Goal: Transaction & Acquisition: Book appointment/travel/reservation

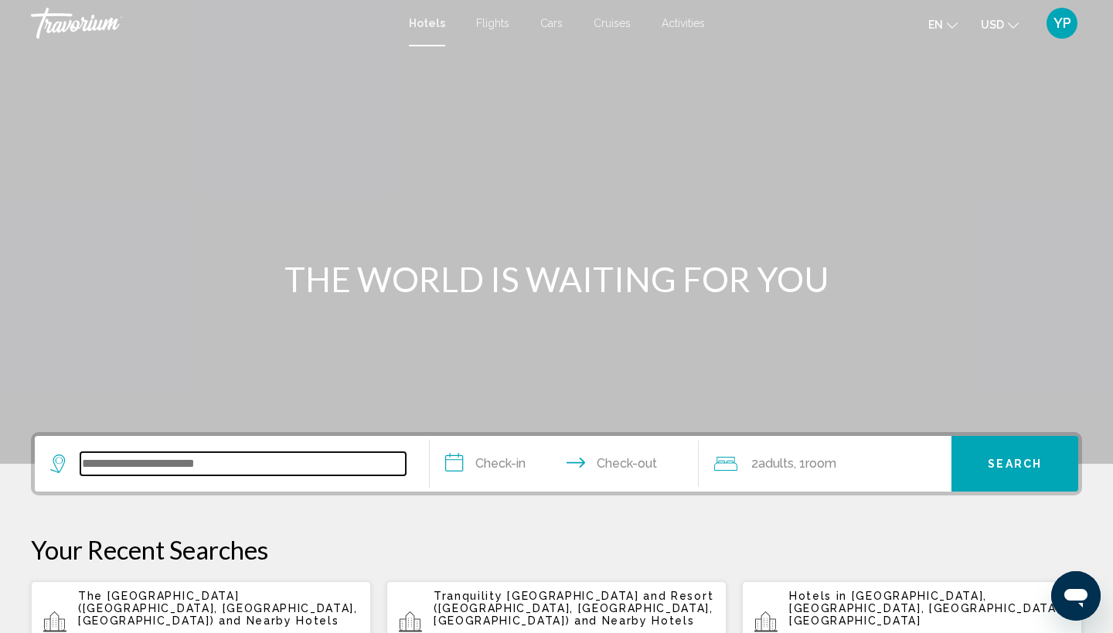
click at [189, 467] on input "Search widget" at bounding box center [242, 463] width 325 height 23
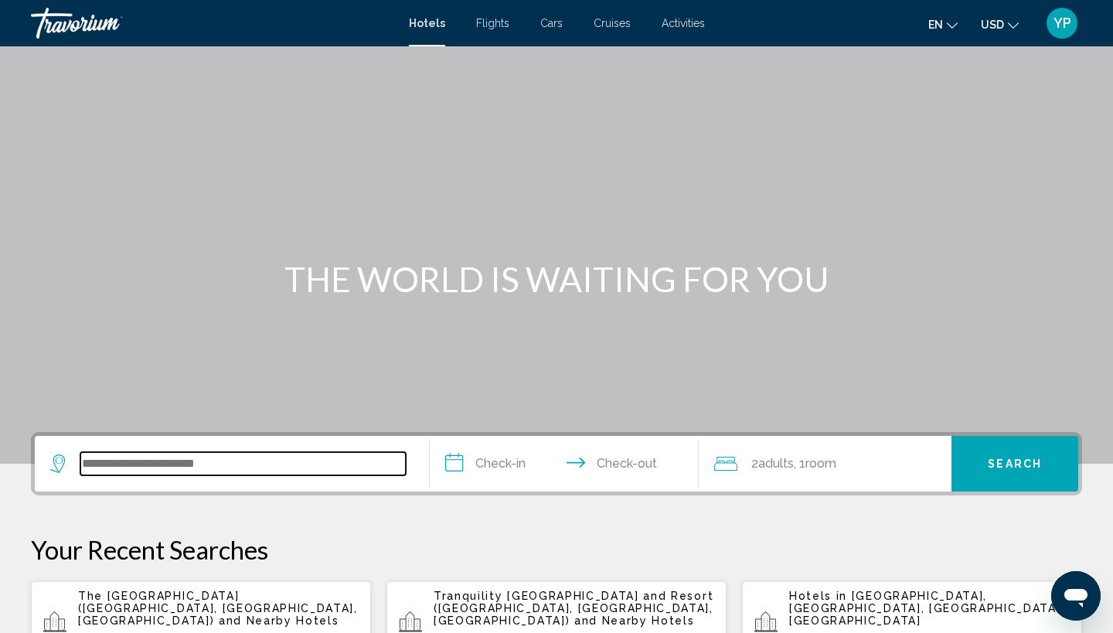
scroll to position [382, 0]
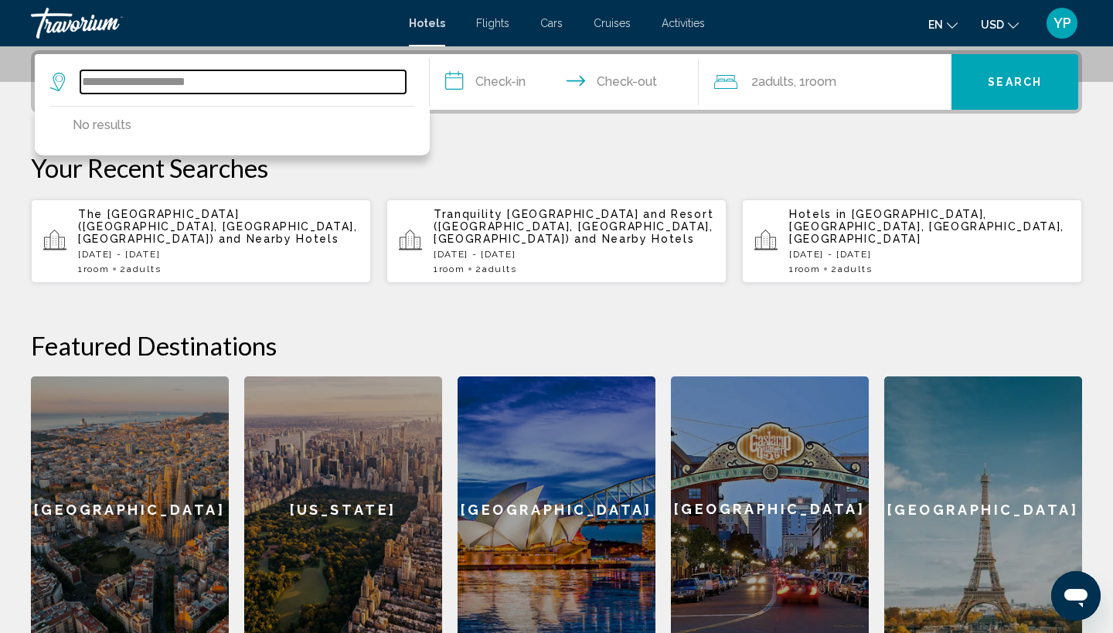
click at [299, 83] on input "**********" at bounding box center [242, 81] width 325 height 23
type input "**********"
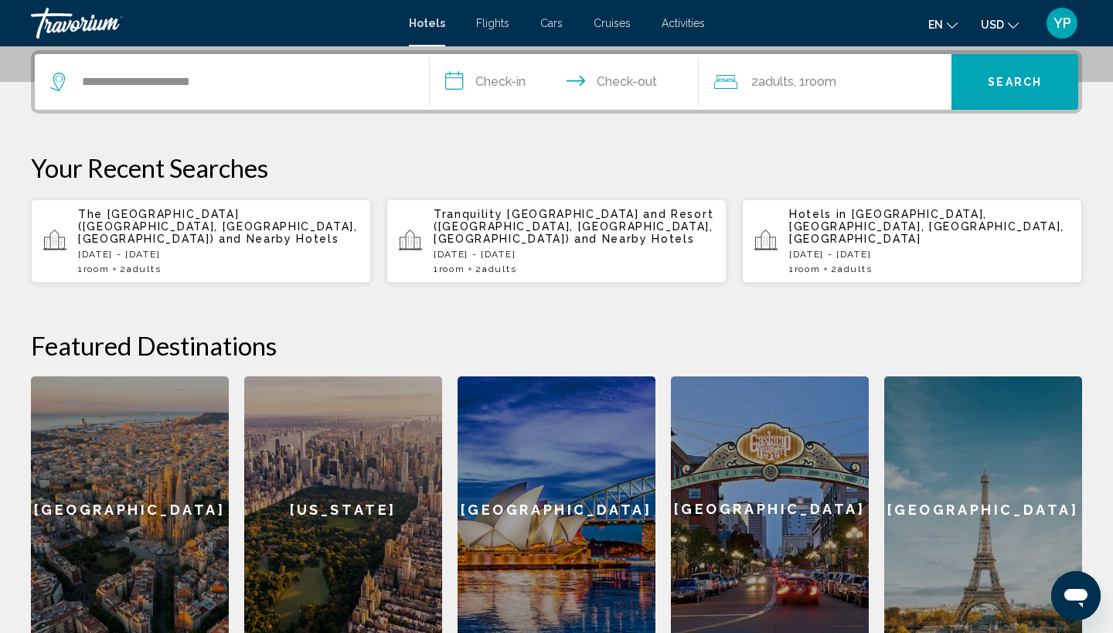
click at [1058, 22] on span "YP" at bounding box center [1062, 22] width 18 height 15
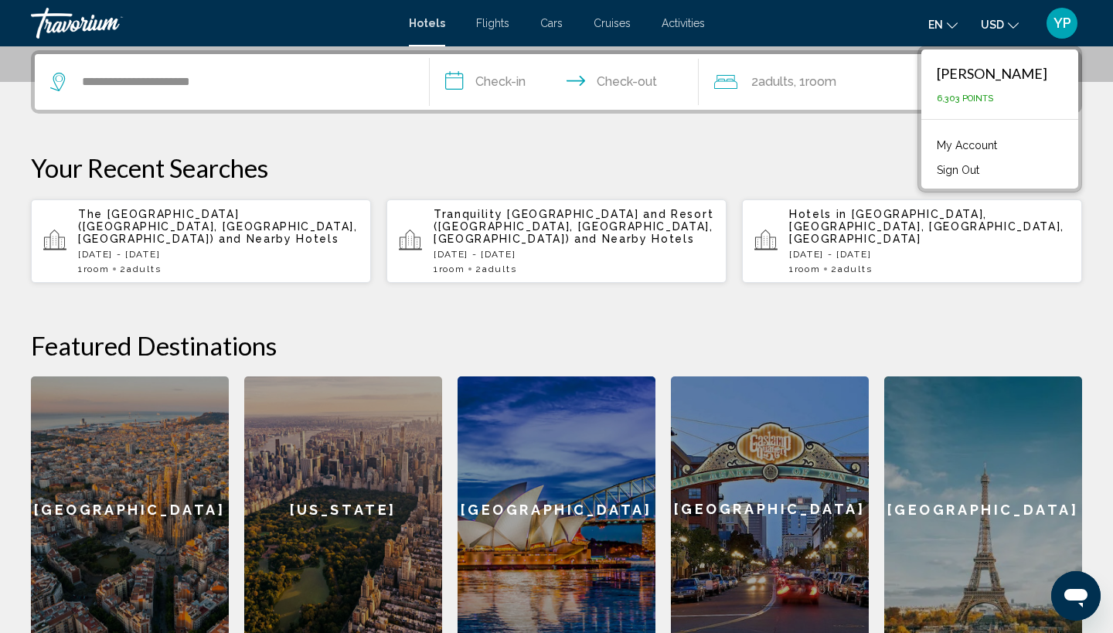
click at [1000, 144] on link "My Account" at bounding box center [967, 145] width 76 height 20
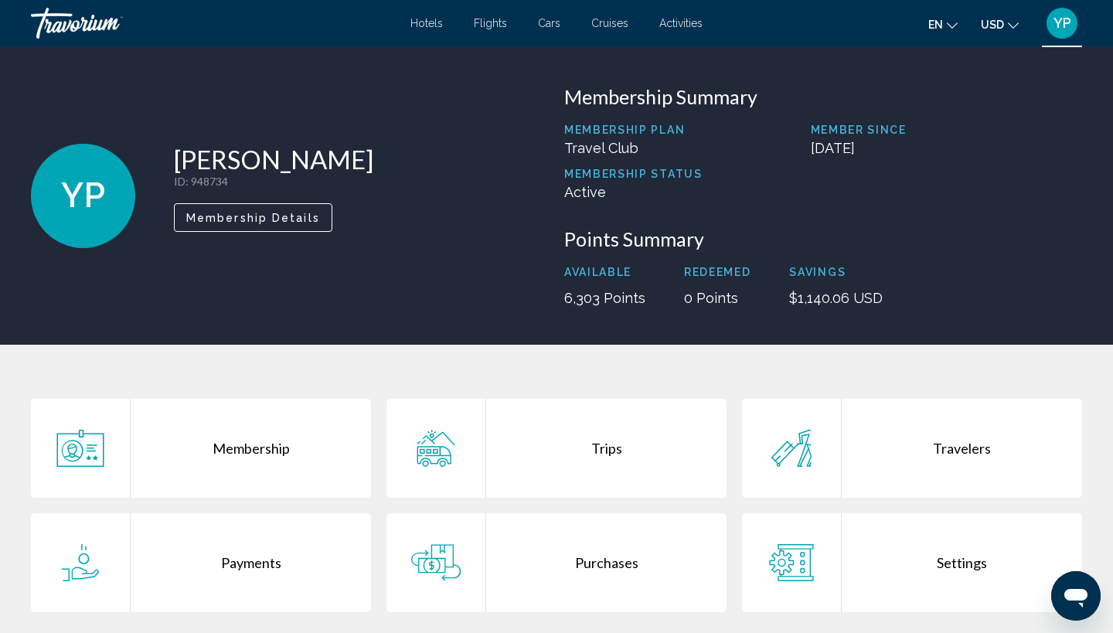
click at [601, 450] on div "Trips" at bounding box center [606, 448] width 240 height 99
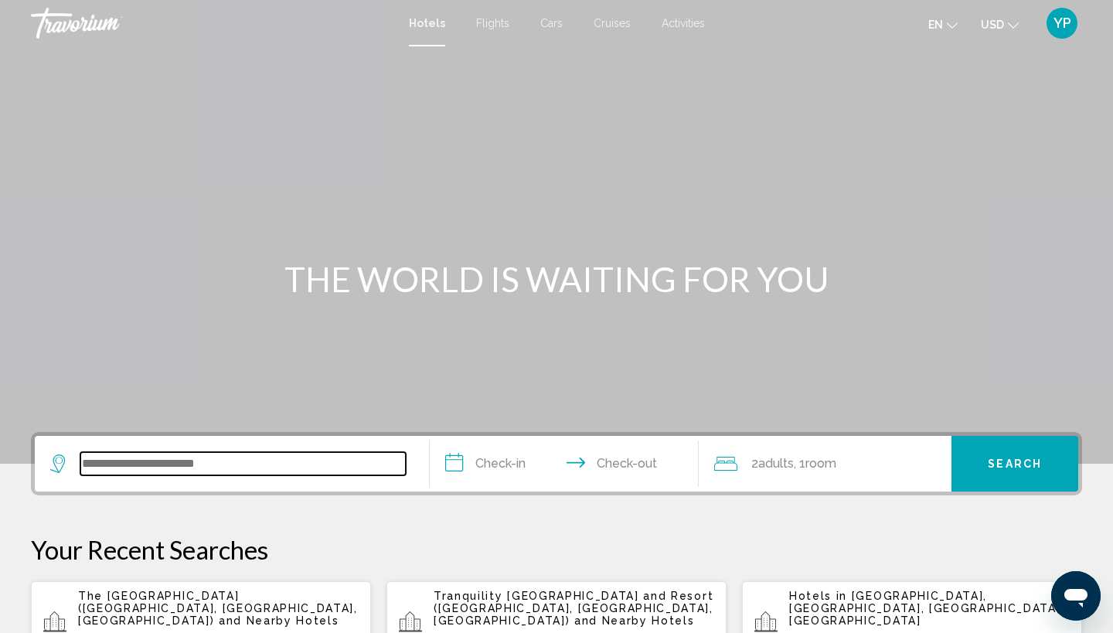
click at [125, 467] on input "Search widget" at bounding box center [242, 463] width 325 height 23
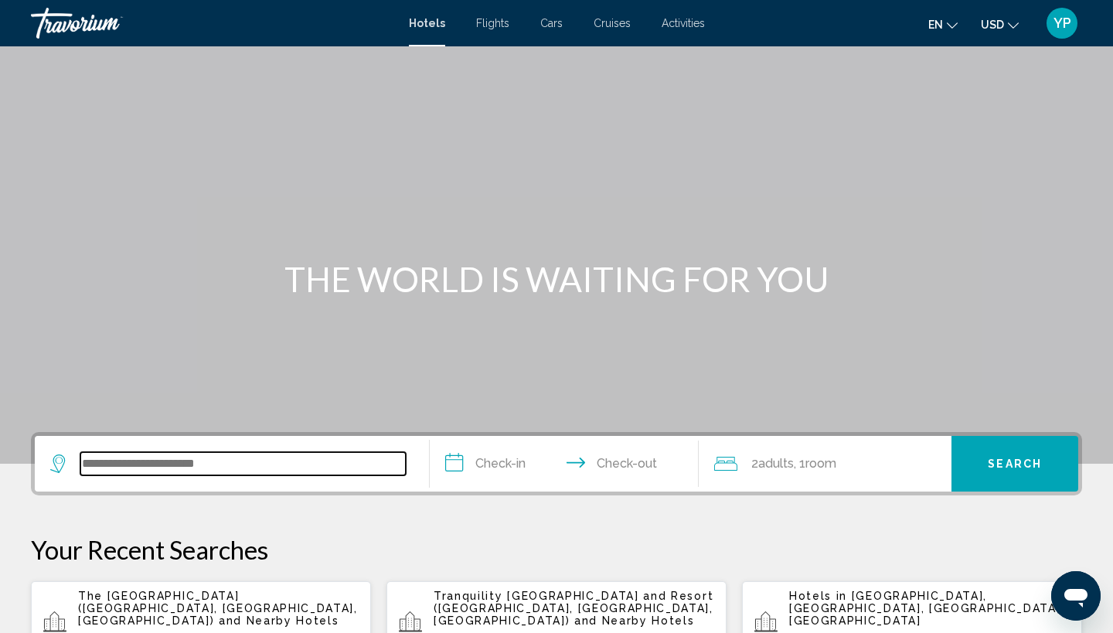
scroll to position [382, 0]
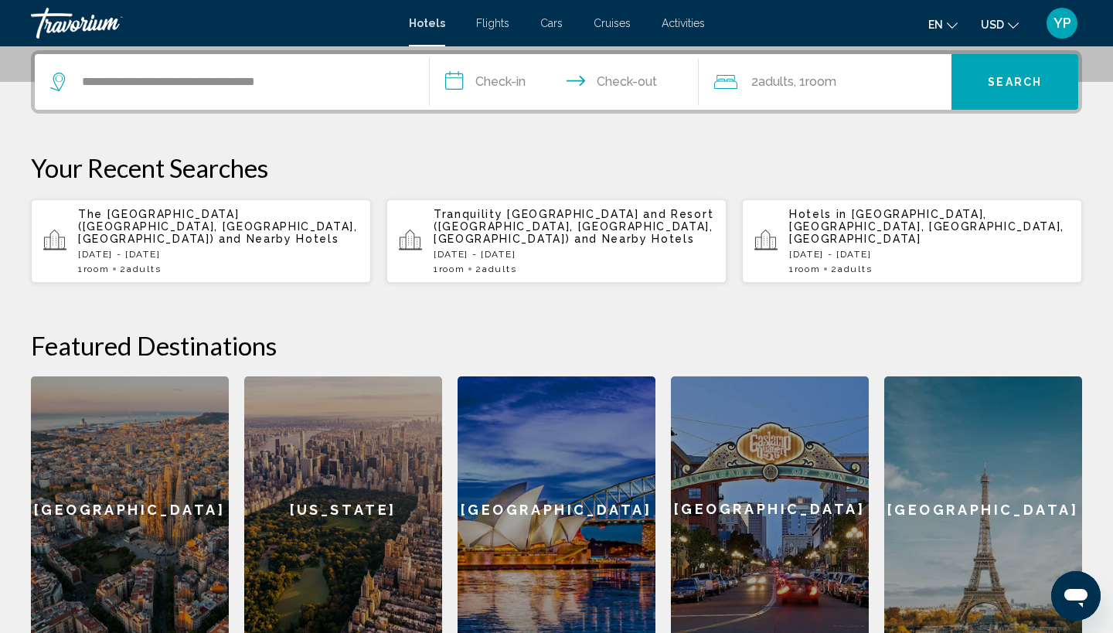
click at [460, 79] on input "**********" at bounding box center [567, 84] width 275 height 60
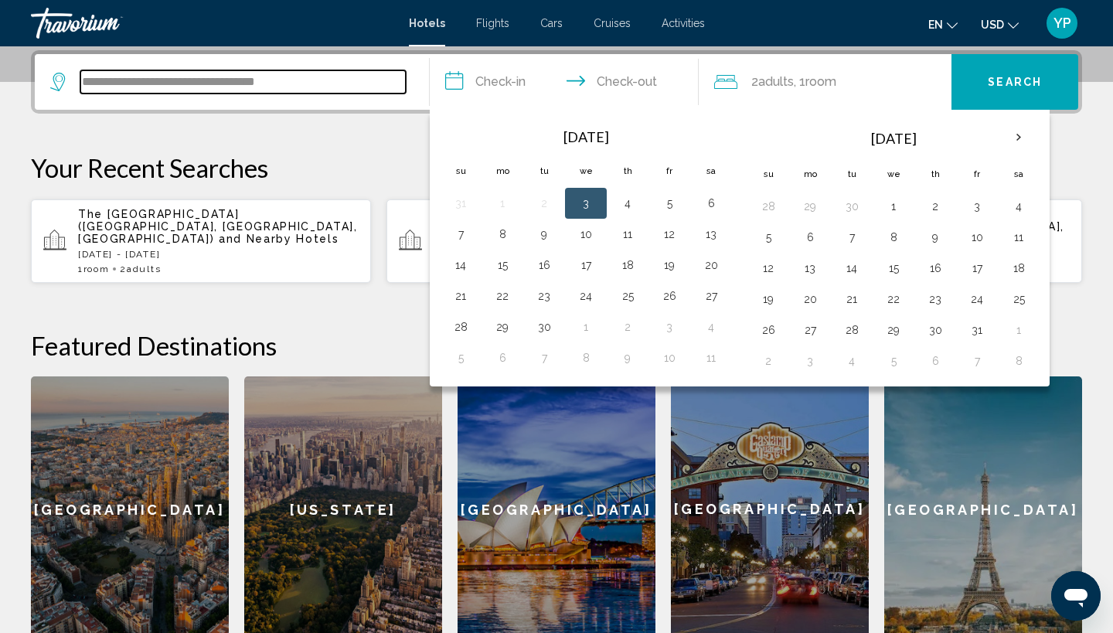
click at [304, 80] on input "**********" at bounding box center [242, 81] width 325 height 23
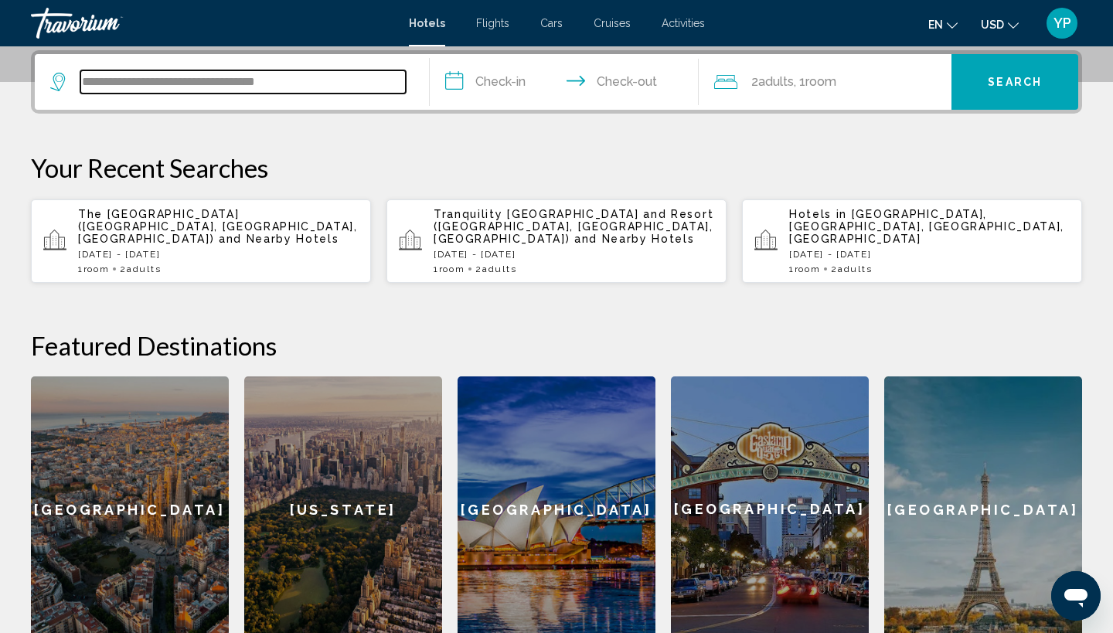
click at [304, 80] on input "**********" at bounding box center [242, 81] width 325 height 23
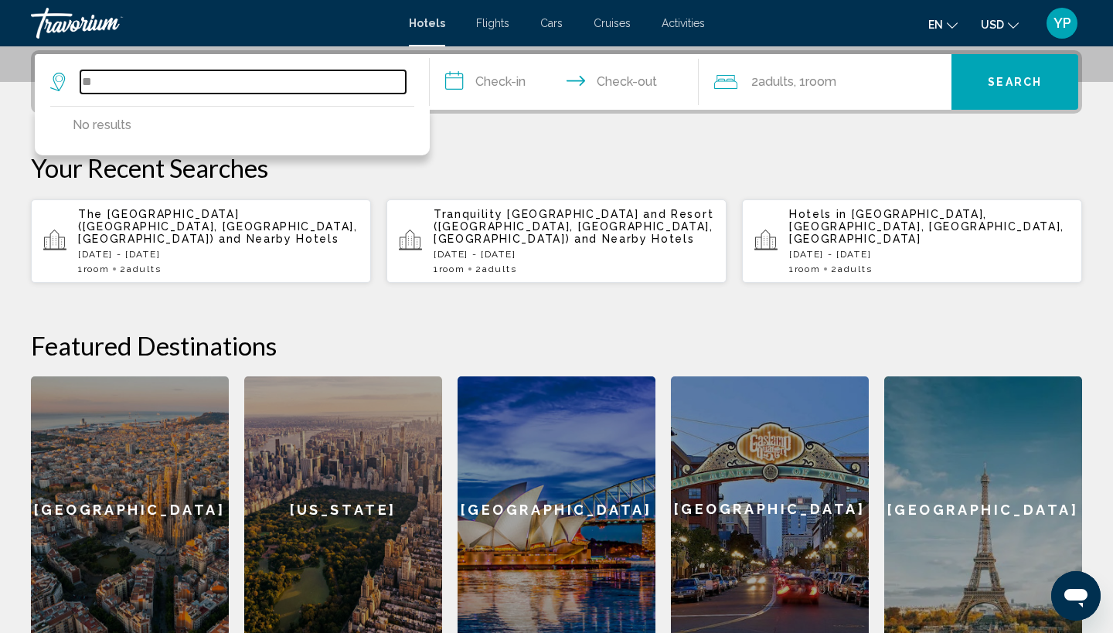
type input "*"
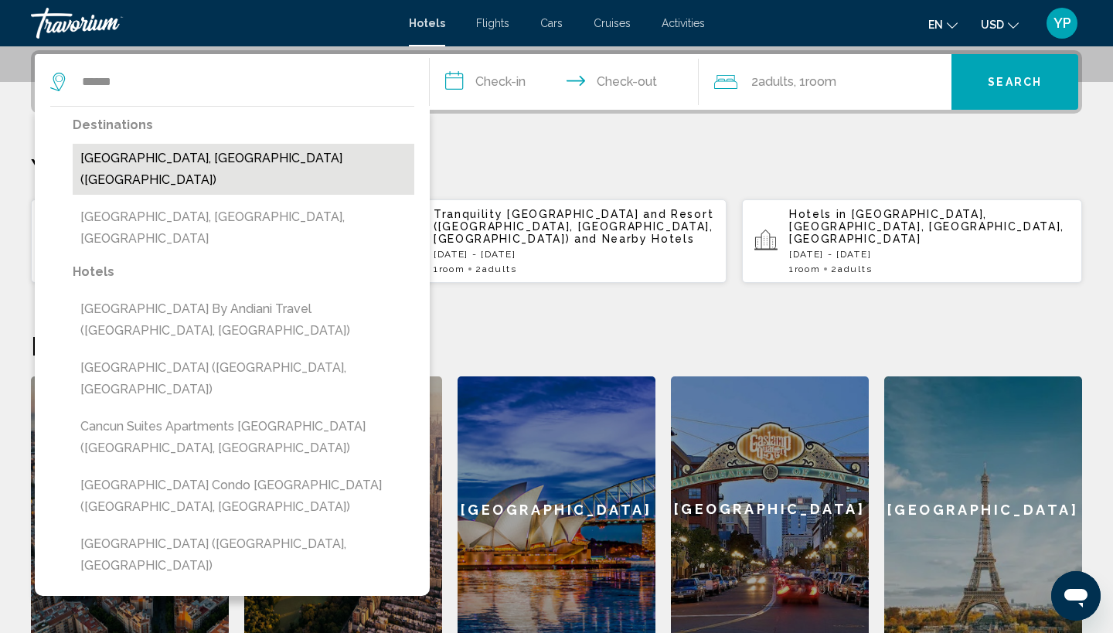
click at [115, 155] on button "[GEOGRAPHIC_DATA], [GEOGRAPHIC_DATA] ([GEOGRAPHIC_DATA])" at bounding box center [243, 169] width 341 height 51
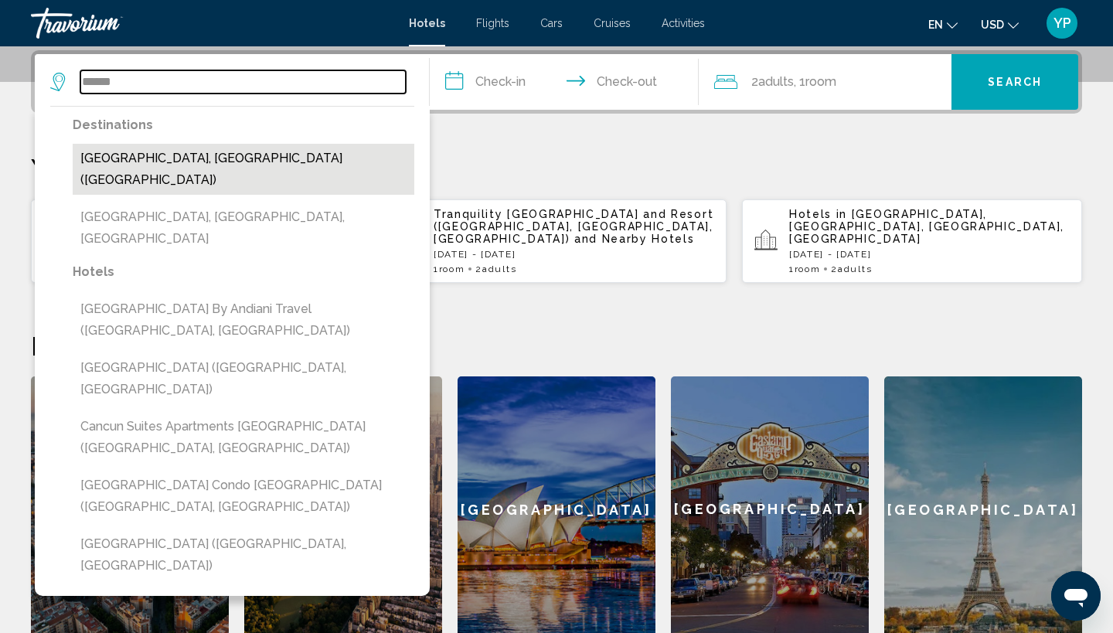
type input "**********"
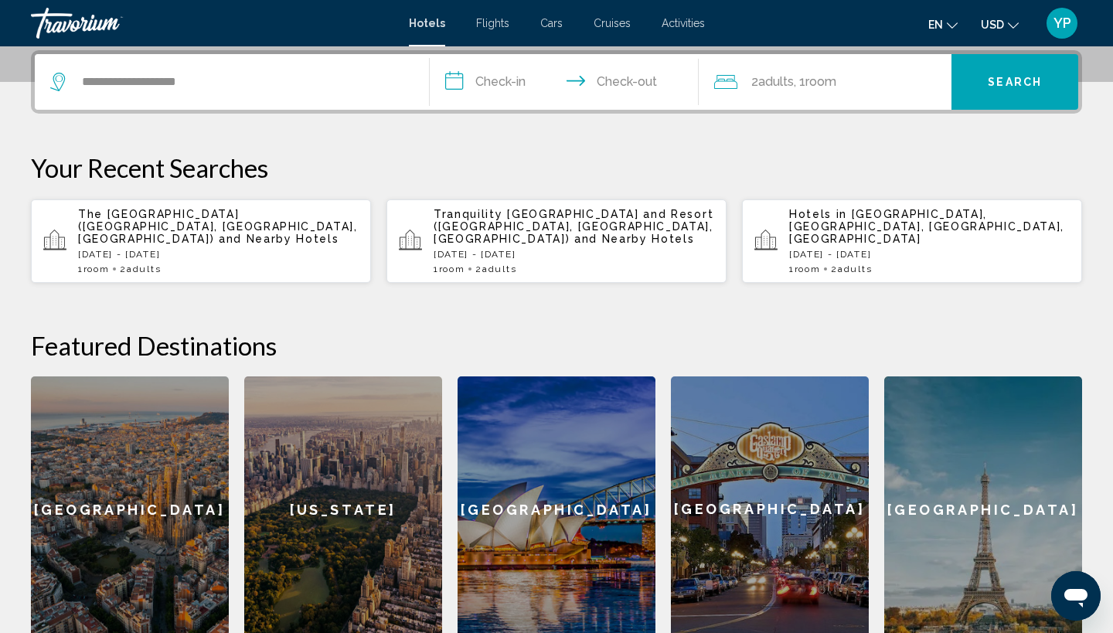
click at [454, 81] on input "**********" at bounding box center [567, 84] width 275 height 60
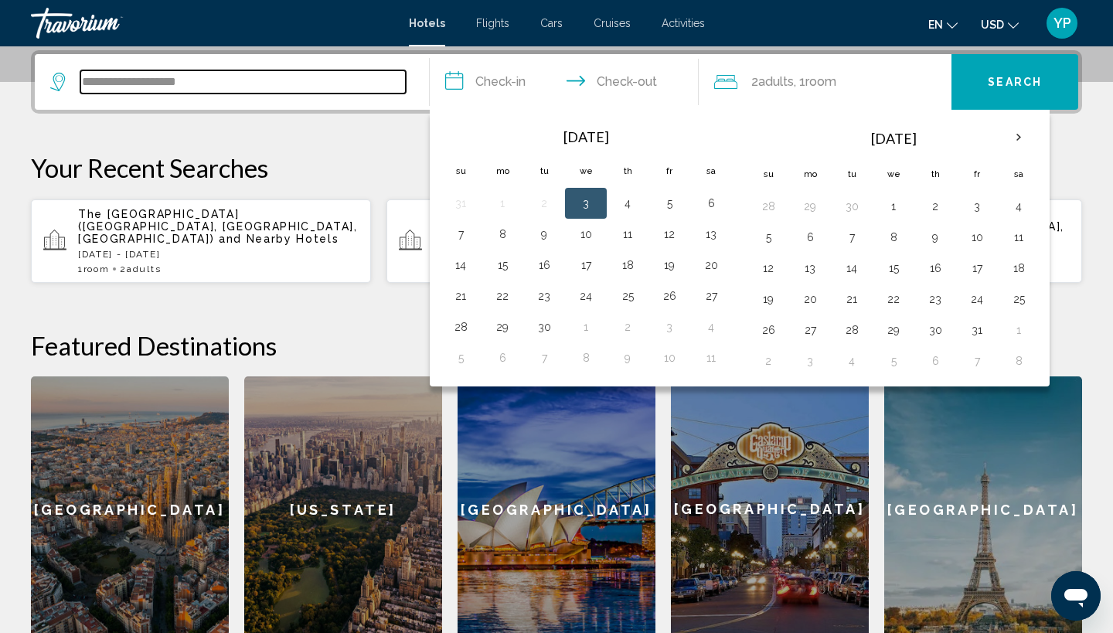
click at [296, 80] on input "**********" at bounding box center [242, 81] width 325 height 23
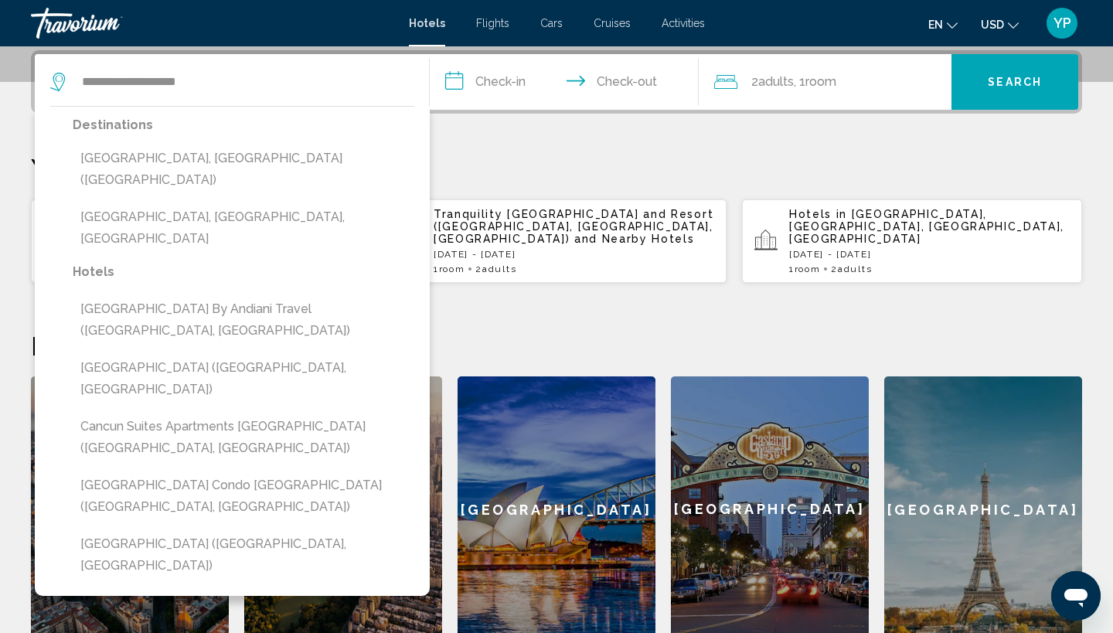
click at [460, 79] on input "**********" at bounding box center [567, 84] width 275 height 60
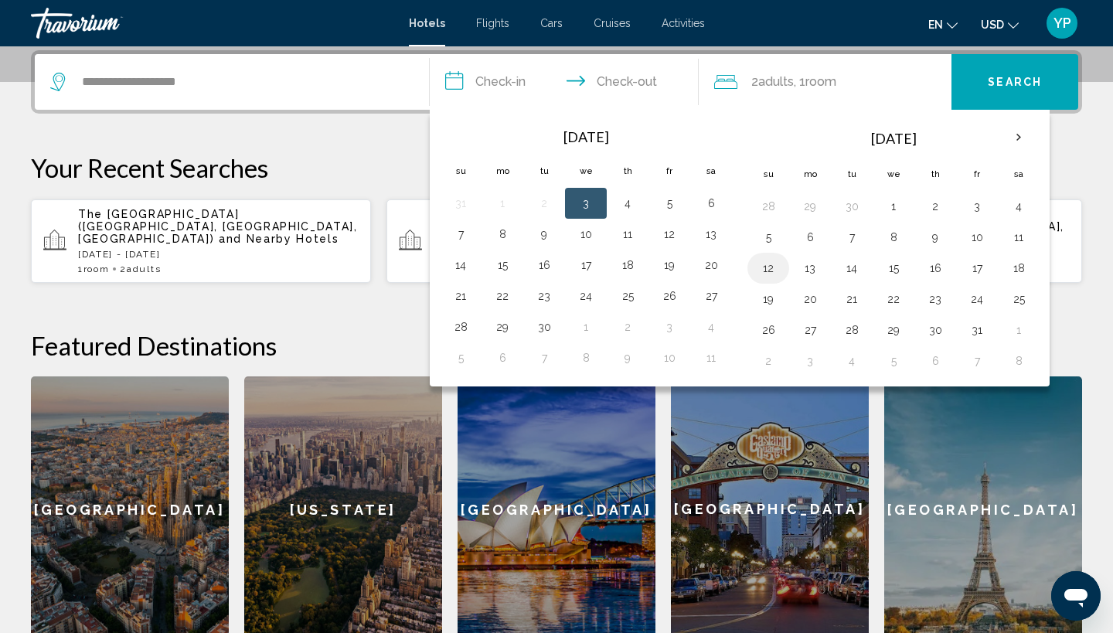
click at [770, 267] on button "12" at bounding box center [768, 268] width 25 height 22
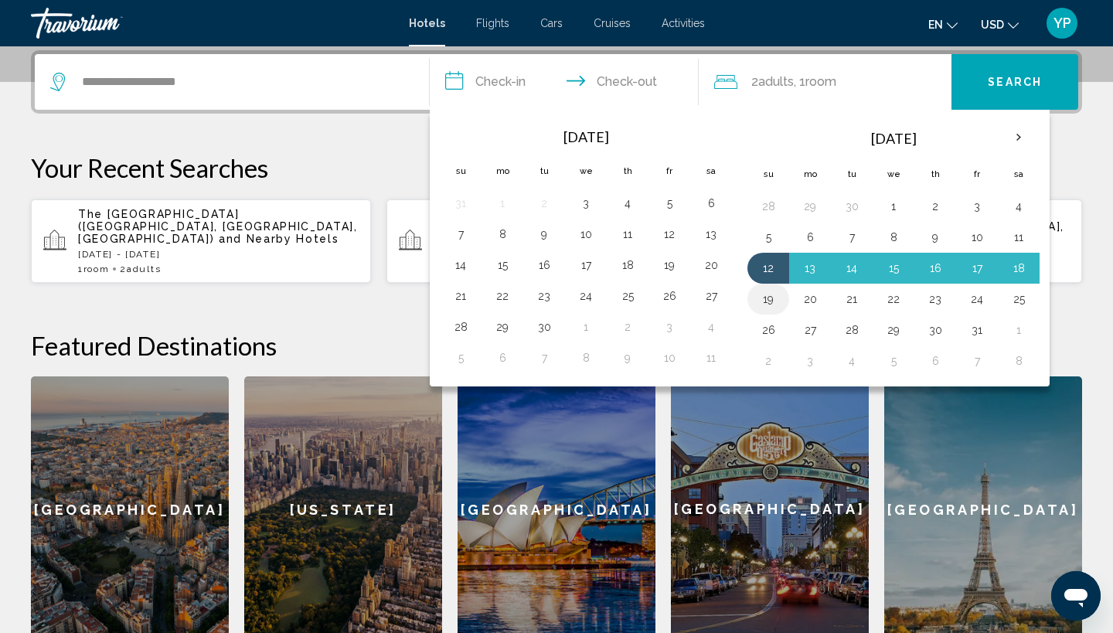
click at [768, 298] on button "19" at bounding box center [768, 299] width 25 height 22
type input "**********"
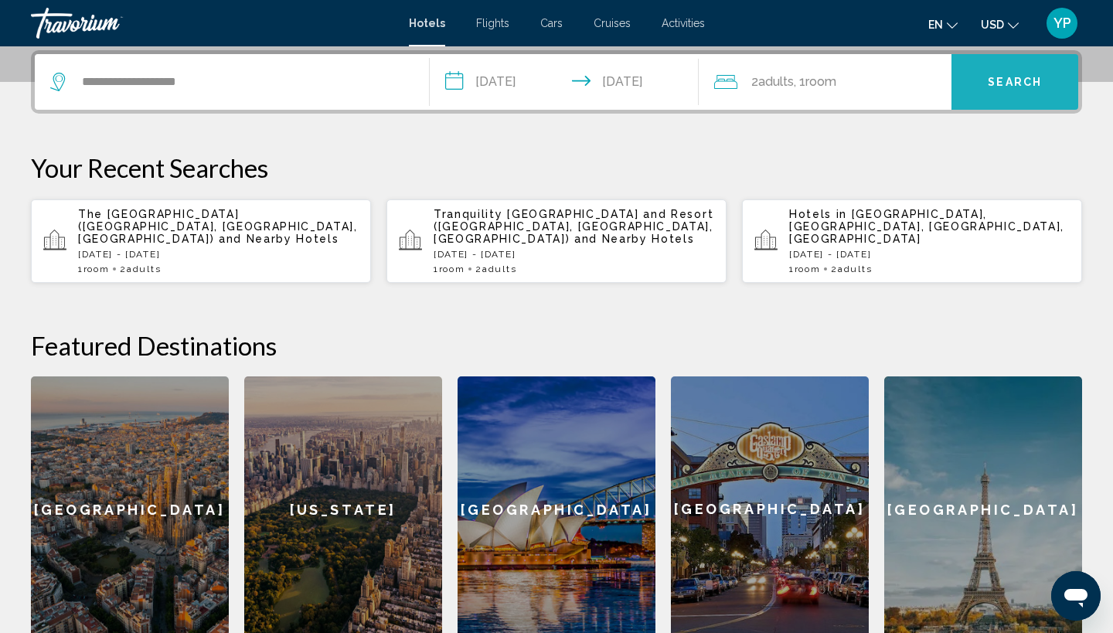
click at [1031, 73] on button "Search" at bounding box center [1014, 82] width 127 height 56
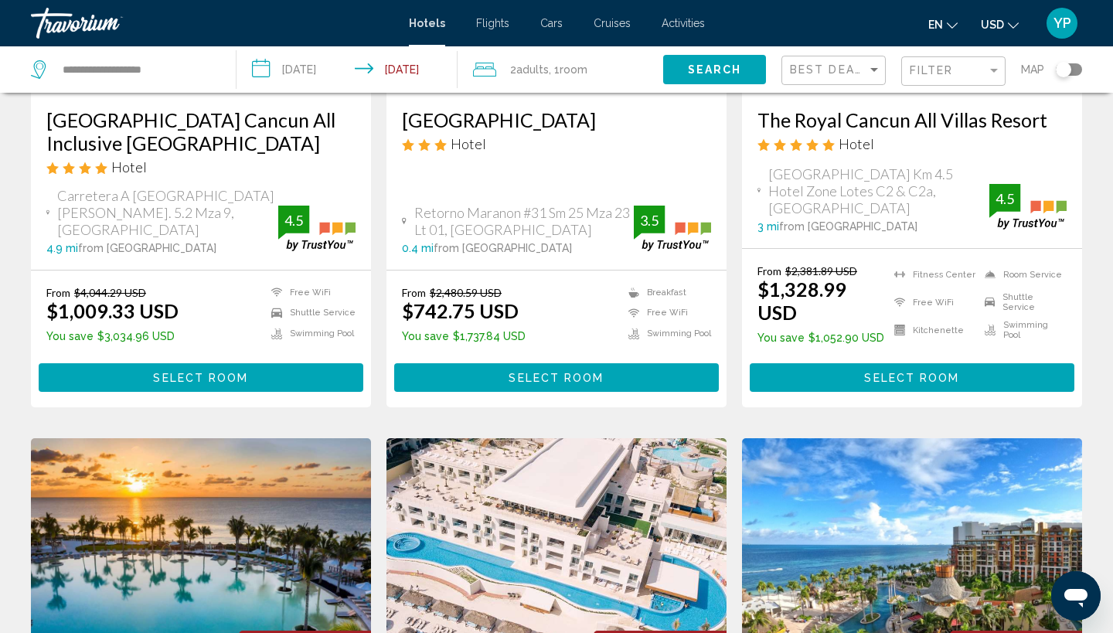
scroll to position [284, 0]
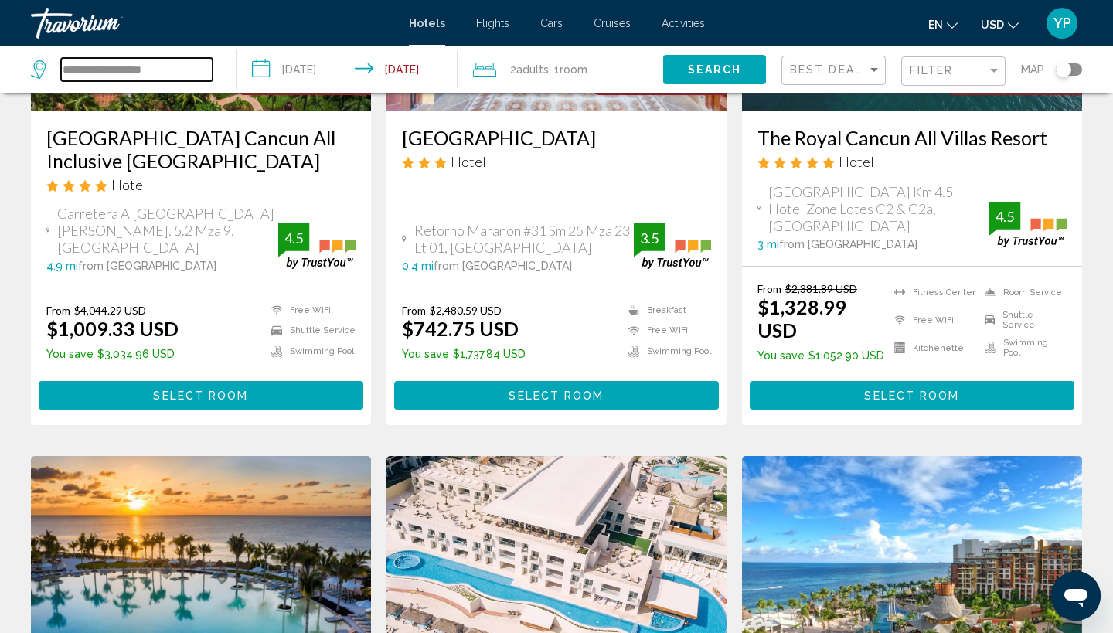
click at [190, 70] on input "**********" at bounding box center [136, 69] width 151 height 23
type input "*"
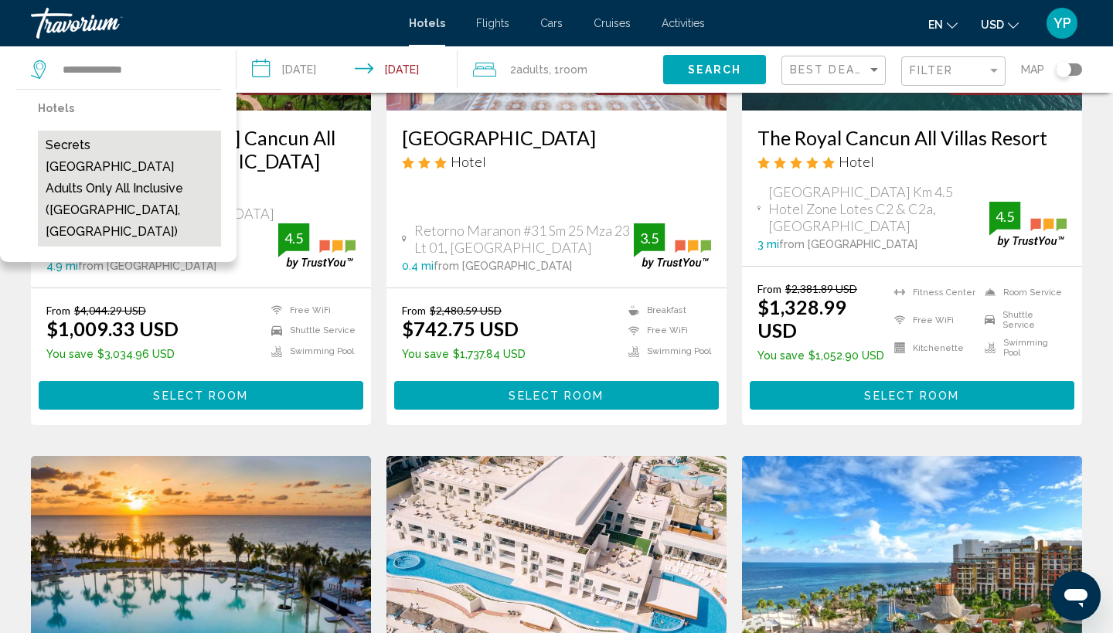
click at [153, 169] on button "Secrets [GEOGRAPHIC_DATA] Adults Only All inclusive ([GEOGRAPHIC_DATA], [GEOGRA…" at bounding box center [129, 189] width 183 height 116
type input "**********"
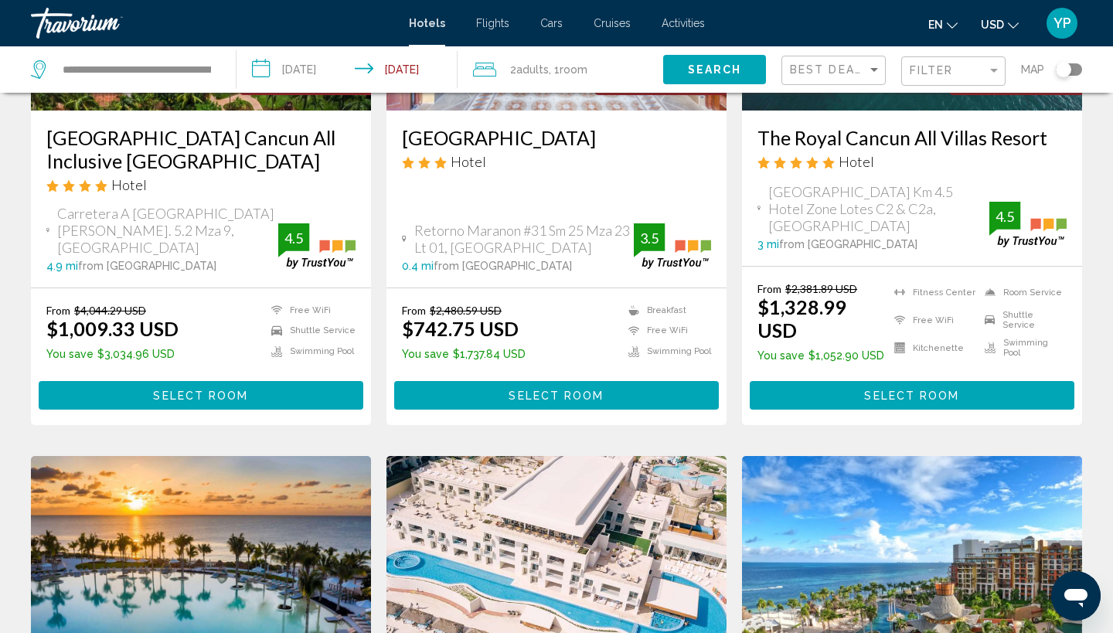
click at [725, 64] on span "Search" at bounding box center [715, 70] width 54 height 12
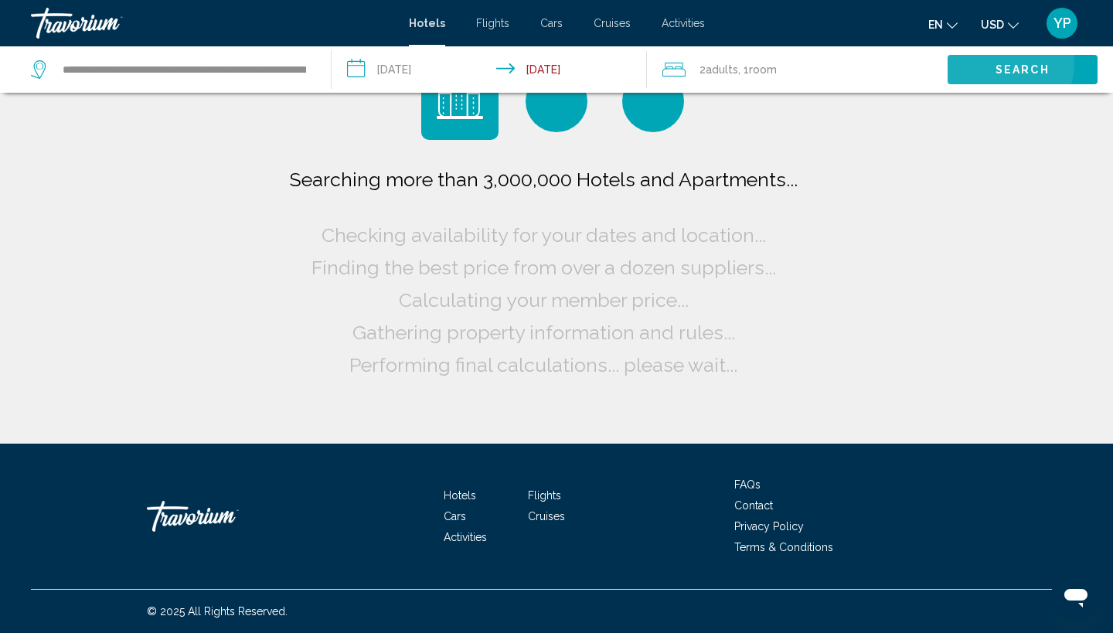
scroll to position [0, 0]
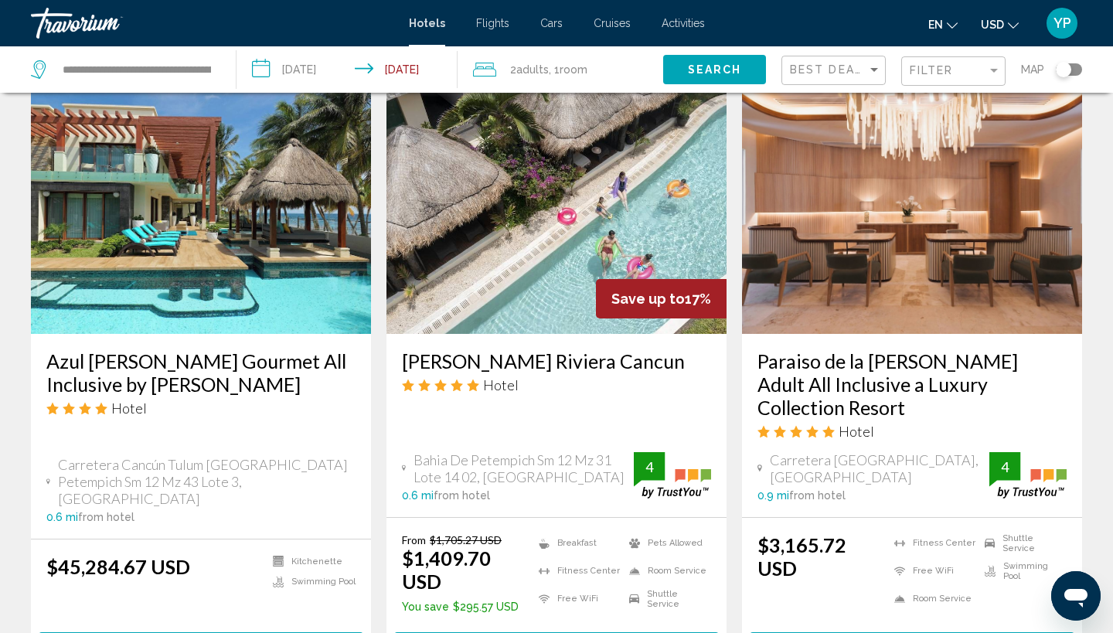
scroll to position [1220, 0]
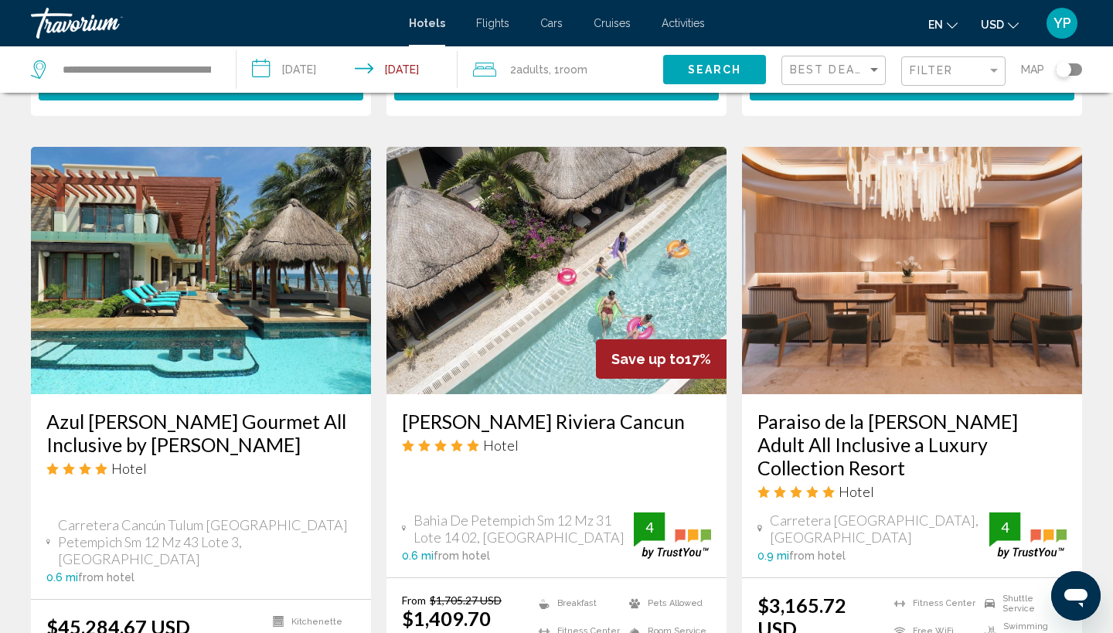
click at [263, 65] on input "**********" at bounding box center [349, 71] width 227 height 51
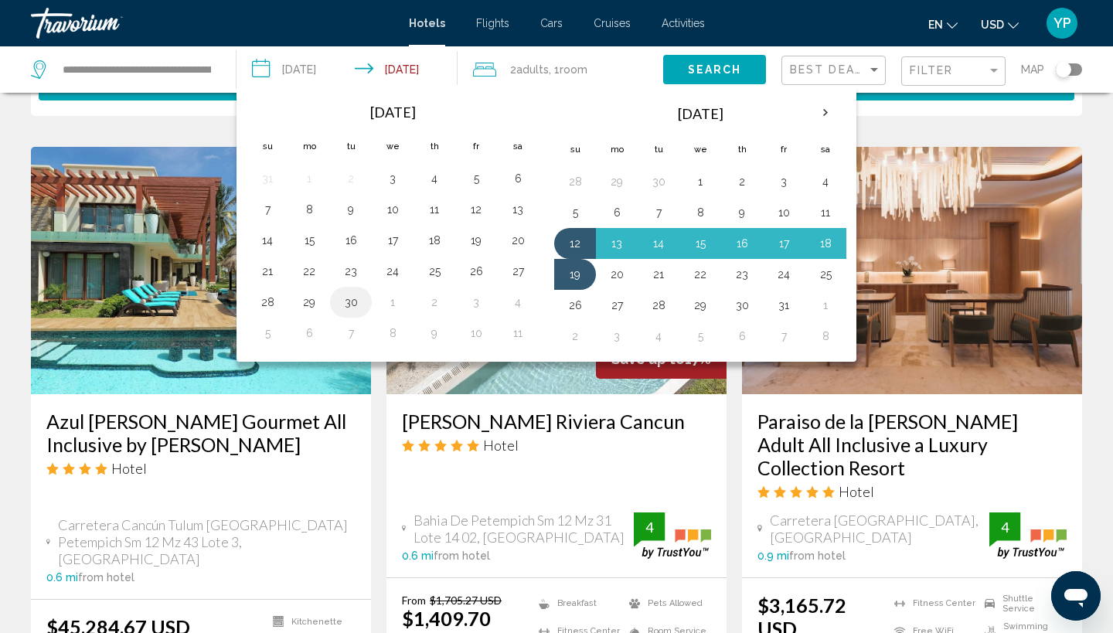
click at [351, 304] on button "30" at bounding box center [350, 302] width 25 height 22
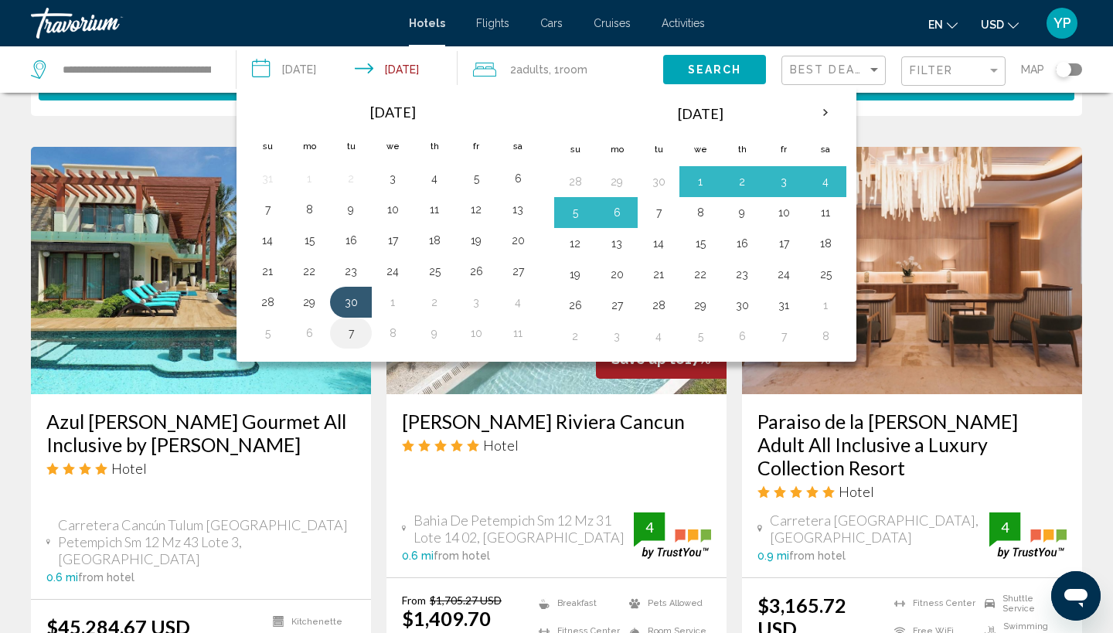
click at [350, 331] on button "7" at bounding box center [350, 333] width 25 height 22
type input "**********"
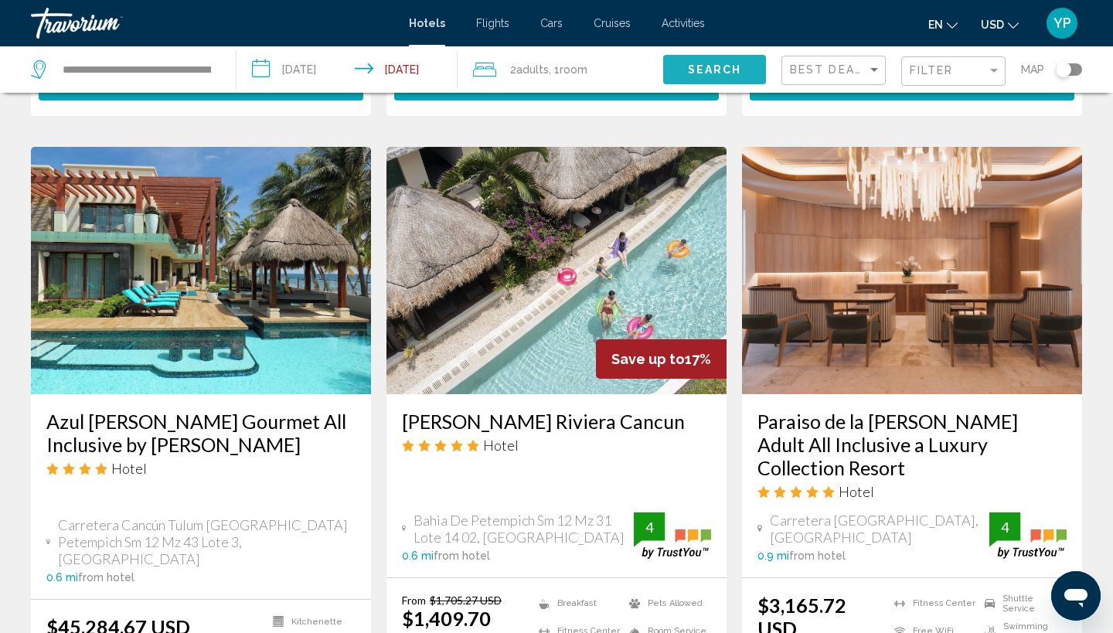
click at [691, 63] on span "Search" at bounding box center [715, 69] width 54 height 12
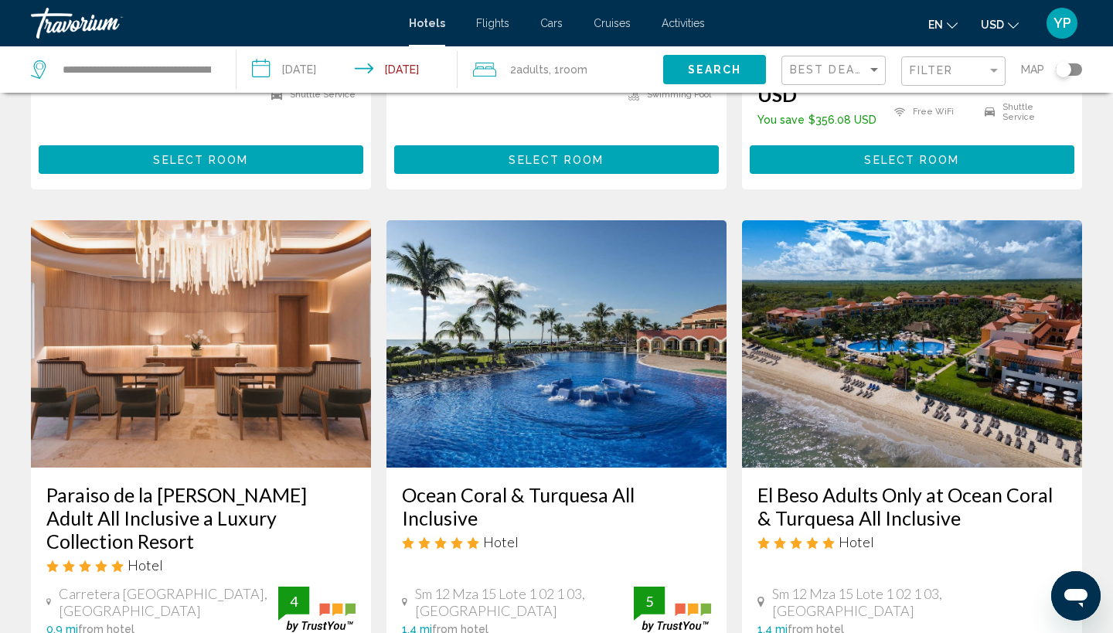
scroll to position [1802, 0]
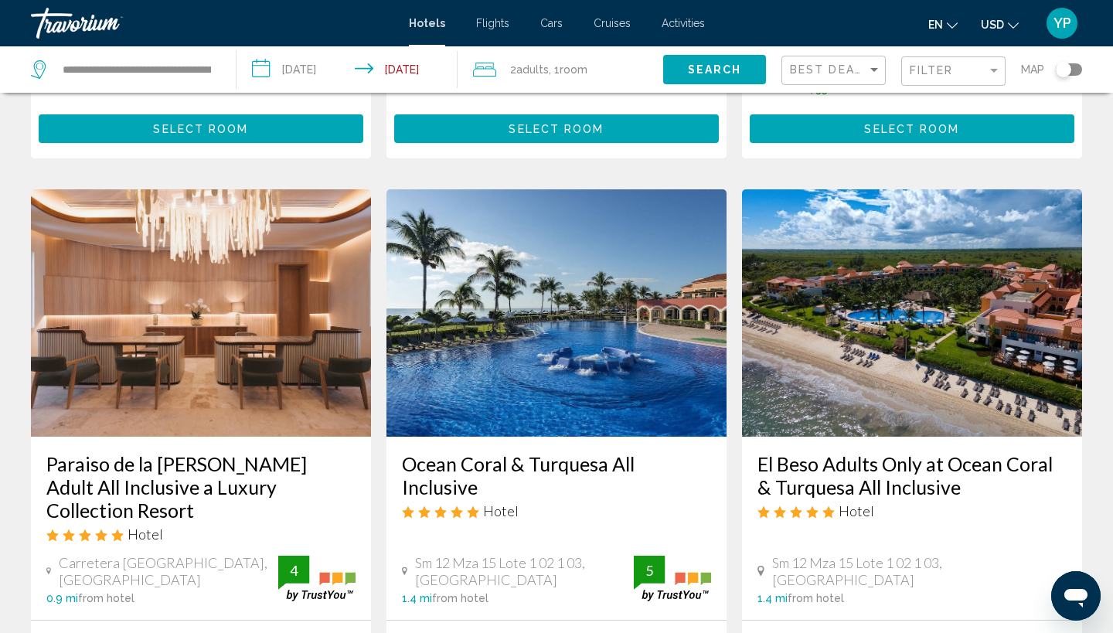
click at [952, 205] on img "Main content" at bounding box center [912, 312] width 340 height 247
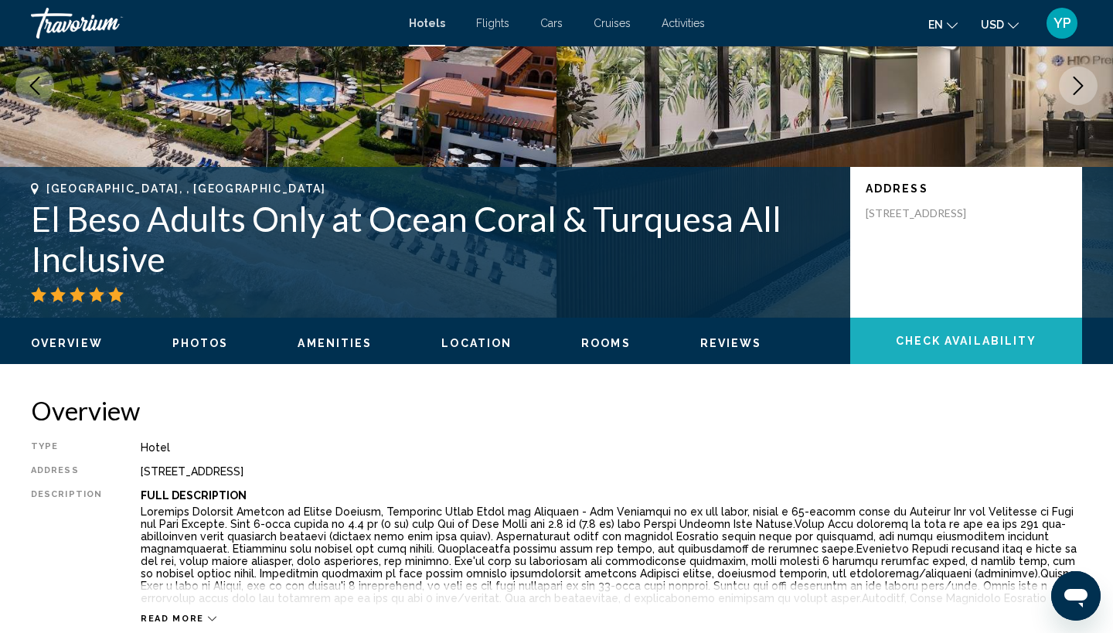
click at [946, 351] on button "Check Availability" at bounding box center [966, 341] width 232 height 46
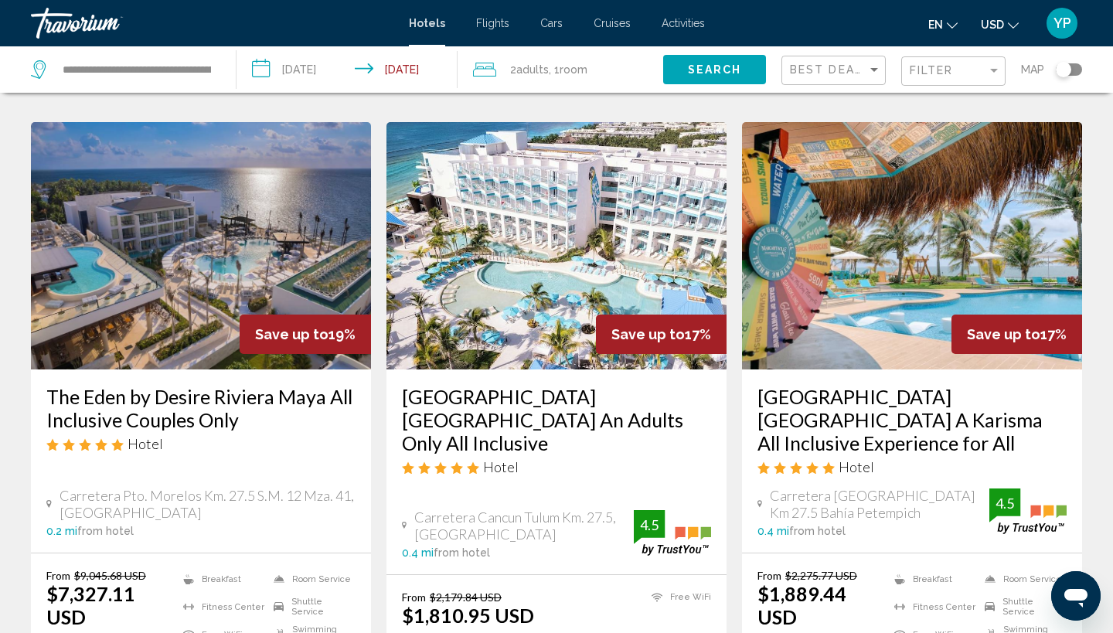
scroll to position [683, 0]
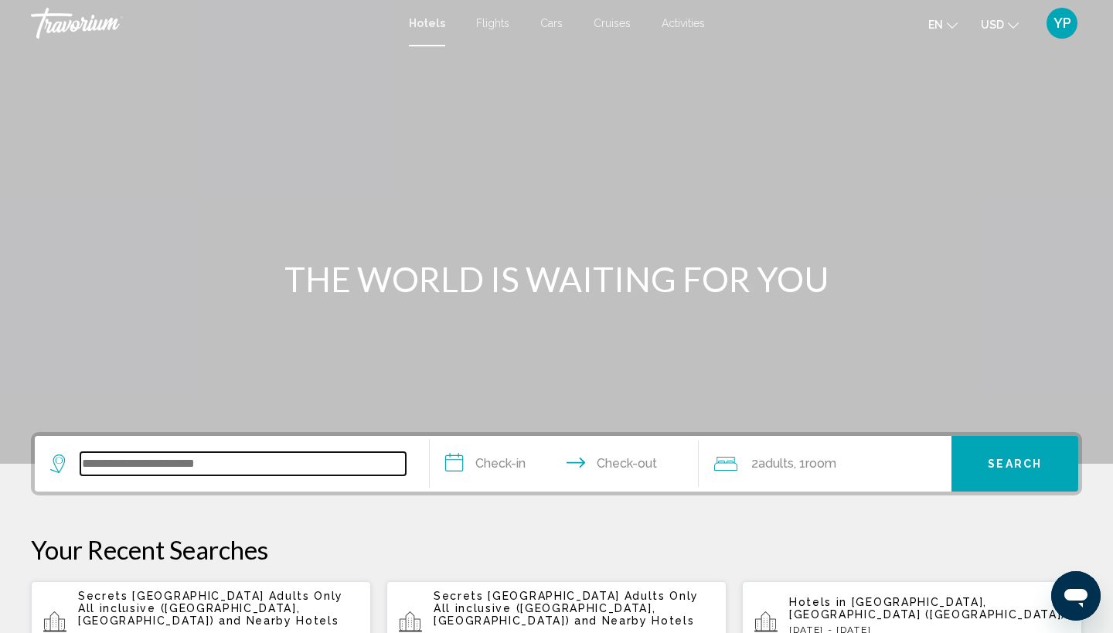
click at [164, 465] on input "Search widget" at bounding box center [242, 463] width 325 height 23
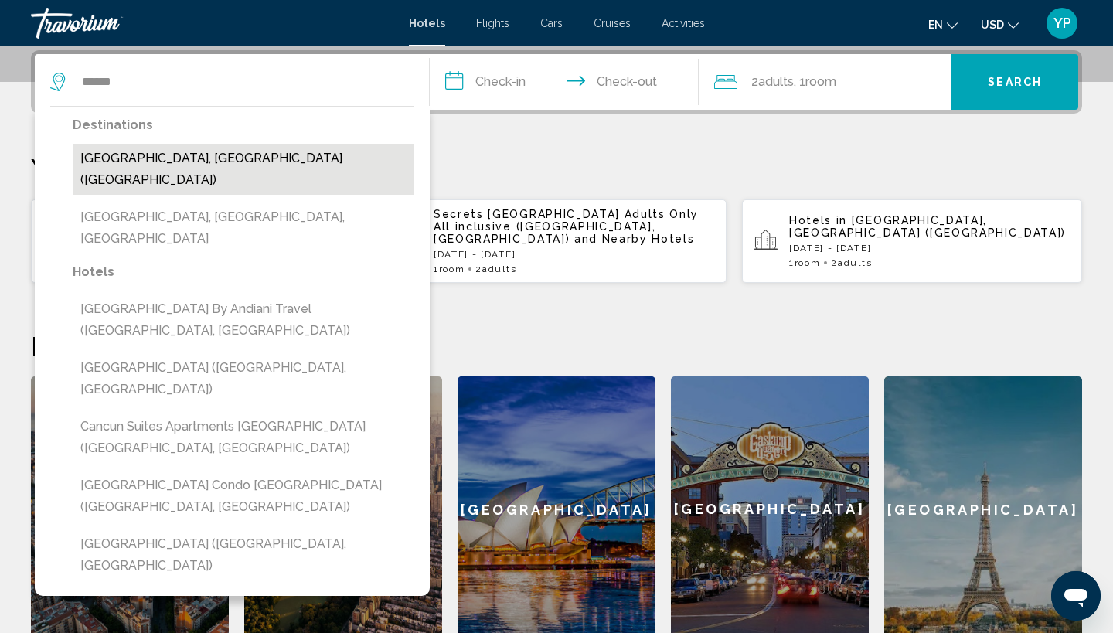
click at [188, 155] on button "[GEOGRAPHIC_DATA], [GEOGRAPHIC_DATA] ([GEOGRAPHIC_DATA])" at bounding box center [243, 169] width 341 height 51
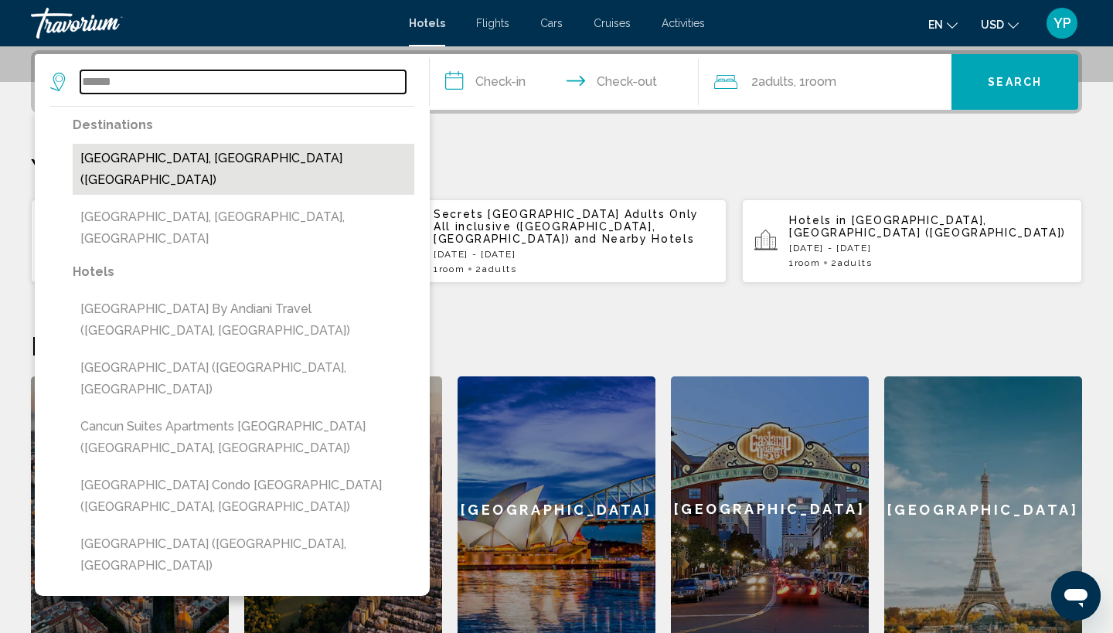
type input "**********"
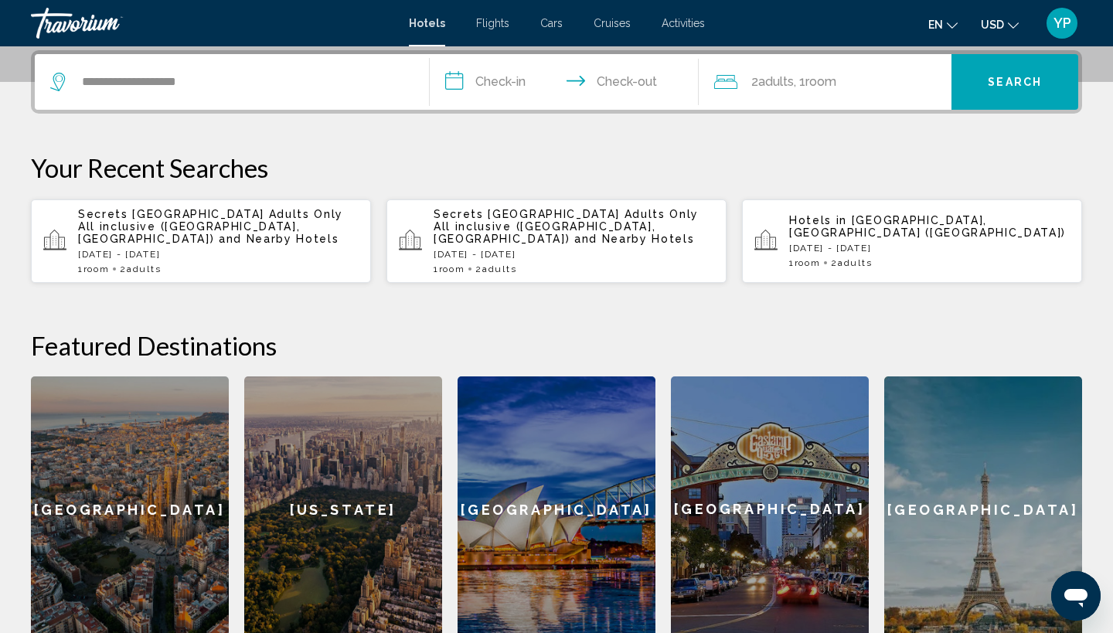
click at [455, 84] on input "**********" at bounding box center [567, 84] width 275 height 60
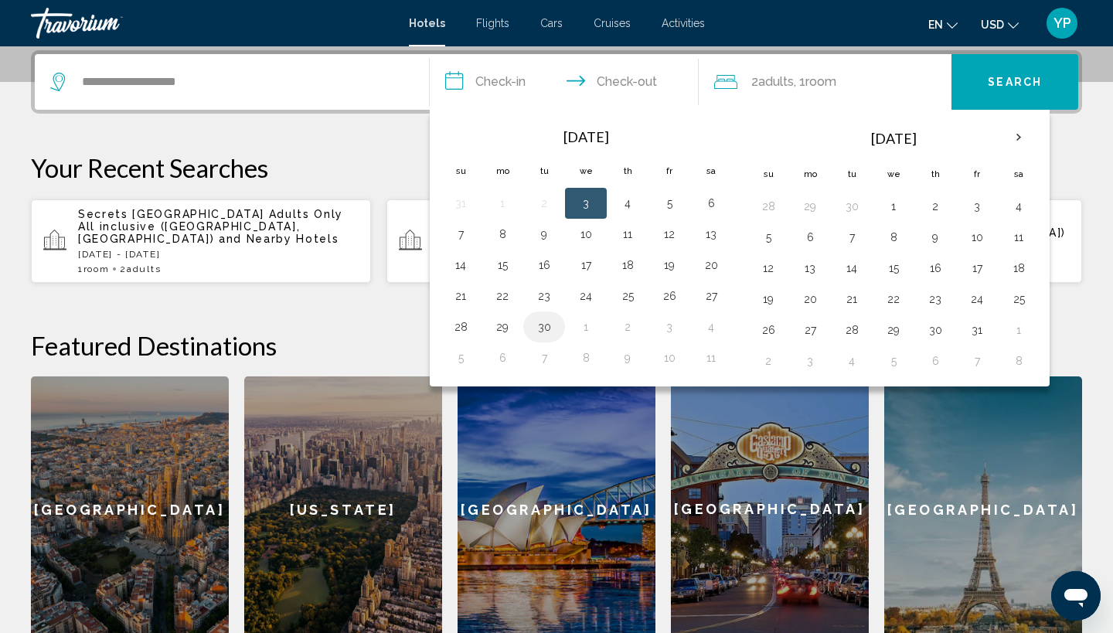
click at [542, 324] on button "30" at bounding box center [544, 327] width 25 height 22
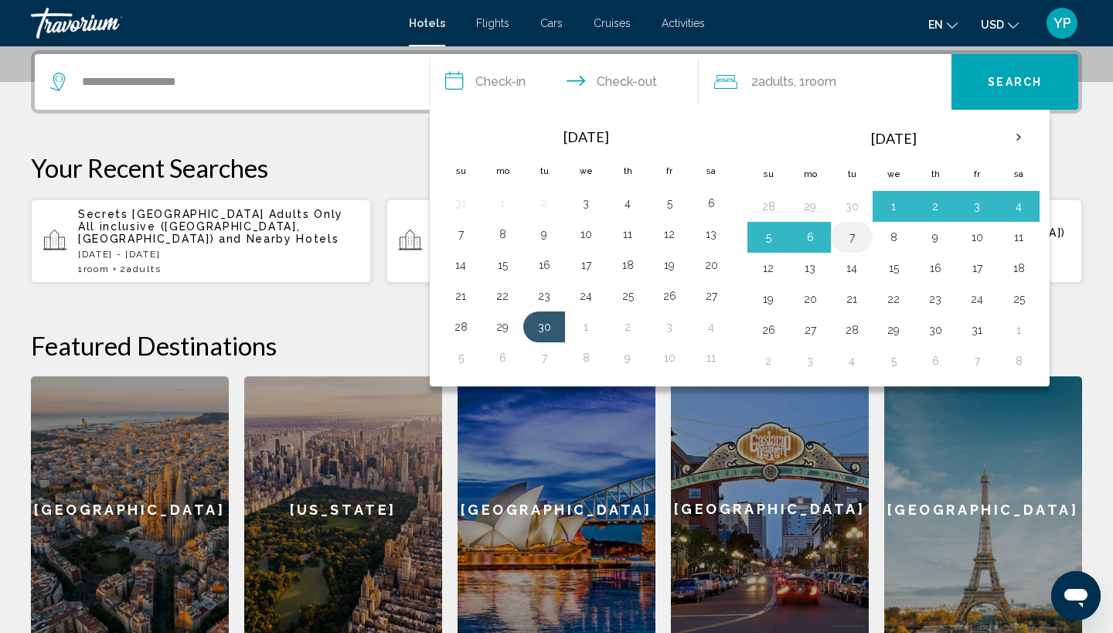
click at [853, 236] on button "7" at bounding box center [851, 237] width 25 height 22
type input "**********"
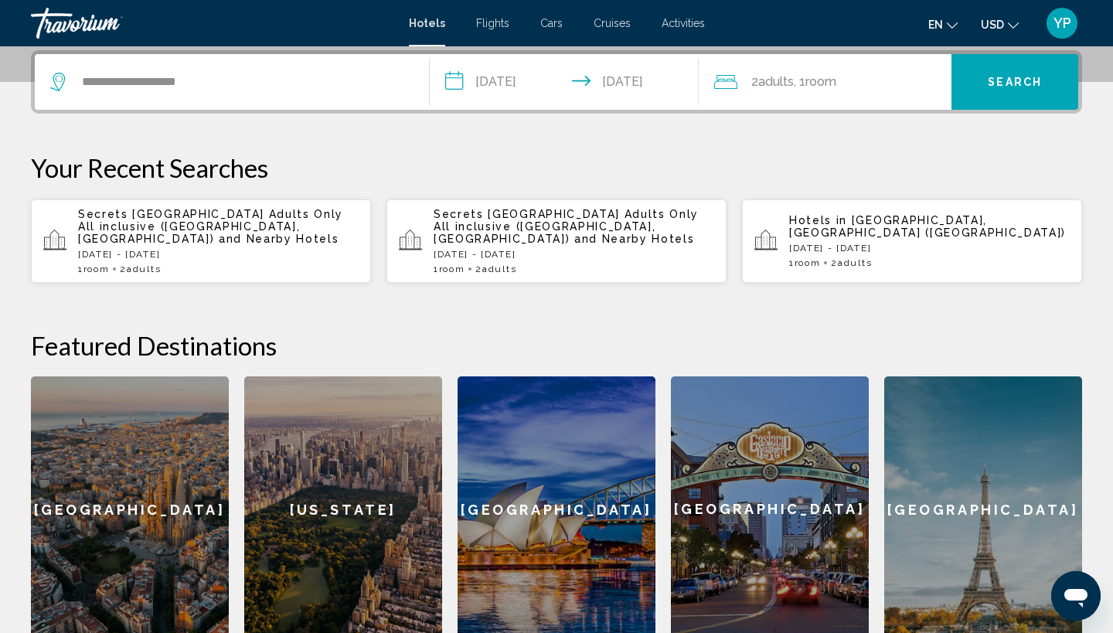
click at [1022, 92] on button "Search" at bounding box center [1014, 82] width 127 height 56
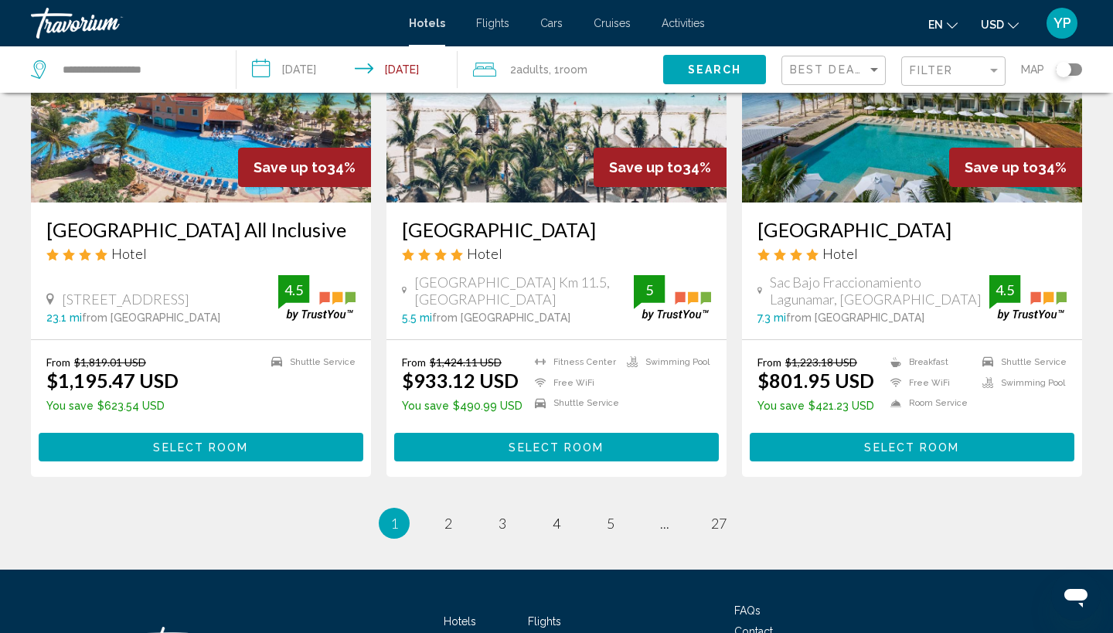
scroll to position [1986, 0]
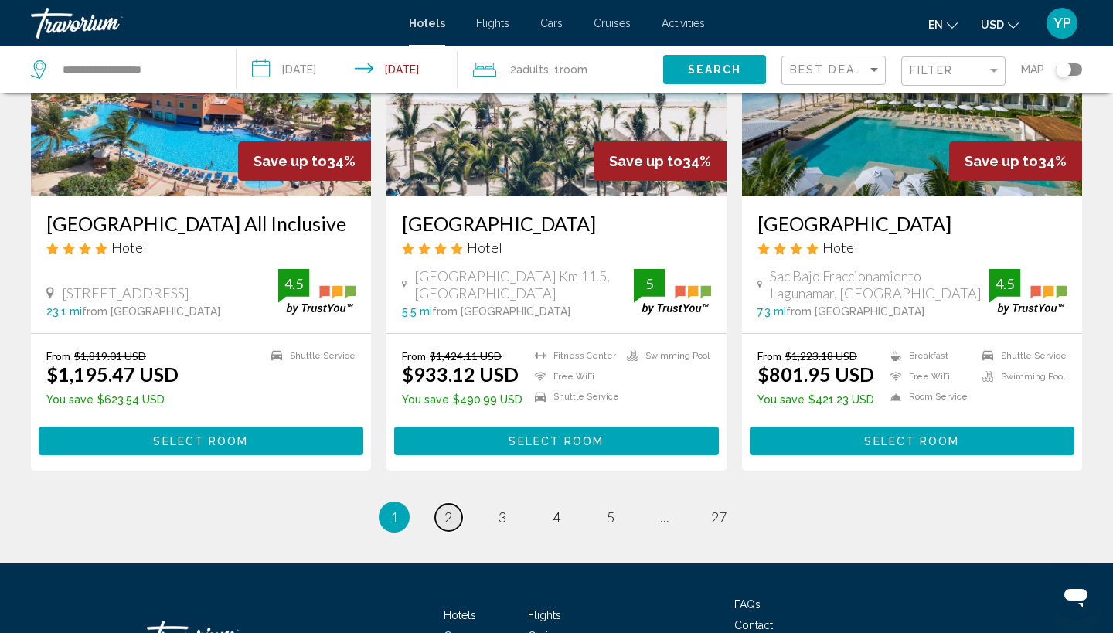
click at [450, 508] on span "2" at bounding box center [448, 516] width 8 height 17
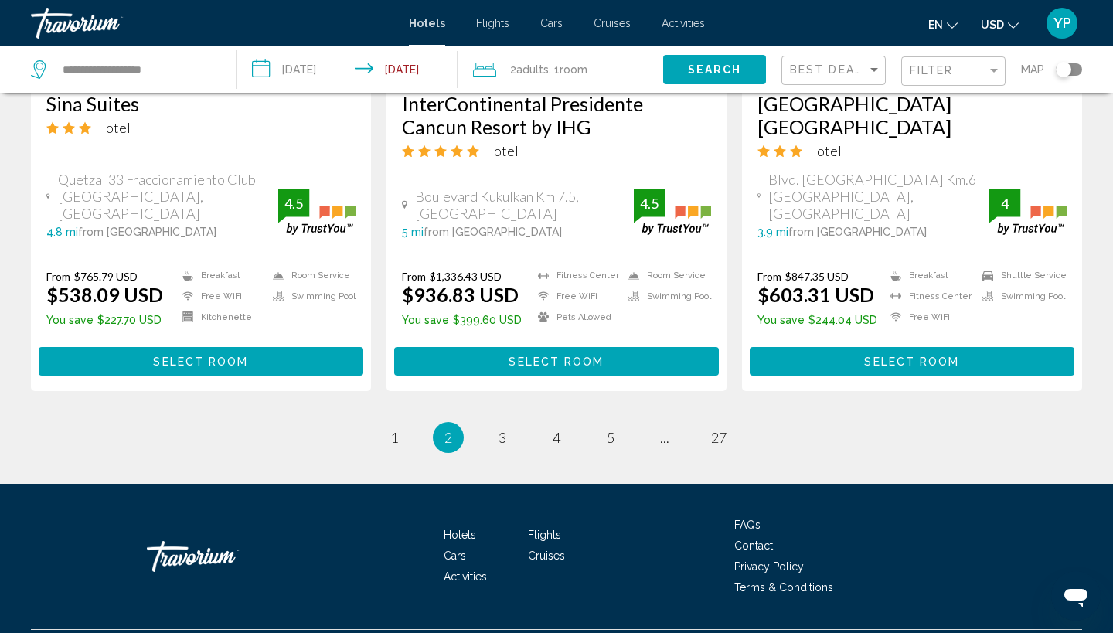
scroll to position [2084, 0]
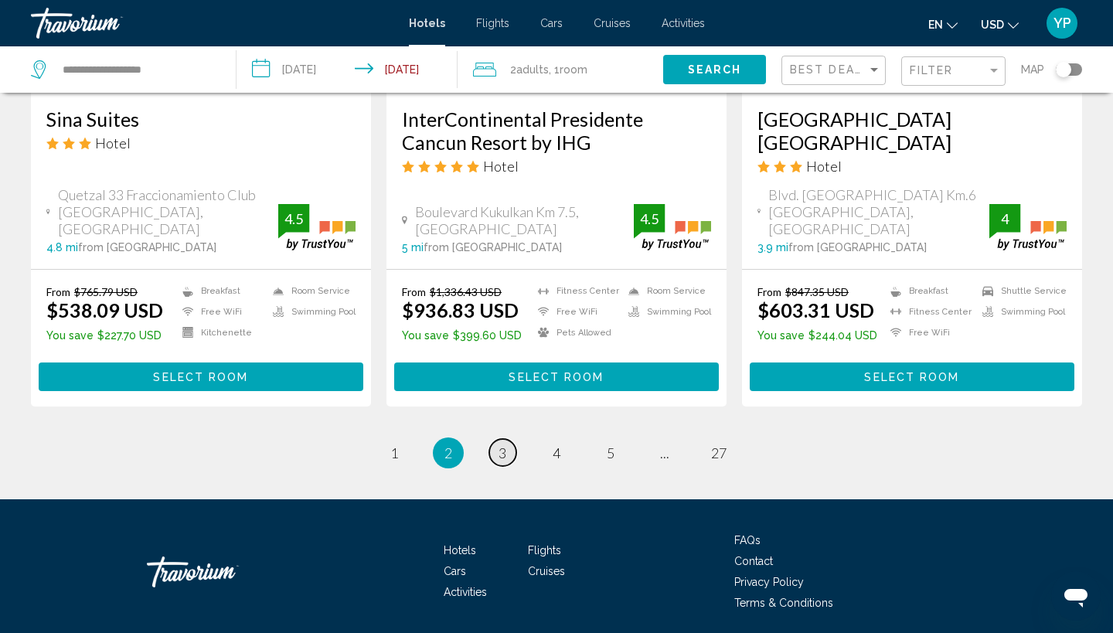
click at [501, 444] on span "3" at bounding box center [502, 452] width 8 height 17
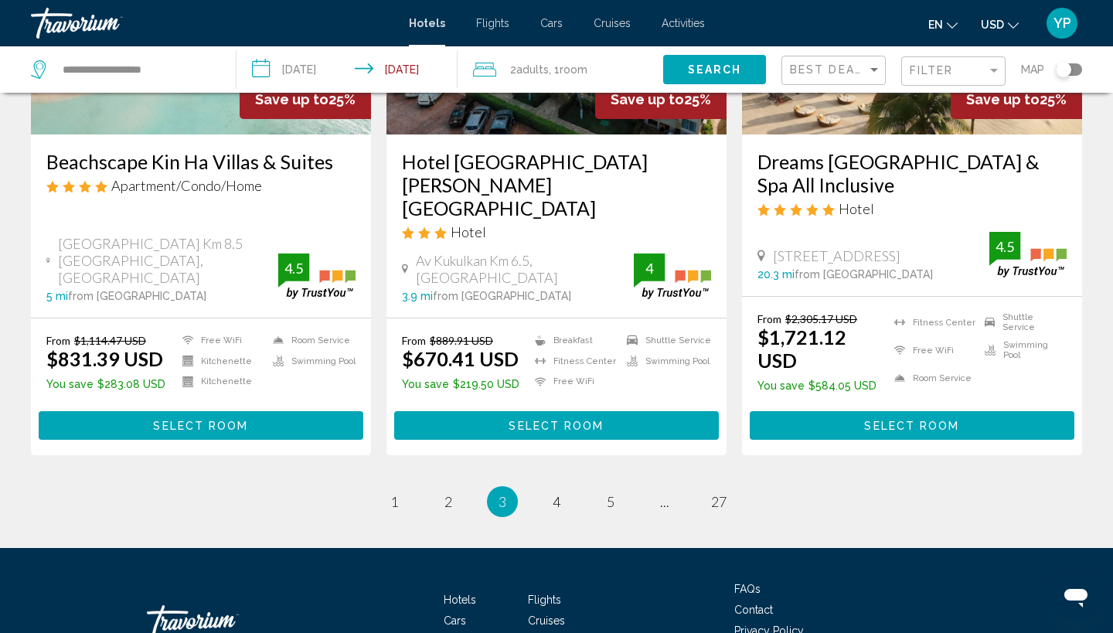
scroll to position [2044, 0]
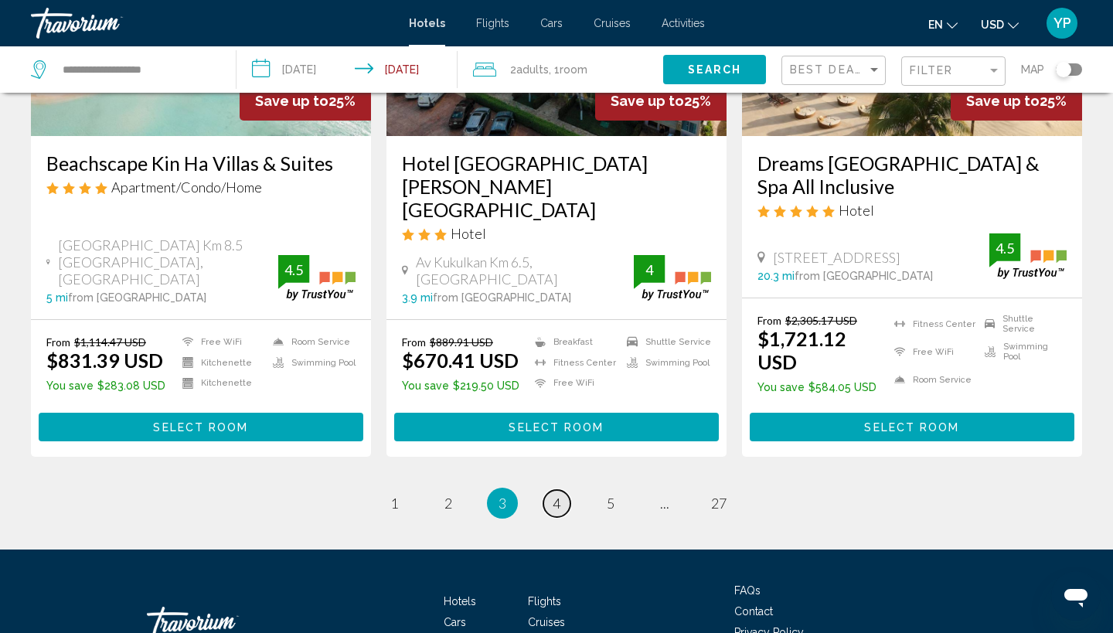
click at [555, 494] on span "4" at bounding box center [556, 502] width 8 height 17
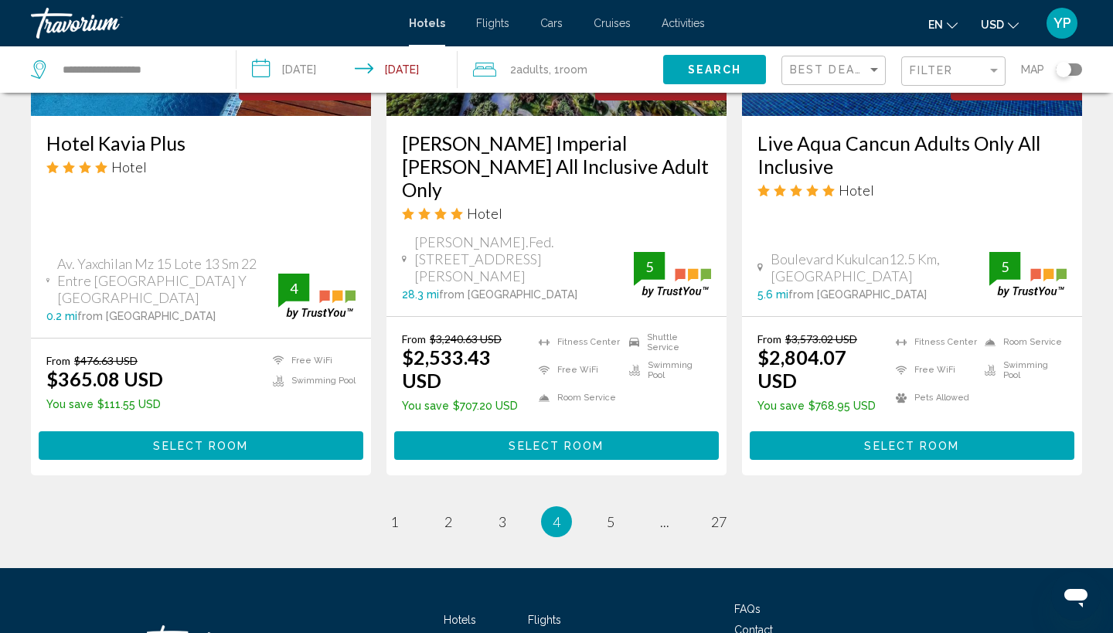
scroll to position [2067, 0]
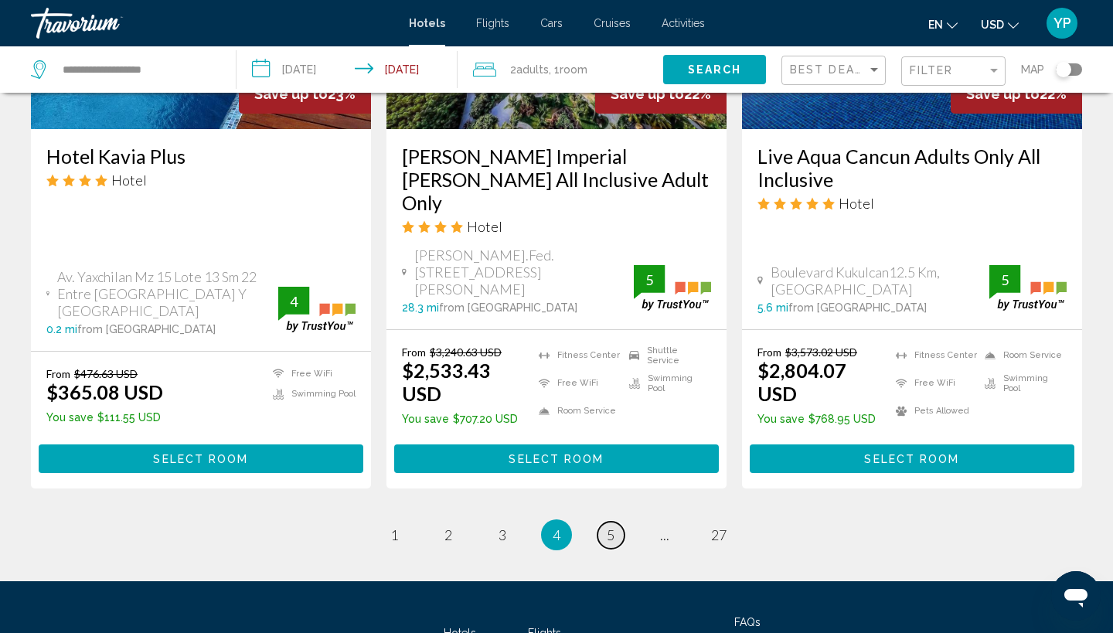
click at [612, 526] on span "5" at bounding box center [610, 534] width 8 height 17
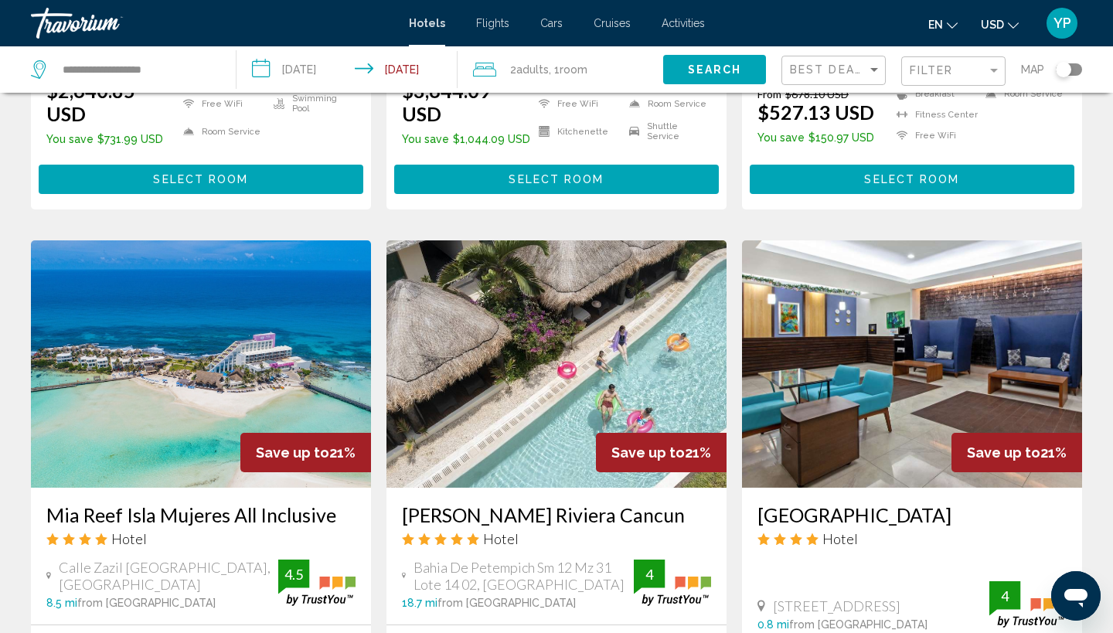
scroll to position [1132, 0]
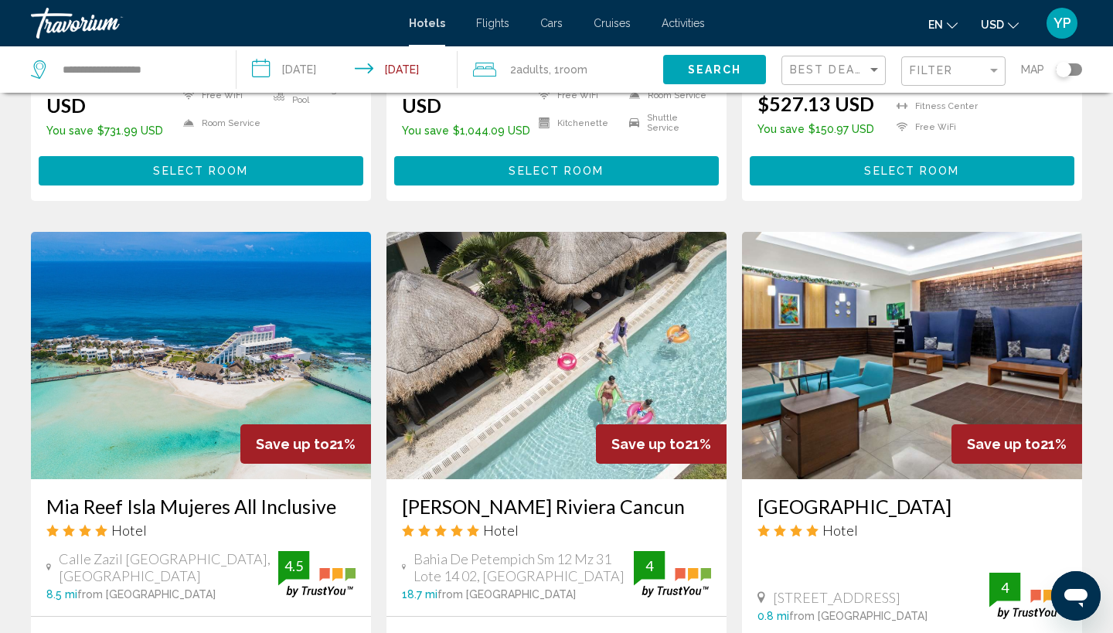
drag, startPoint x: 612, startPoint y: 399, endPoint x: 612, endPoint y: 483, distance: 83.4
click at [612, 479] on div "Hyatt Ziva Riviera Cancun Hotel Bahia De Petempich Sm 12 Mz 31 Lote 14 02, Puer…" at bounding box center [556, 547] width 340 height 137
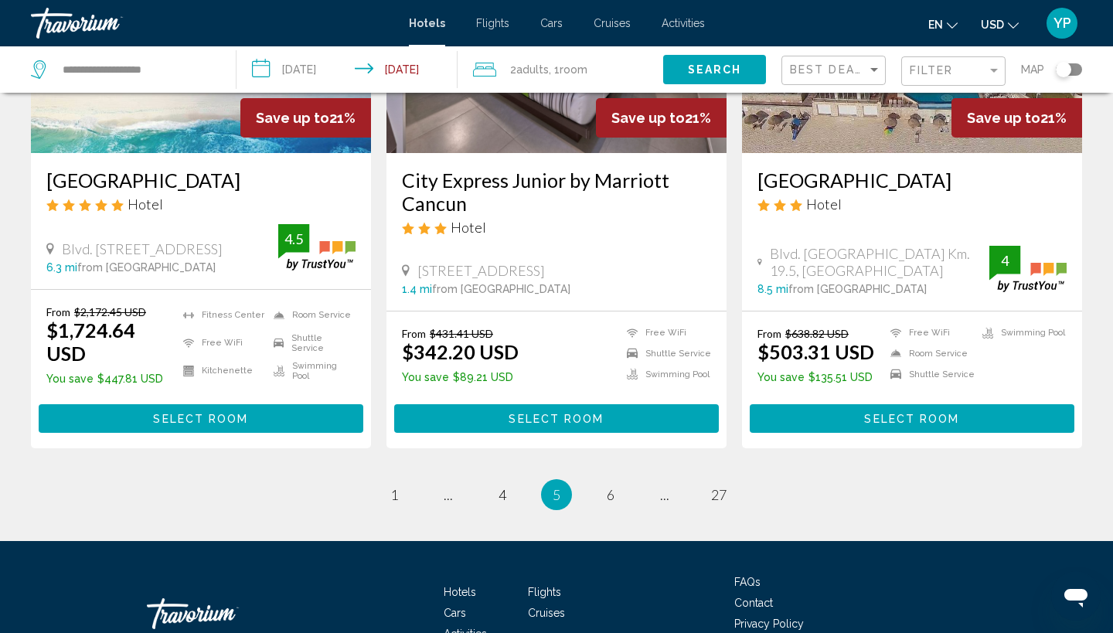
scroll to position [2029, 0]
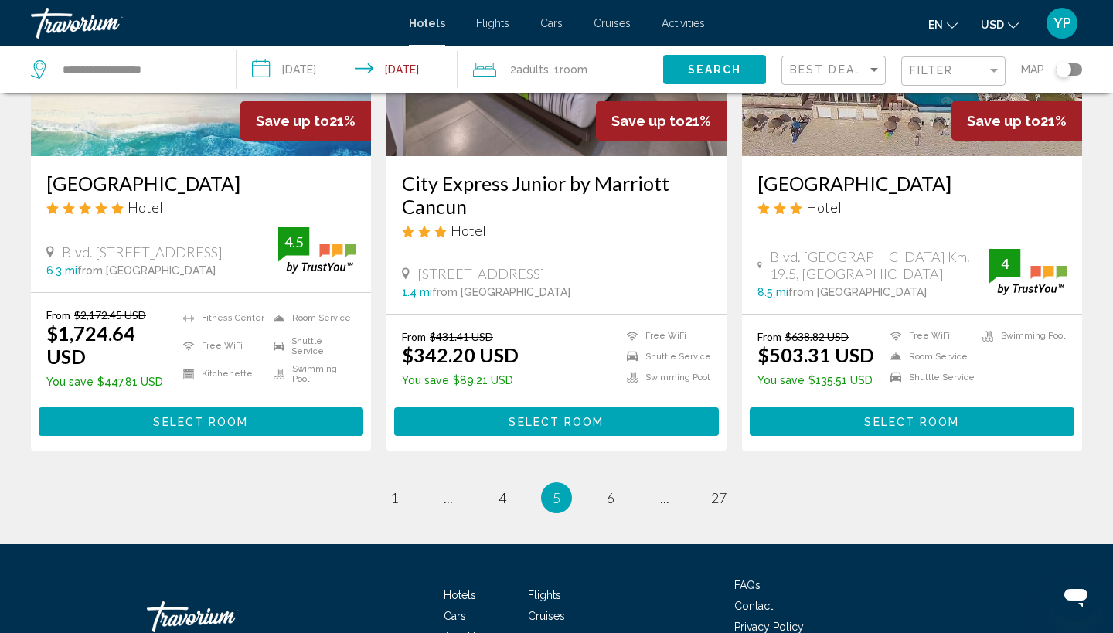
click at [615, 484] on link "page 6" at bounding box center [610, 497] width 27 height 27
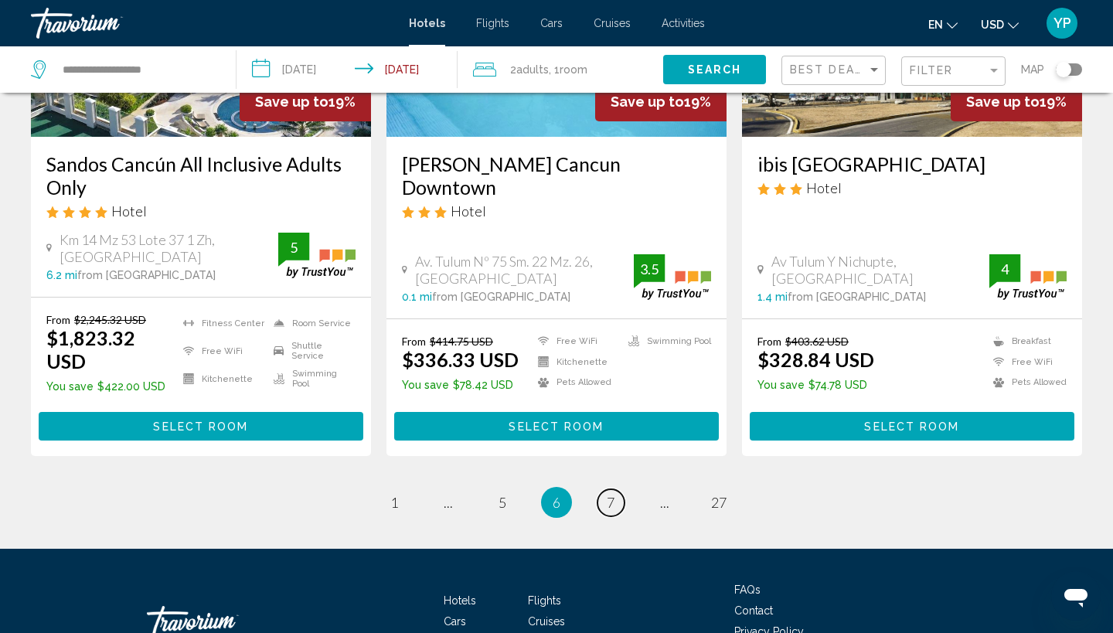
scroll to position [2089, 0]
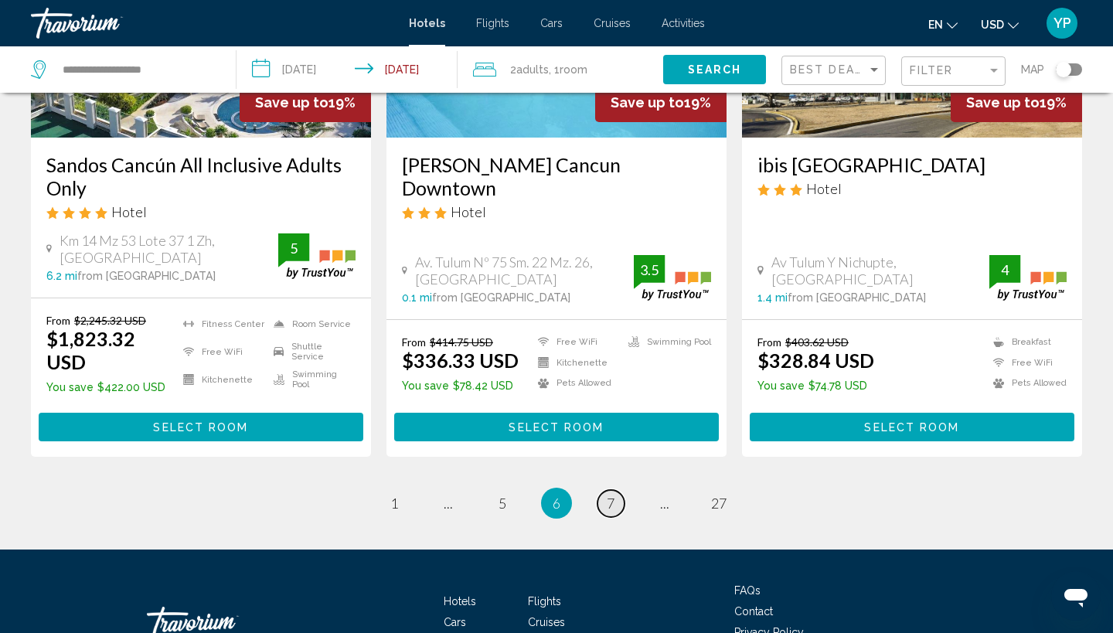
click at [619, 490] on link "page 7" at bounding box center [610, 503] width 27 height 27
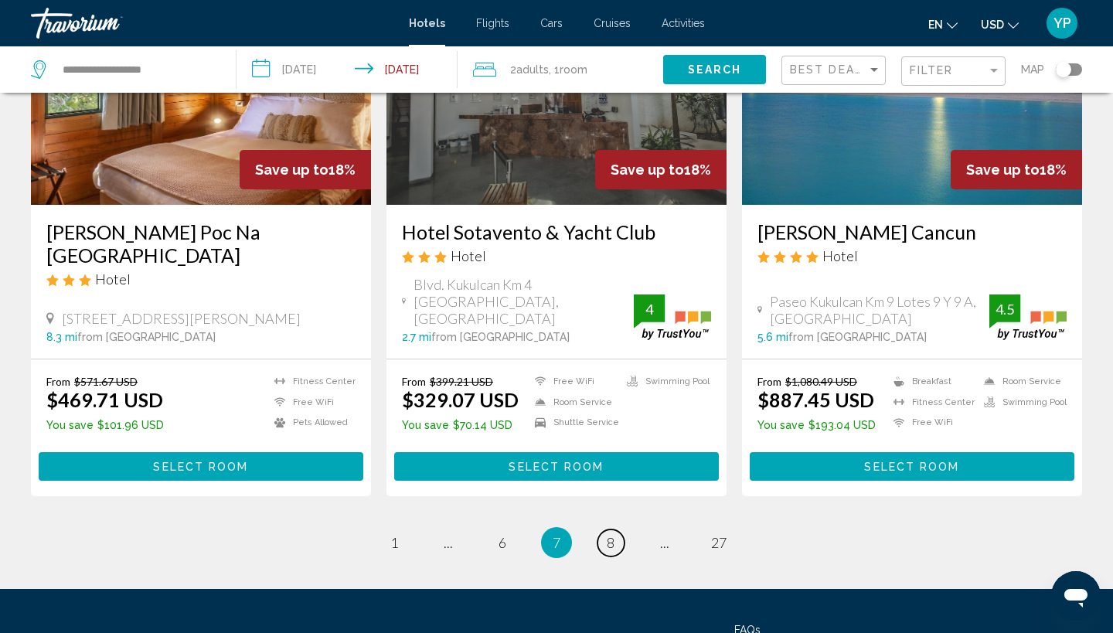
scroll to position [2016, 0]
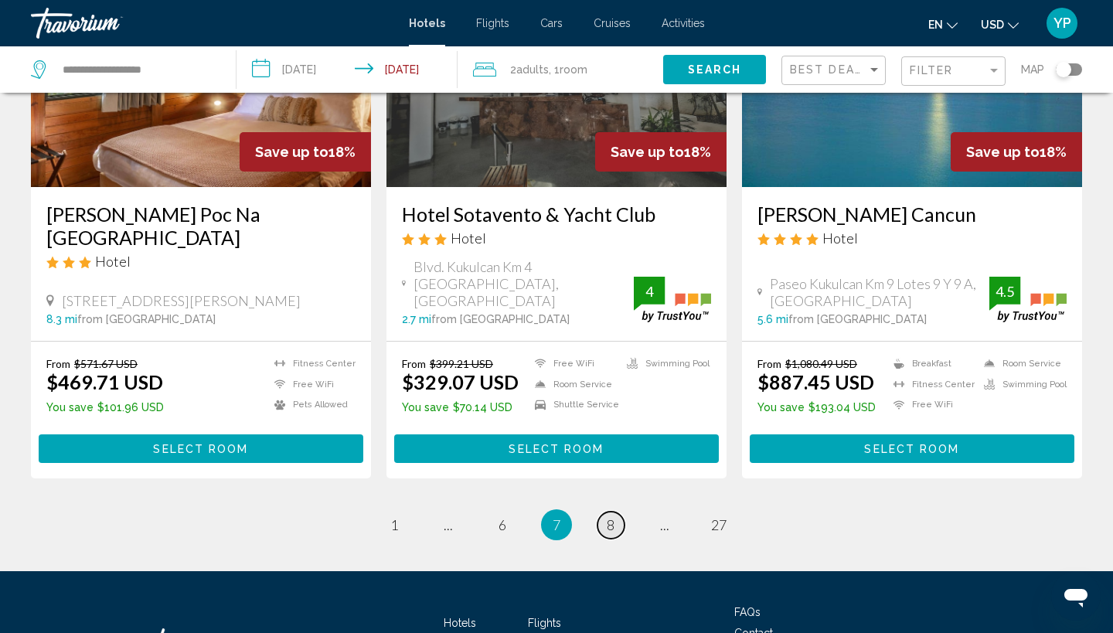
click at [607, 516] on span "8" at bounding box center [610, 524] width 8 height 17
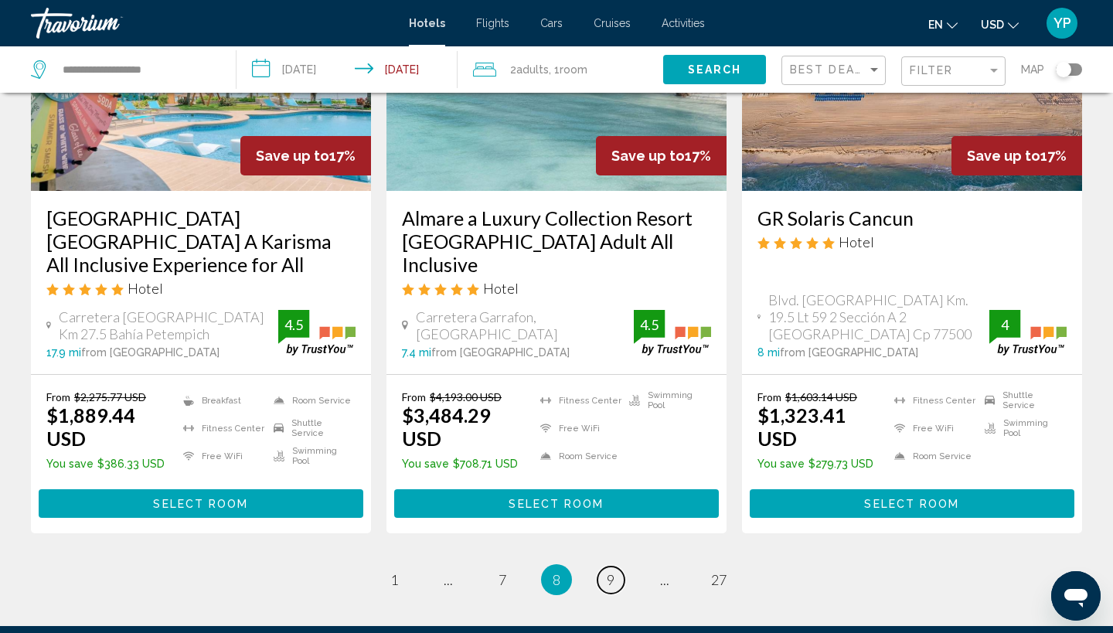
scroll to position [2143, 0]
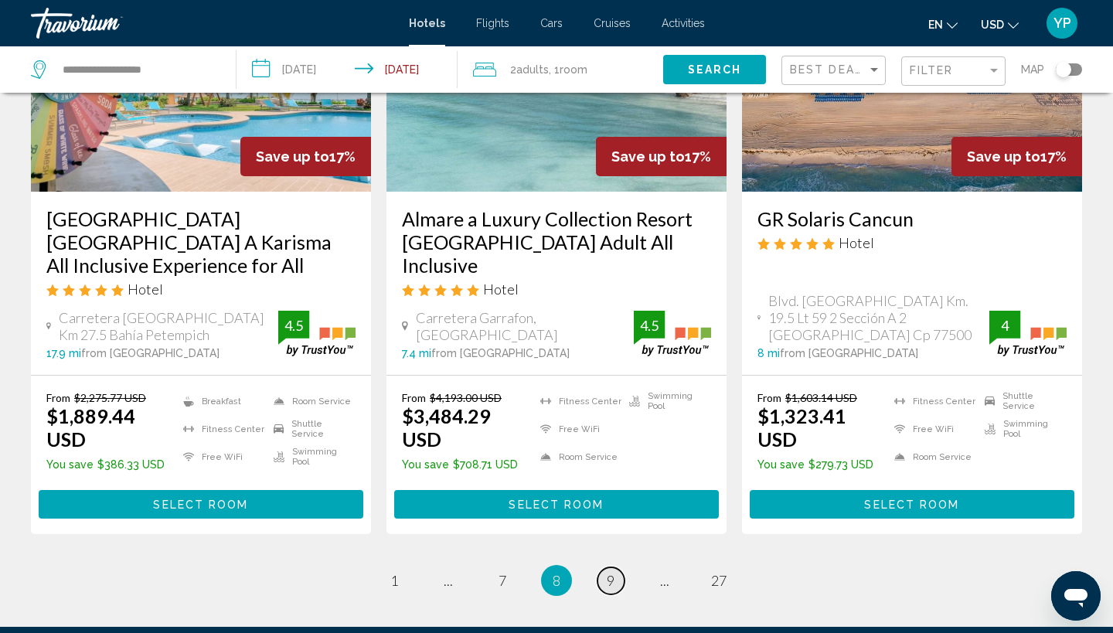
click at [614, 572] on span "9" at bounding box center [610, 580] width 8 height 17
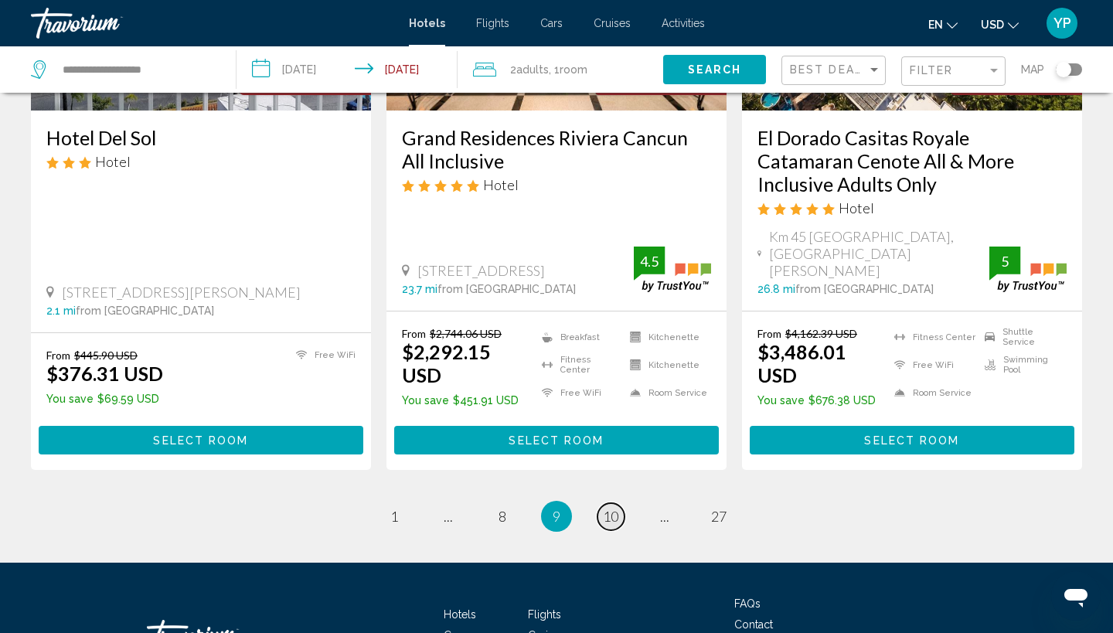
scroll to position [2081, 0]
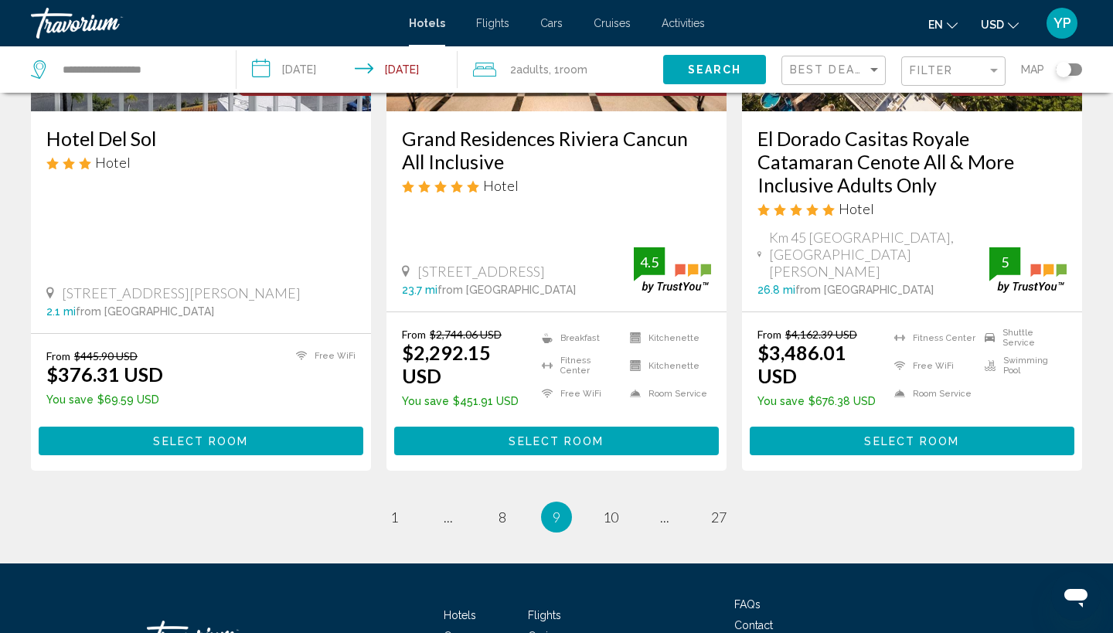
click at [549, 501] on li "You're on page 9" at bounding box center [556, 516] width 31 height 31
click at [612, 508] on span "10" at bounding box center [610, 516] width 15 height 17
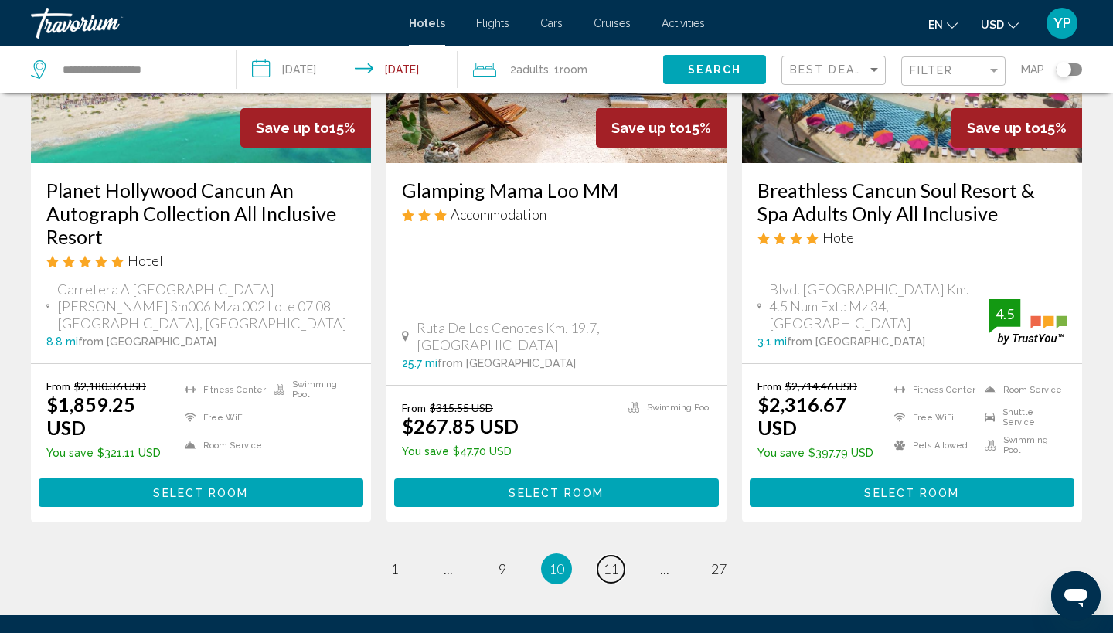
scroll to position [2165, 0]
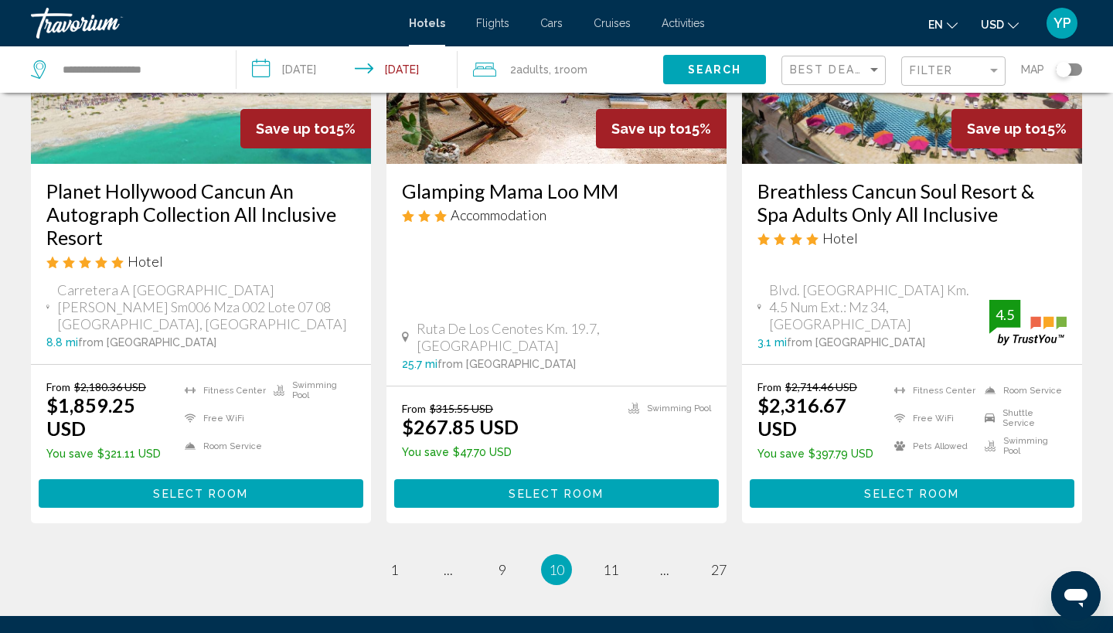
click at [610, 561] on span "11" at bounding box center [610, 569] width 15 height 17
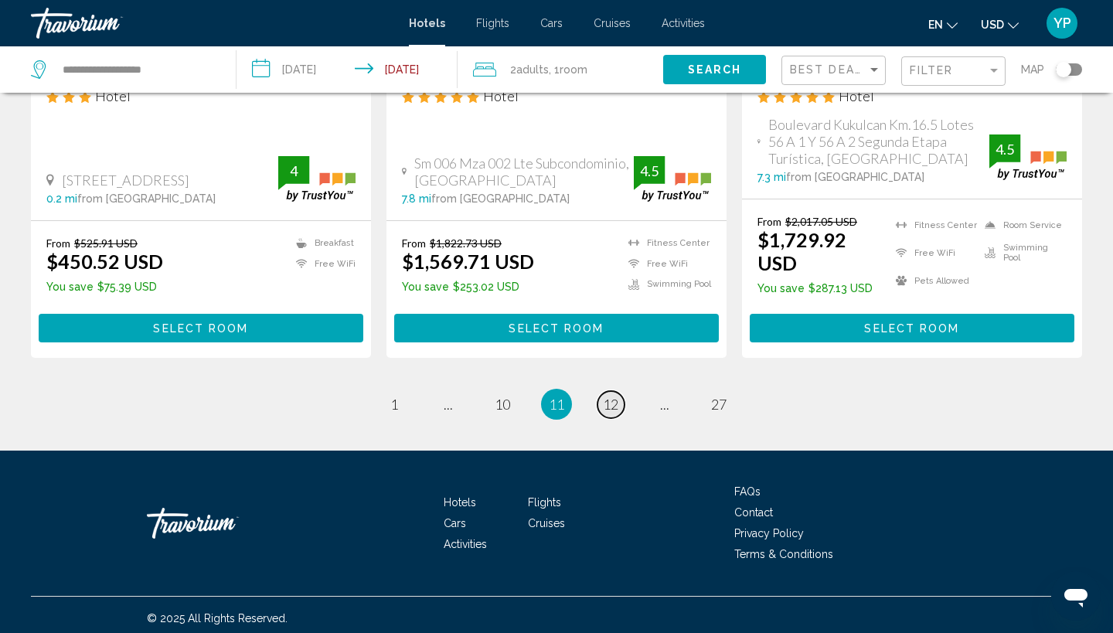
scroll to position [2038, 0]
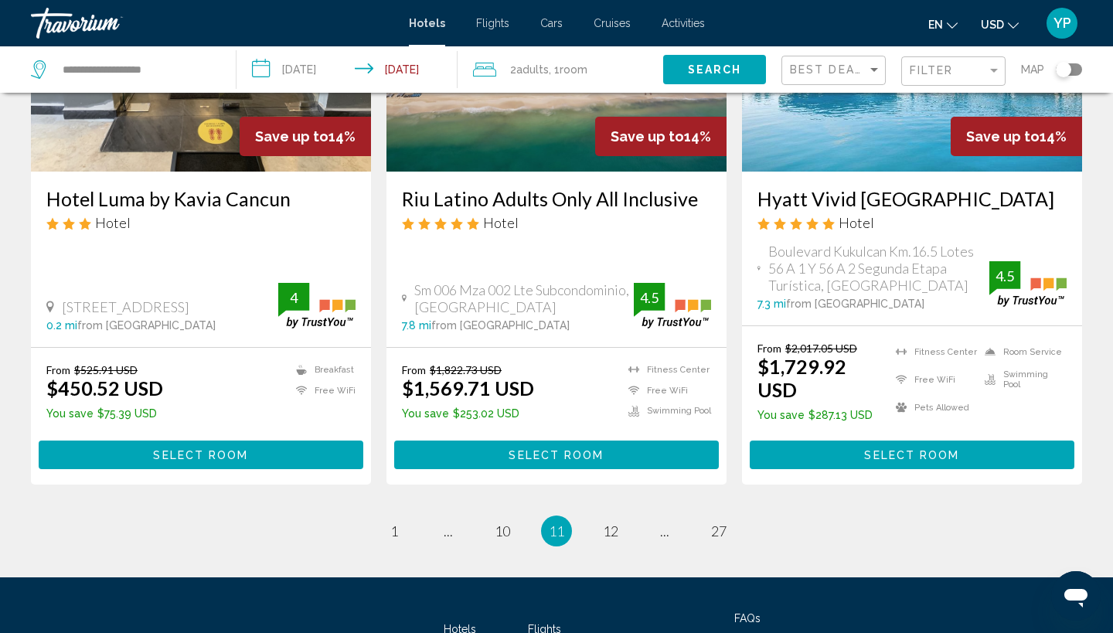
click at [555, 522] on span "11" at bounding box center [556, 530] width 15 height 17
click at [502, 522] on span "10" at bounding box center [501, 530] width 15 height 17
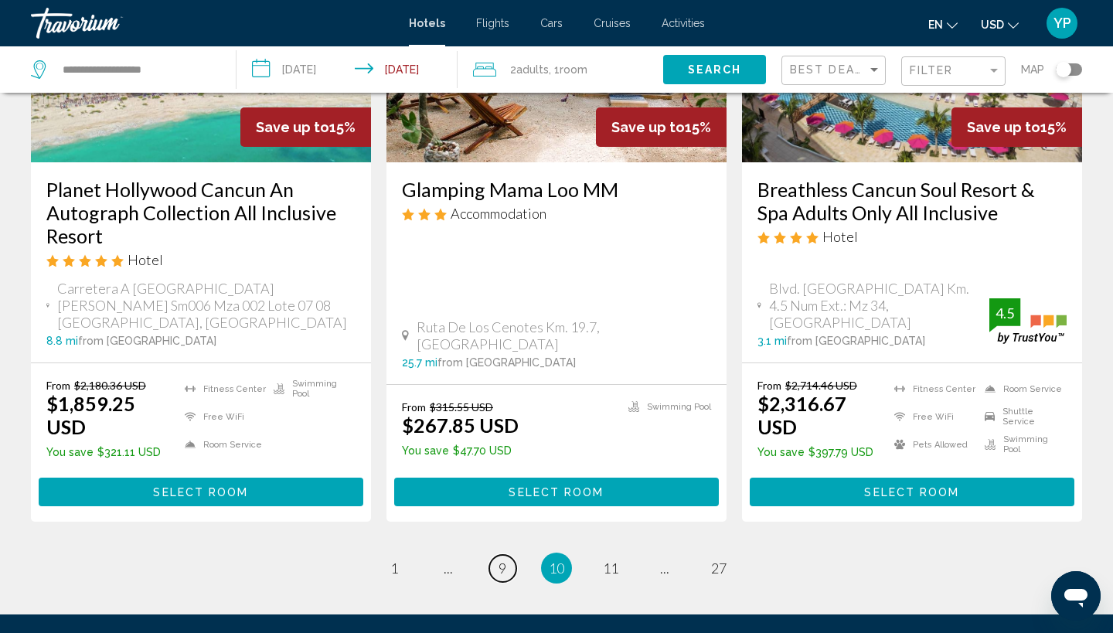
scroll to position [2165, 0]
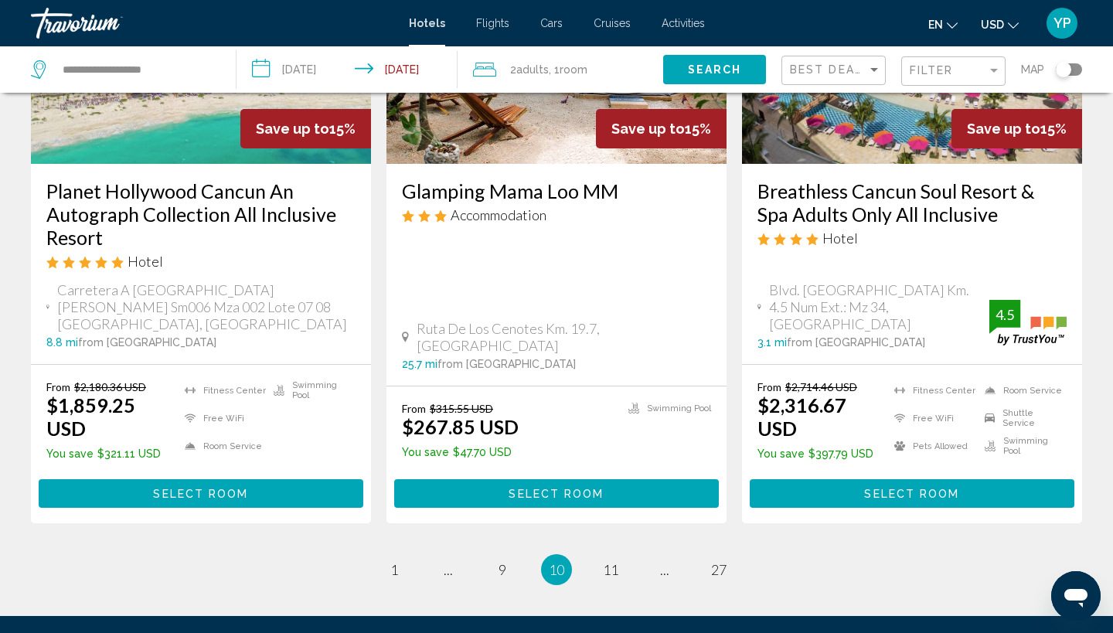
click at [558, 561] on span "10" at bounding box center [556, 569] width 15 height 17
click at [612, 561] on span "11" at bounding box center [610, 569] width 15 height 17
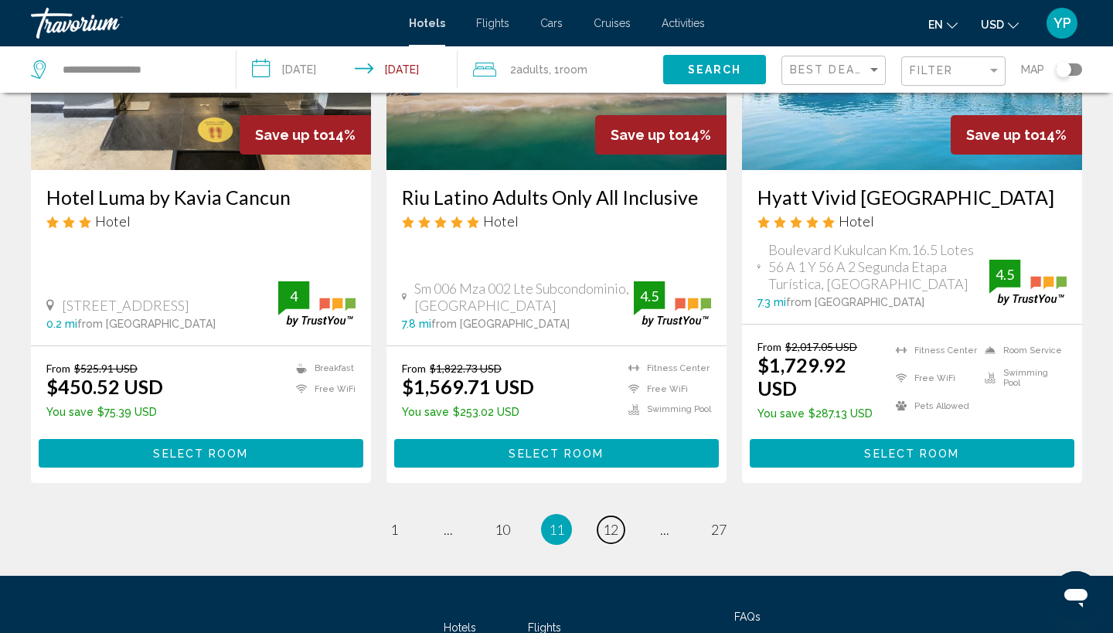
scroll to position [2038, 0]
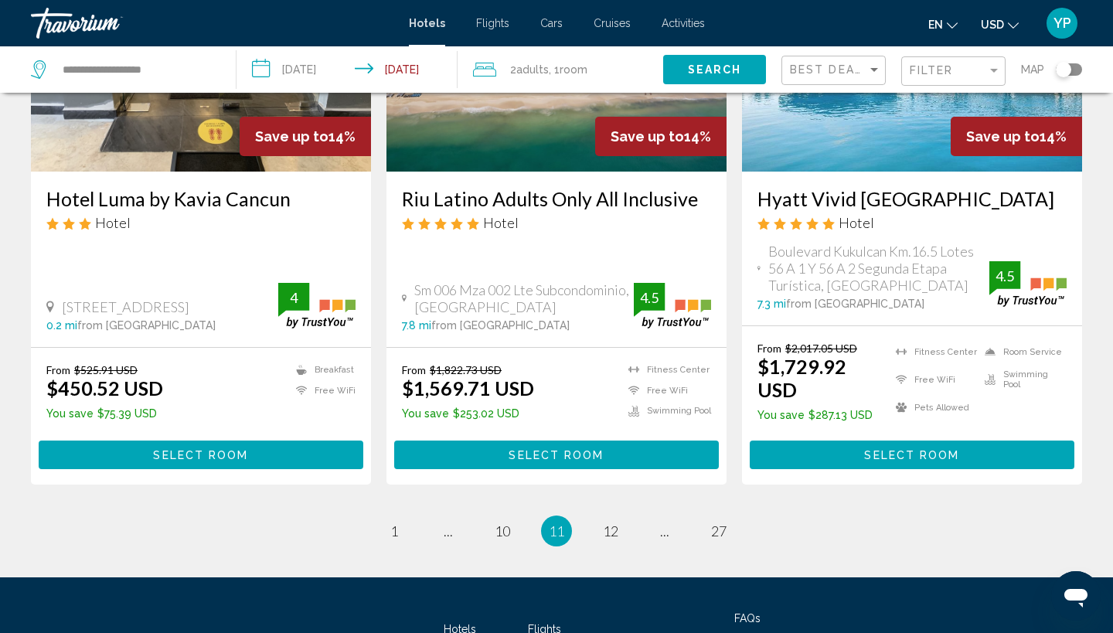
click at [603, 522] on span "12" at bounding box center [610, 530] width 15 height 17
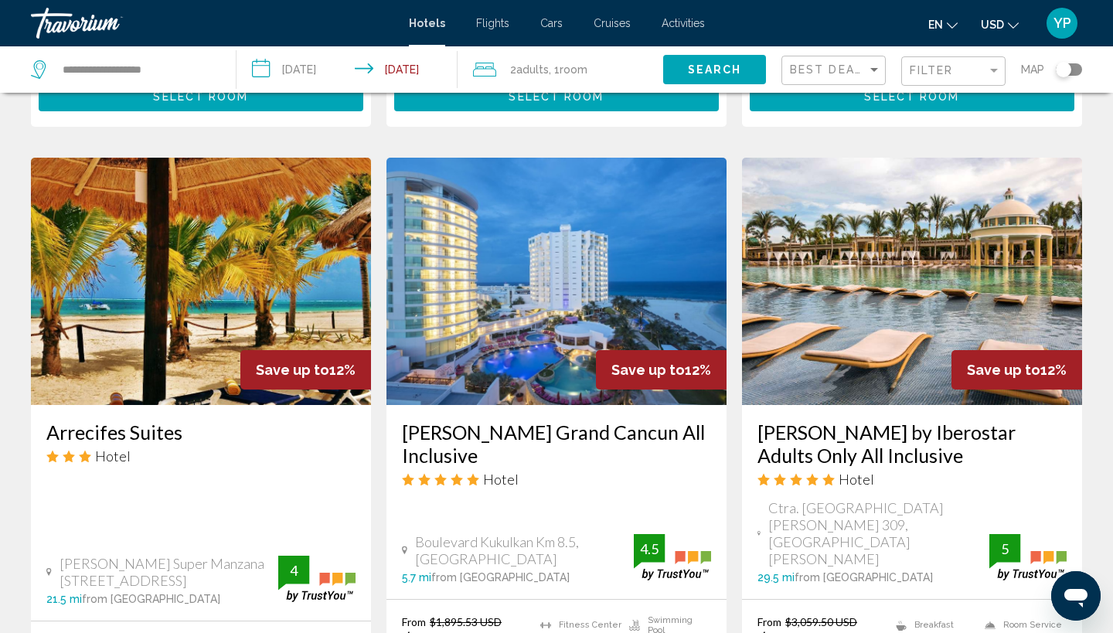
scroll to position [1181, 0]
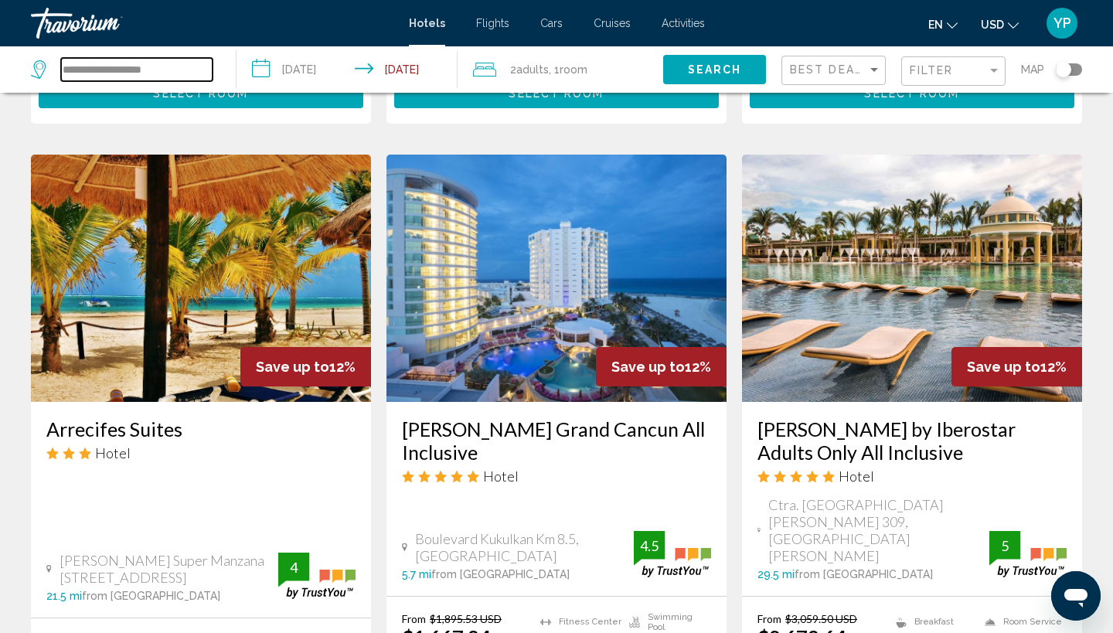
click at [184, 68] on input "**********" at bounding box center [136, 69] width 151 height 23
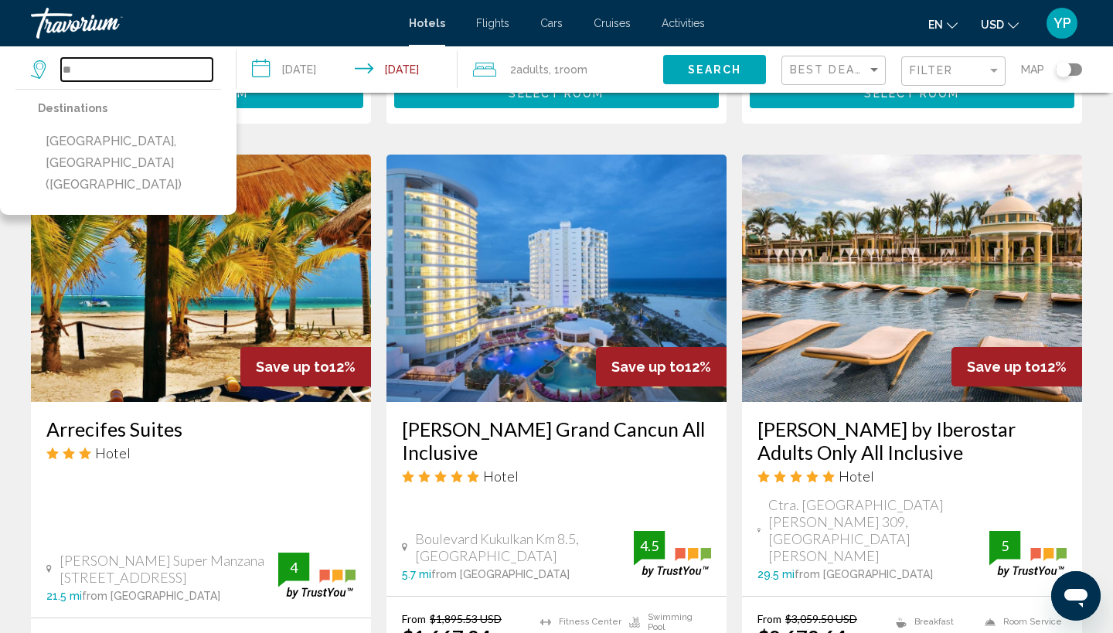
type input "*"
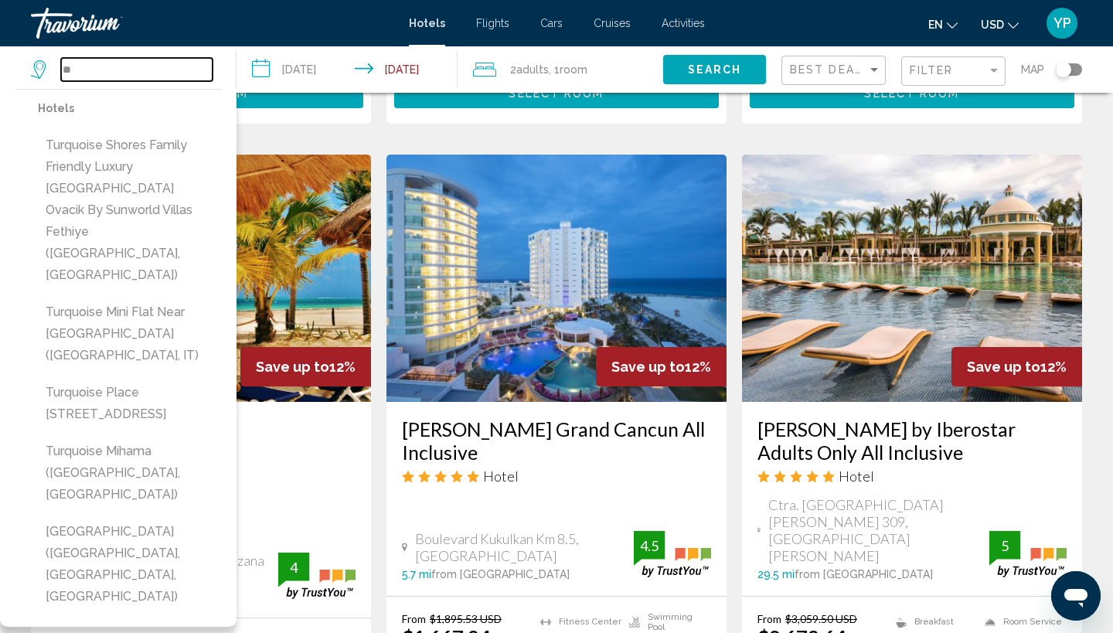
type input "*"
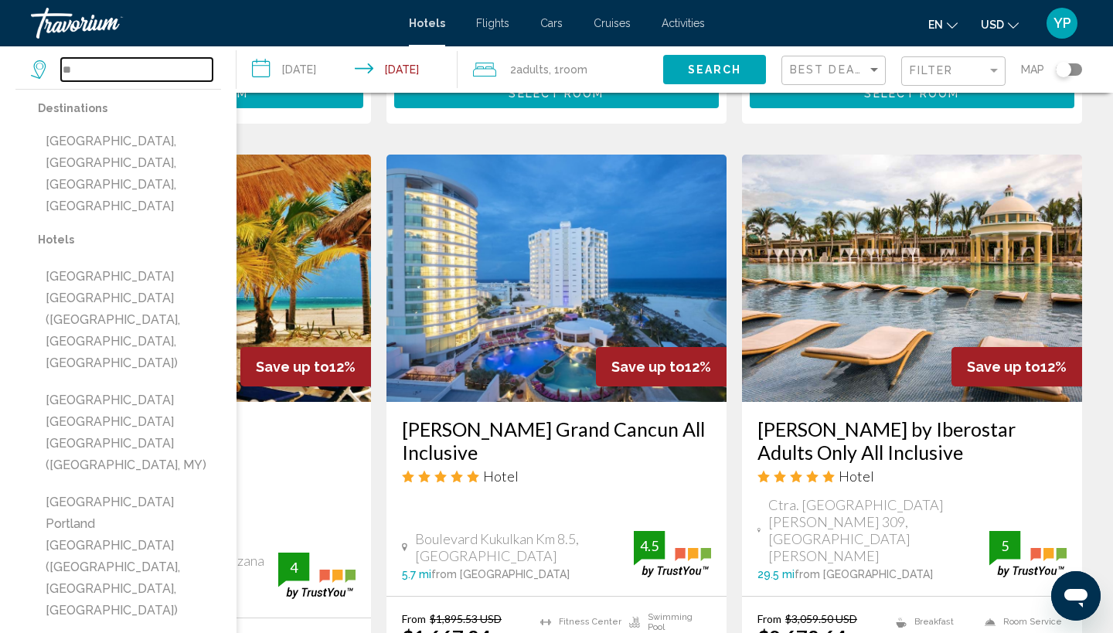
type input "*"
type input "**"
click at [1066, 20] on span "YP" at bounding box center [1062, 22] width 18 height 15
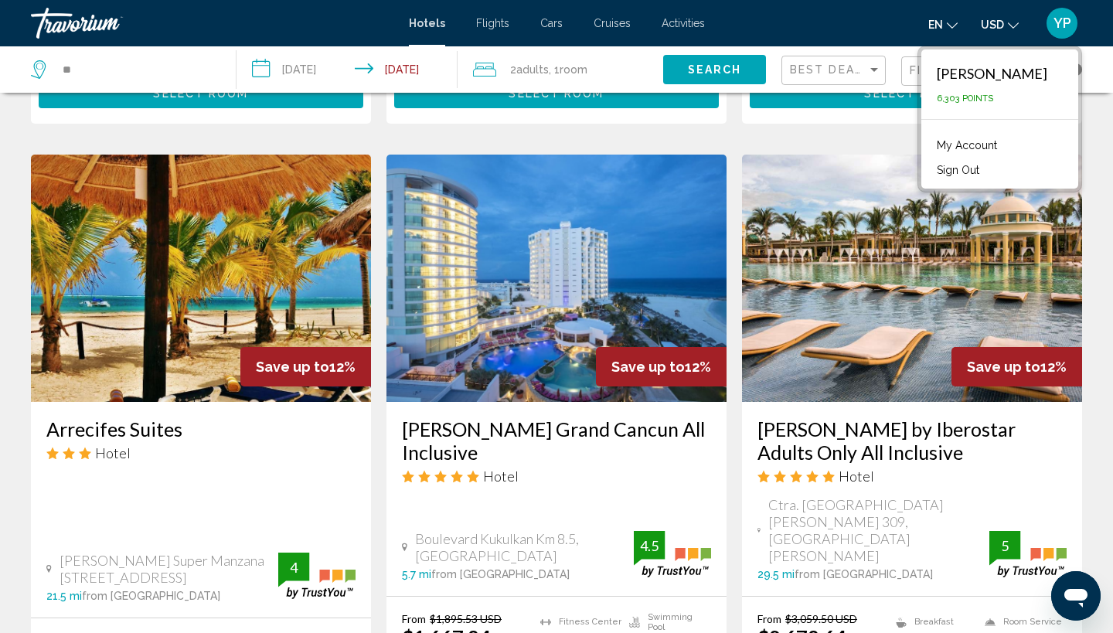
click at [1004, 147] on link "My Account" at bounding box center [967, 145] width 76 height 20
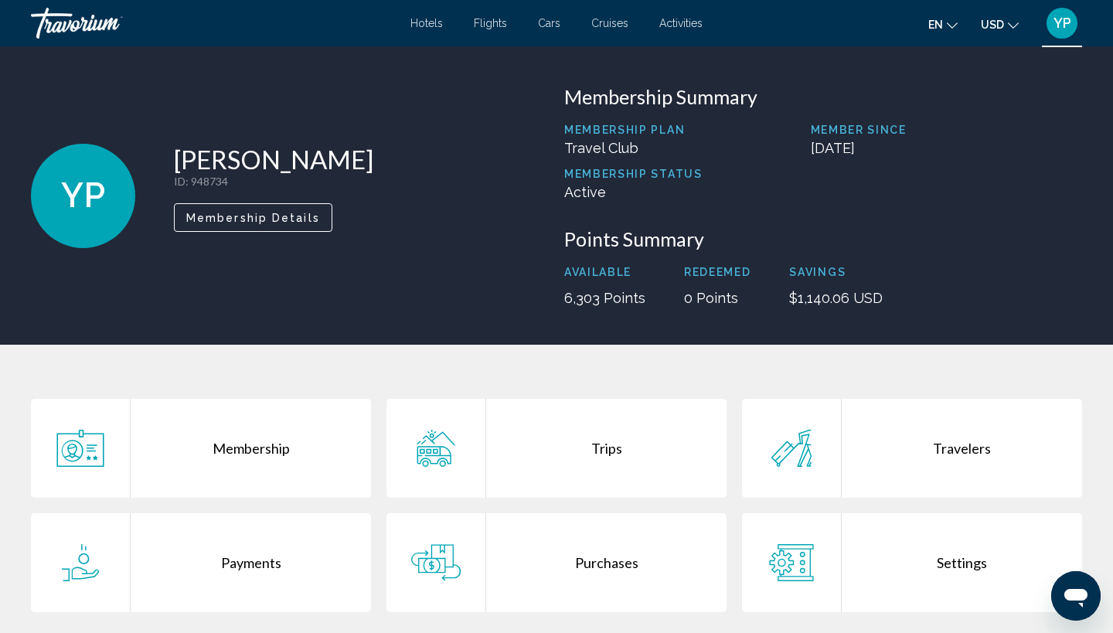
click at [615, 457] on div "Trips" at bounding box center [606, 448] width 240 height 99
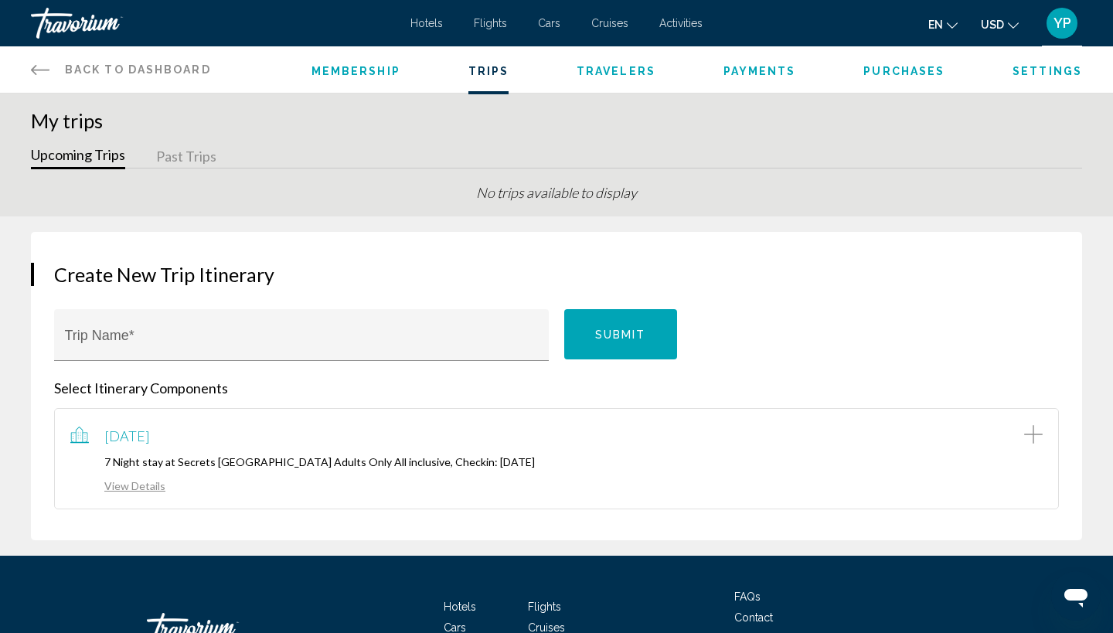
click at [135, 490] on link "View Details" at bounding box center [117, 485] width 95 height 13
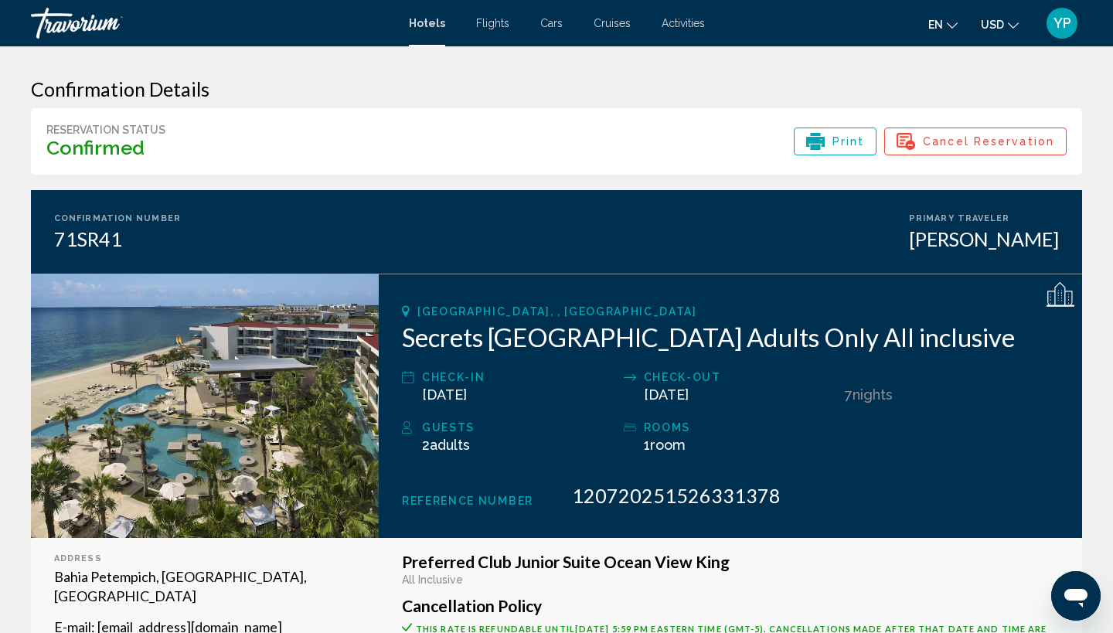
click at [957, 136] on span "Cancel Reservation" at bounding box center [987, 141] width 131 height 26
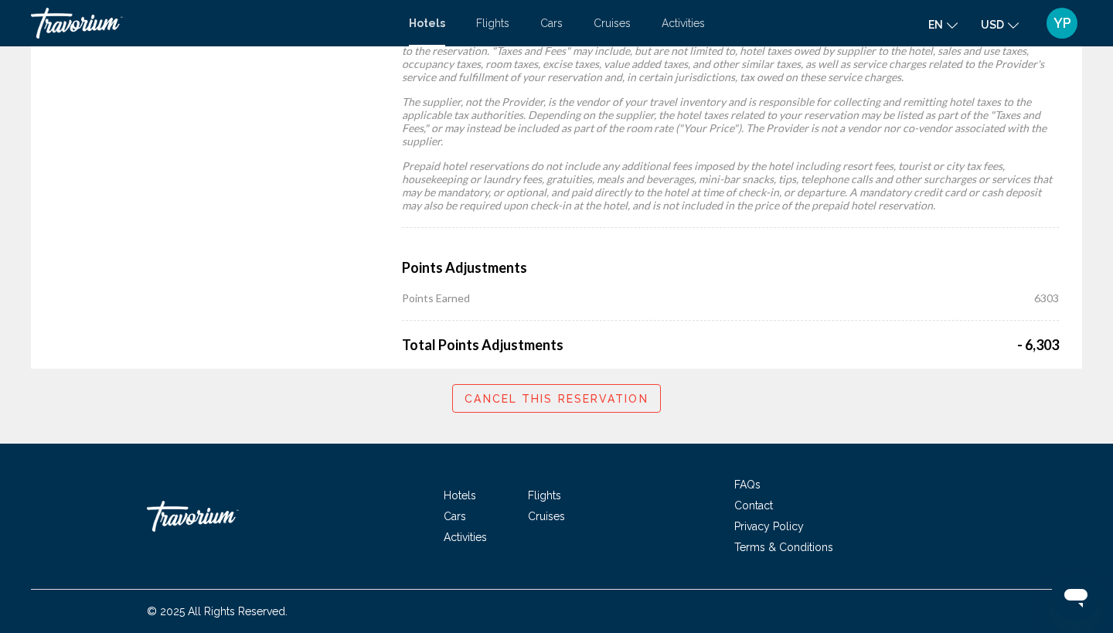
scroll to position [1053, 0]
click at [557, 397] on span "Cancel this reservation" at bounding box center [555, 398] width 183 height 12
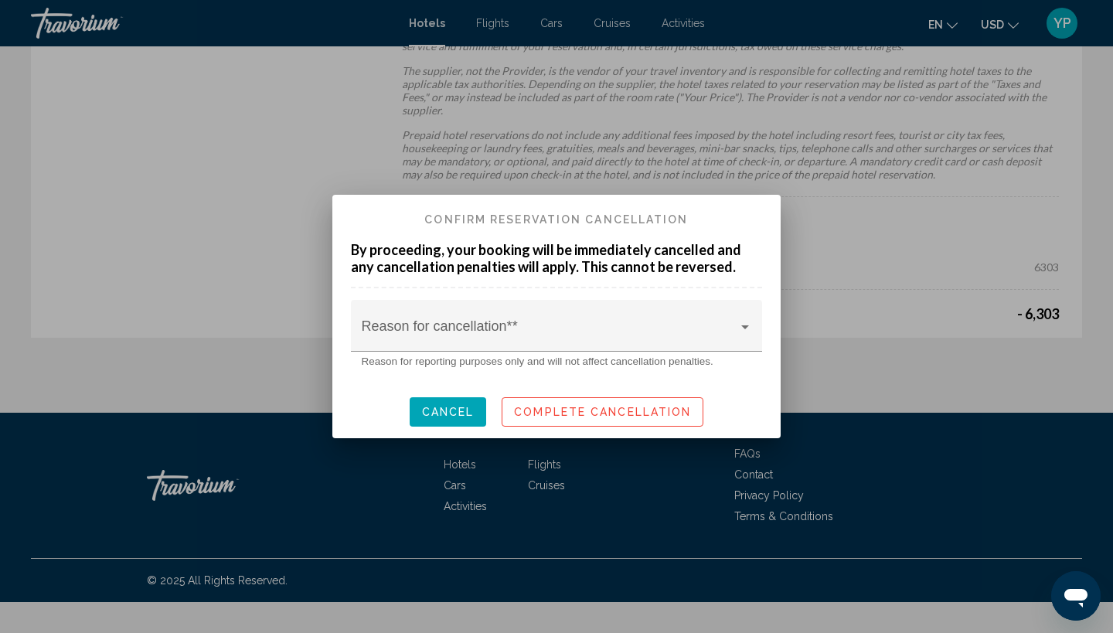
scroll to position [0, 0]
click at [534, 341] on span at bounding box center [550, 332] width 376 height 15
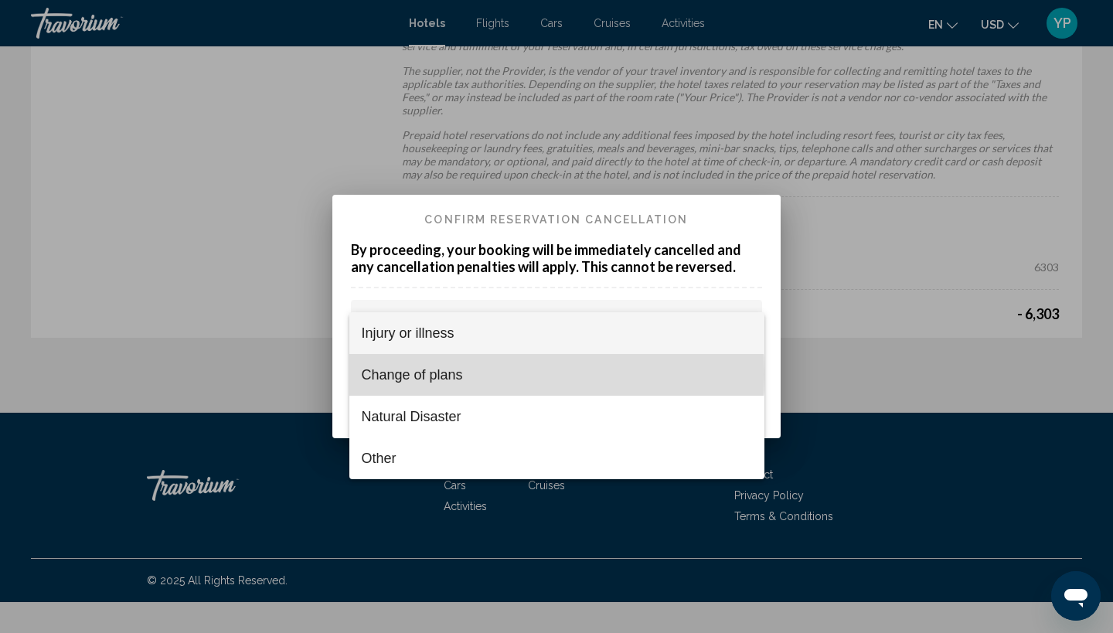
click at [417, 374] on span "Change of plans" at bounding box center [557, 375] width 390 height 42
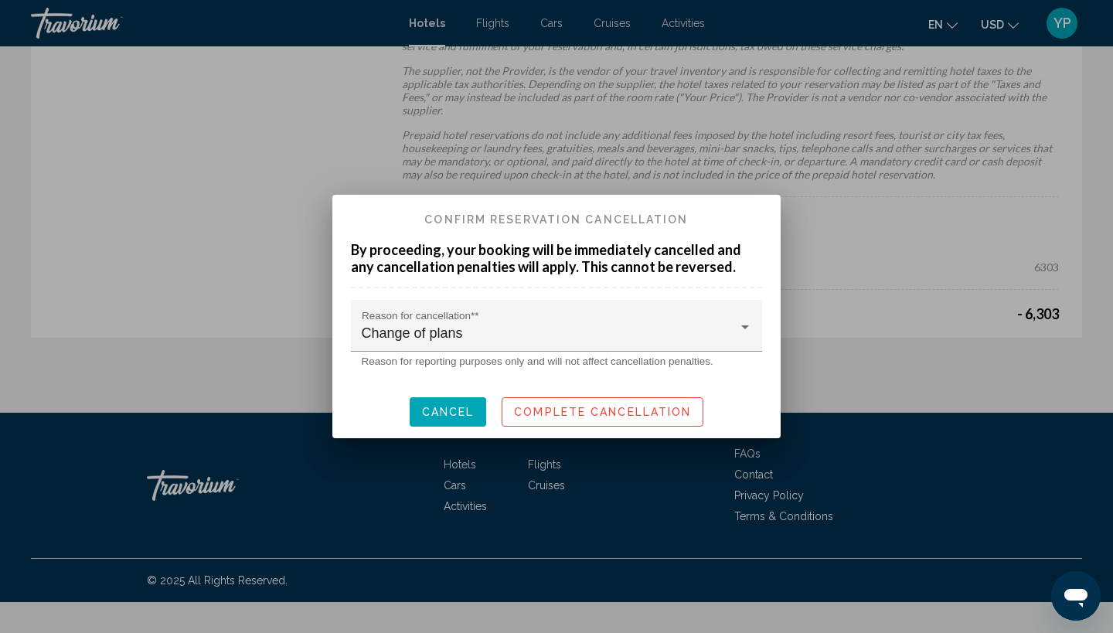
click at [263, 245] on div at bounding box center [556, 316] width 1113 height 633
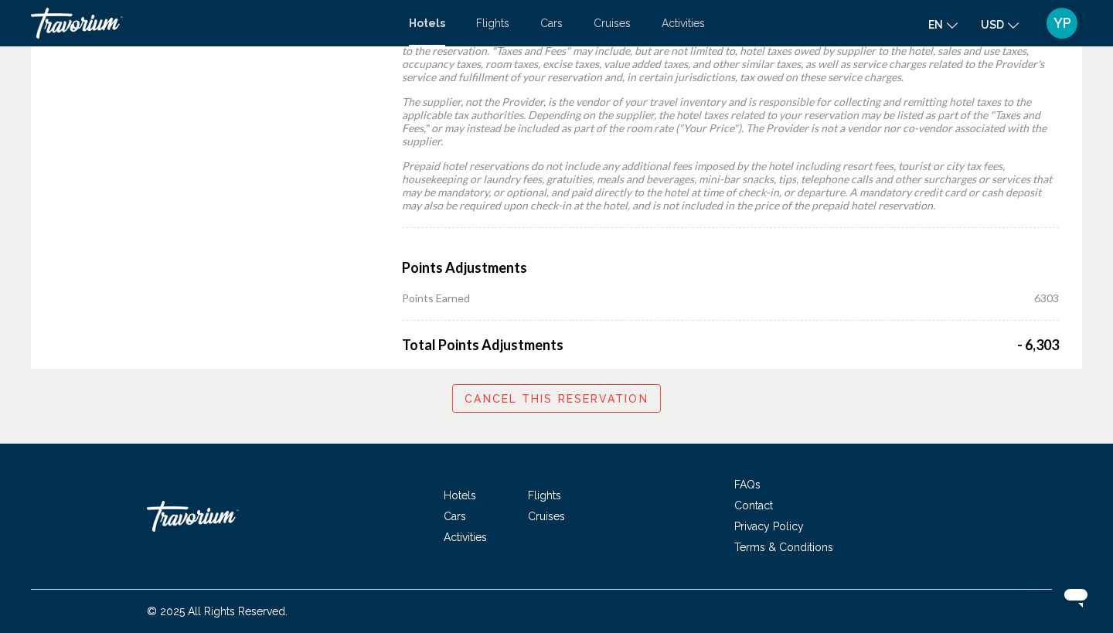
scroll to position [1053, 0]
click at [535, 401] on span "Cancel this reservation" at bounding box center [555, 398] width 183 height 12
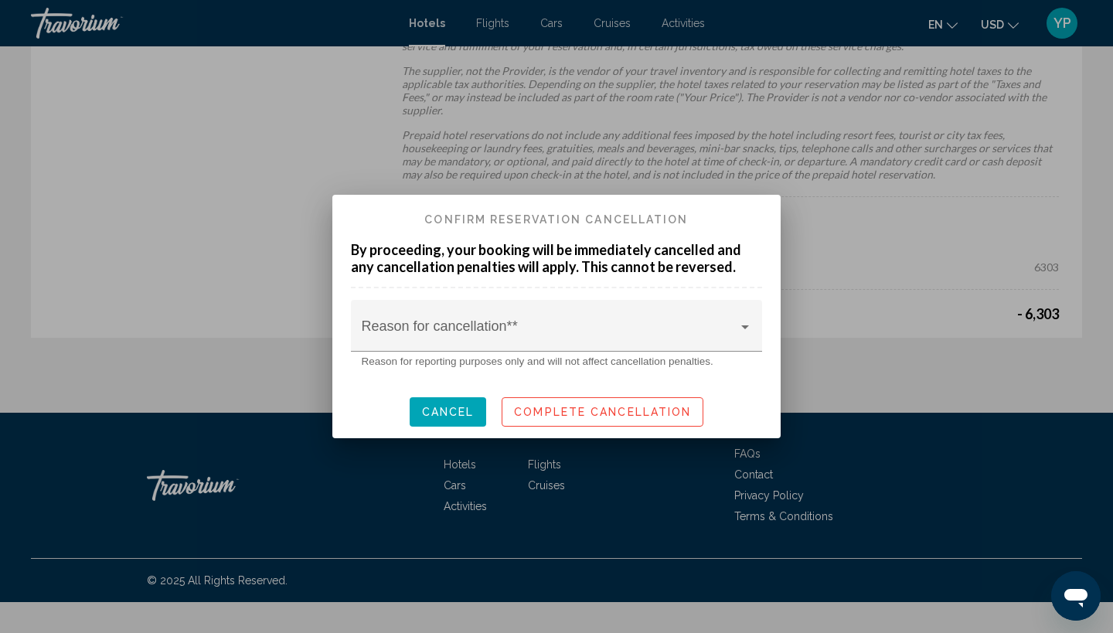
scroll to position [0, 0]
click at [743, 327] on div at bounding box center [745, 327] width 8 height 4
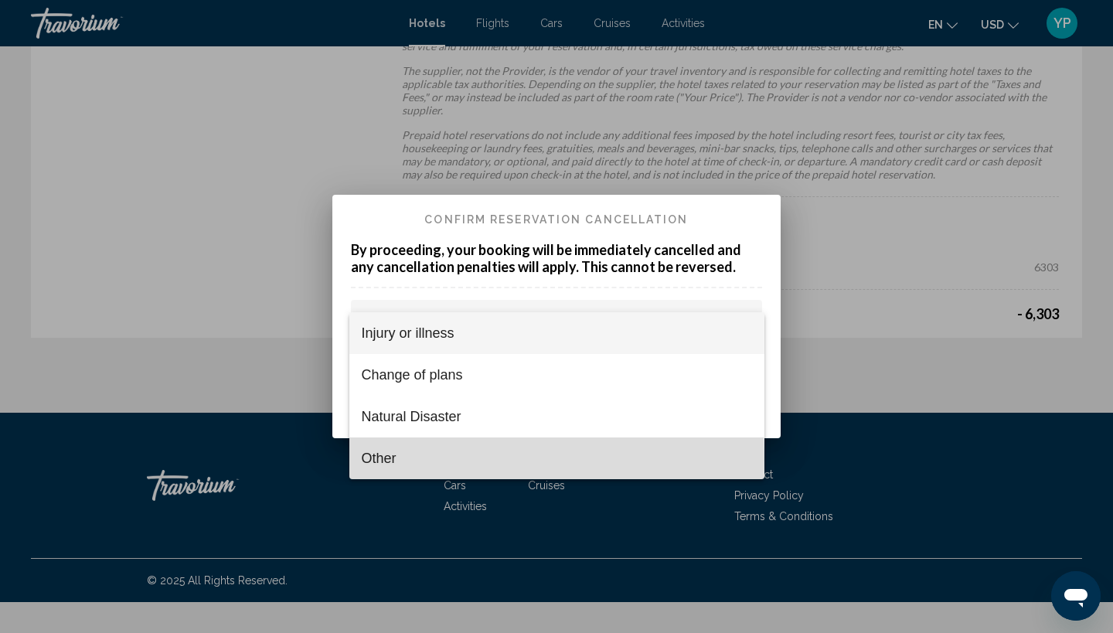
click at [386, 460] on span "Other" at bounding box center [557, 458] width 390 height 42
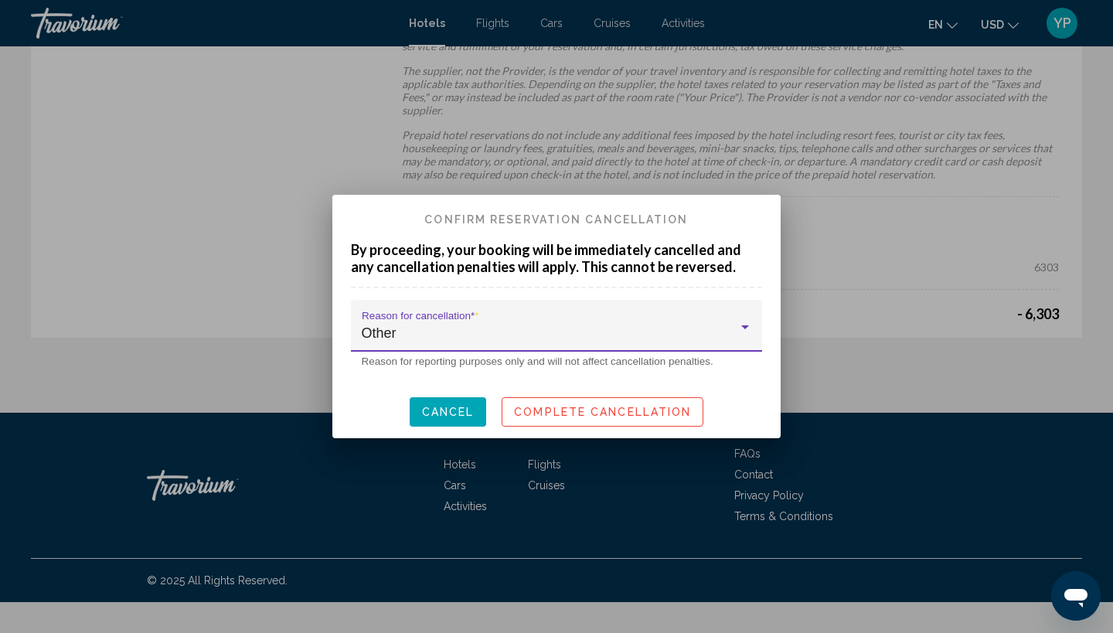
click at [592, 407] on span "Complete Cancellation" at bounding box center [602, 412] width 177 height 12
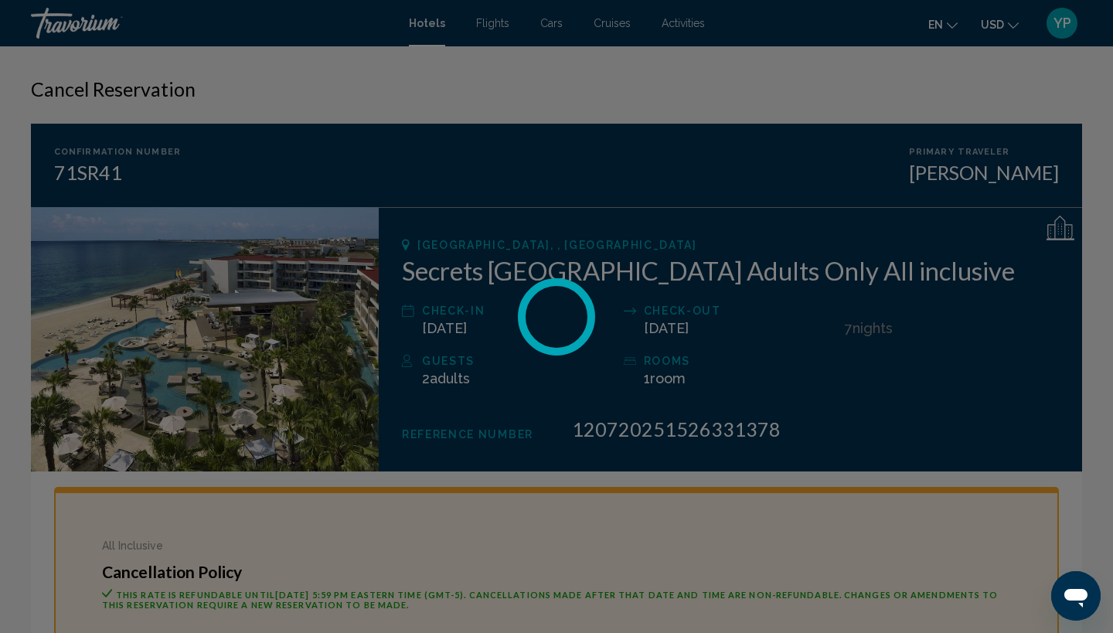
scroll to position [1053, 0]
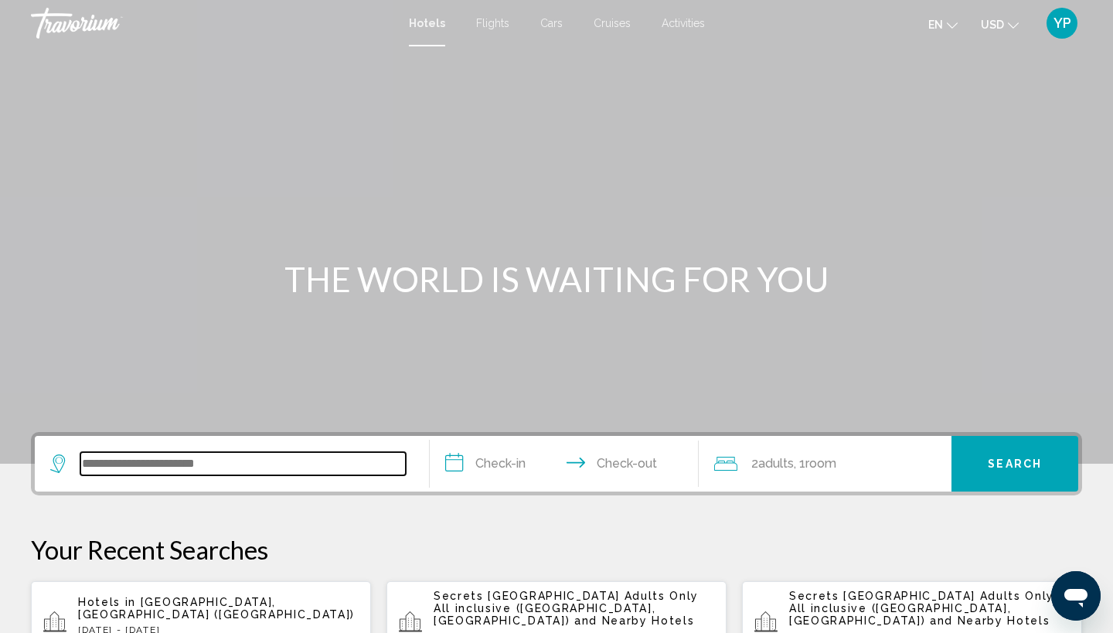
click at [217, 461] on input "Search widget" at bounding box center [242, 463] width 325 height 23
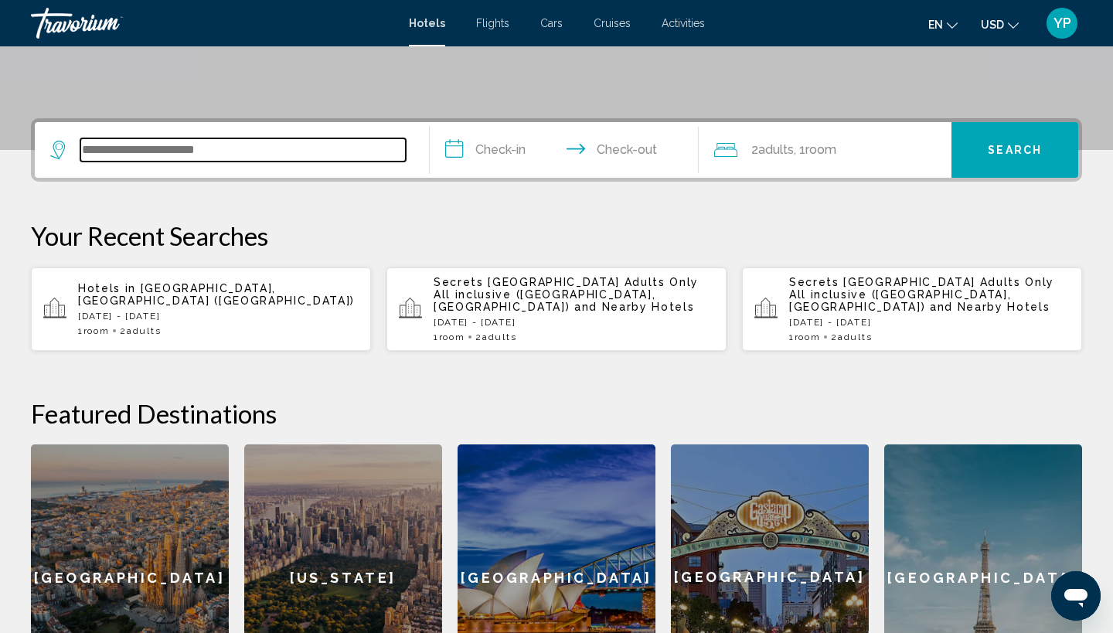
scroll to position [382, 0]
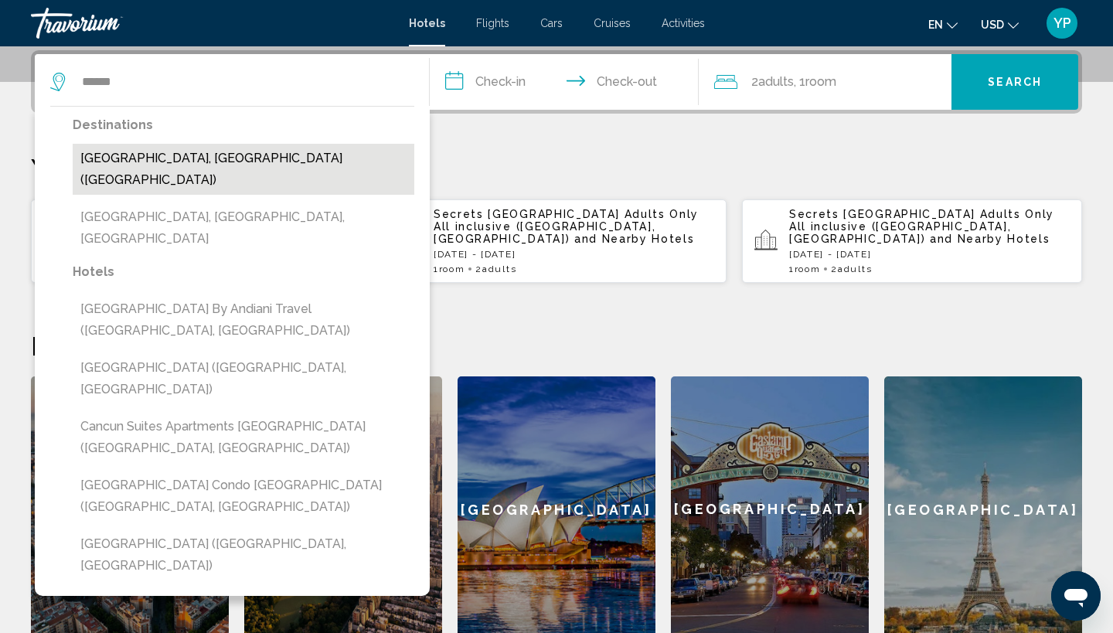
click at [121, 157] on button "[GEOGRAPHIC_DATA], [GEOGRAPHIC_DATA] ([GEOGRAPHIC_DATA])" at bounding box center [243, 169] width 341 height 51
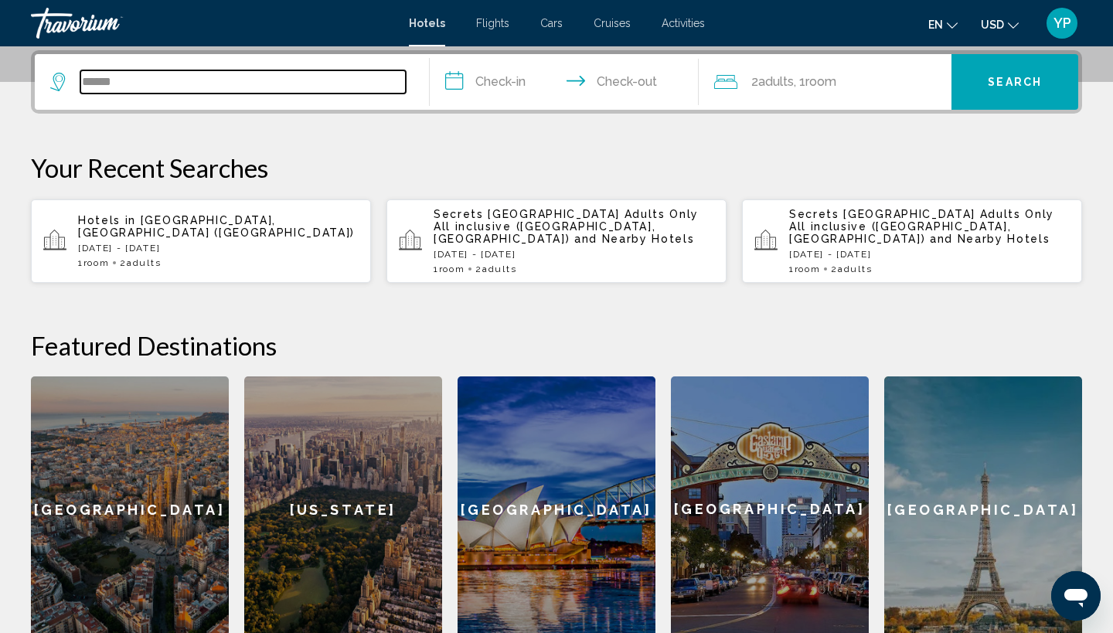
type input "**********"
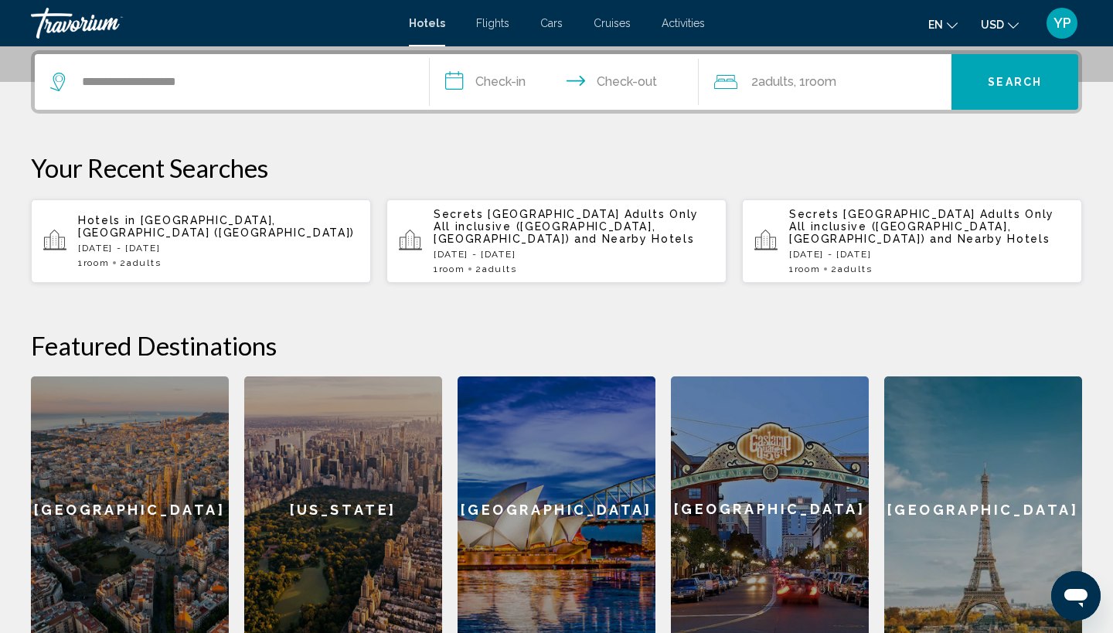
click at [457, 82] on input "**********" at bounding box center [567, 84] width 275 height 60
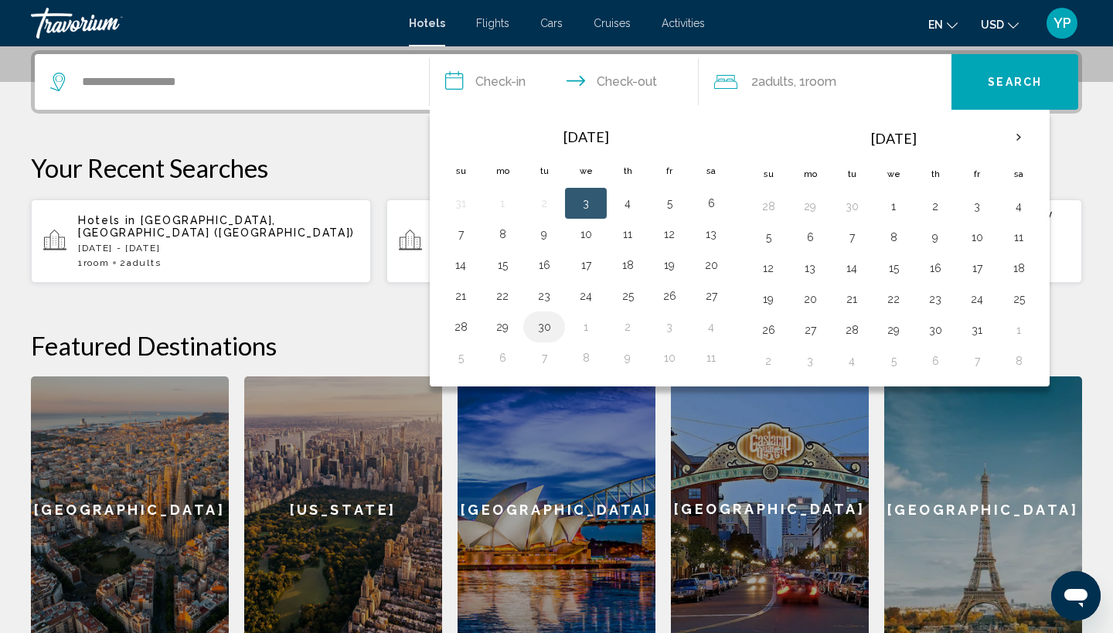
click at [544, 328] on button "30" at bounding box center [544, 327] width 25 height 22
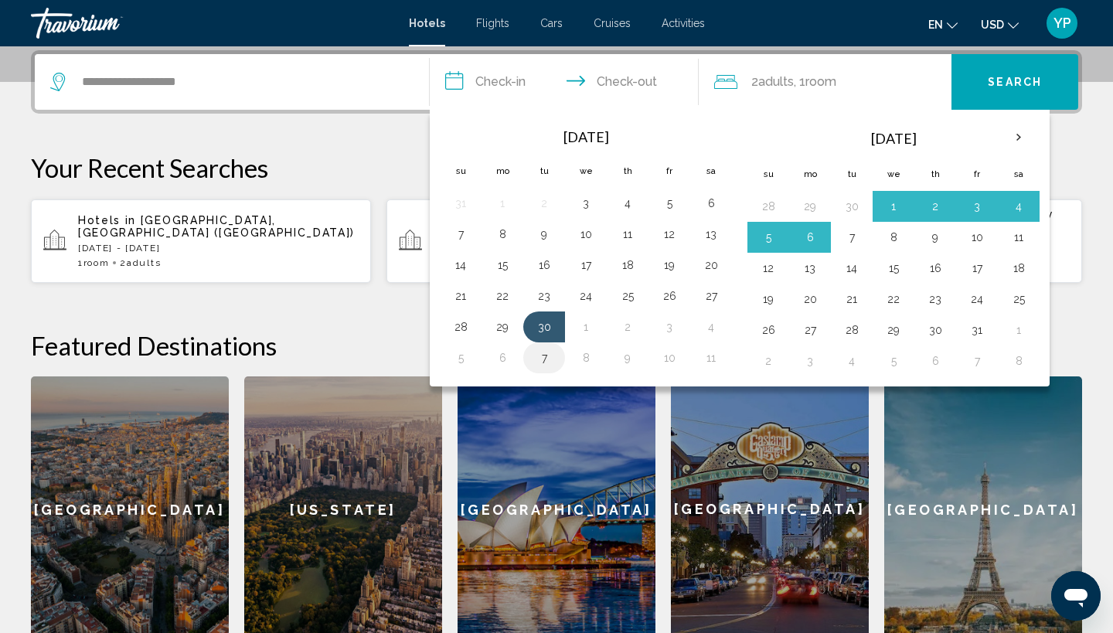
click at [546, 359] on button "7" at bounding box center [544, 358] width 25 height 22
type input "**********"
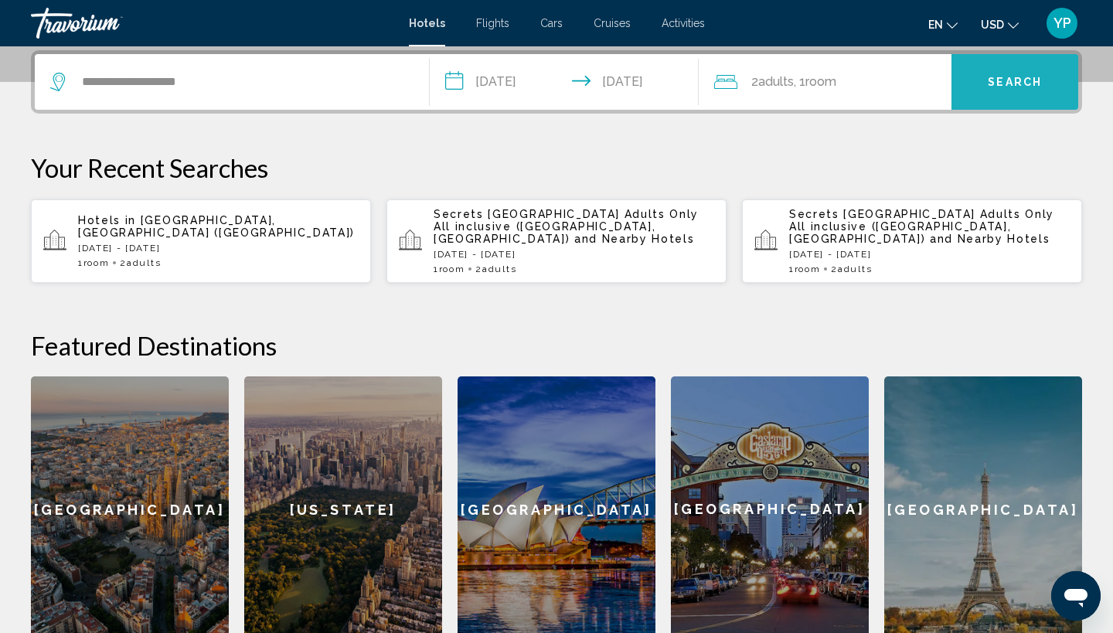
click at [987, 86] on button "Search" at bounding box center [1014, 82] width 127 height 56
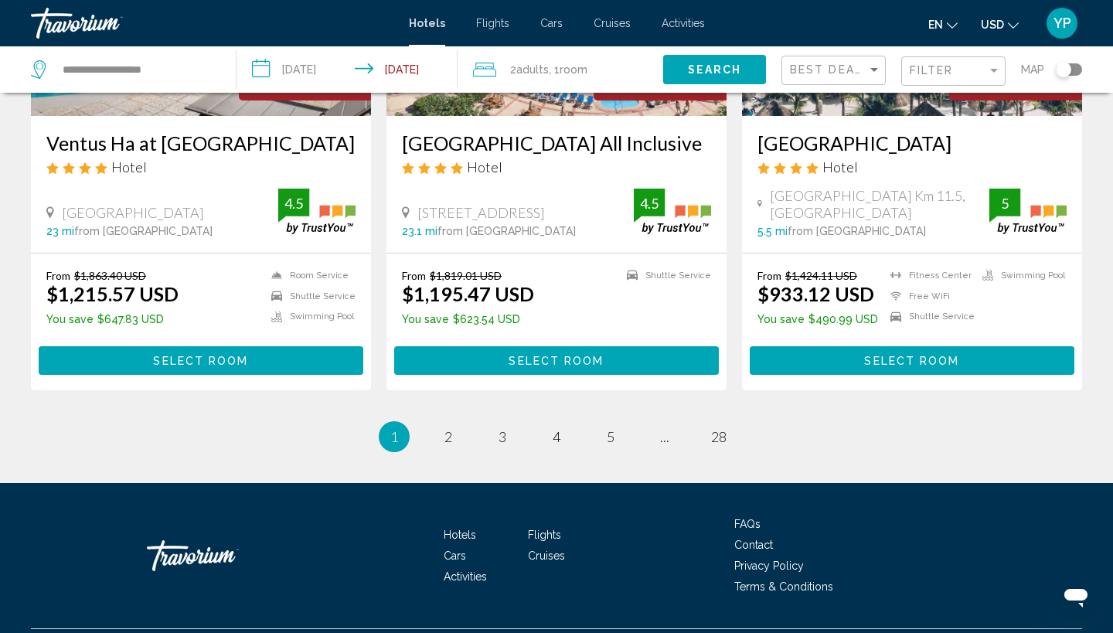
scroll to position [2069, 0]
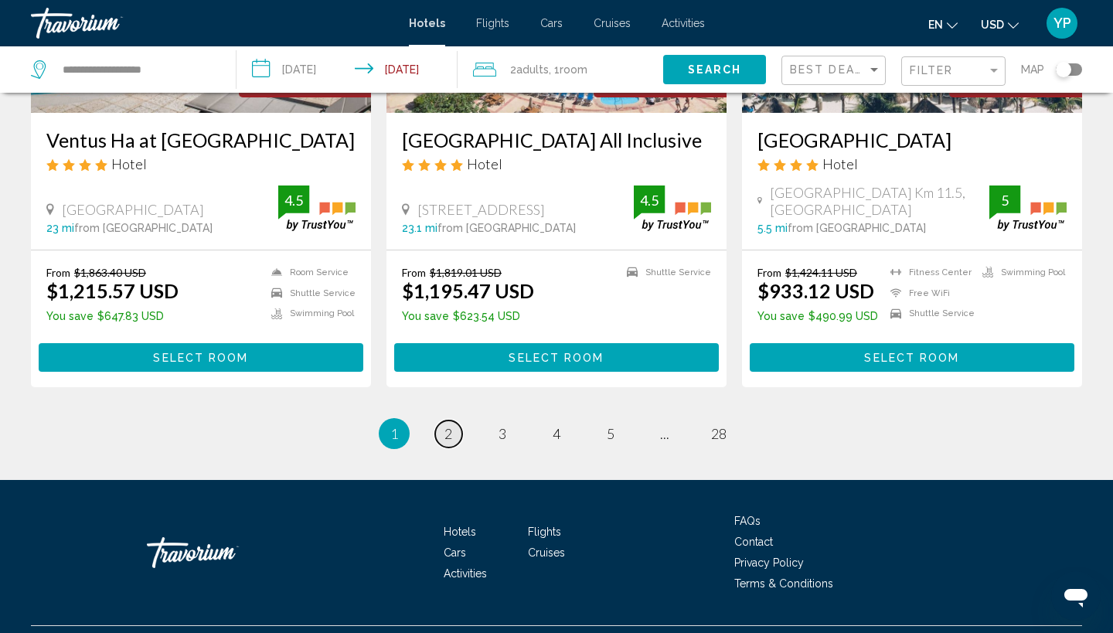
click at [447, 425] on span "2" at bounding box center [448, 433] width 8 height 17
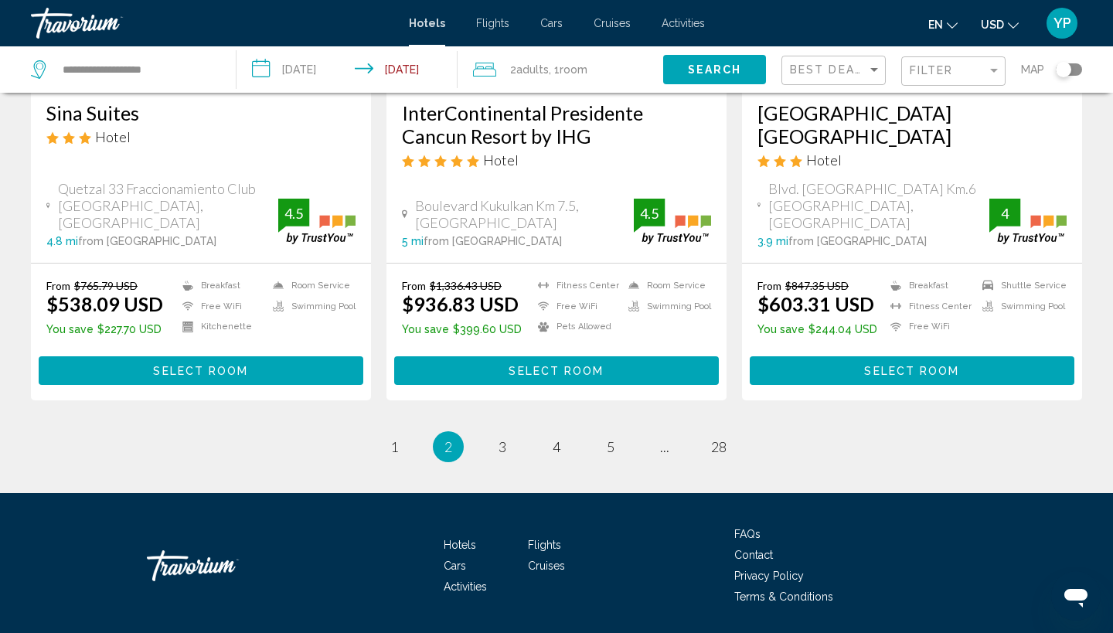
scroll to position [2084, 0]
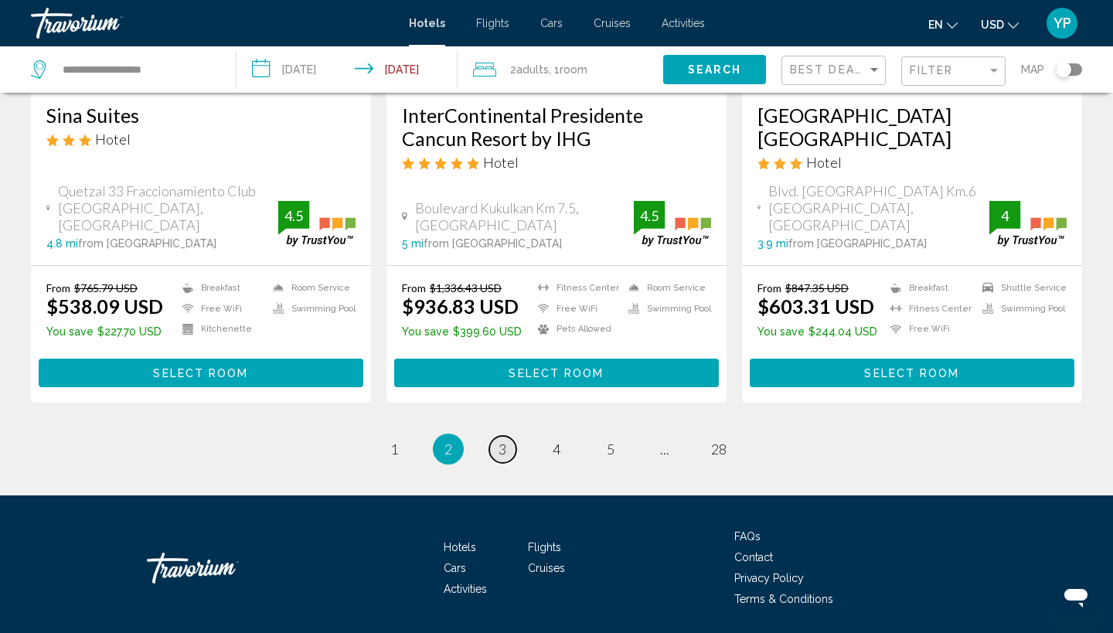
click at [503, 440] on span "3" at bounding box center [502, 448] width 8 height 17
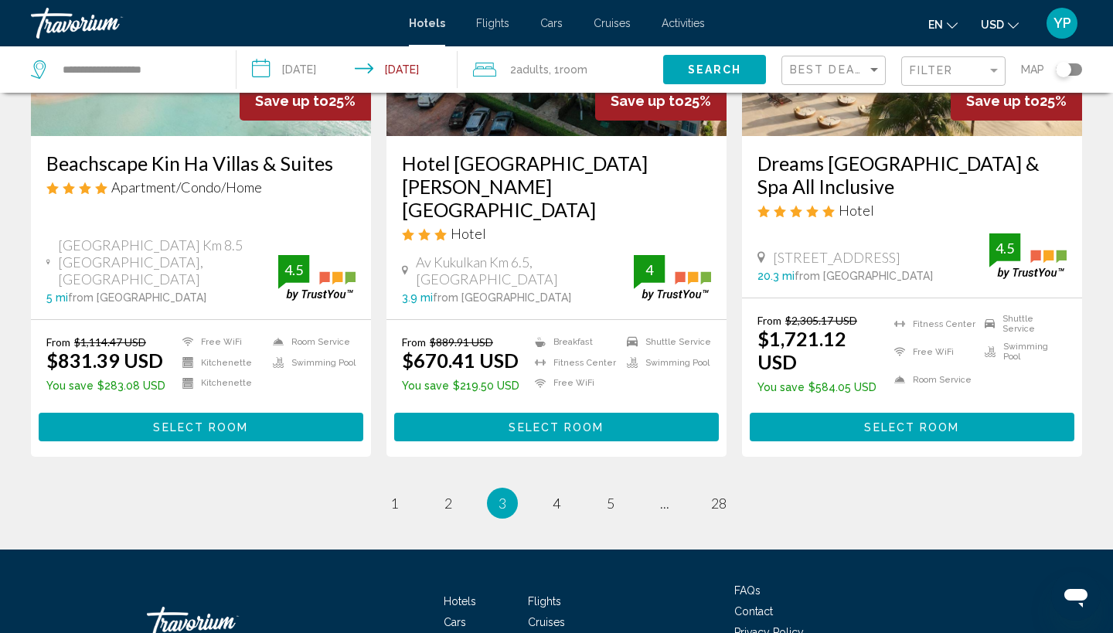
click at [556, 494] on span "4" at bounding box center [556, 502] width 8 height 17
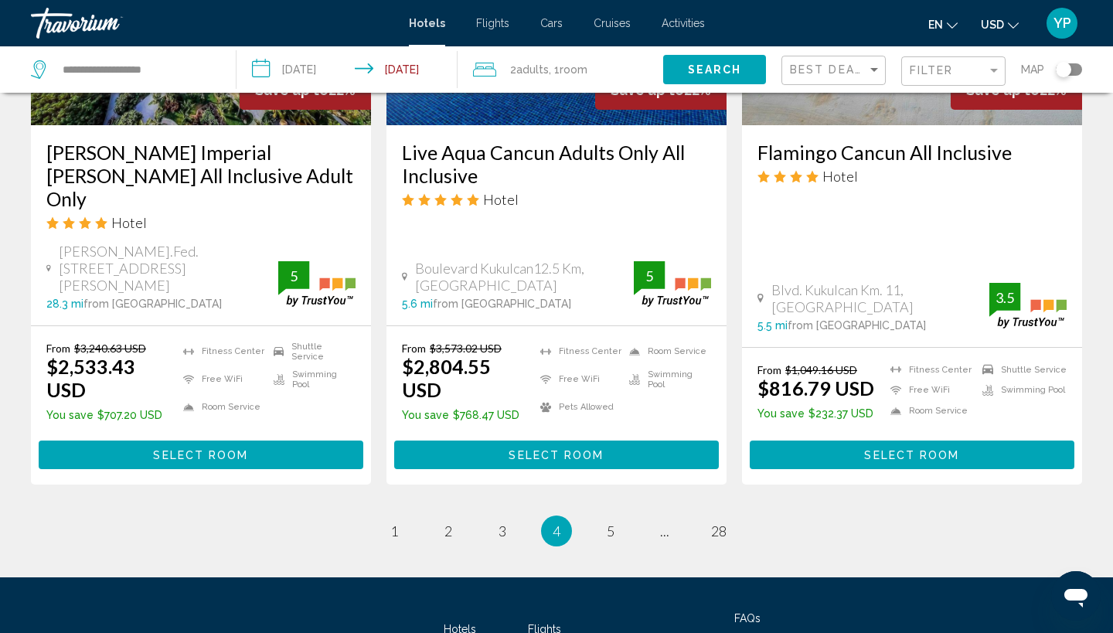
scroll to position [2046, 0]
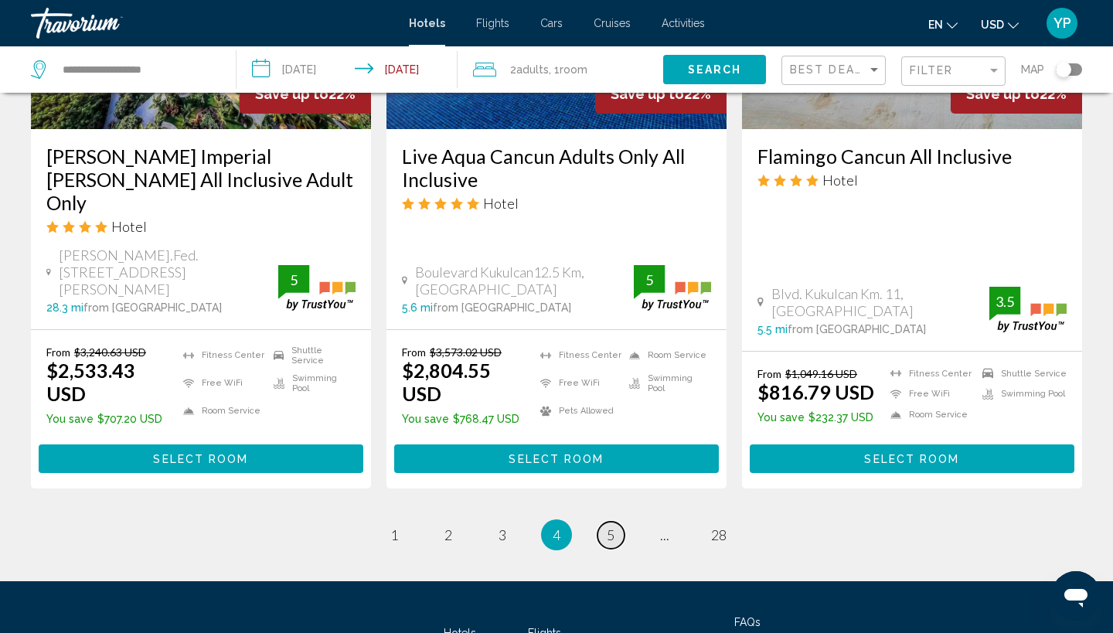
click at [615, 522] on link "page 5" at bounding box center [610, 535] width 27 height 27
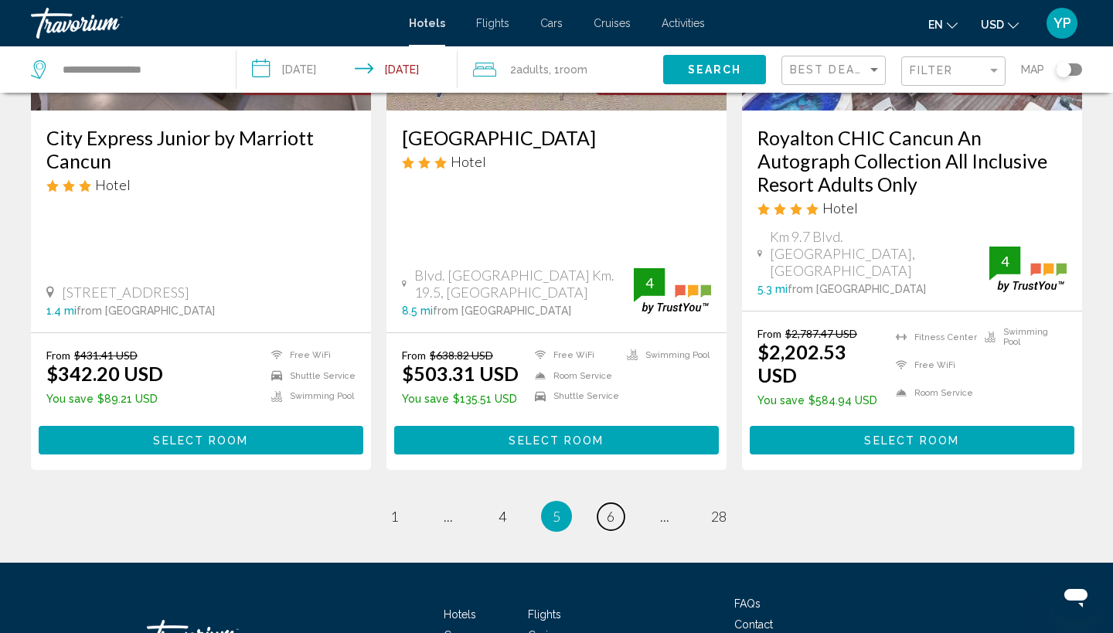
scroll to position [2092, 0]
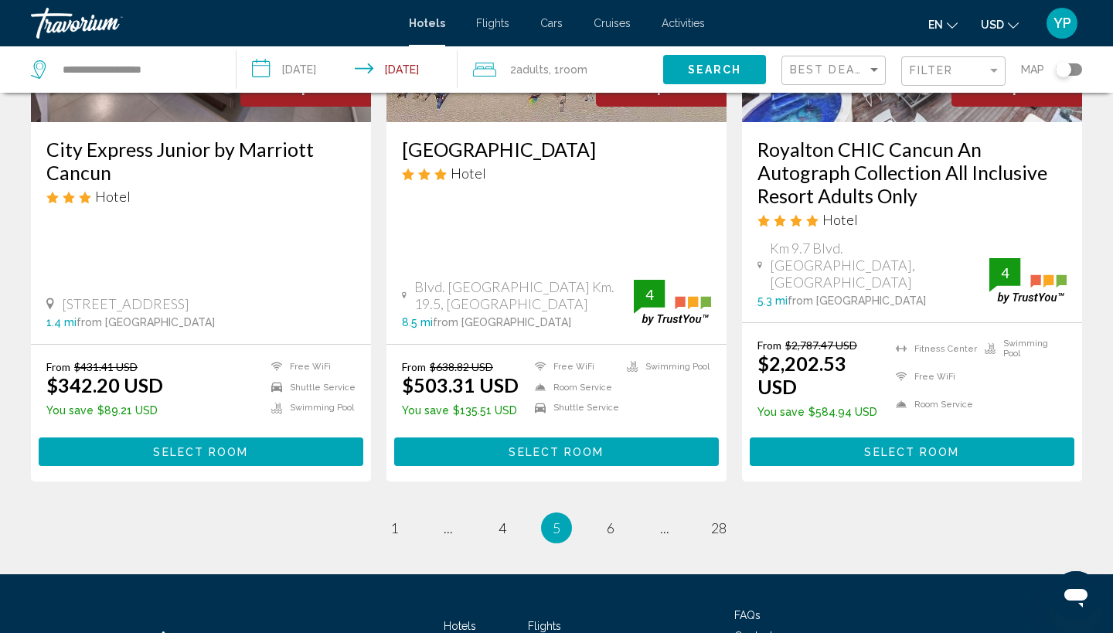
click at [1049, 512] on ul "5 / 28 page 1 page ... page 4 You're on page 5 page 6 page ... page 28" at bounding box center [556, 527] width 1051 height 31
click at [610, 519] on span "6" at bounding box center [610, 527] width 8 height 17
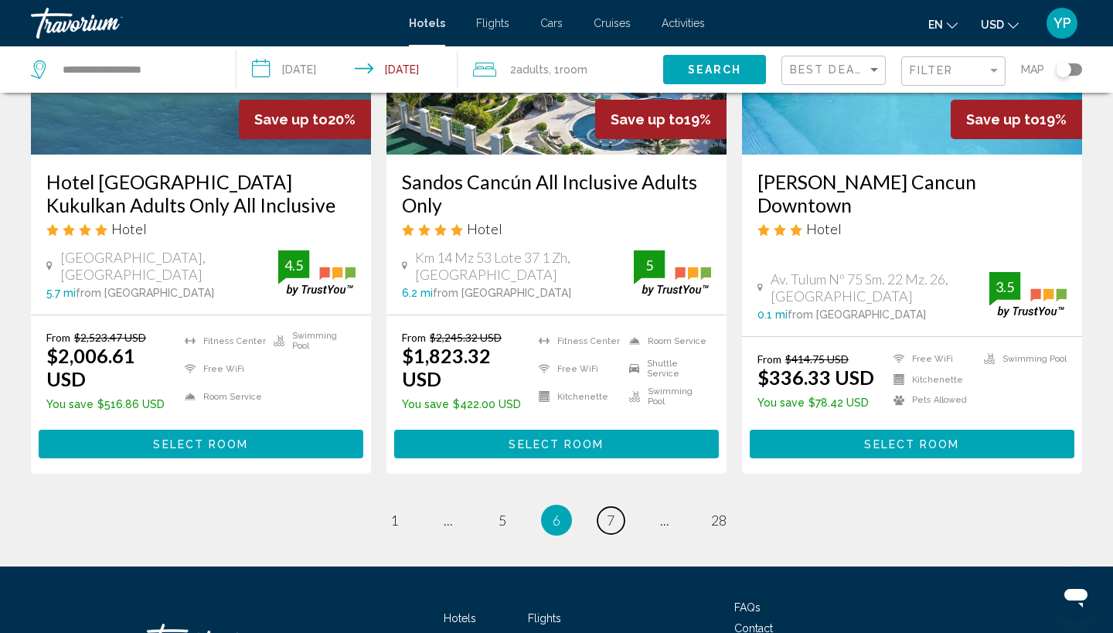
scroll to position [2067, 0]
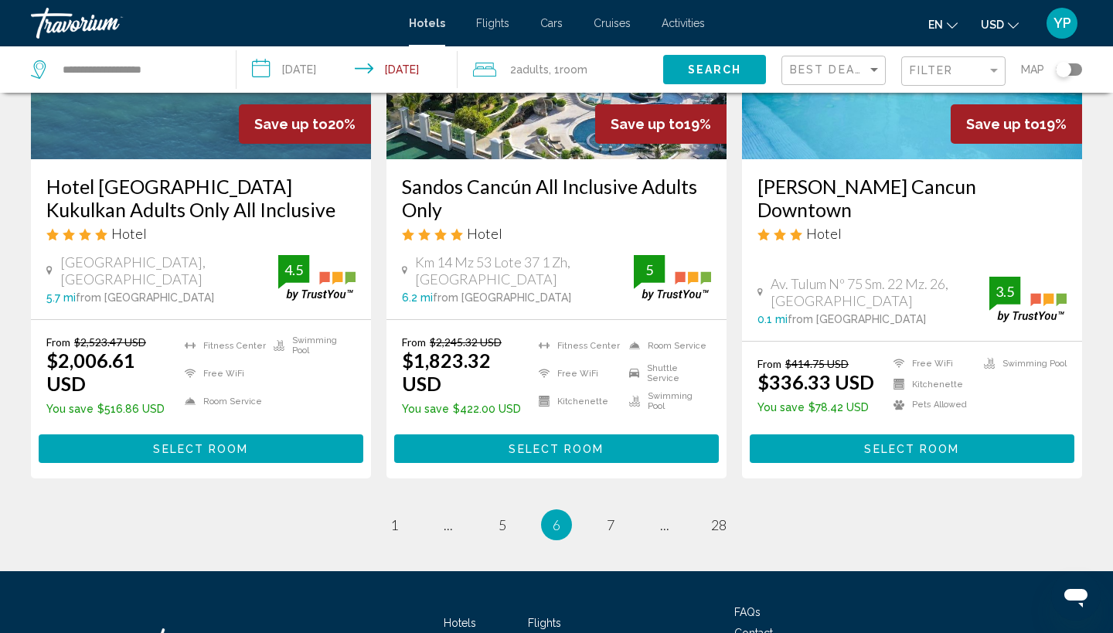
click at [607, 516] on span "7" at bounding box center [610, 524] width 8 height 17
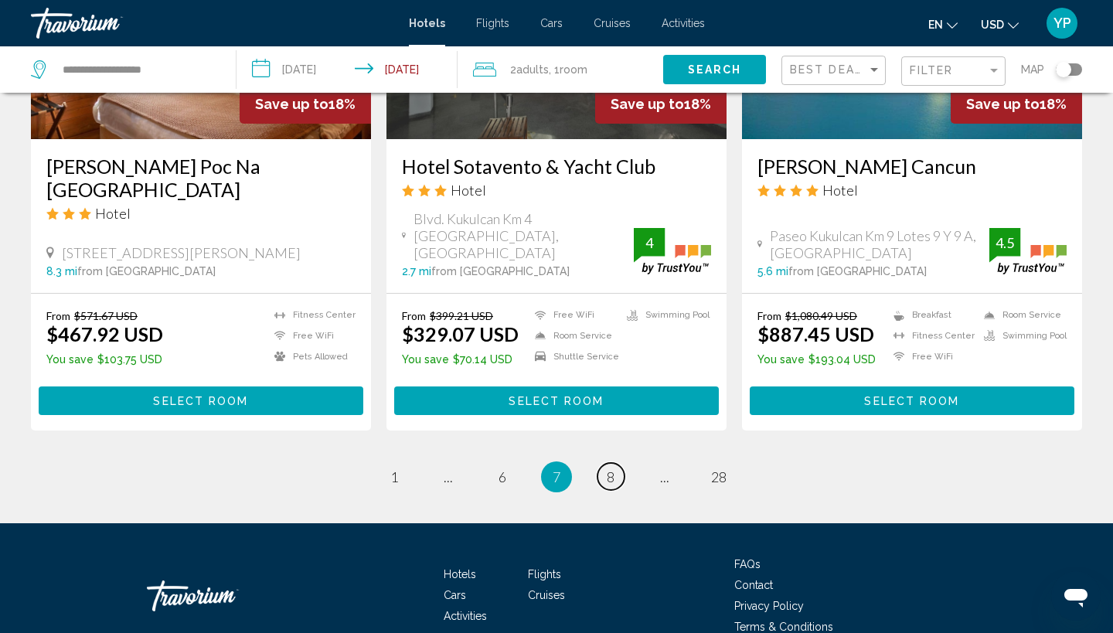
scroll to position [2020, 0]
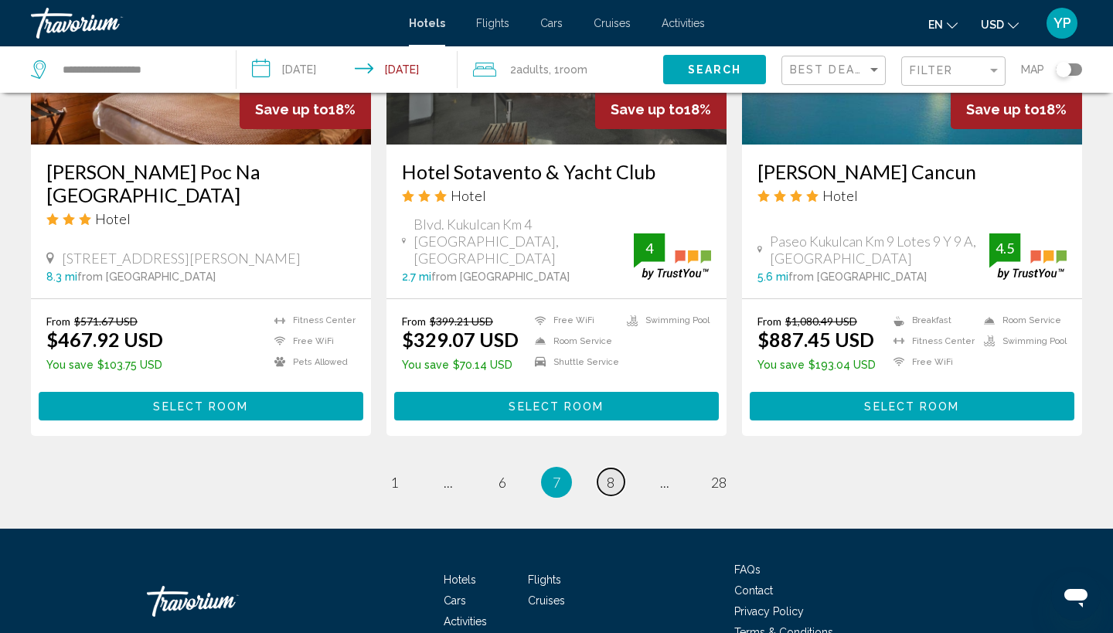
click at [610, 474] on span "8" at bounding box center [610, 482] width 8 height 17
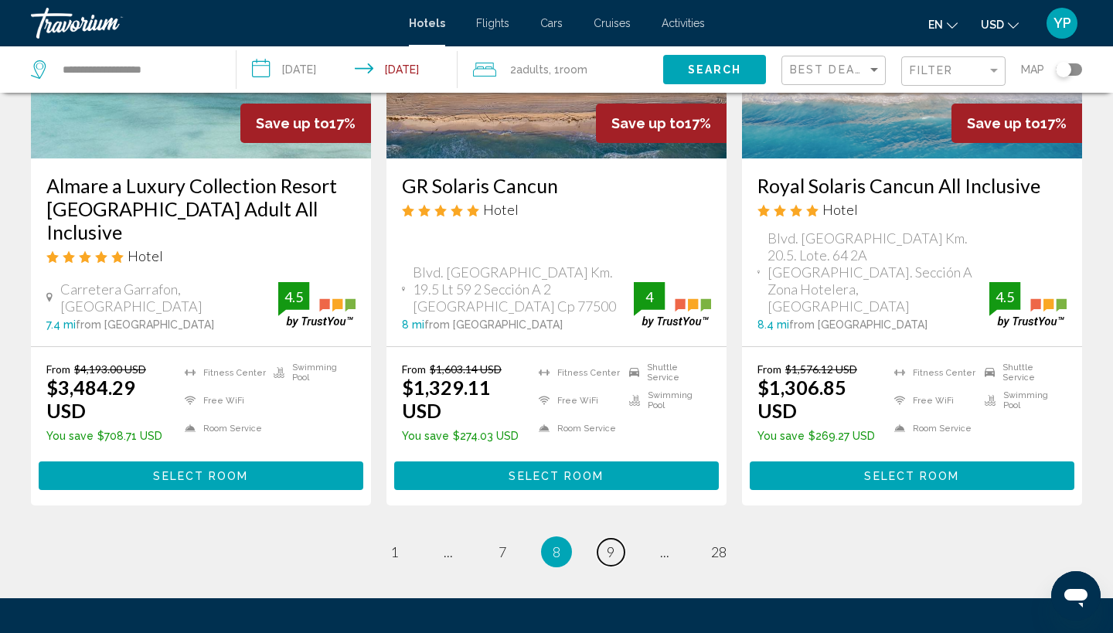
scroll to position [2142, 0]
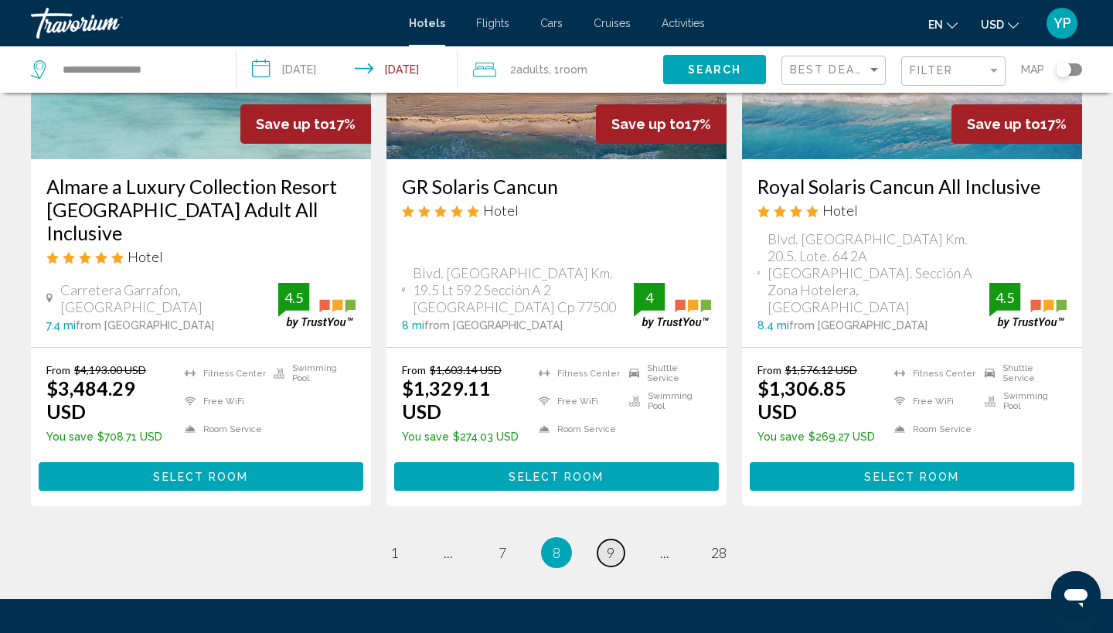
click at [611, 544] on span "9" at bounding box center [610, 552] width 8 height 17
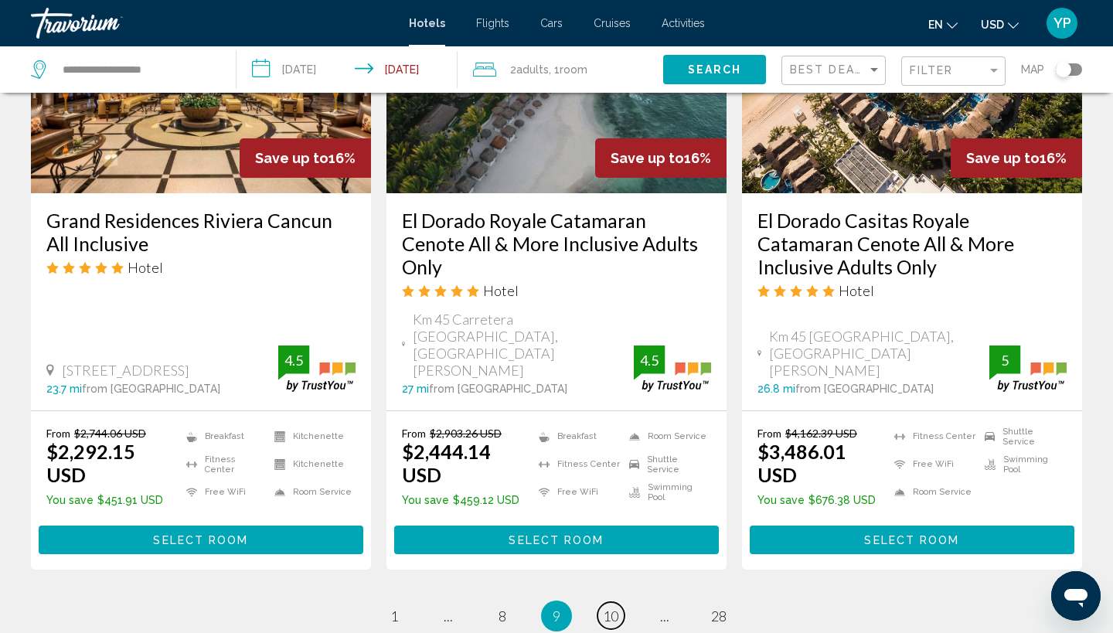
scroll to position [2076, 0]
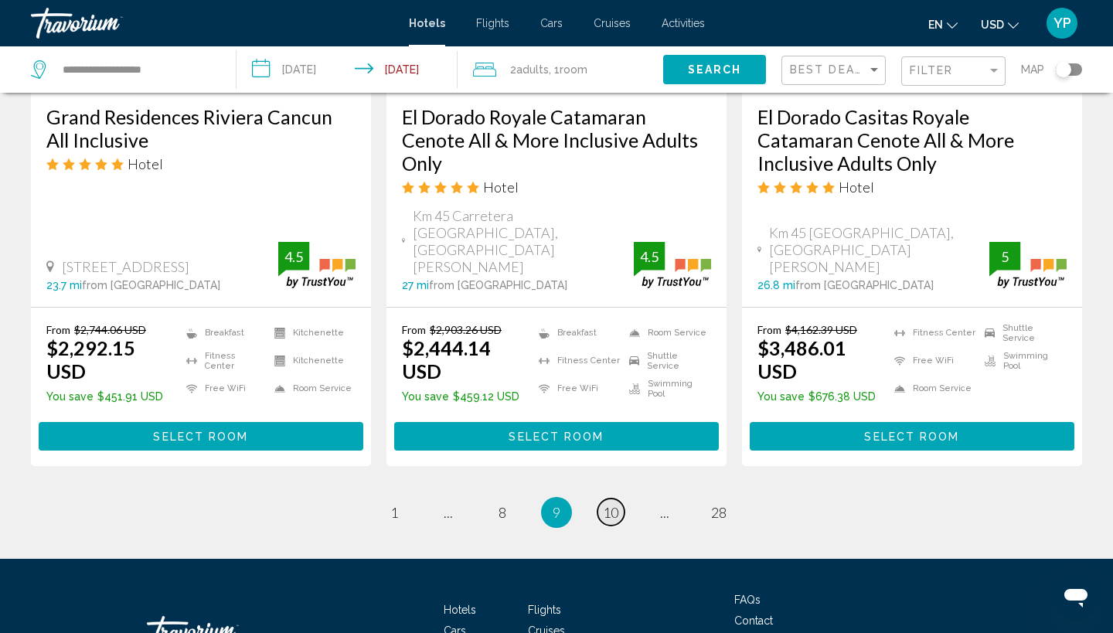
click at [613, 504] on span "10" at bounding box center [610, 512] width 15 height 17
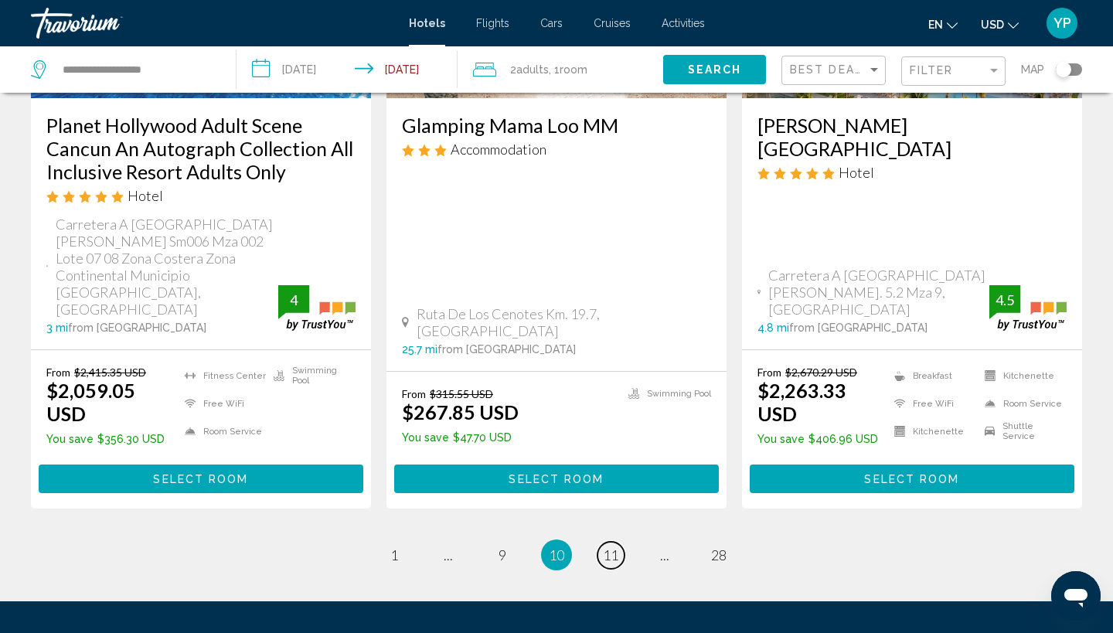
scroll to position [2166, 0]
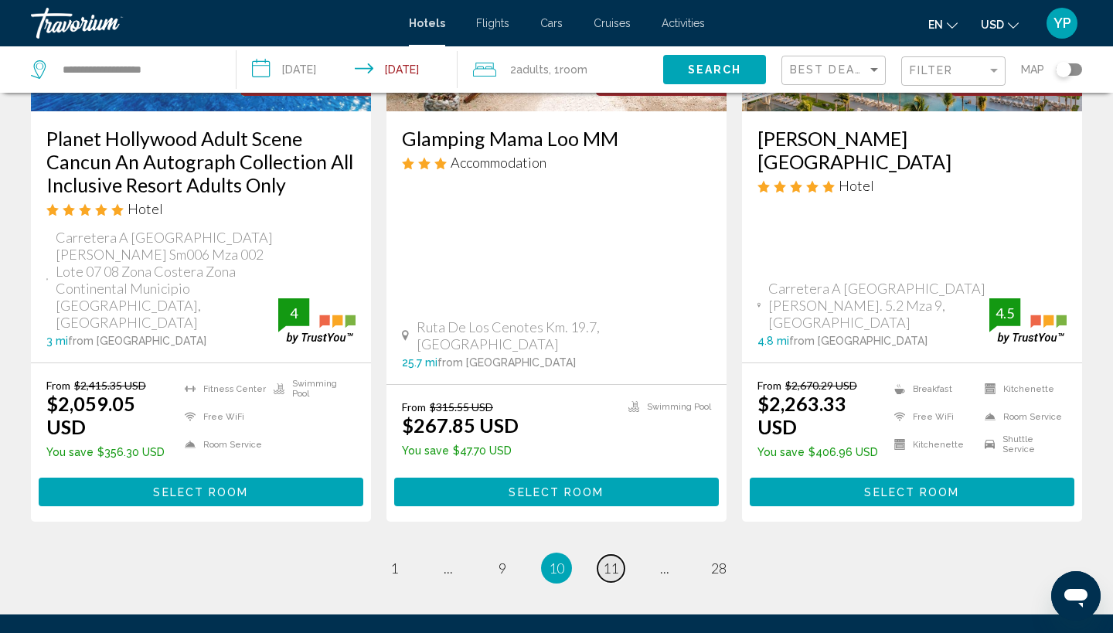
click at [617, 559] on span "11" at bounding box center [610, 567] width 15 height 17
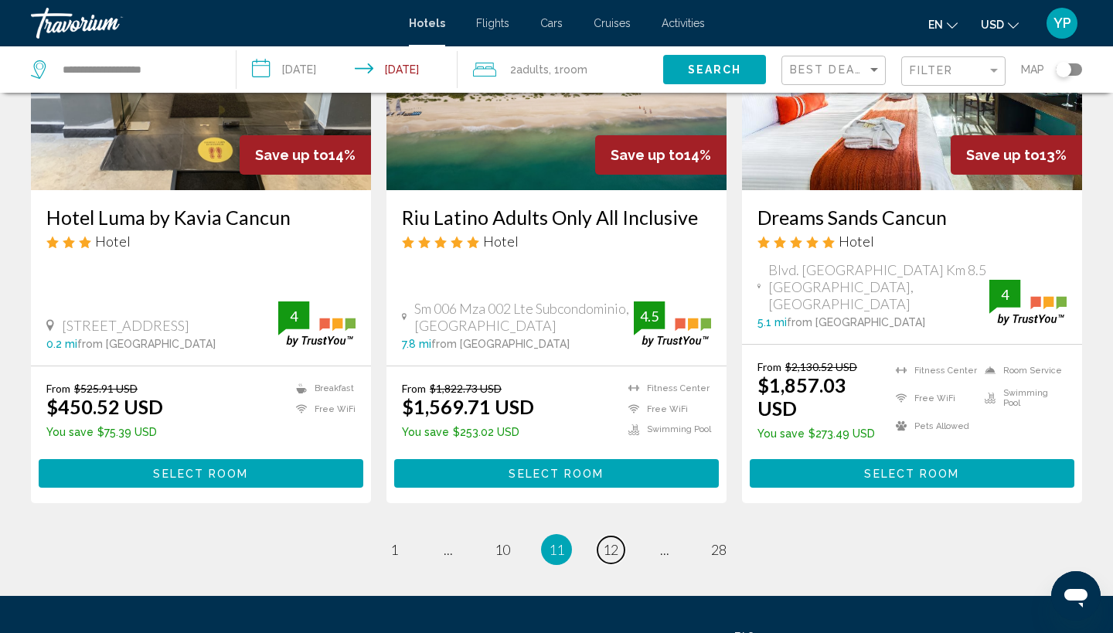
scroll to position [2046, 0]
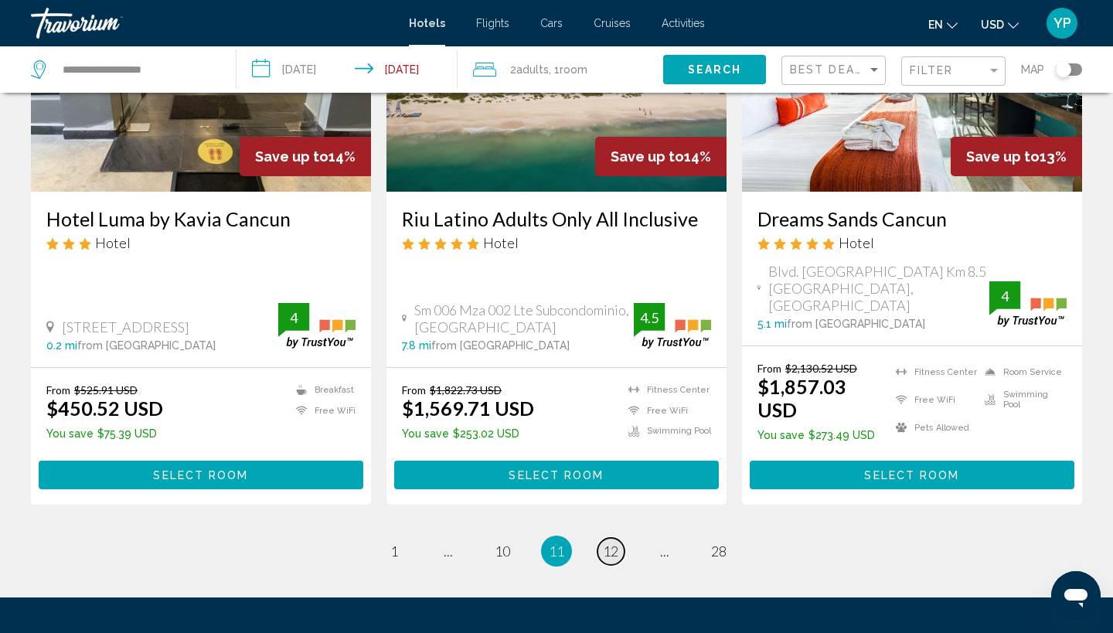
click at [614, 542] on span "12" at bounding box center [610, 550] width 15 height 17
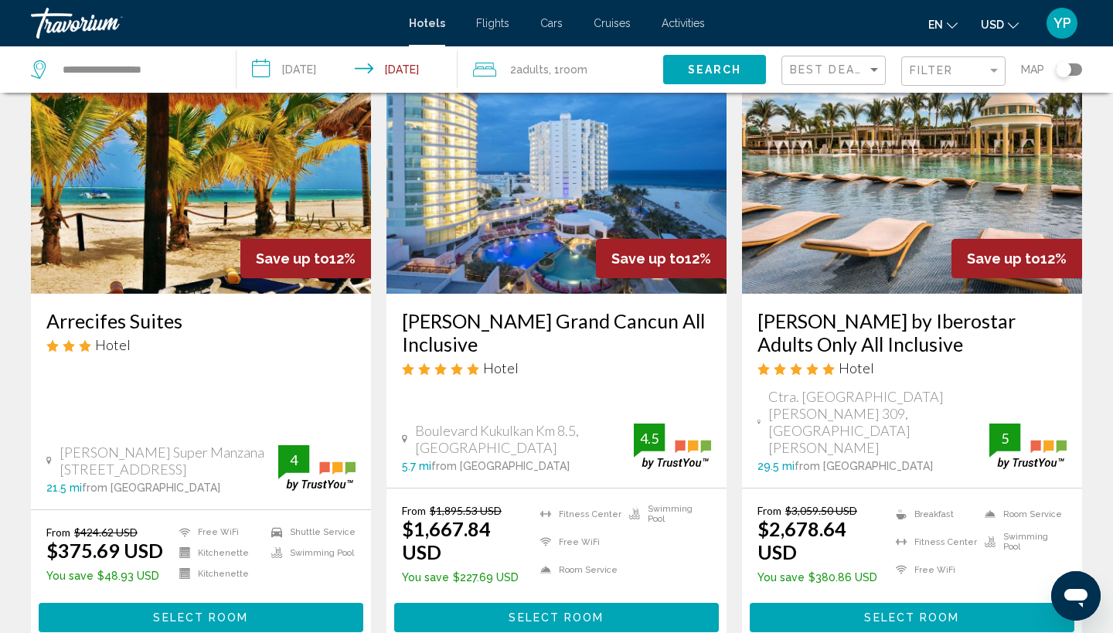
scroll to position [695, 0]
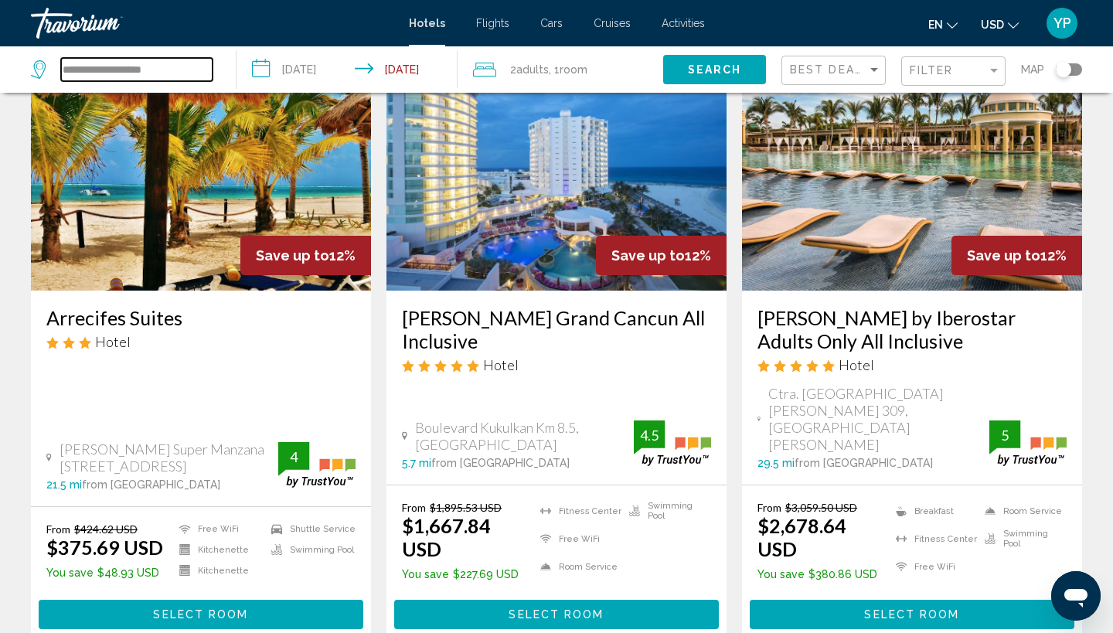
click at [165, 66] on input "**********" at bounding box center [136, 69] width 151 height 23
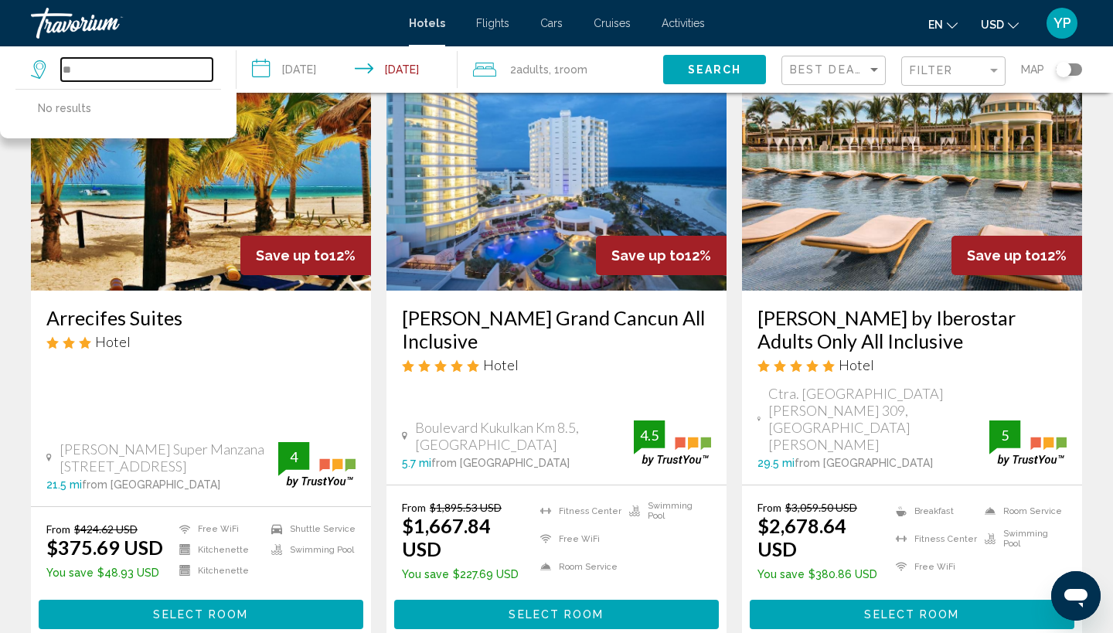
type input "*"
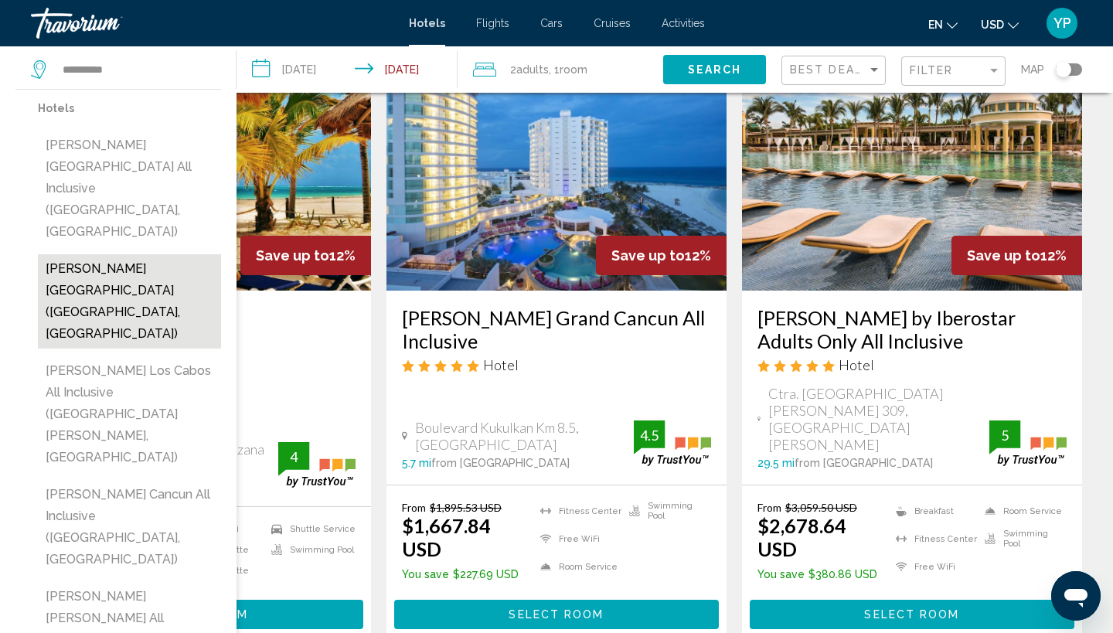
click at [142, 254] on button "[PERSON_NAME] [GEOGRAPHIC_DATA] ([GEOGRAPHIC_DATA], [GEOGRAPHIC_DATA])" at bounding box center [129, 301] width 183 height 94
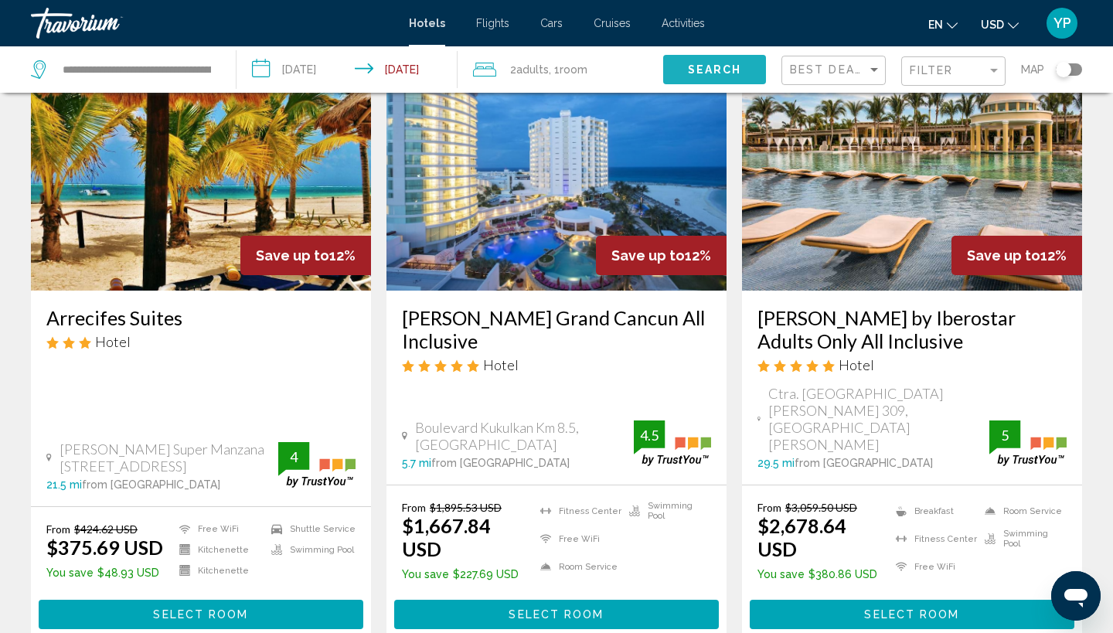
click at [702, 70] on span "Search" at bounding box center [715, 70] width 54 height 12
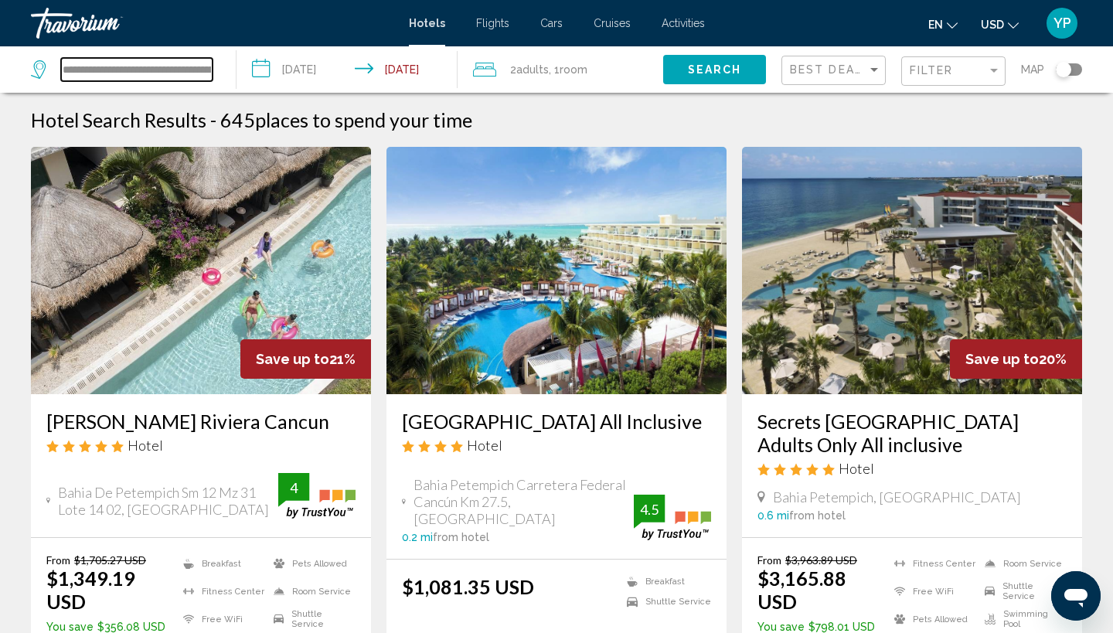
click at [192, 67] on input "**********" at bounding box center [136, 69] width 151 height 23
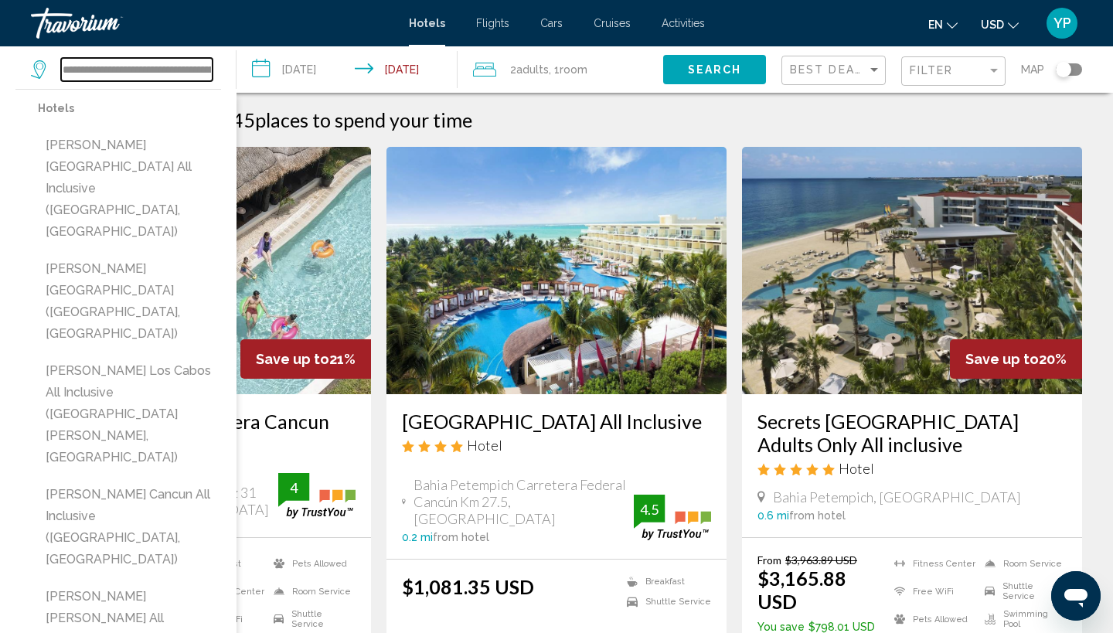
click at [192, 67] on input "**********" at bounding box center [136, 69] width 151 height 23
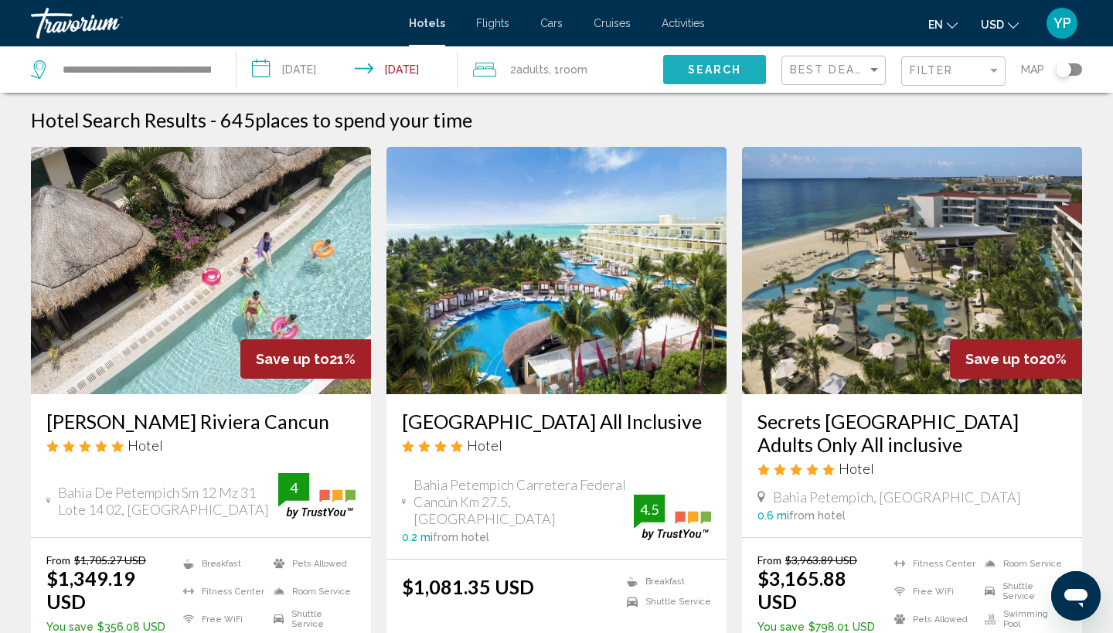
click at [705, 66] on span "Search" at bounding box center [715, 70] width 54 height 12
click at [213, 67] on div "**********" at bounding box center [125, 69] width 189 height 46
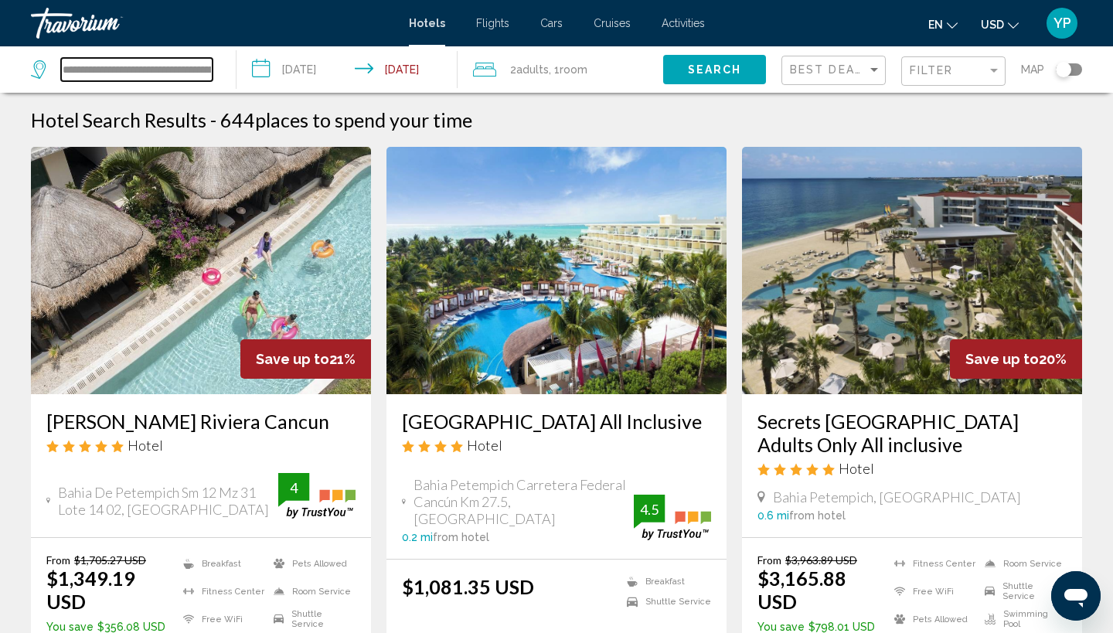
click at [192, 70] on input "**********" at bounding box center [136, 69] width 151 height 23
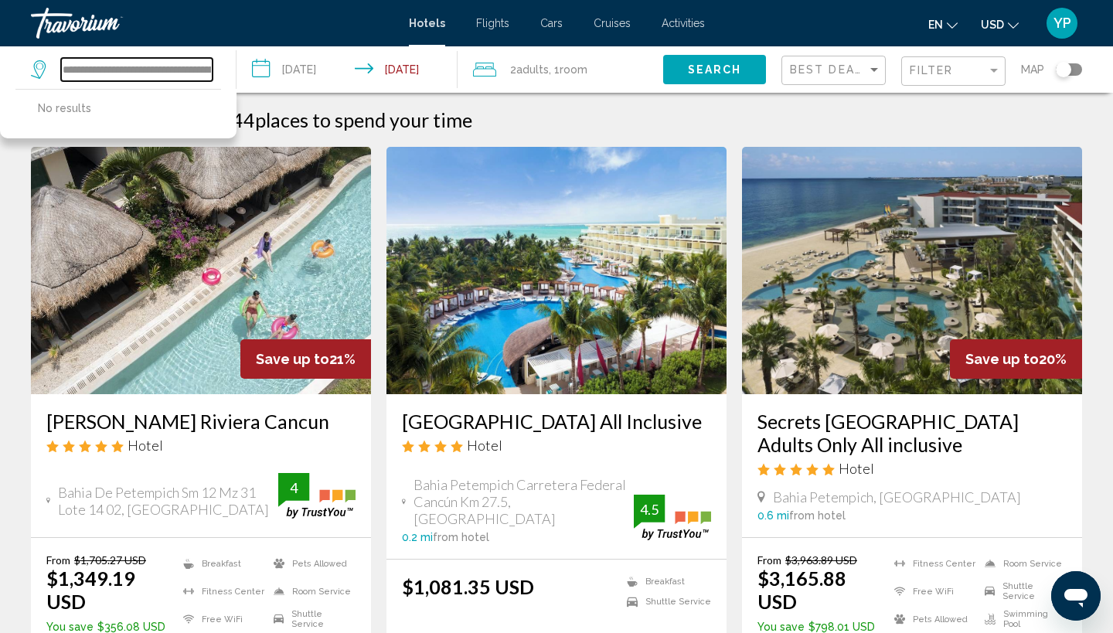
click at [192, 70] on input "**********" at bounding box center [136, 69] width 151 height 23
type input "*"
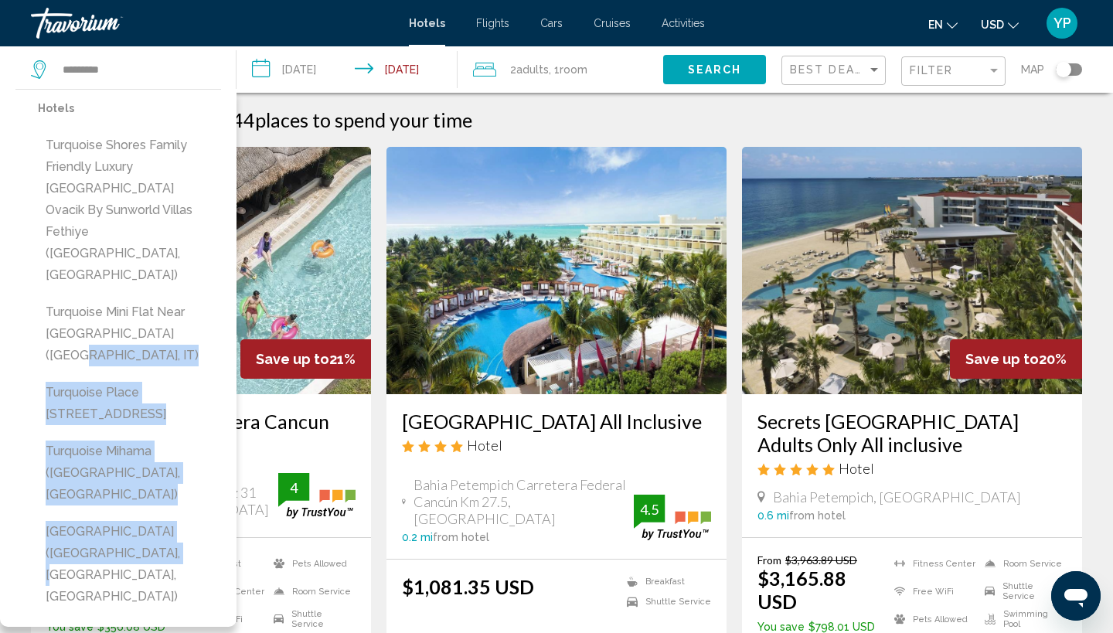
drag, startPoint x: 210, startPoint y: 313, endPoint x: 189, endPoint y: 508, distance: 196.6
click at [189, 508] on div "Hotels Turquoise Shores Family Friendly Luxury [GEOGRAPHIC_DATA] by Sunworld Vi…" at bounding box center [129, 358] width 183 height 522
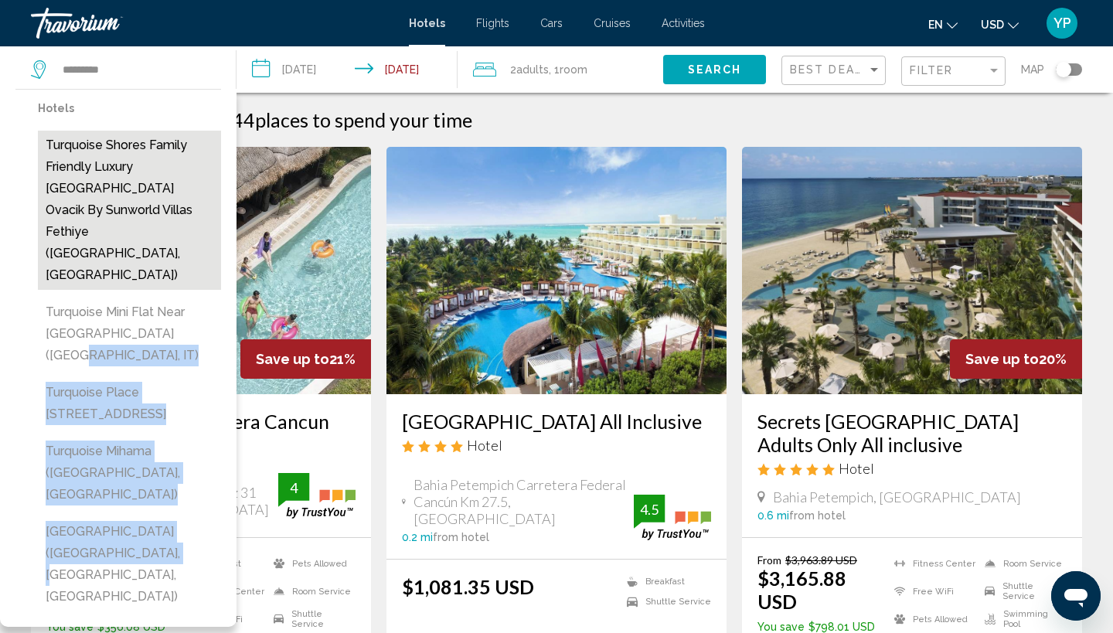
drag, startPoint x: 200, startPoint y: 464, endPoint x: 204, endPoint y: 224, distance: 240.3
click at [204, 224] on div "Hotels Turquoise Shores Family Friendly Luxury [GEOGRAPHIC_DATA] by Sunworld Vi…" at bounding box center [129, 358] width 183 height 522
click at [204, 224] on button "Turquoise Shores Family Friendly Luxury [GEOGRAPHIC_DATA] Ovacik by Sunworld Vi…" at bounding box center [129, 210] width 183 height 159
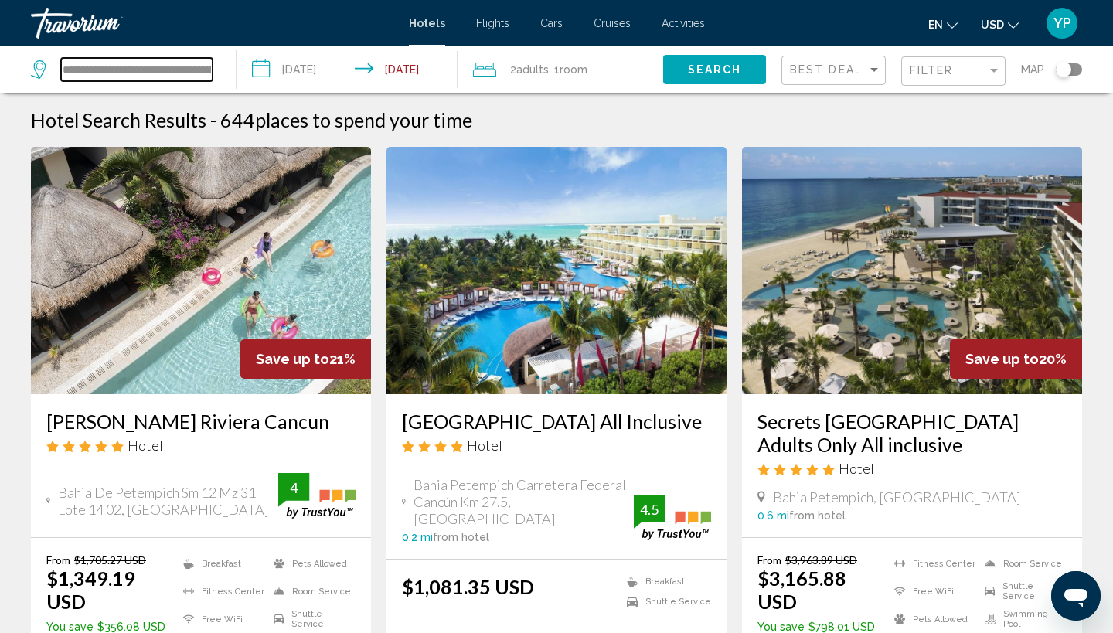
click at [203, 66] on input "**********" at bounding box center [136, 69] width 151 height 23
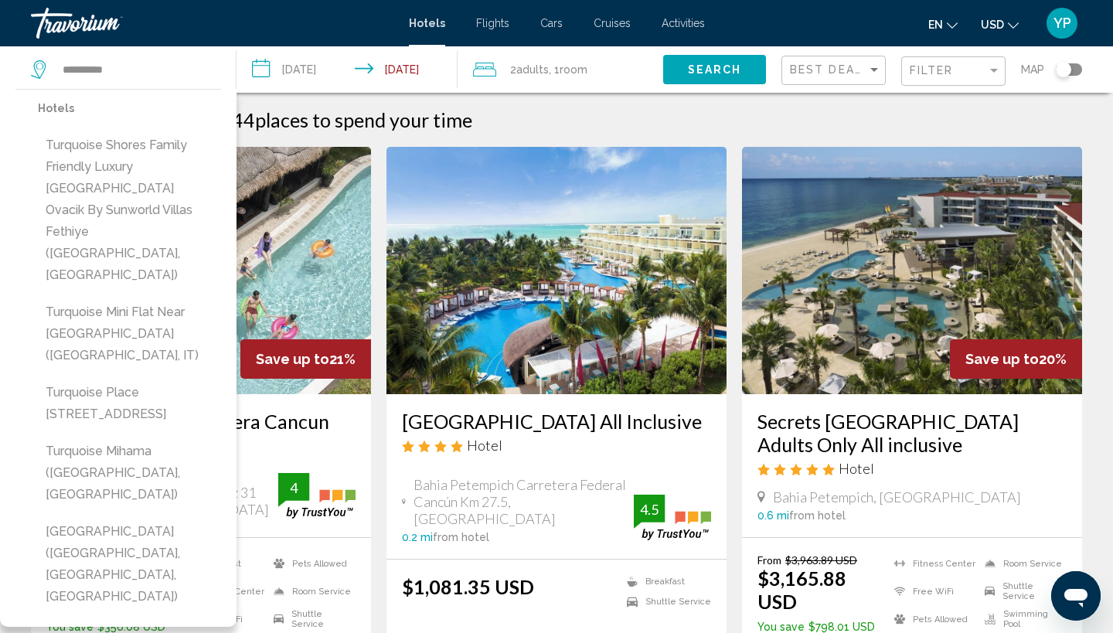
click at [941, 124] on div "Hotel Search Results - 644 places to spend your time" at bounding box center [556, 119] width 1051 height 23
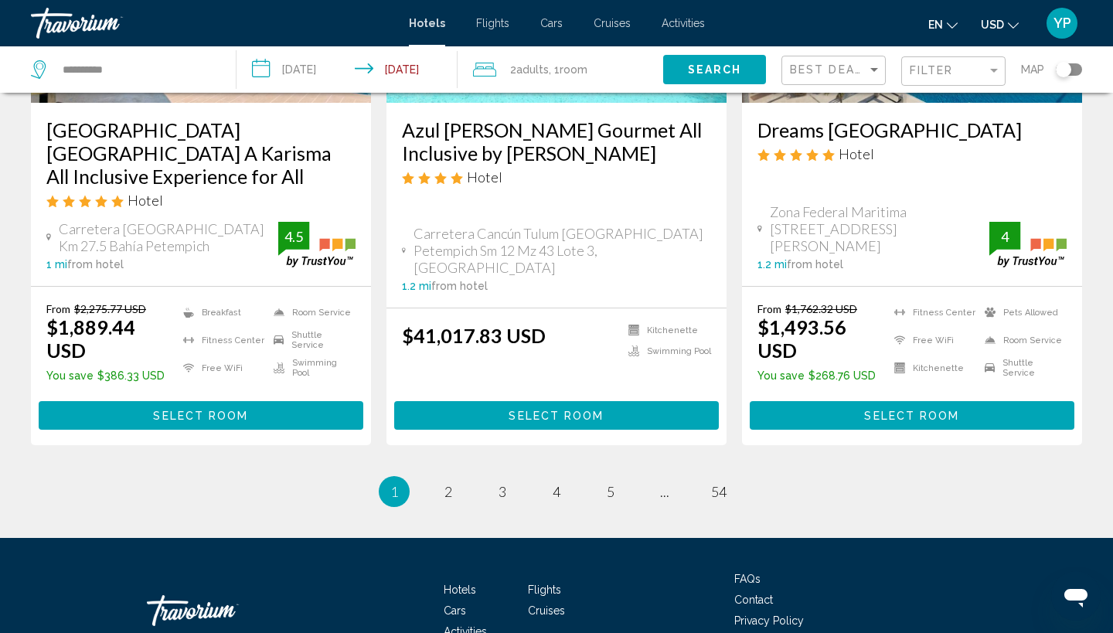
scroll to position [2105, 0]
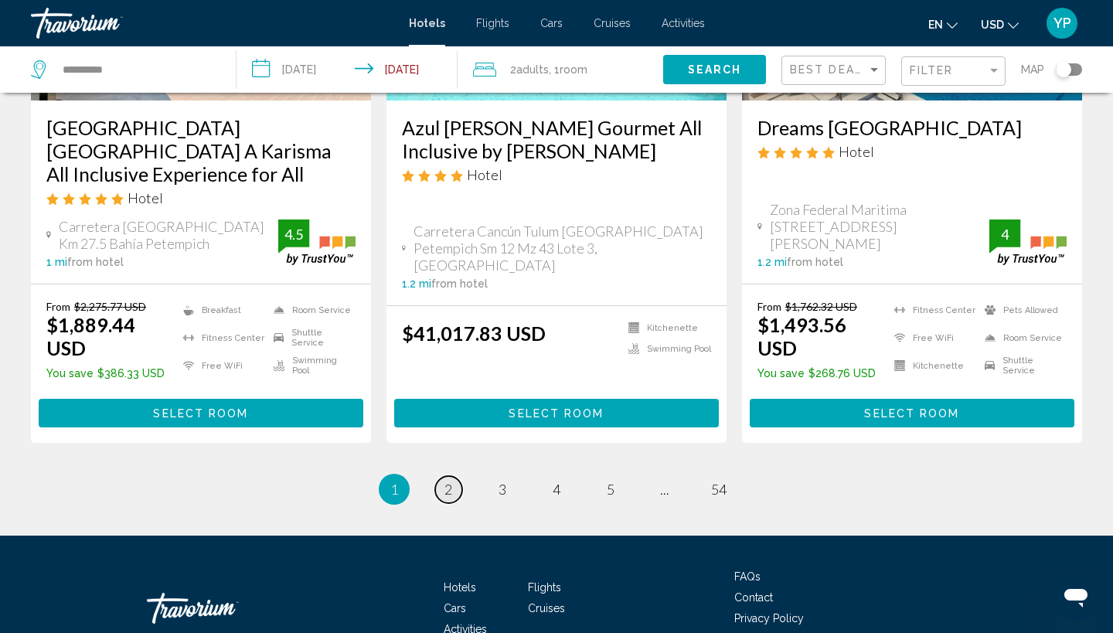
click at [450, 481] on span "2" at bounding box center [448, 489] width 8 height 17
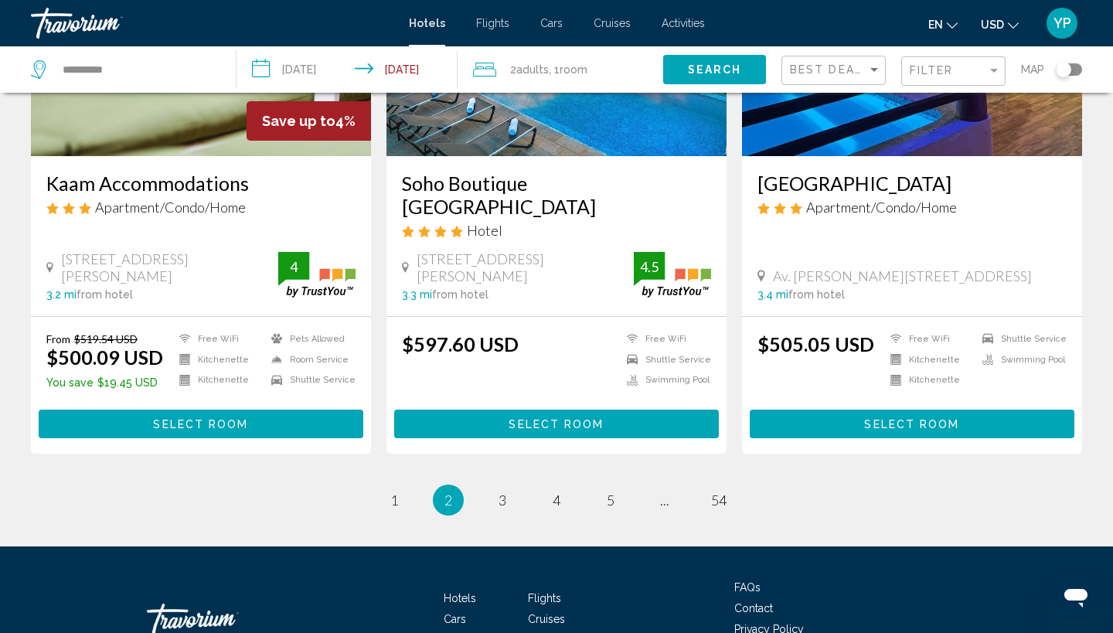
scroll to position [2016, 0]
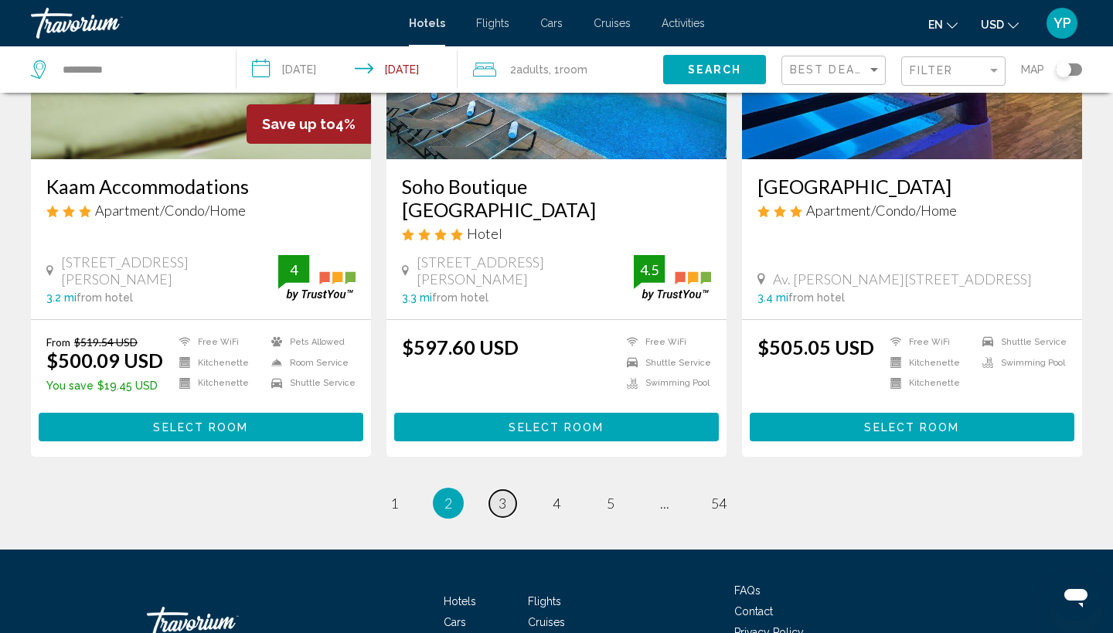
click at [505, 494] on span "3" at bounding box center [502, 502] width 8 height 17
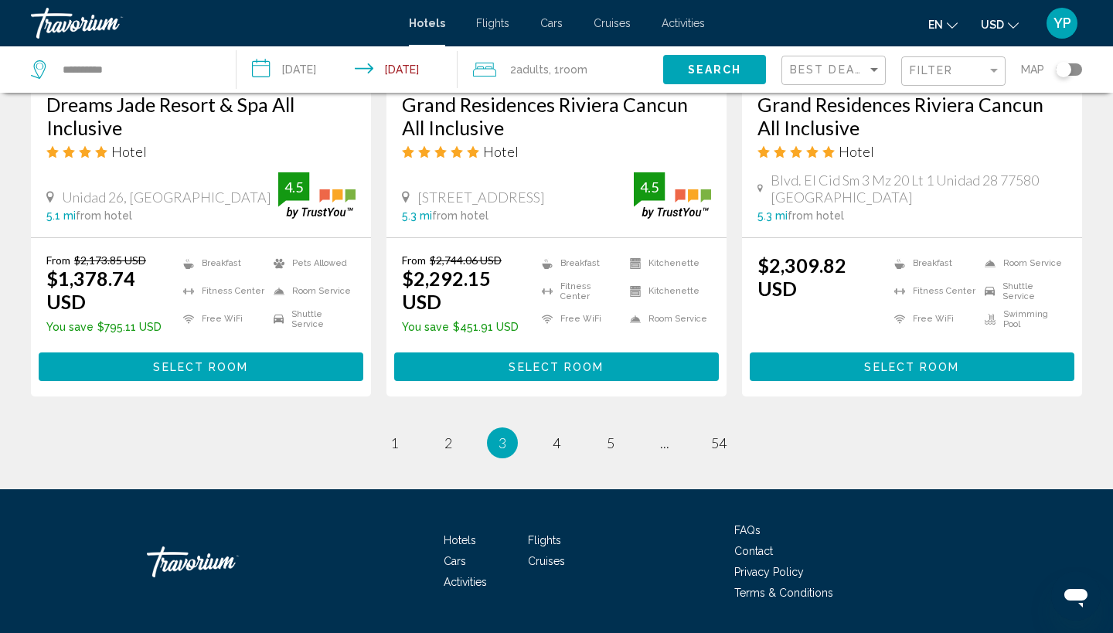
scroll to position [2046, 0]
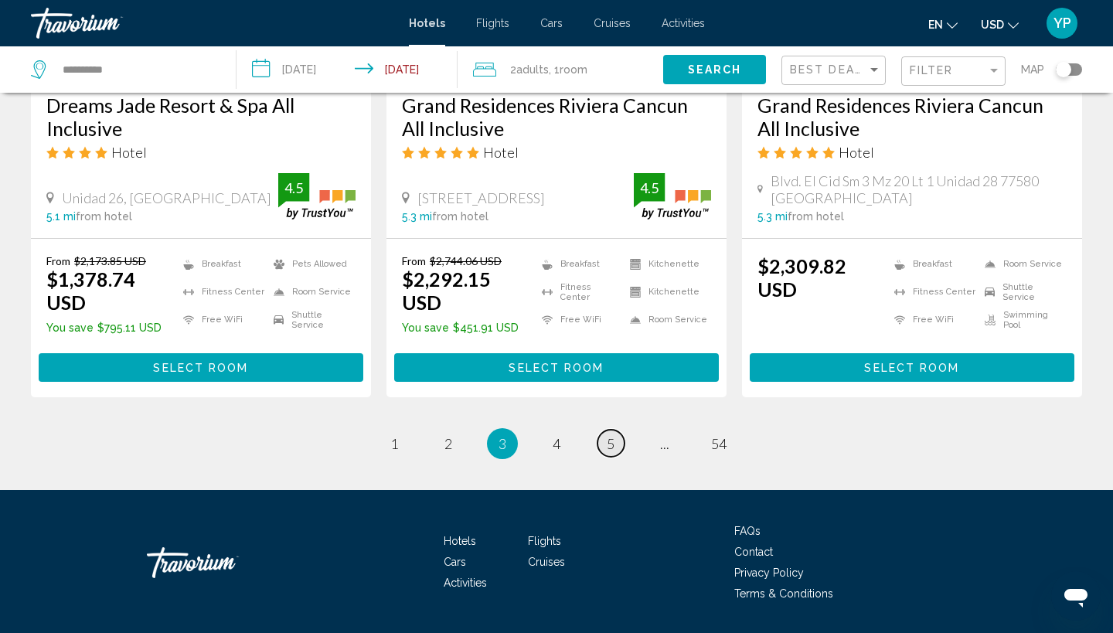
click at [610, 435] on span "5" at bounding box center [610, 443] width 8 height 17
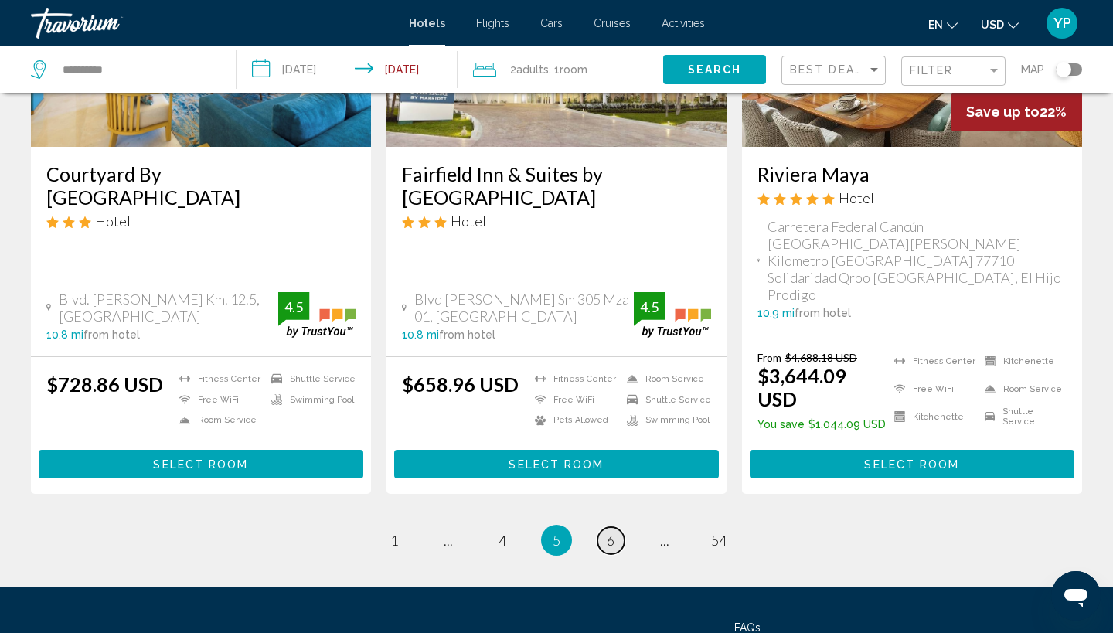
click at [612, 532] on span "6" at bounding box center [610, 540] width 8 height 17
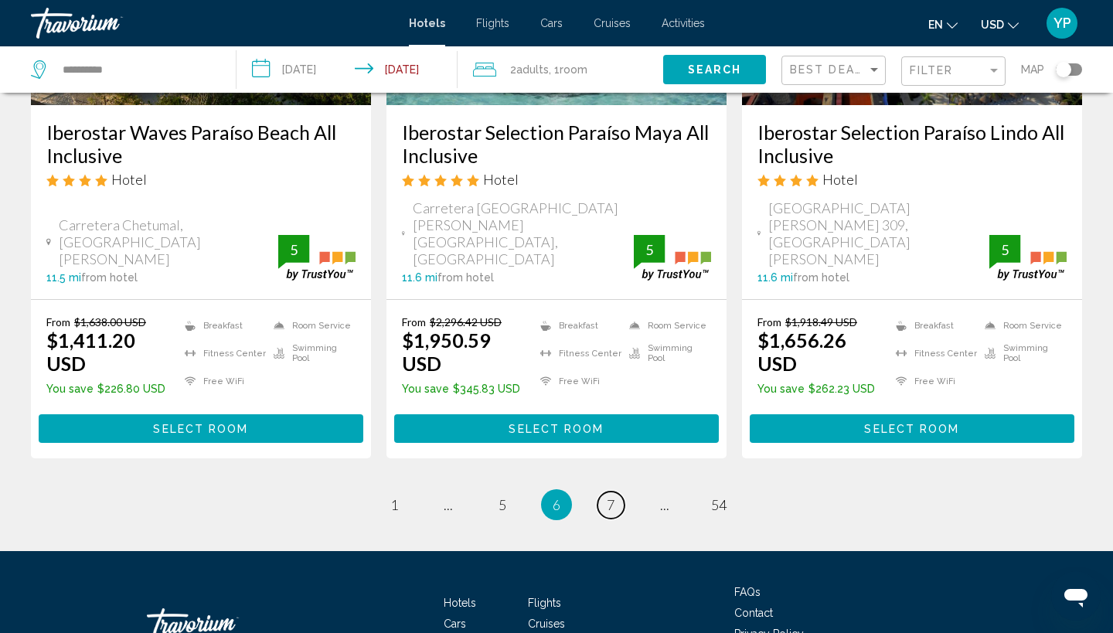
scroll to position [2052, 0]
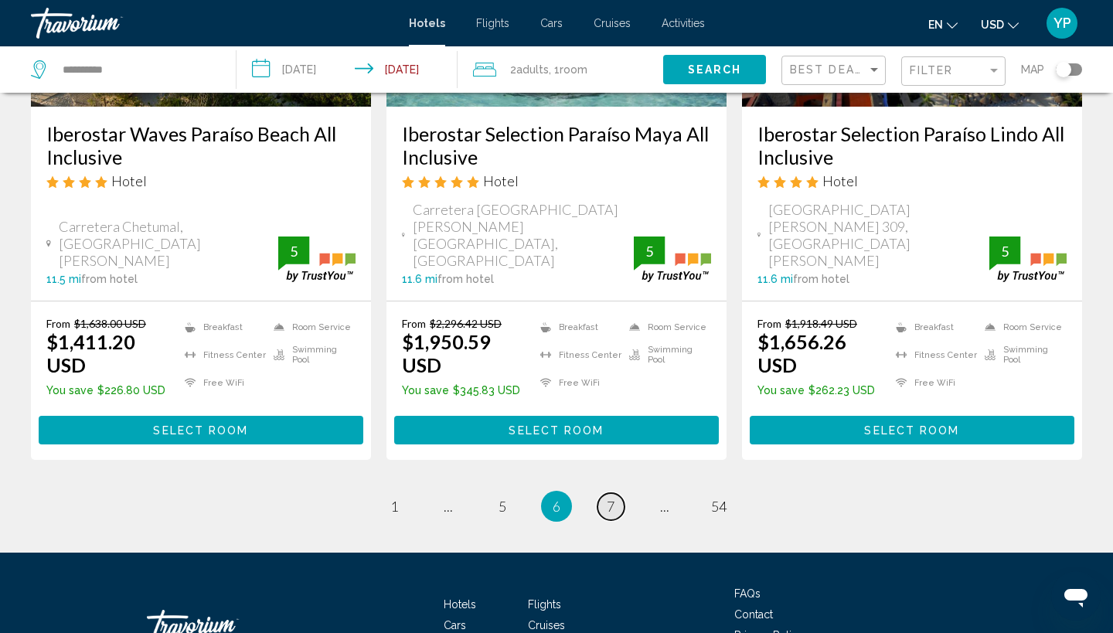
click at [614, 498] on span "7" at bounding box center [610, 506] width 8 height 17
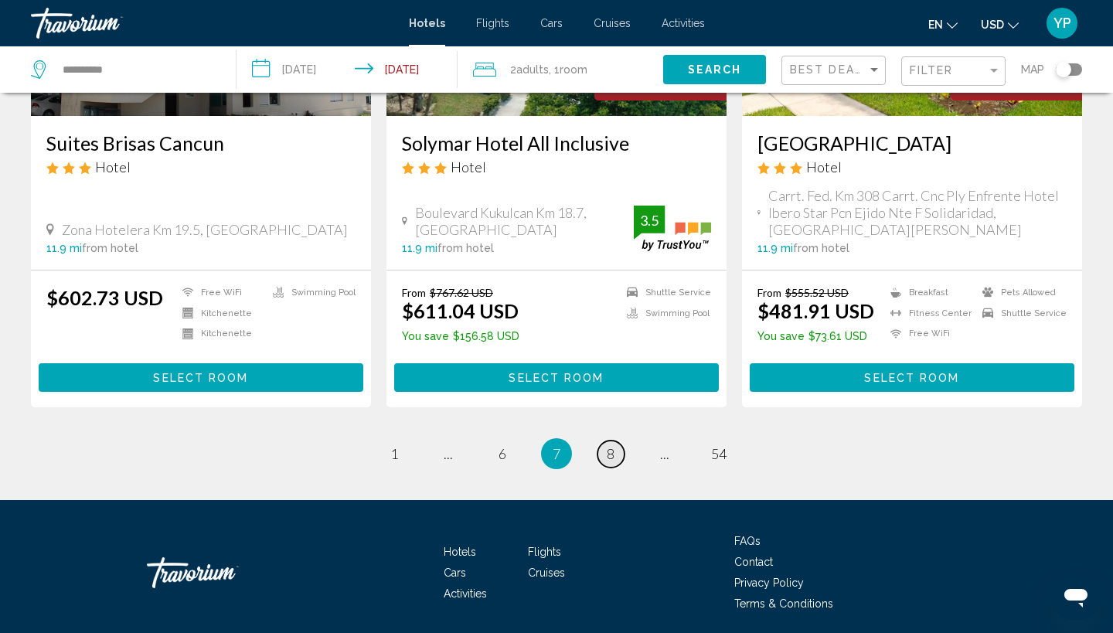
click at [609, 445] on span "8" at bounding box center [610, 453] width 8 height 17
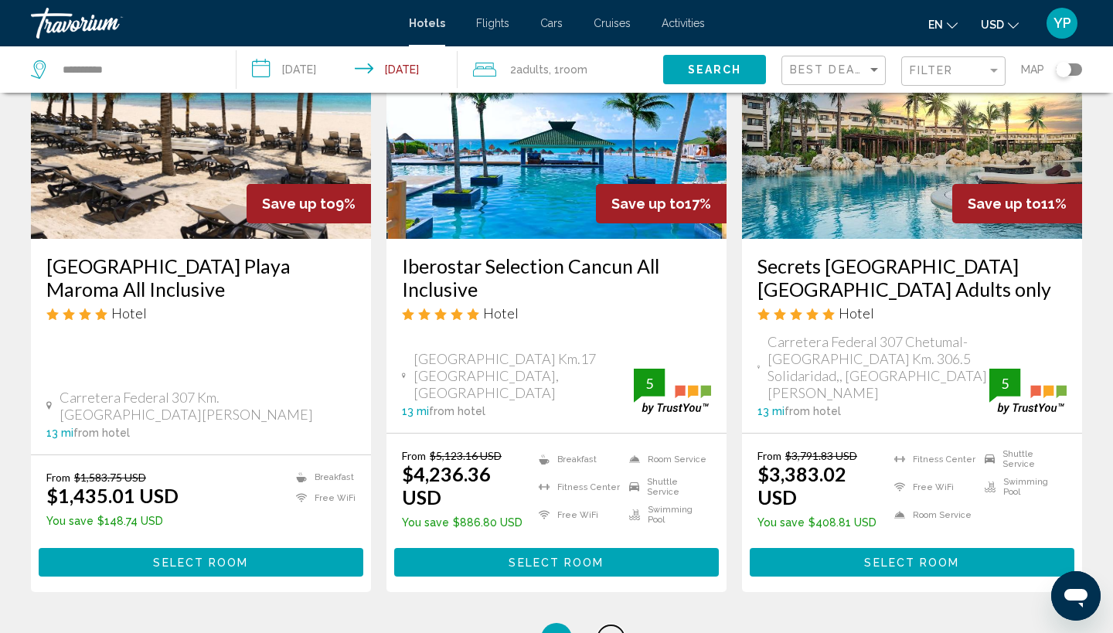
scroll to position [2072, 0]
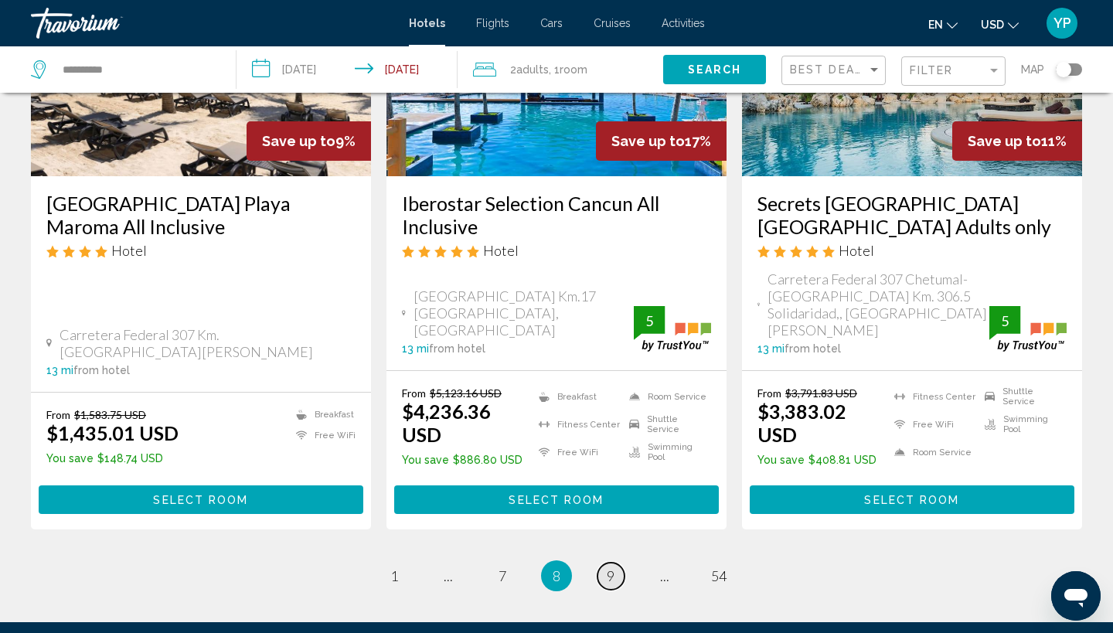
click at [606, 567] on span "9" at bounding box center [610, 575] width 8 height 17
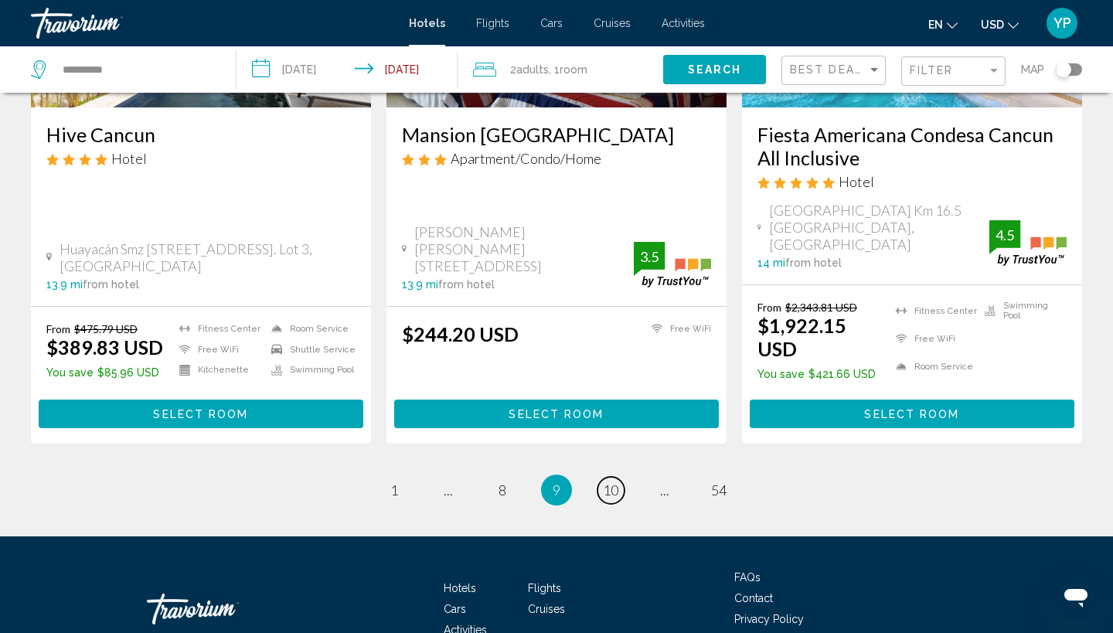
scroll to position [2086, 0]
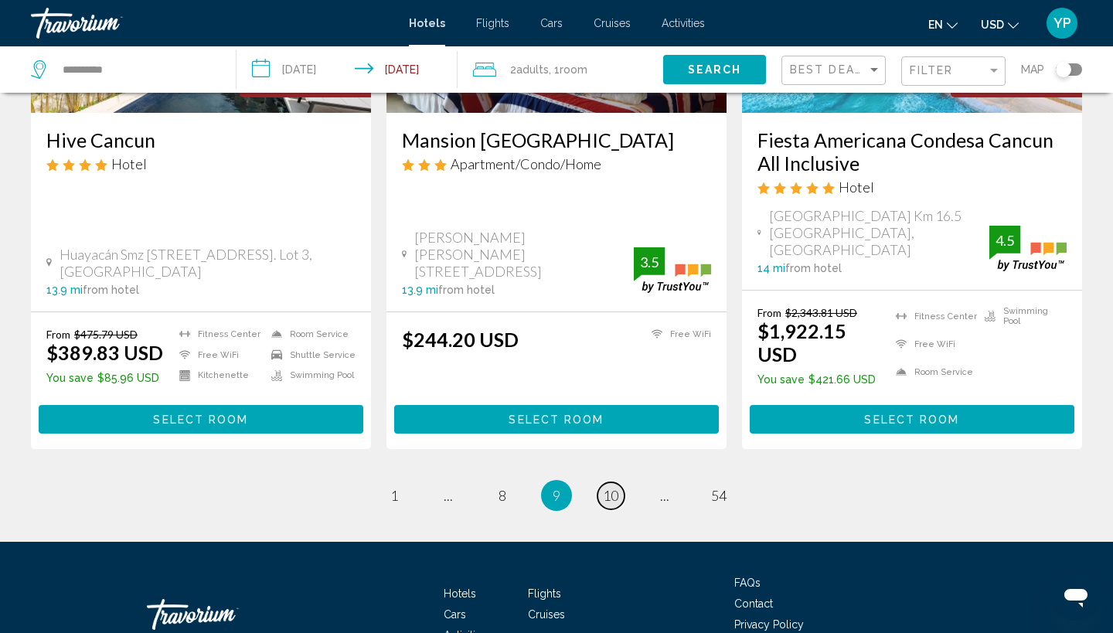
click at [613, 487] on span "10" at bounding box center [610, 495] width 15 height 17
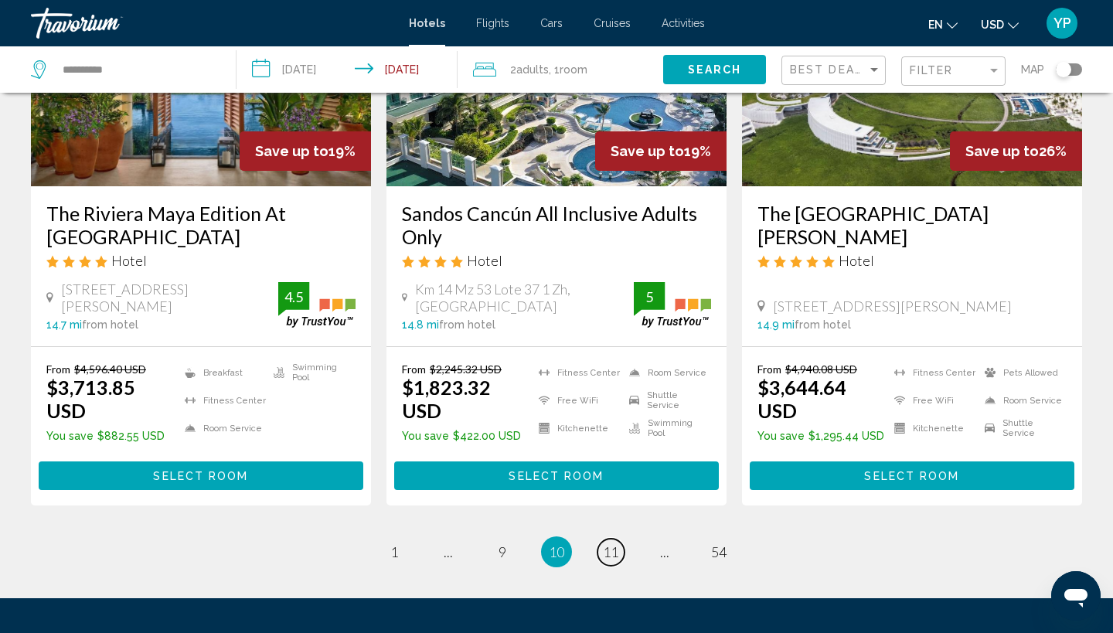
scroll to position [2084, 0]
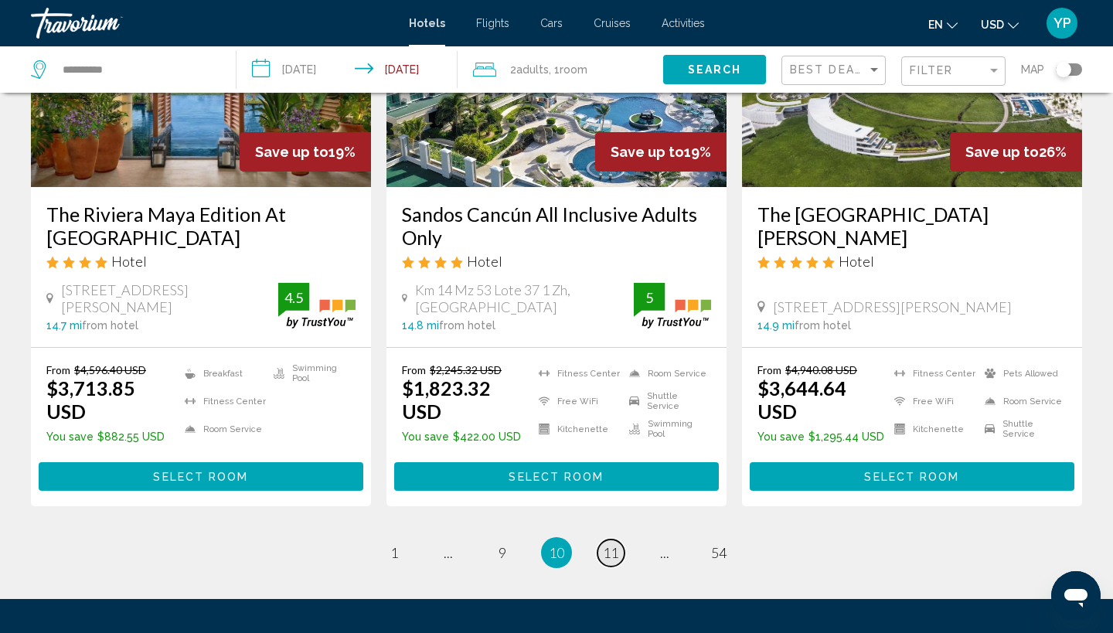
click at [614, 544] on span "11" at bounding box center [610, 552] width 15 height 17
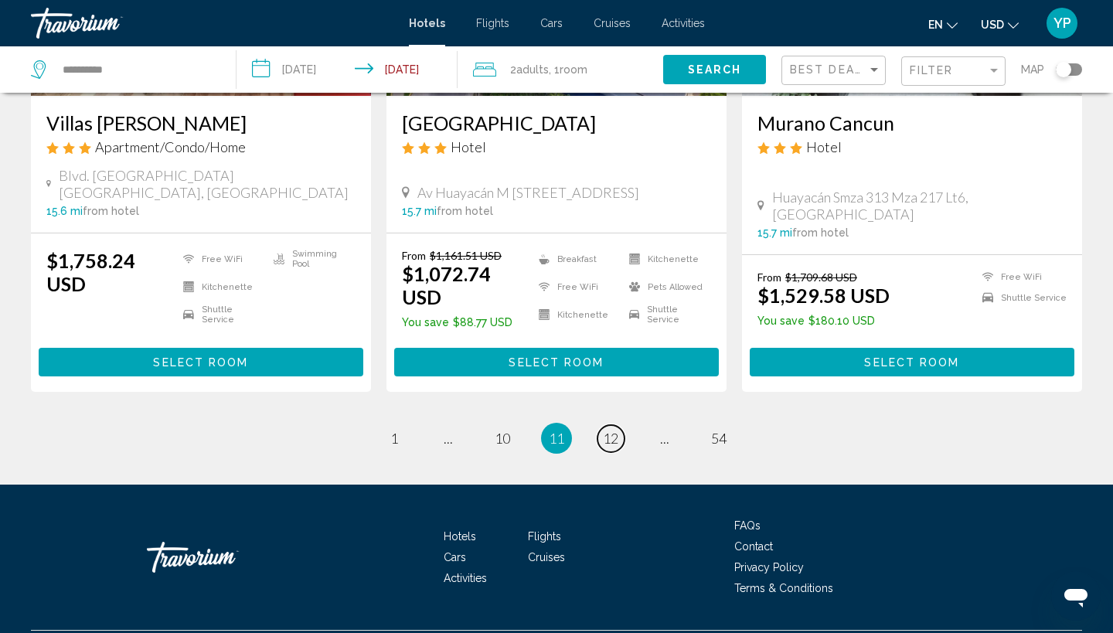
scroll to position [2021, 0]
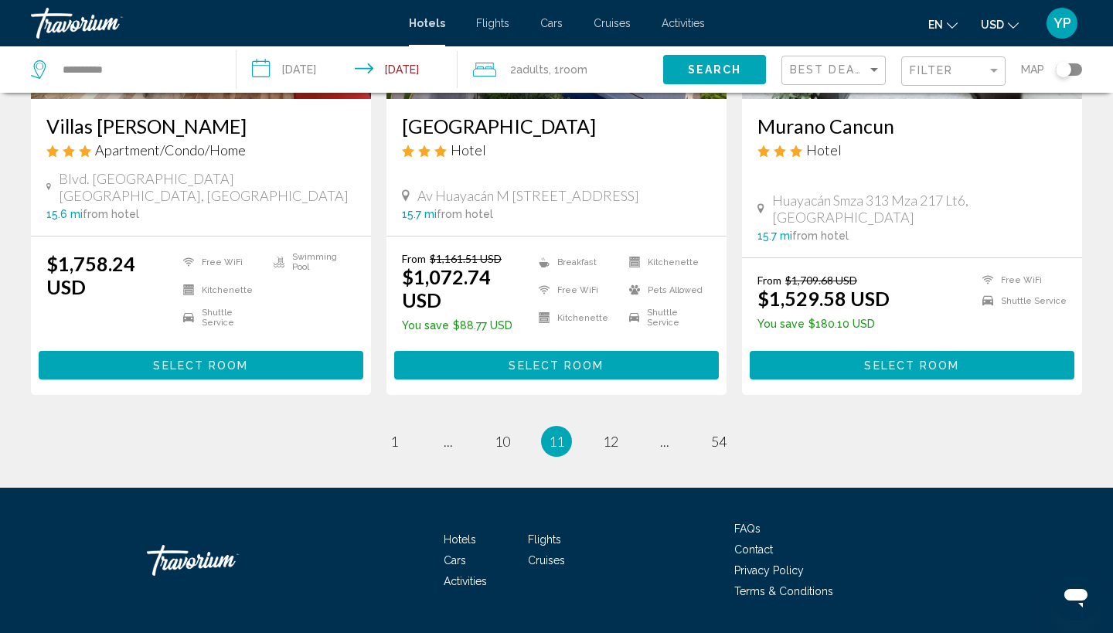
click at [617, 426] on li "page 12" at bounding box center [610, 441] width 31 height 31
click at [607, 433] on span "12" at bounding box center [610, 441] width 15 height 17
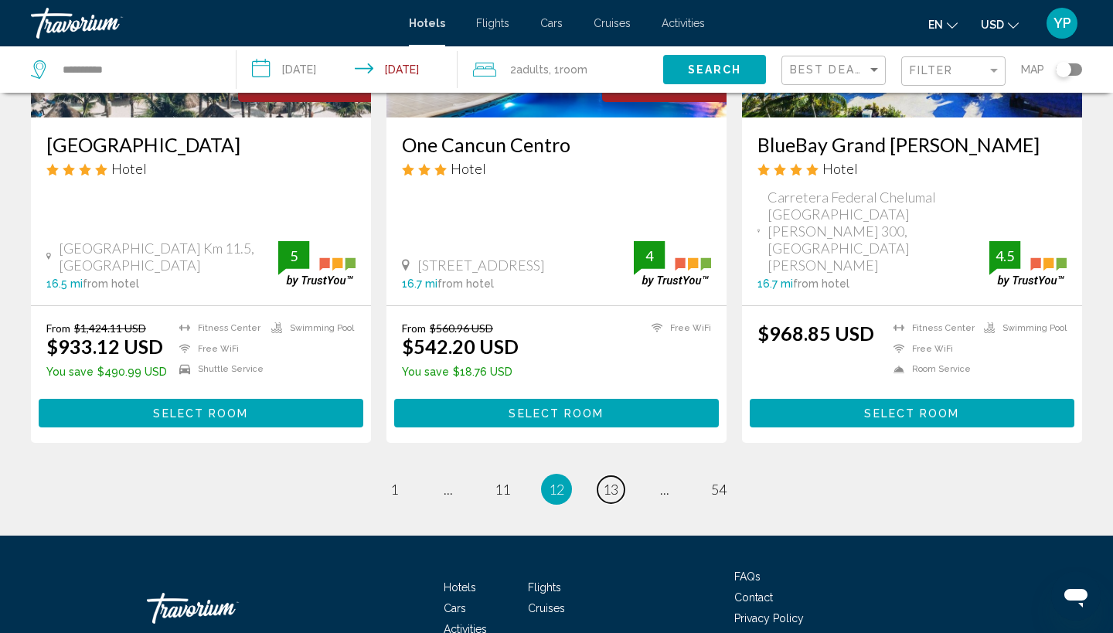
scroll to position [2063, 0]
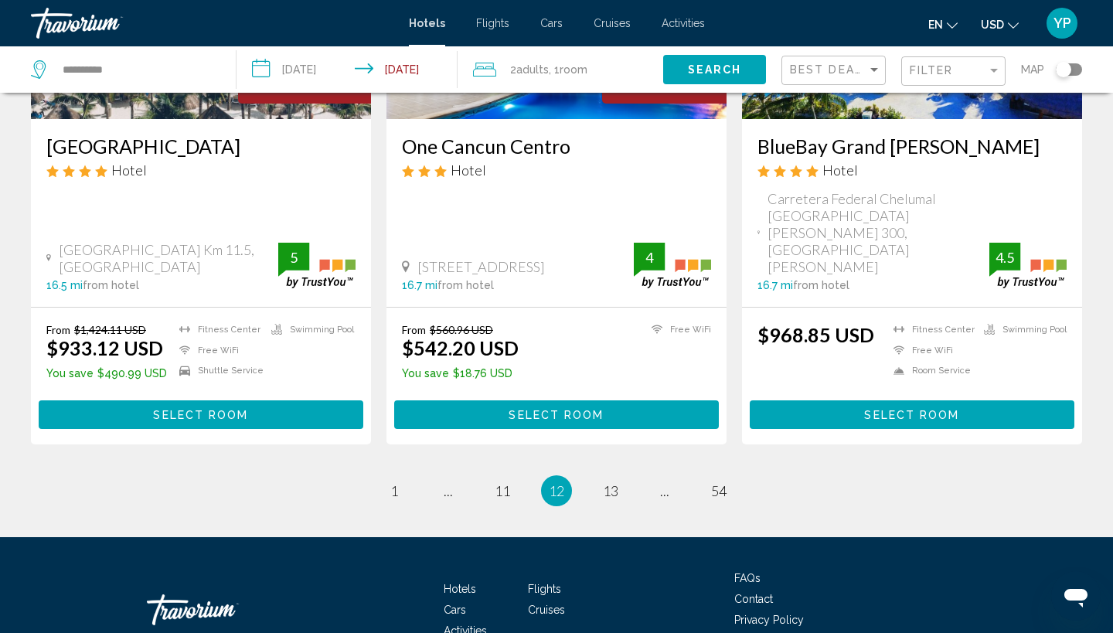
click at [627, 475] on ul "12 / 54 page 1 page ... page 11 You're on page 12 page 13 page ... page 54" at bounding box center [556, 490] width 1051 height 31
click at [614, 482] on span "13" at bounding box center [610, 490] width 15 height 17
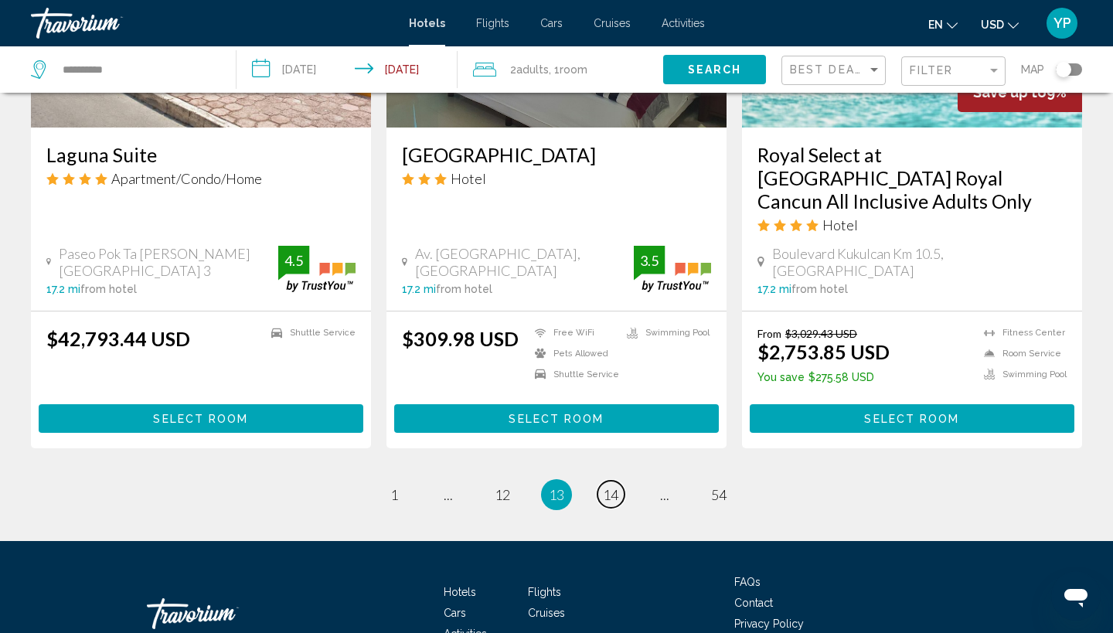
scroll to position [2052, 0]
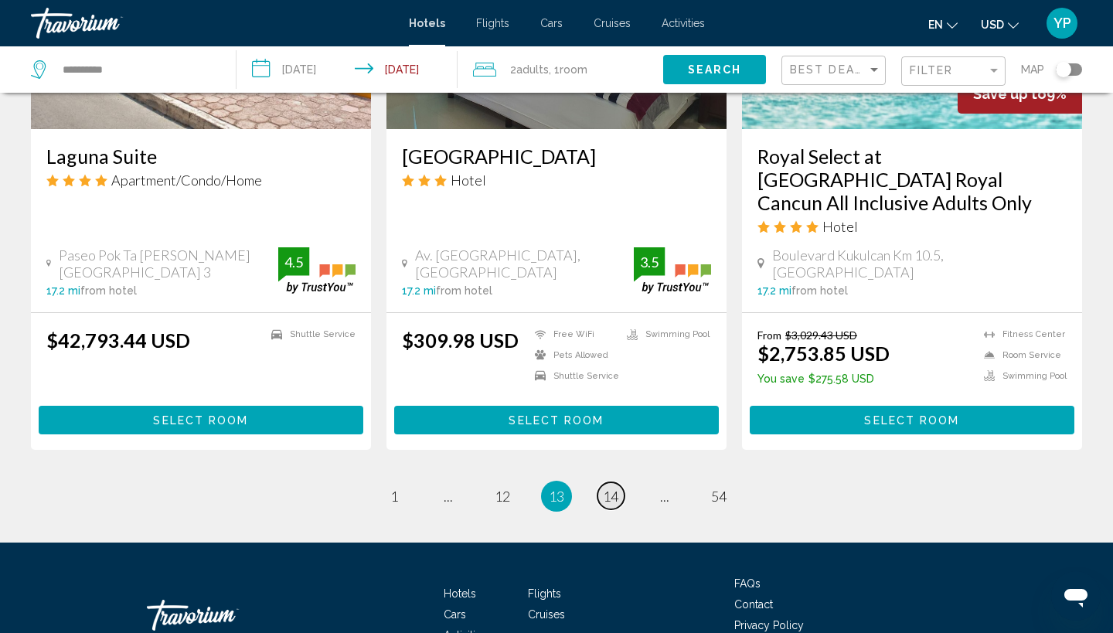
click at [611, 488] on span "14" at bounding box center [610, 496] width 15 height 17
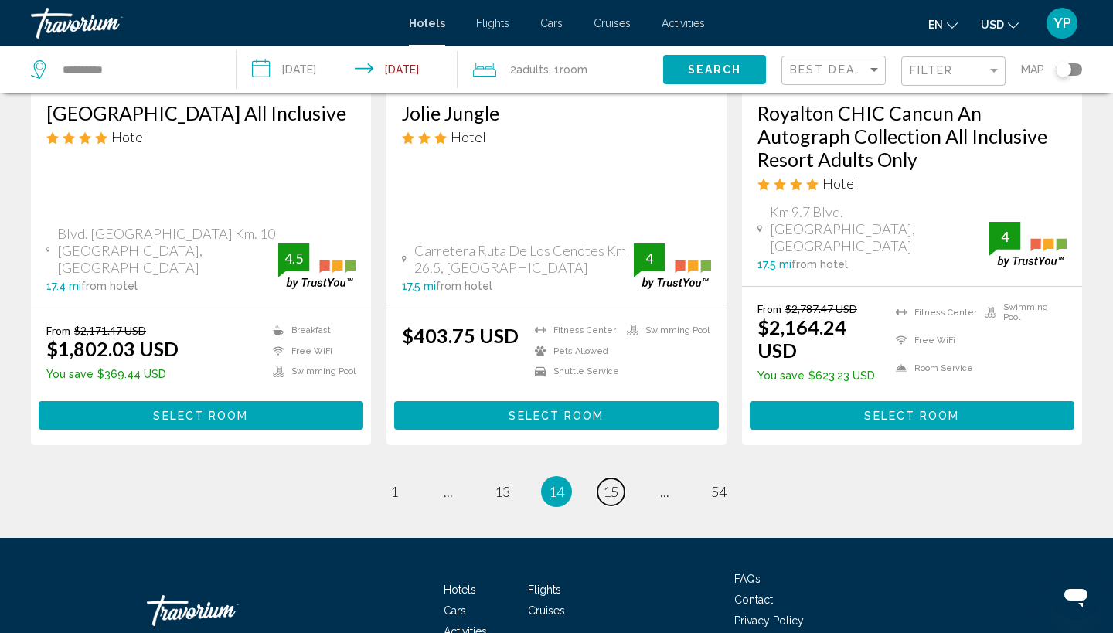
scroll to position [2050, 0]
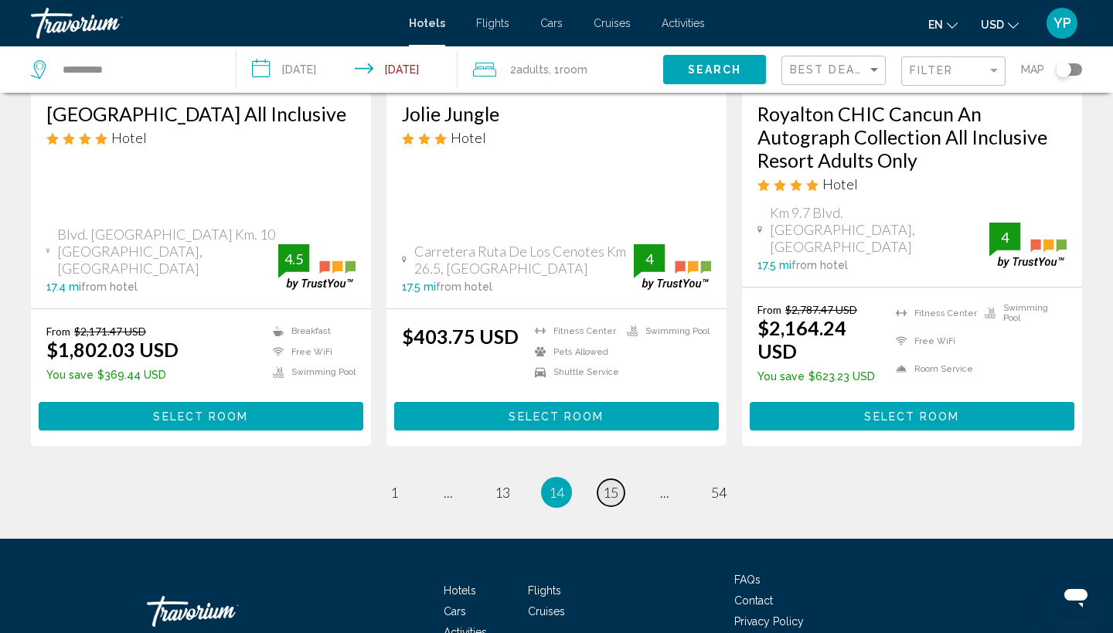
click at [610, 484] on span "15" at bounding box center [610, 492] width 15 height 17
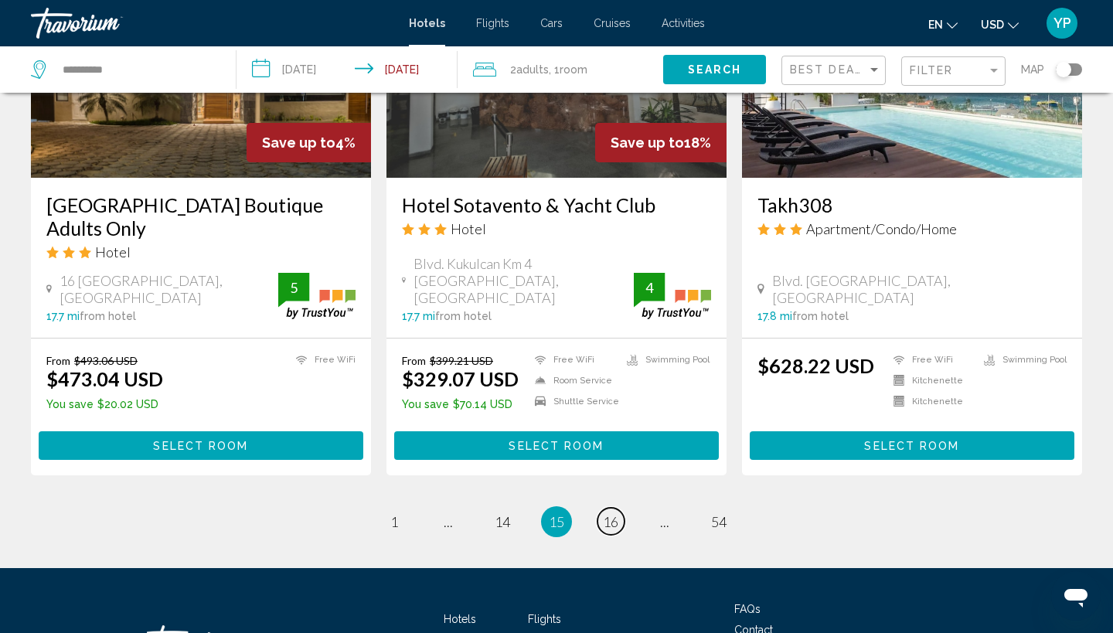
scroll to position [2038, 0]
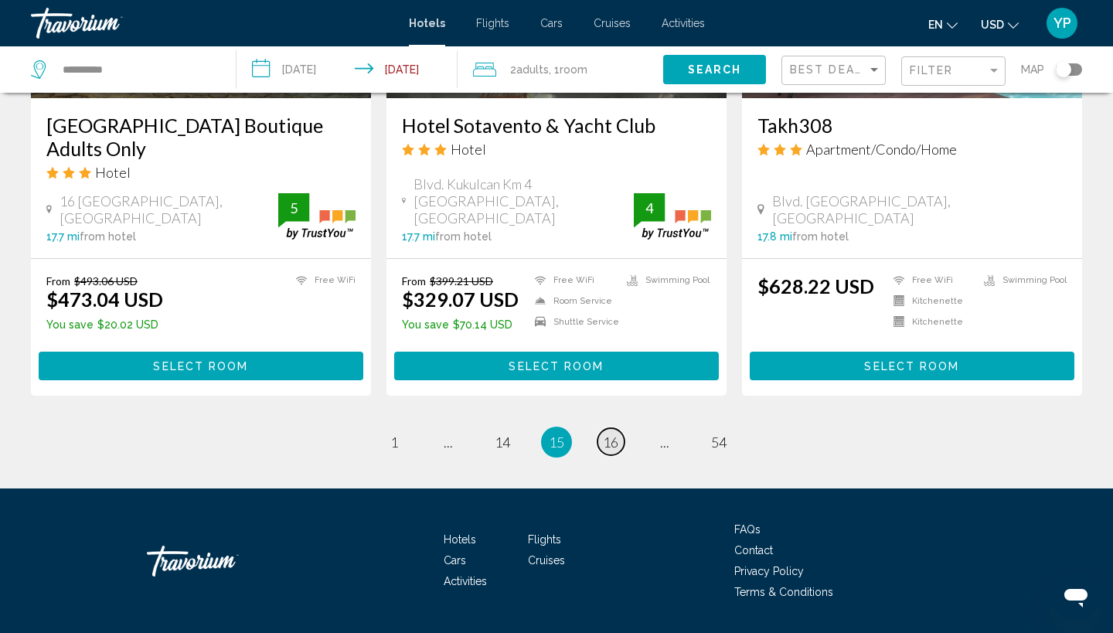
click at [610, 433] on span "16" at bounding box center [610, 441] width 15 height 17
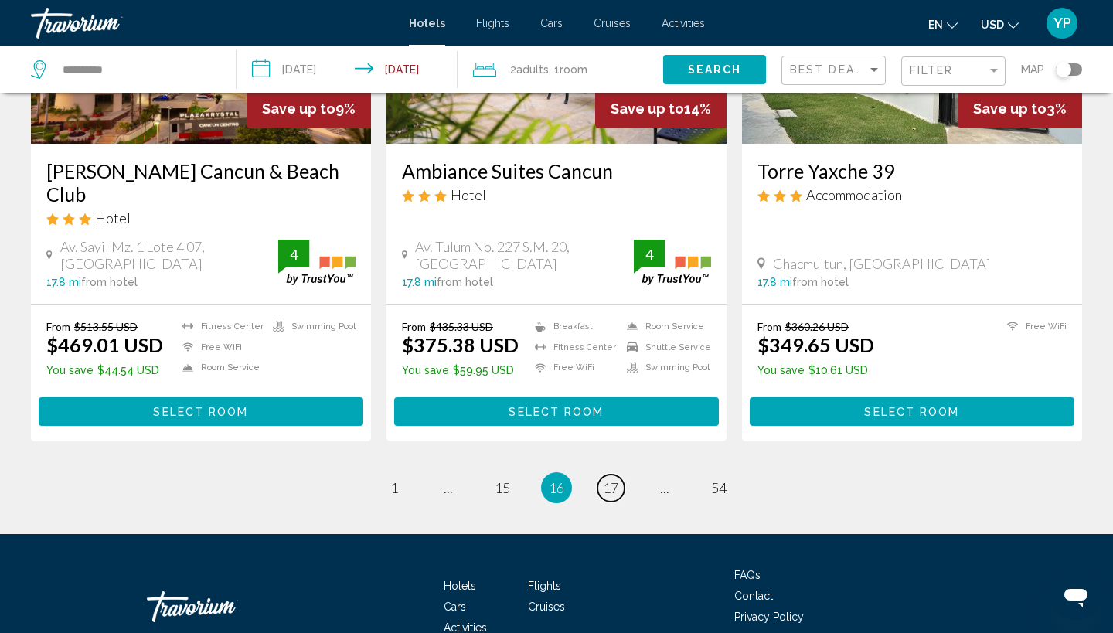
scroll to position [1981, 0]
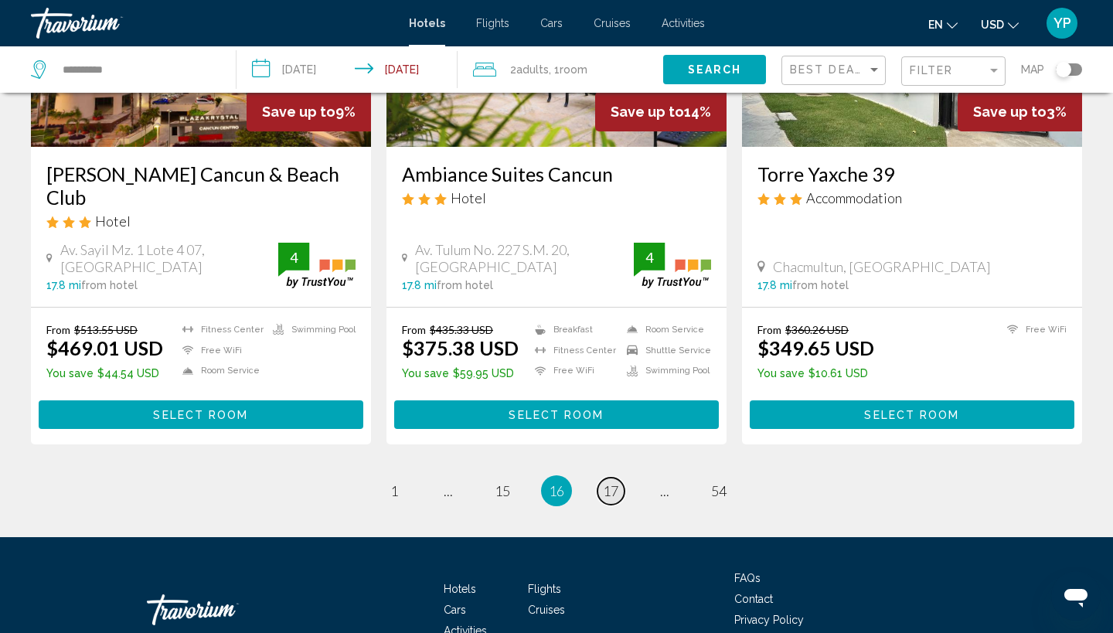
click at [608, 482] on span "17" at bounding box center [610, 490] width 15 height 17
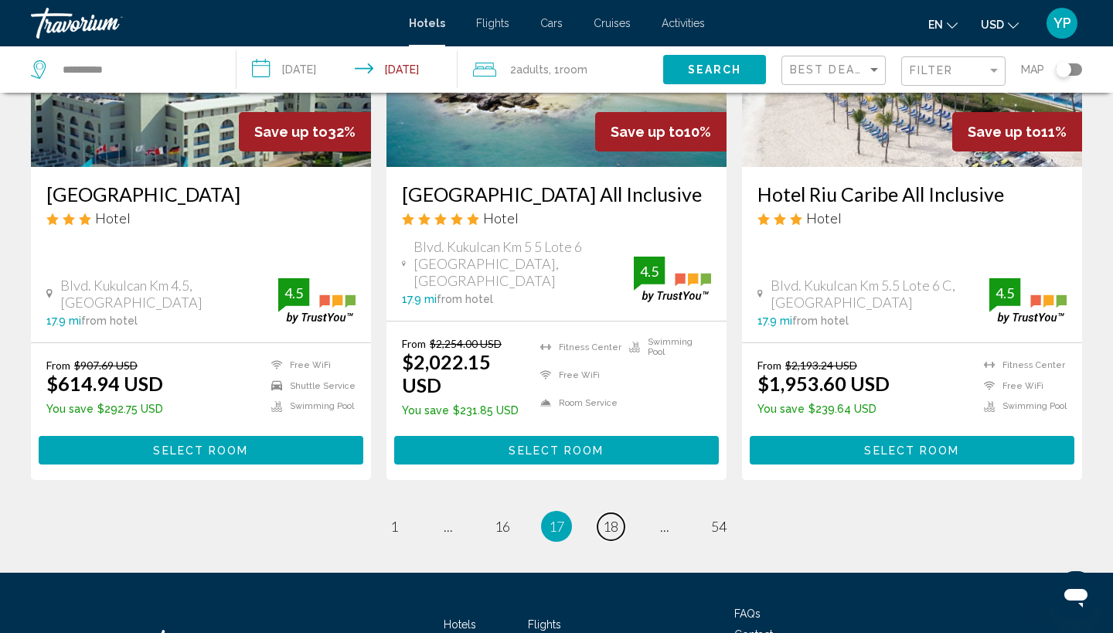
scroll to position [2000, 0]
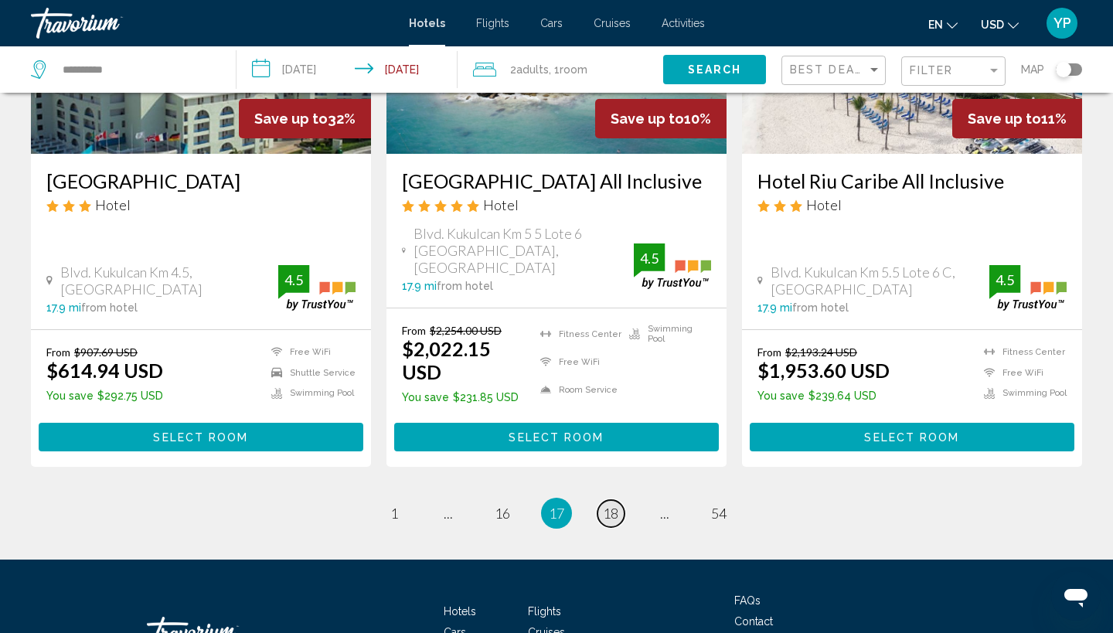
click at [606, 505] on span "18" at bounding box center [610, 513] width 15 height 17
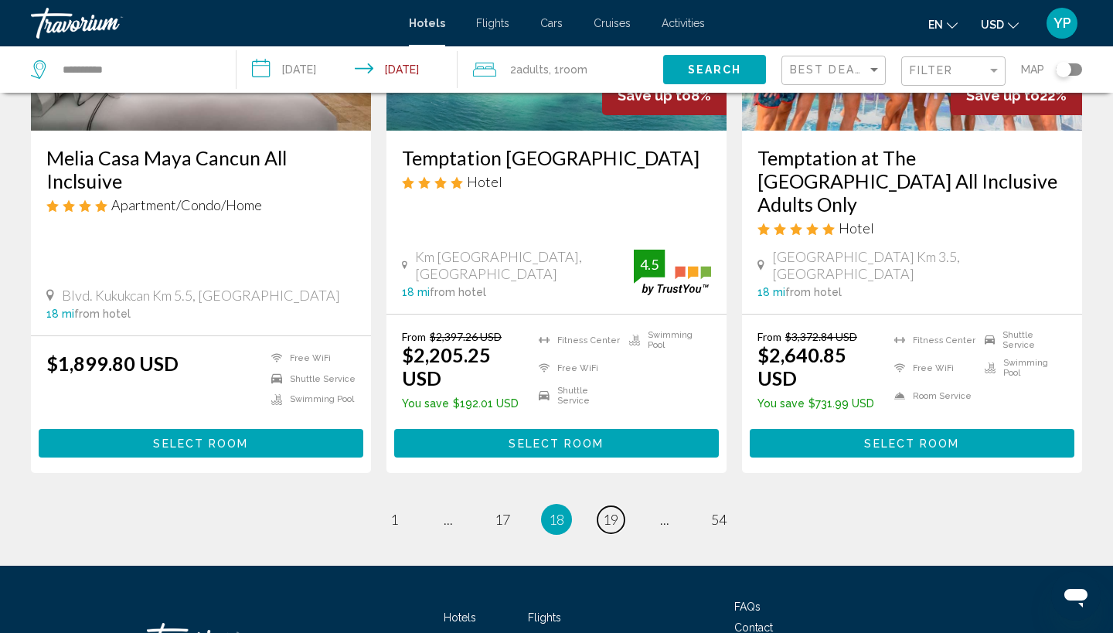
scroll to position [2029, 0]
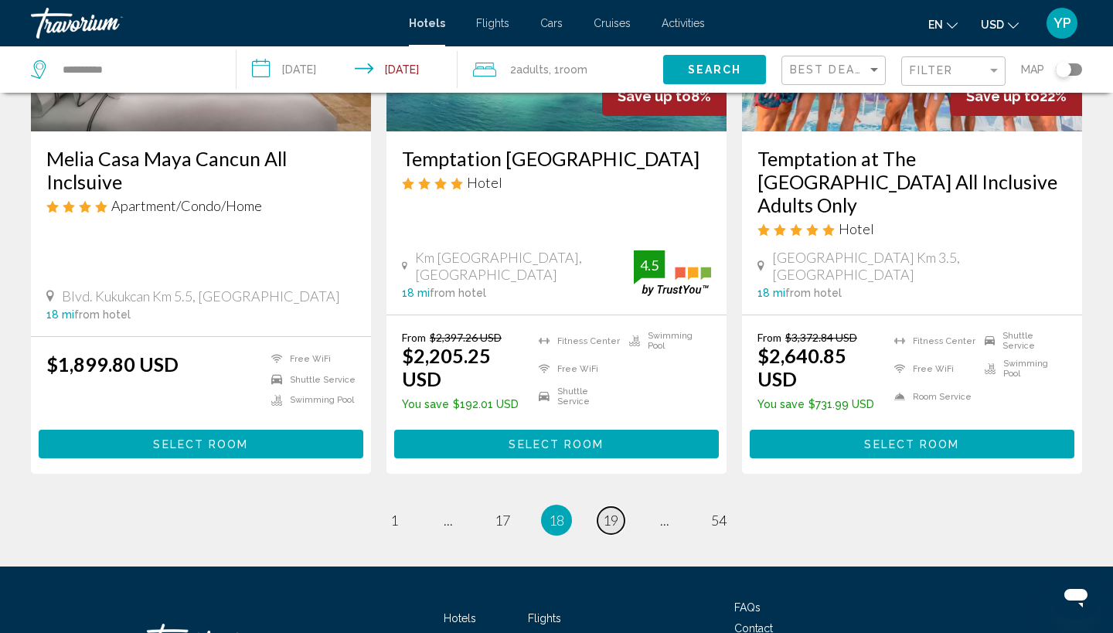
click at [613, 511] on span "19" at bounding box center [610, 519] width 15 height 17
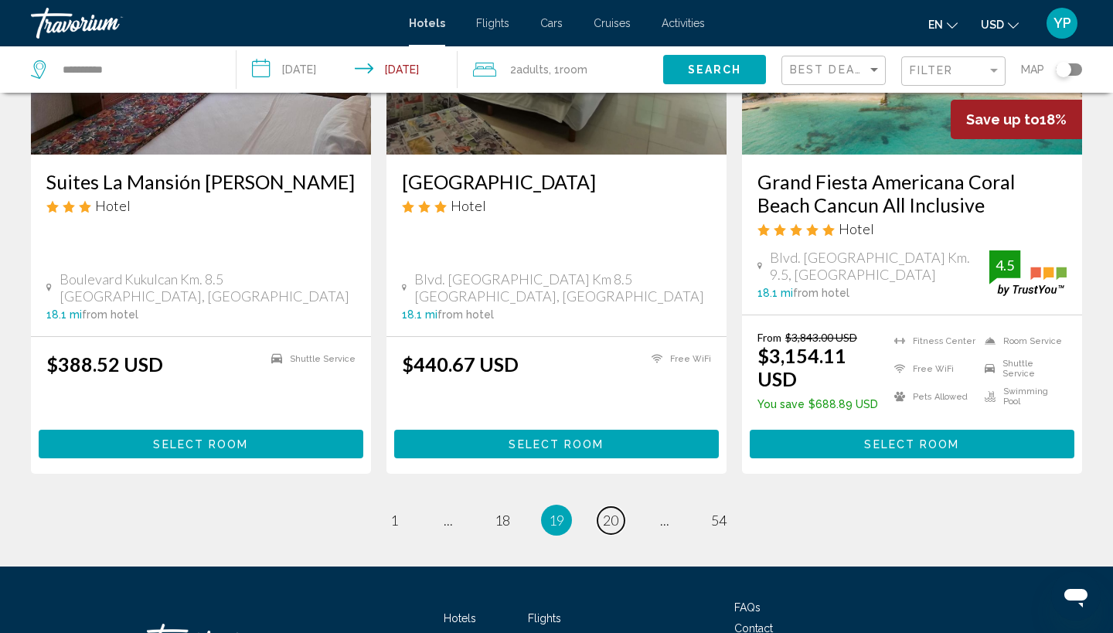
scroll to position [1998, 0]
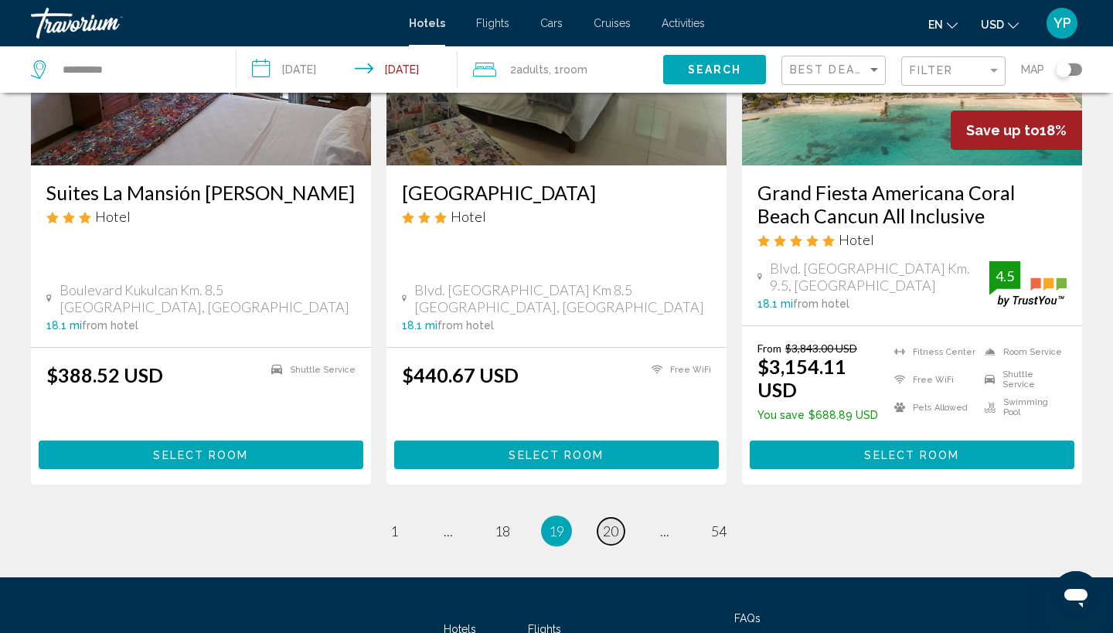
click at [613, 522] on span "20" at bounding box center [610, 530] width 15 height 17
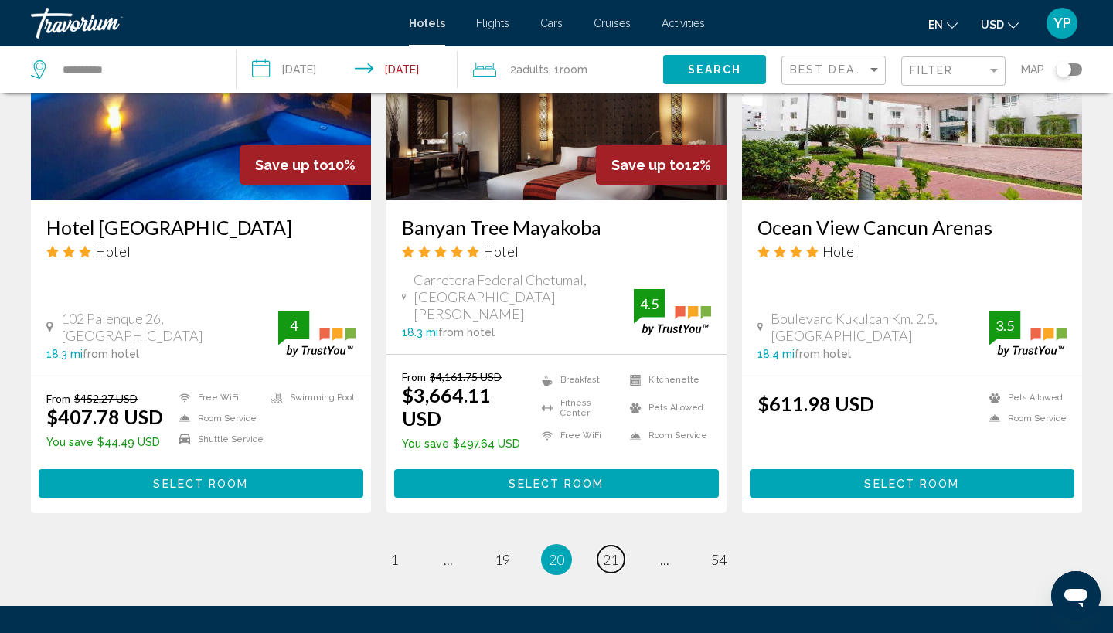
scroll to position [2026, 0]
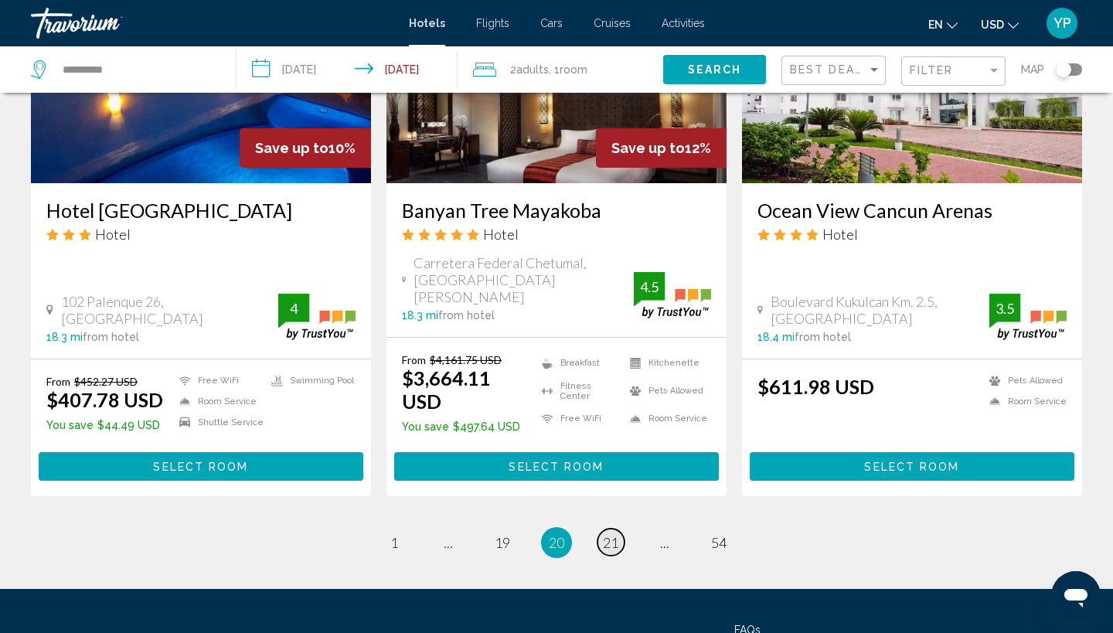
click at [618, 534] on span "21" at bounding box center [610, 542] width 15 height 17
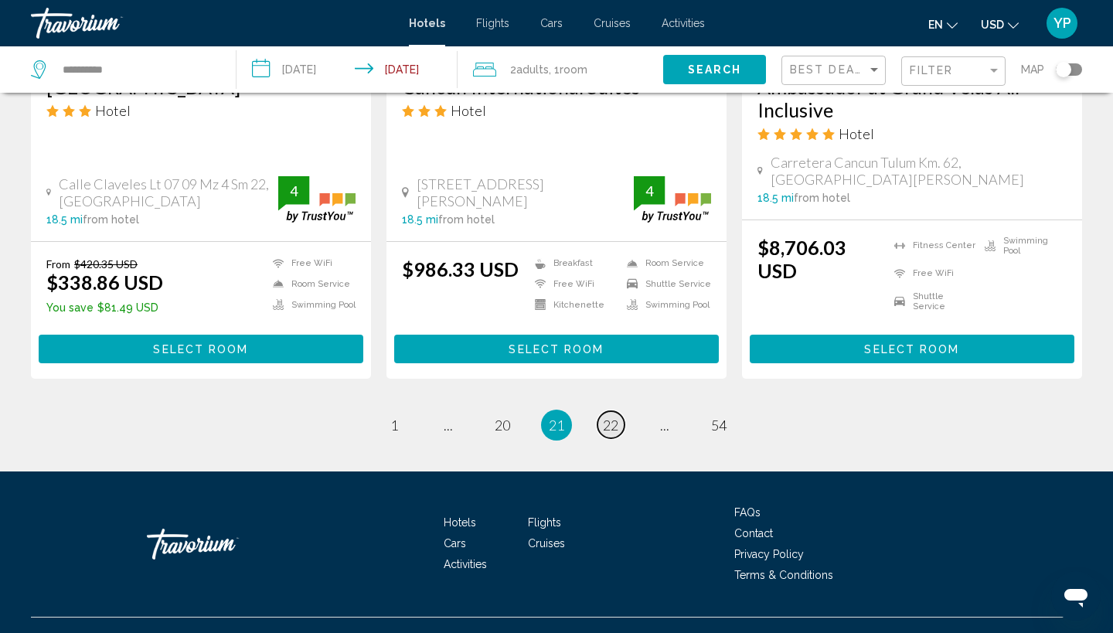
click at [614, 416] on span "22" at bounding box center [610, 424] width 15 height 17
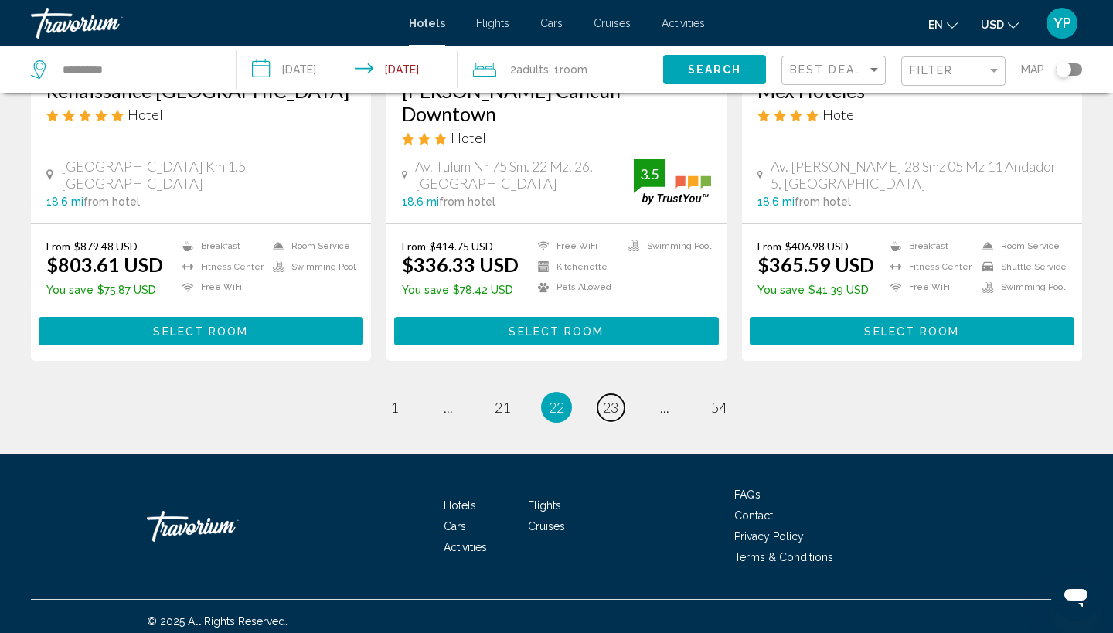
scroll to position [2033, 0]
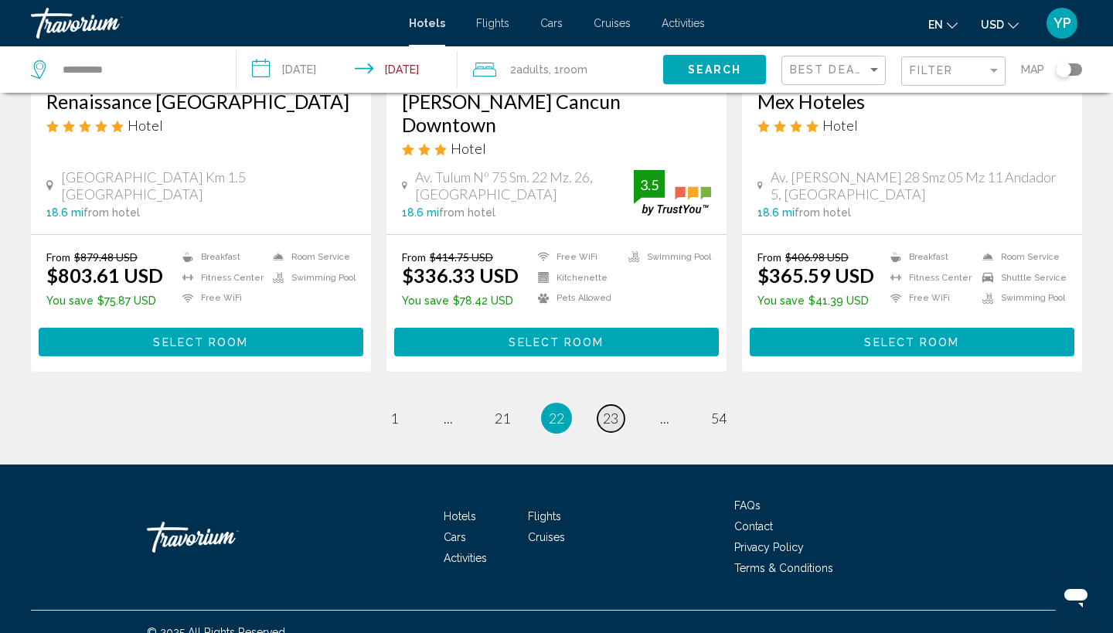
click at [618, 409] on span "23" at bounding box center [610, 417] width 15 height 17
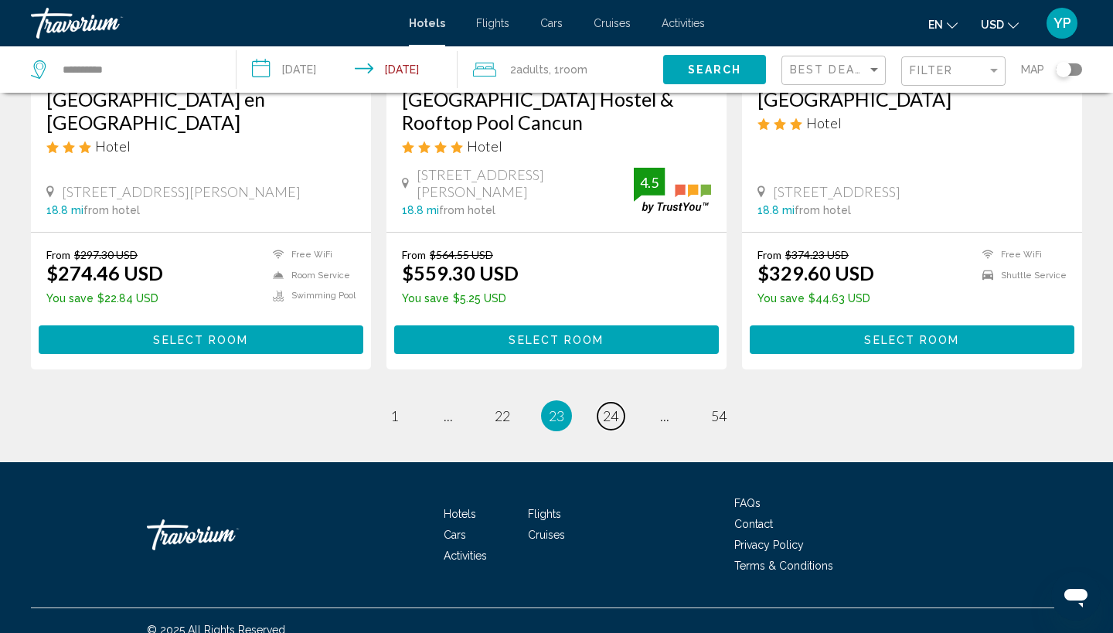
scroll to position [2029, 0]
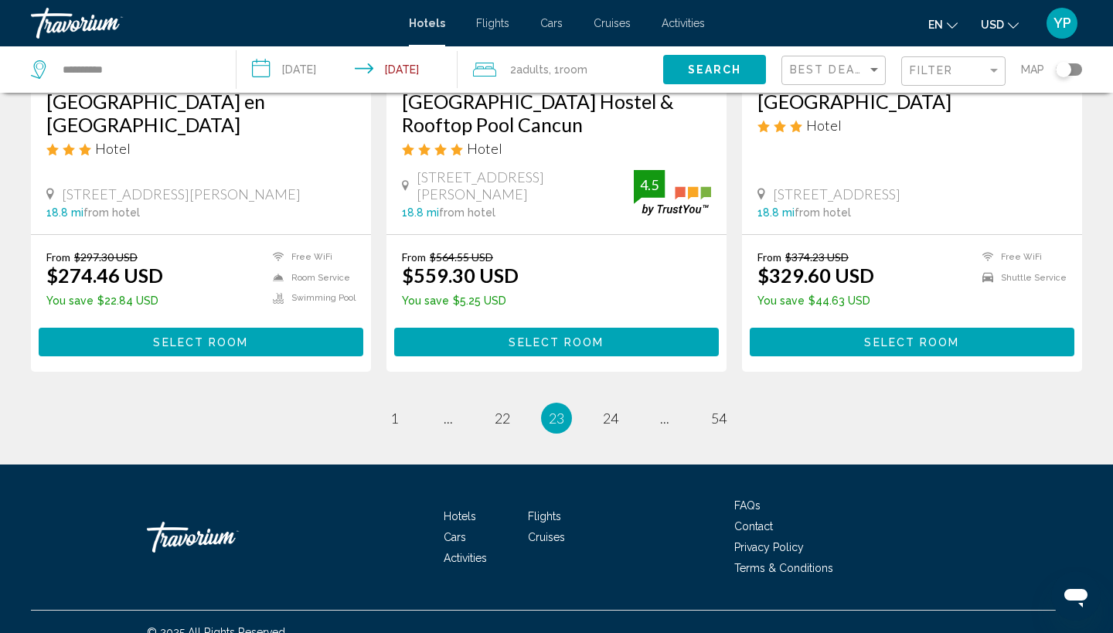
click at [627, 406] on ul "23 / 54 page 1 page ... page 22 You're on page 23 page 24 page ... page 54" at bounding box center [556, 418] width 1051 height 31
click at [617, 409] on span "24" at bounding box center [610, 417] width 15 height 17
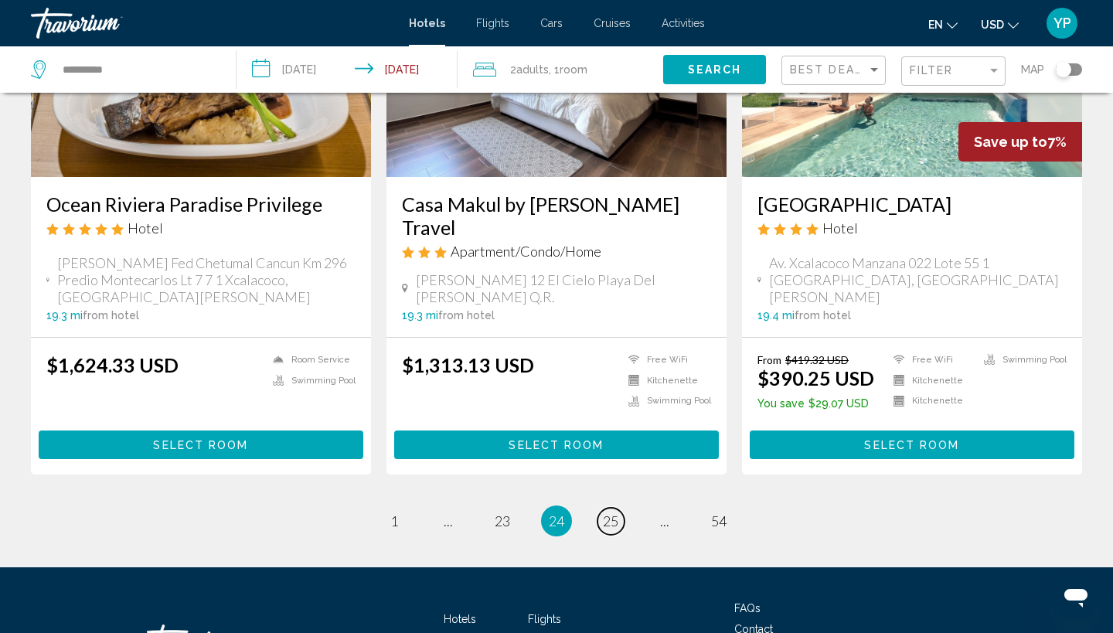
scroll to position [1999, 0]
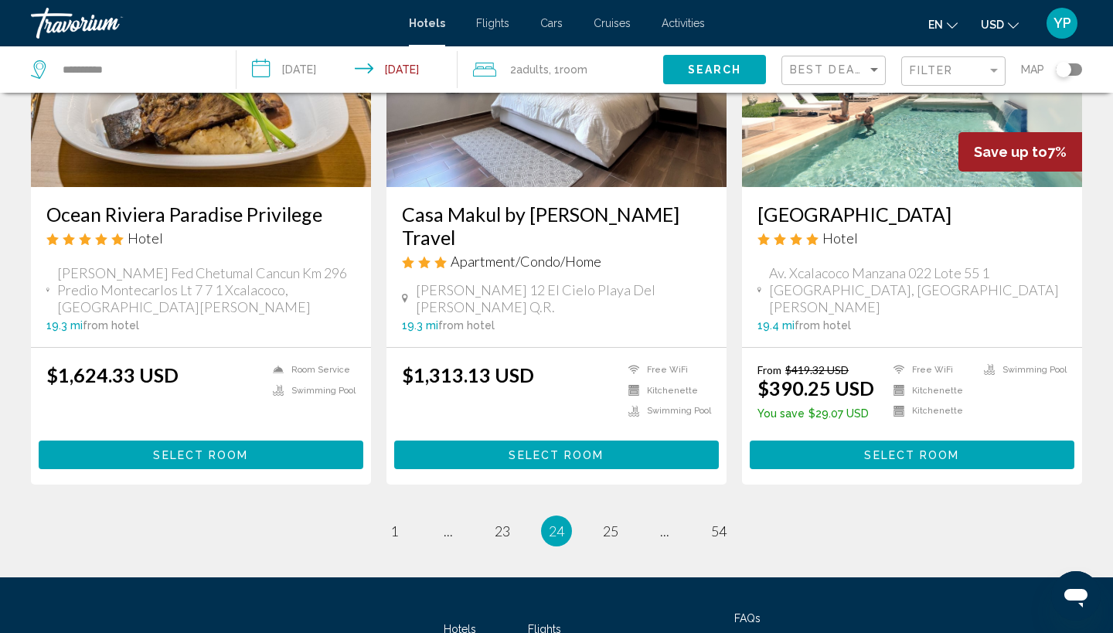
click at [861, 515] on ul "24 / 54 page 1 page ... page 23 You're on page 24 page 25 page ... page 54" at bounding box center [556, 530] width 1051 height 31
click at [607, 522] on span "25" at bounding box center [610, 530] width 15 height 17
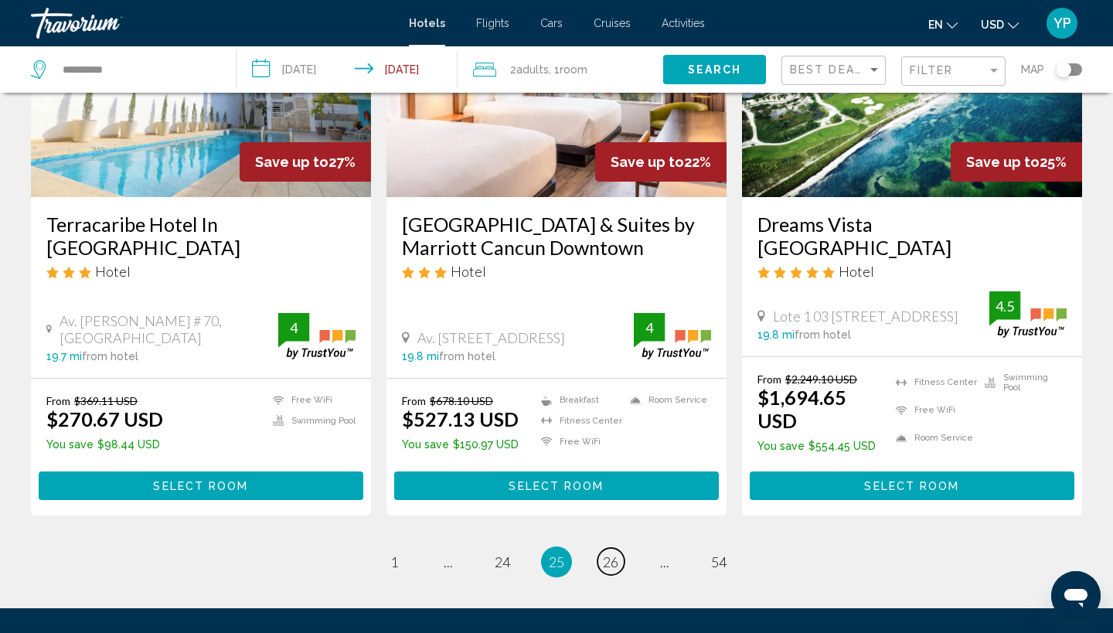
scroll to position [2046, 0]
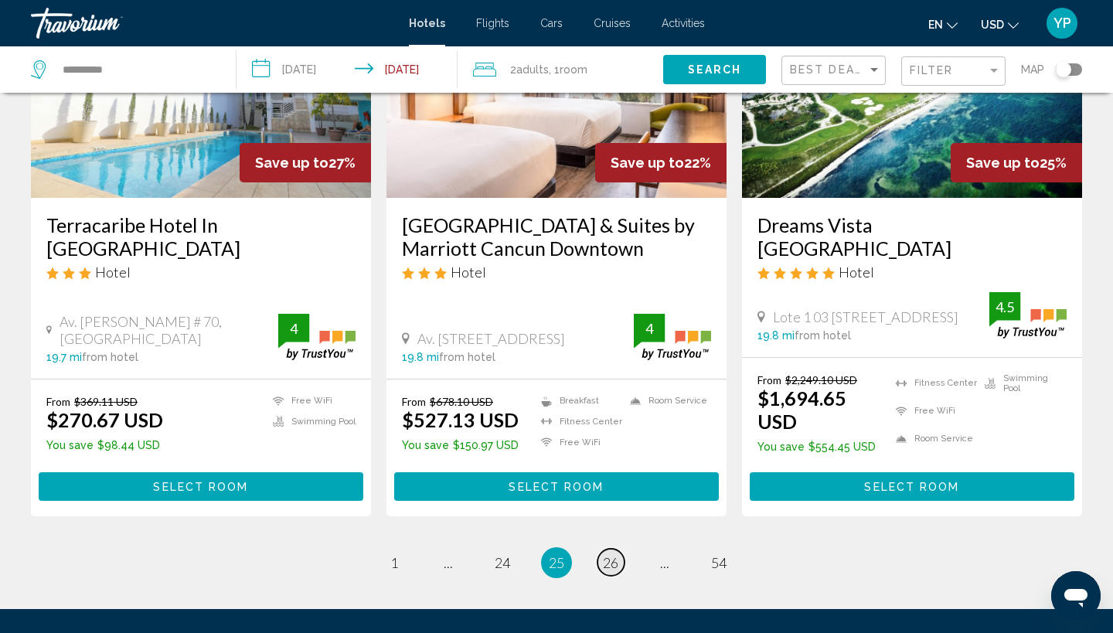
click at [617, 554] on span "26" at bounding box center [610, 562] width 15 height 17
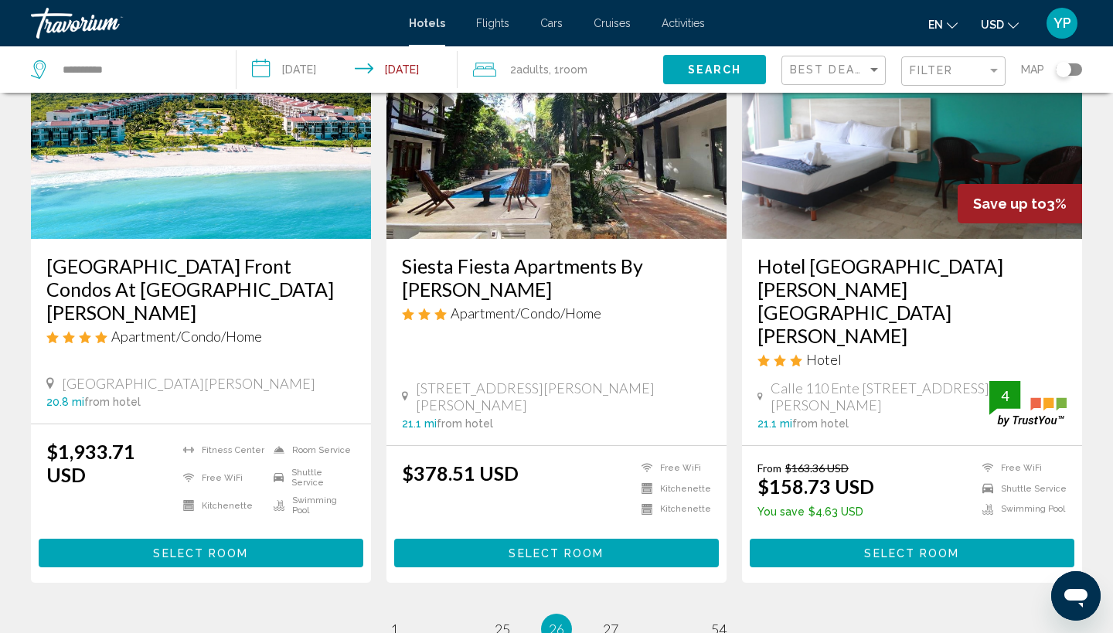
scroll to position [2046, 0]
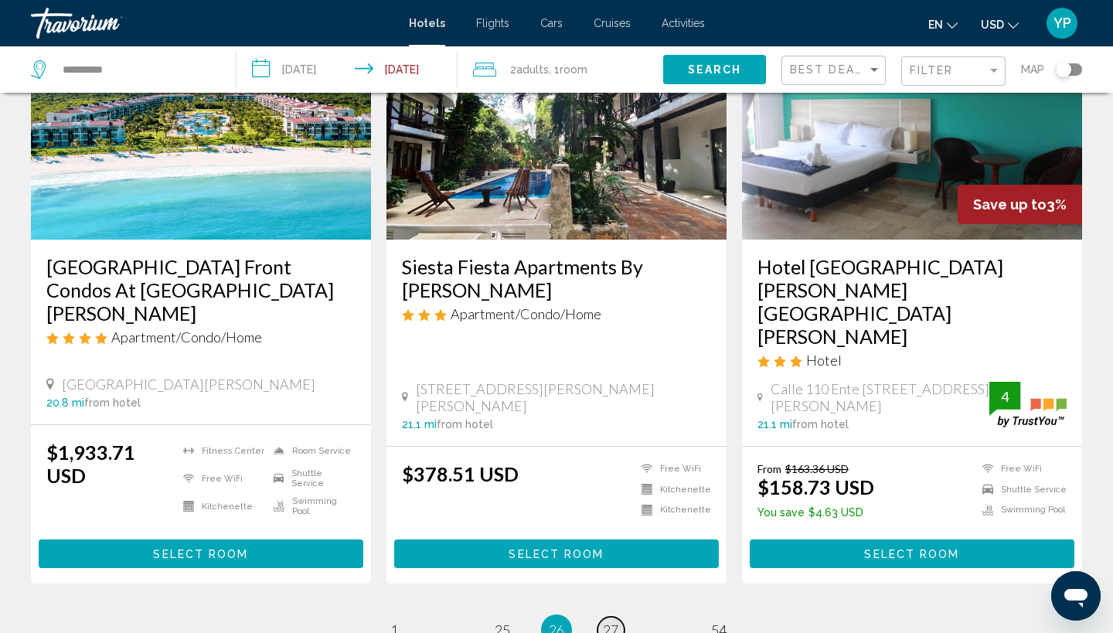
click at [606, 621] on span "27" at bounding box center [610, 629] width 15 height 17
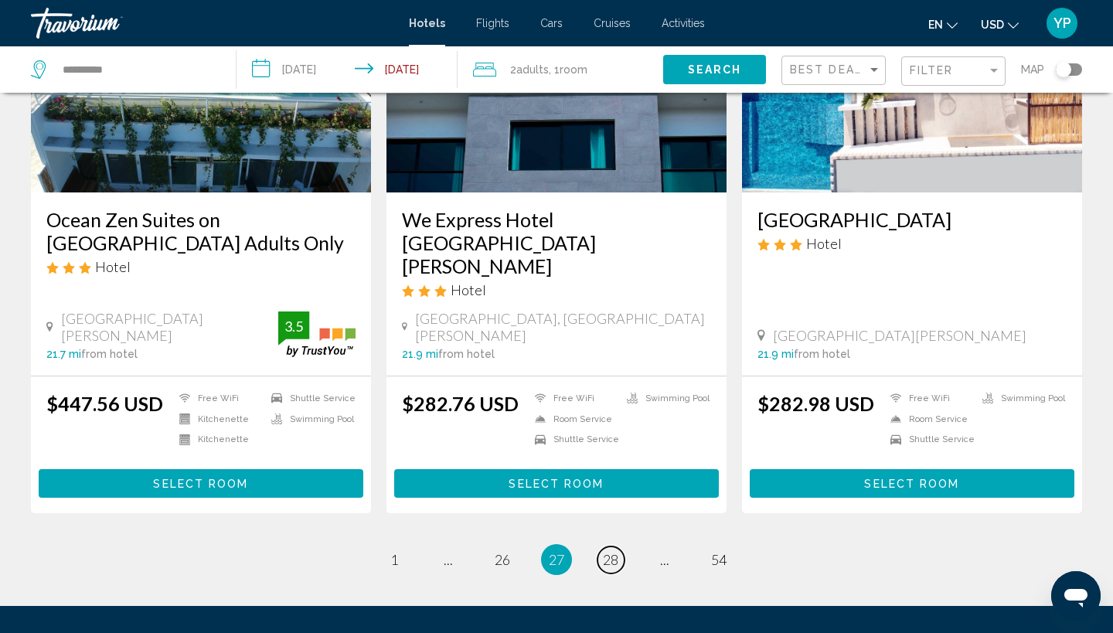
scroll to position [2115, 0]
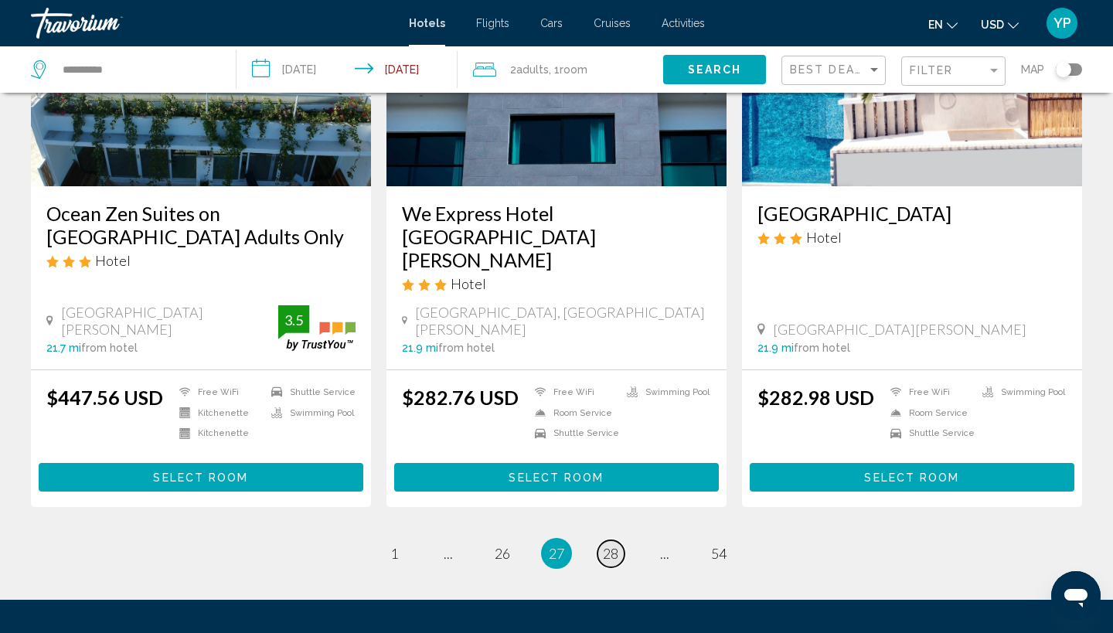
click at [614, 545] on span "28" at bounding box center [610, 553] width 15 height 17
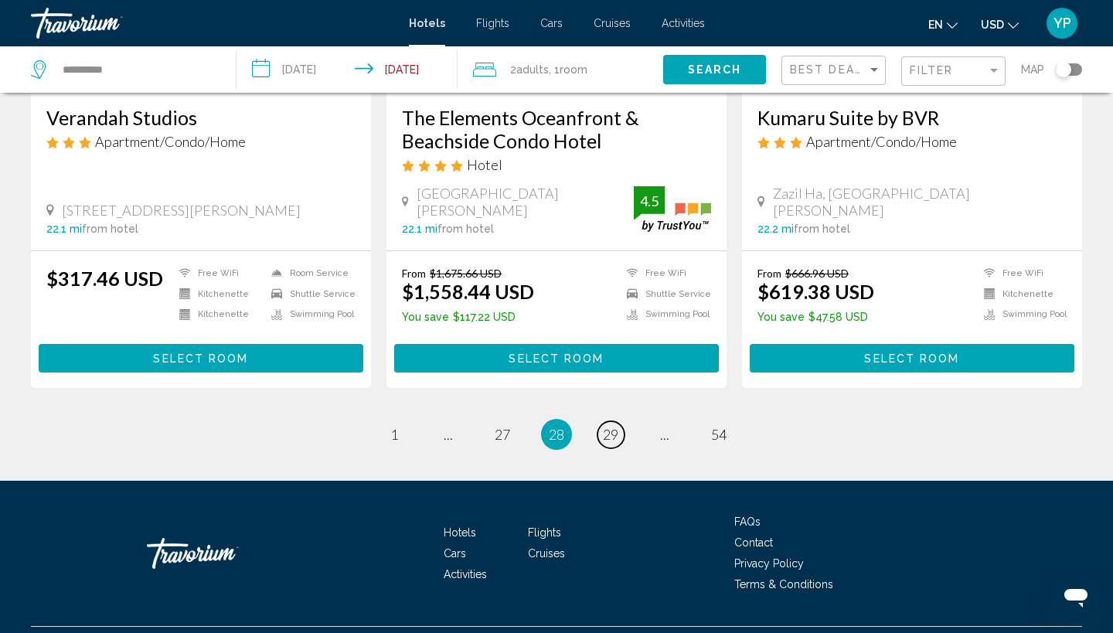
scroll to position [2023, 0]
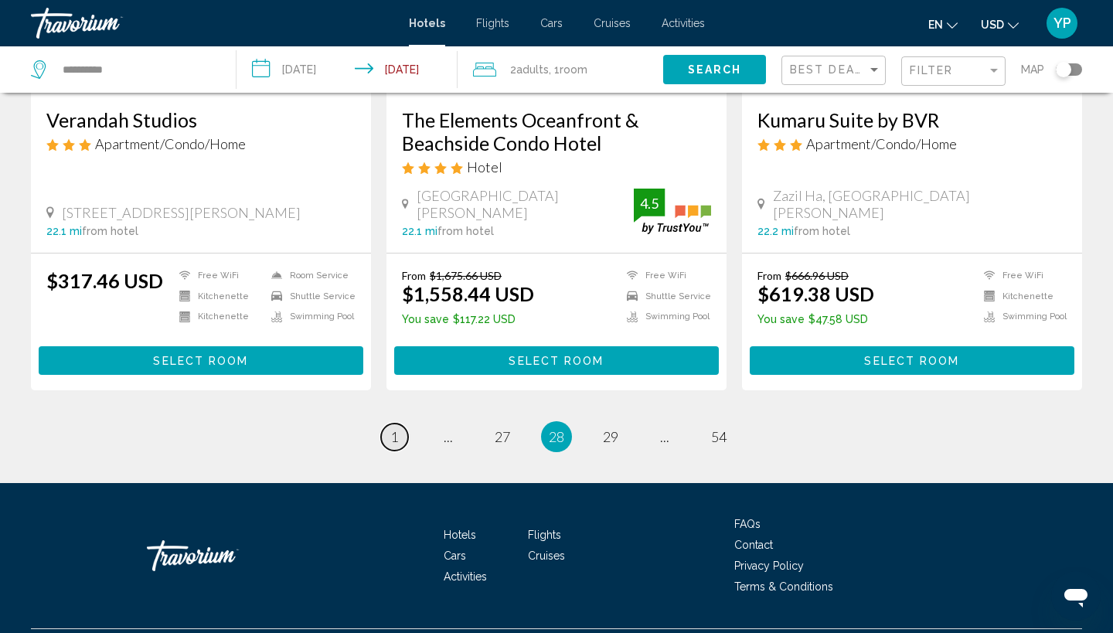
click at [401, 423] on link "page 1" at bounding box center [394, 436] width 27 height 27
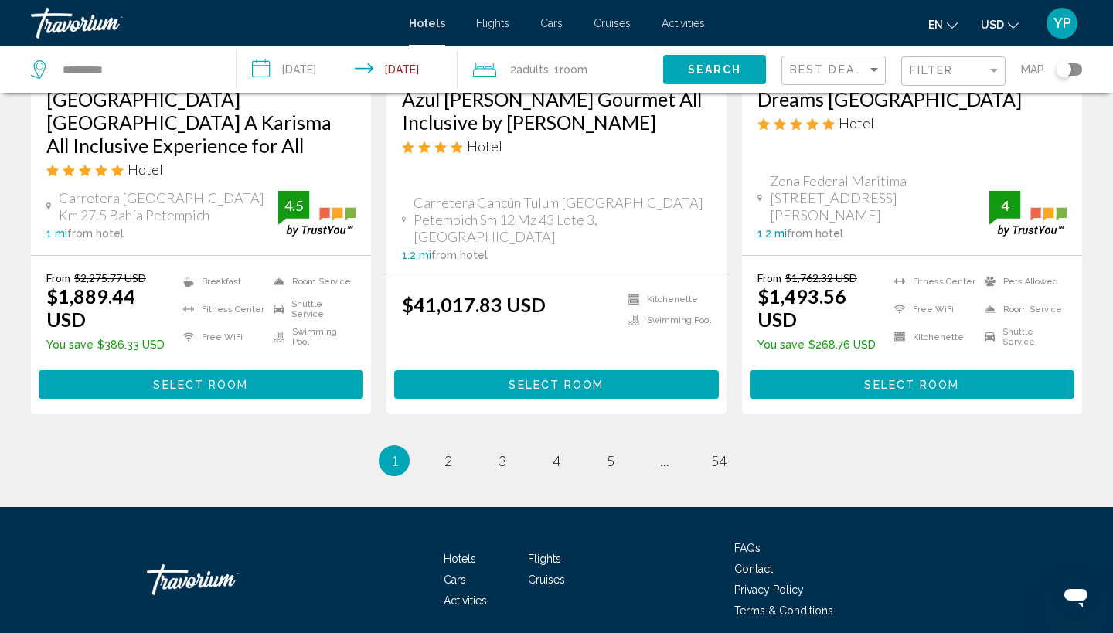
scroll to position [2132, 0]
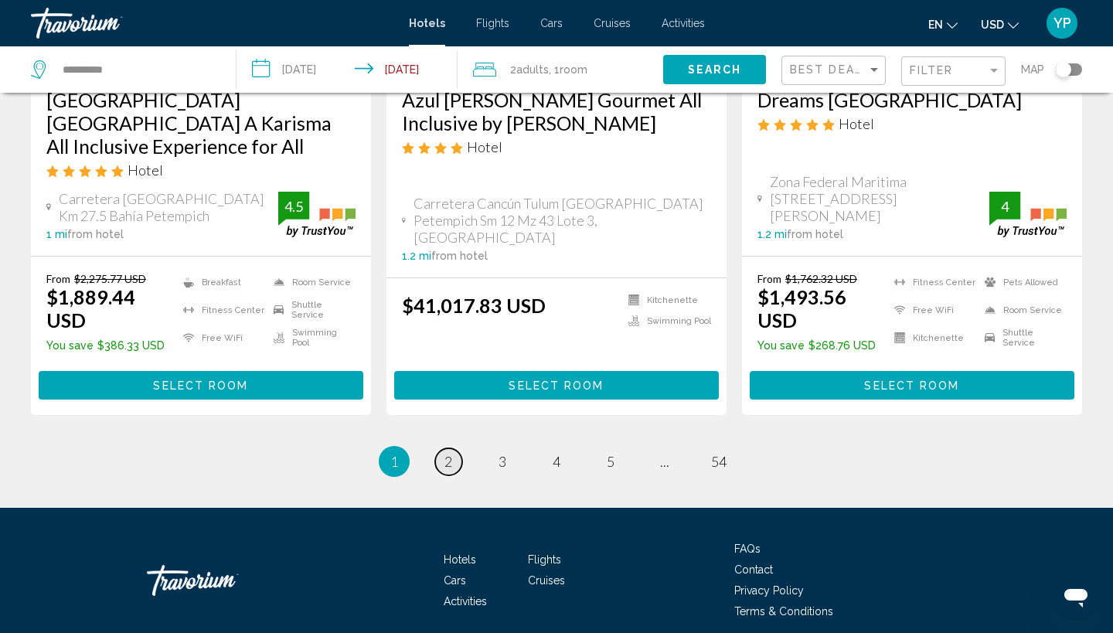
click at [447, 453] on span "2" at bounding box center [448, 461] width 8 height 17
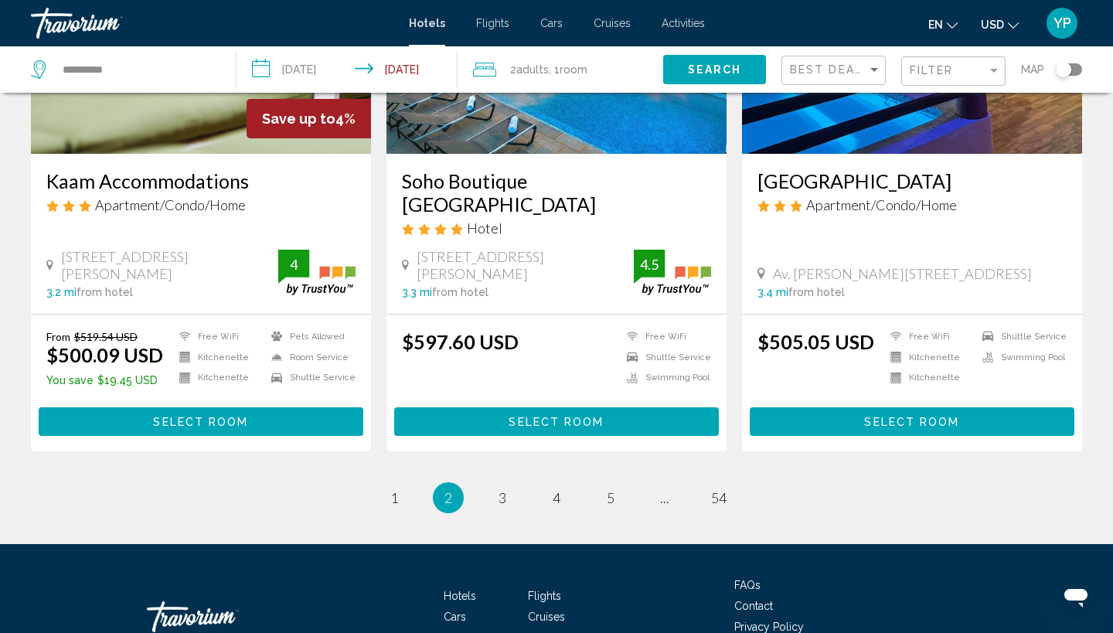
scroll to position [2016, 0]
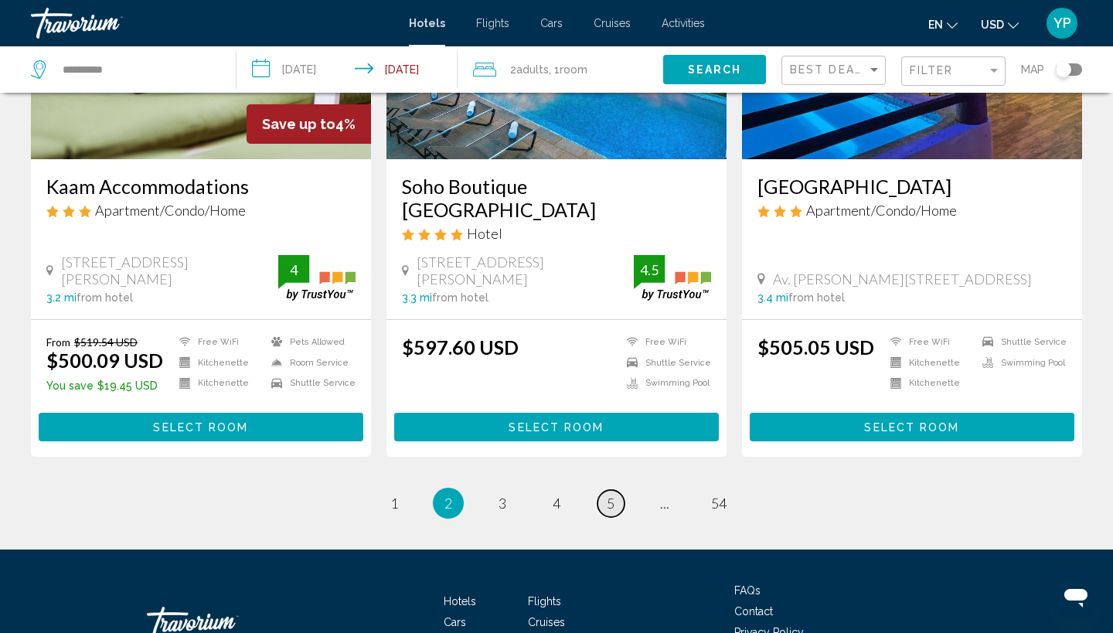
click at [616, 490] on link "page 5" at bounding box center [610, 503] width 27 height 27
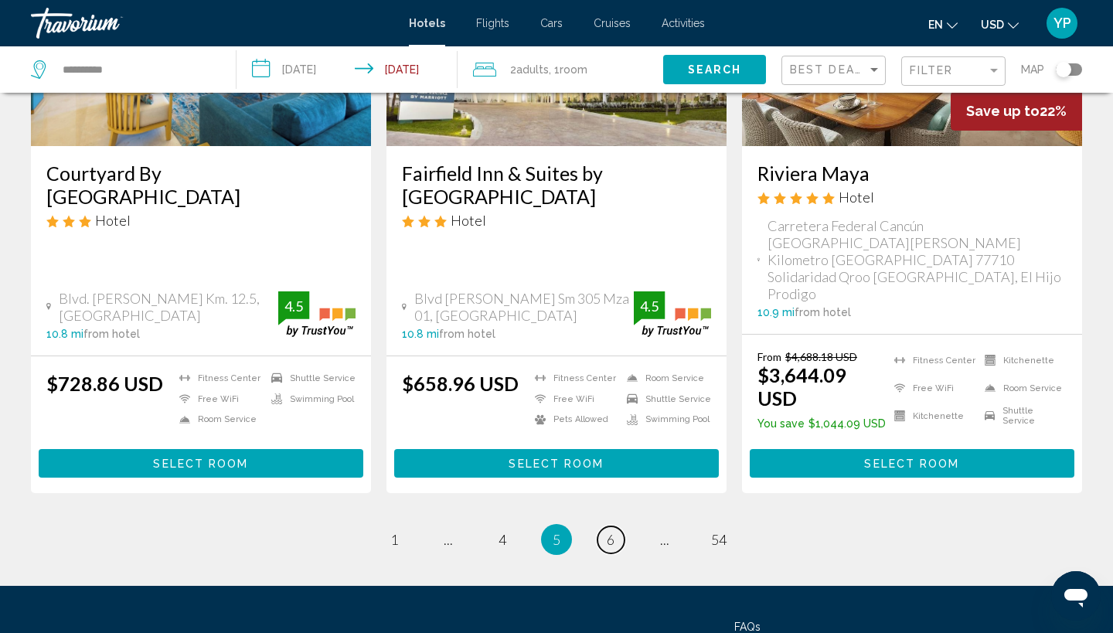
scroll to position [2131, 0]
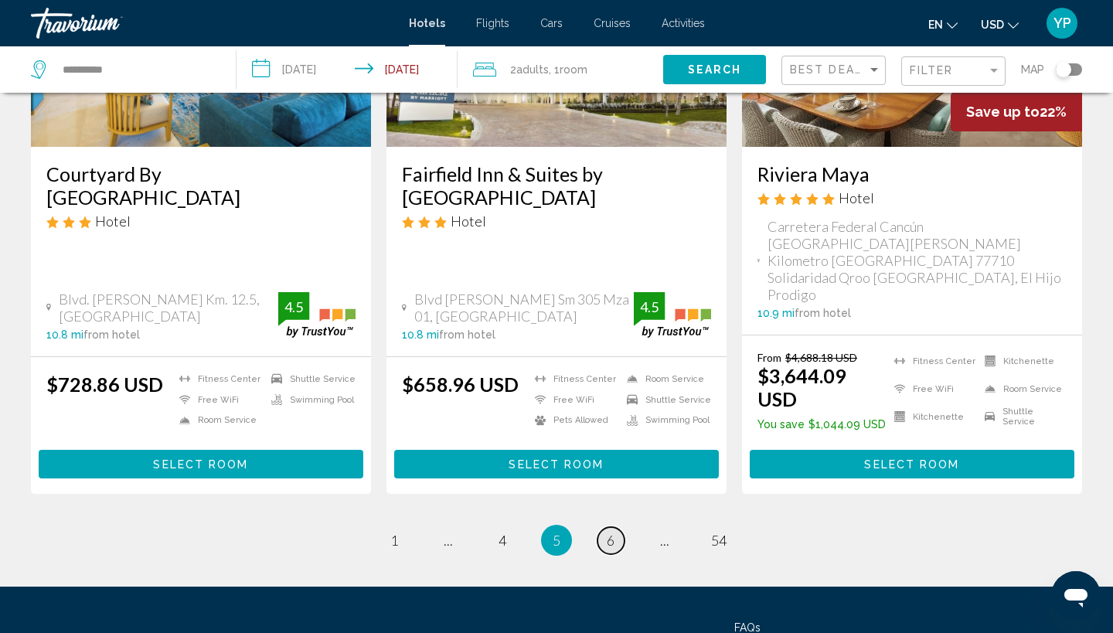
click at [620, 527] on link "page 6" at bounding box center [610, 540] width 27 height 27
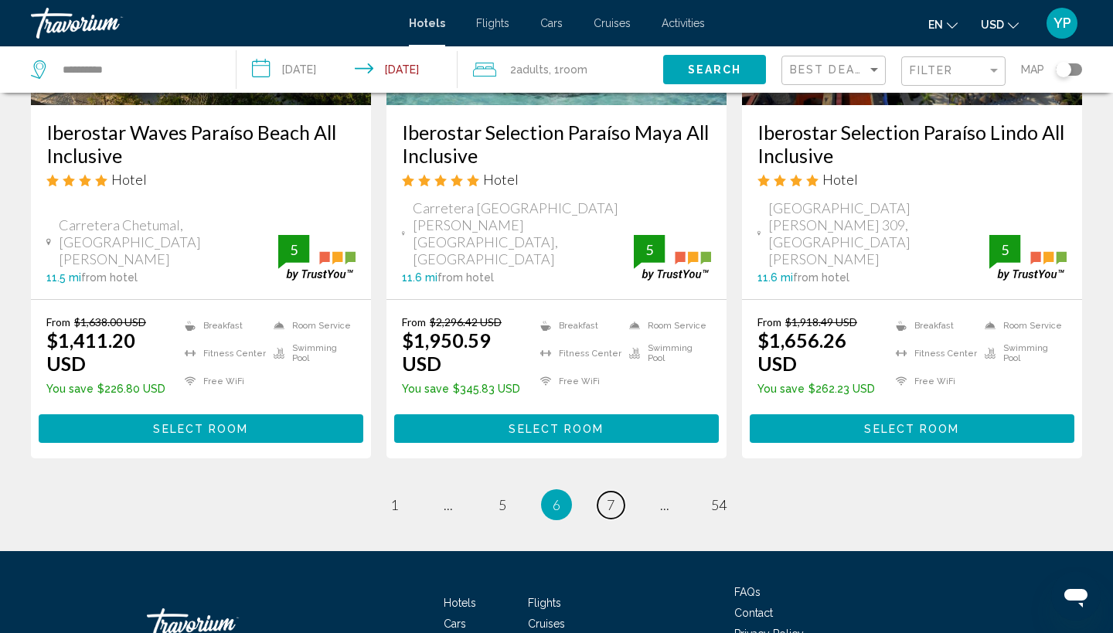
scroll to position [2052, 0]
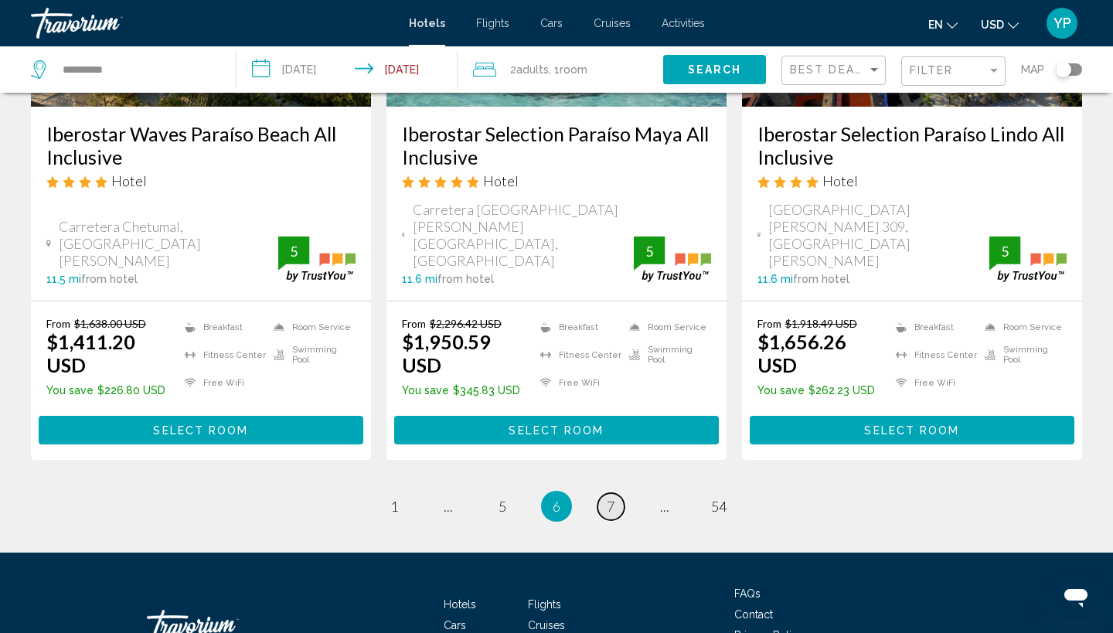
click at [610, 498] on span "7" at bounding box center [610, 506] width 8 height 17
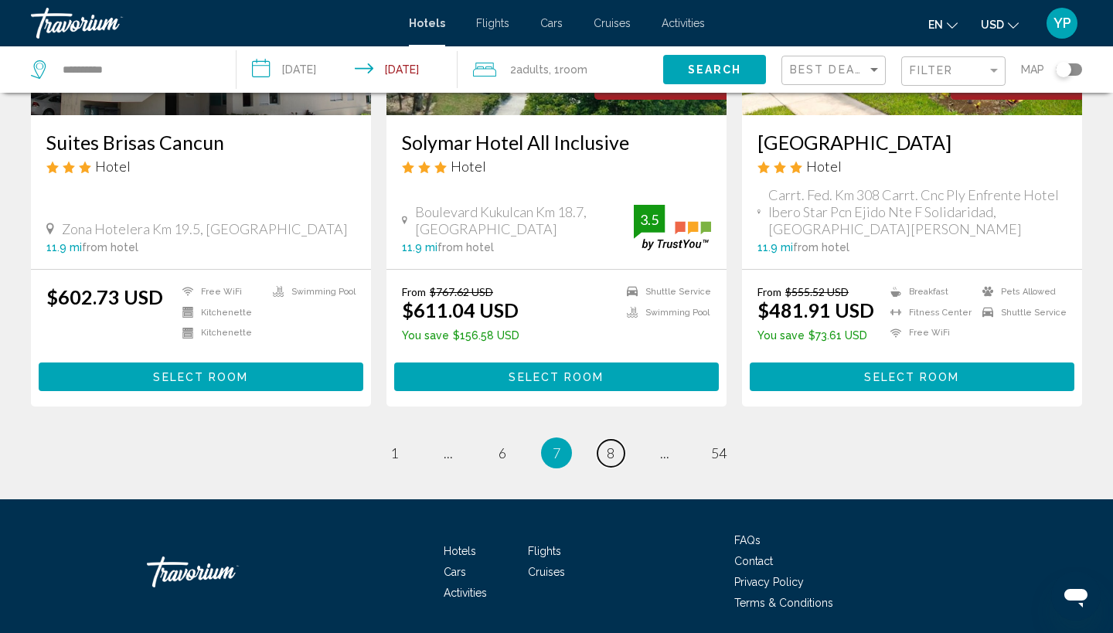
scroll to position [2038, 0]
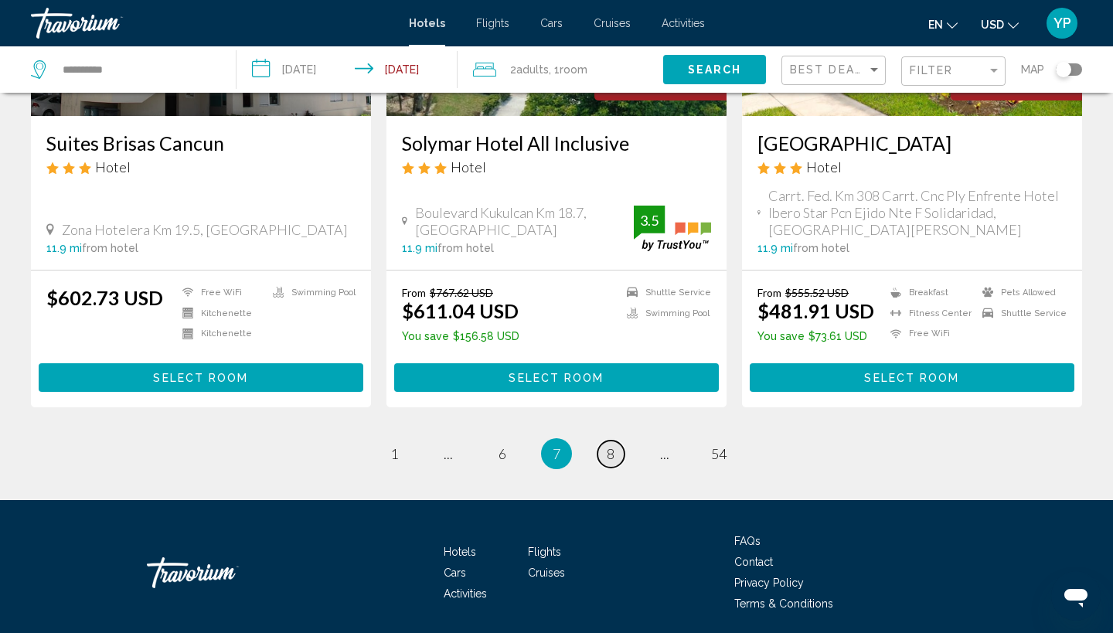
click at [614, 445] on span "8" at bounding box center [610, 453] width 8 height 17
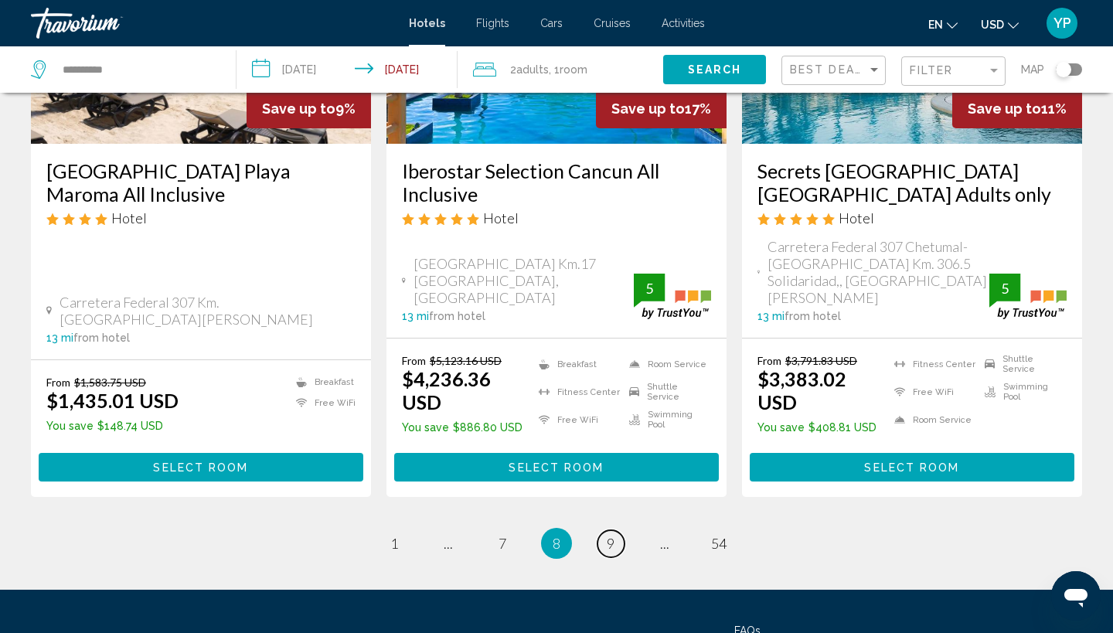
scroll to position [2103, 0]
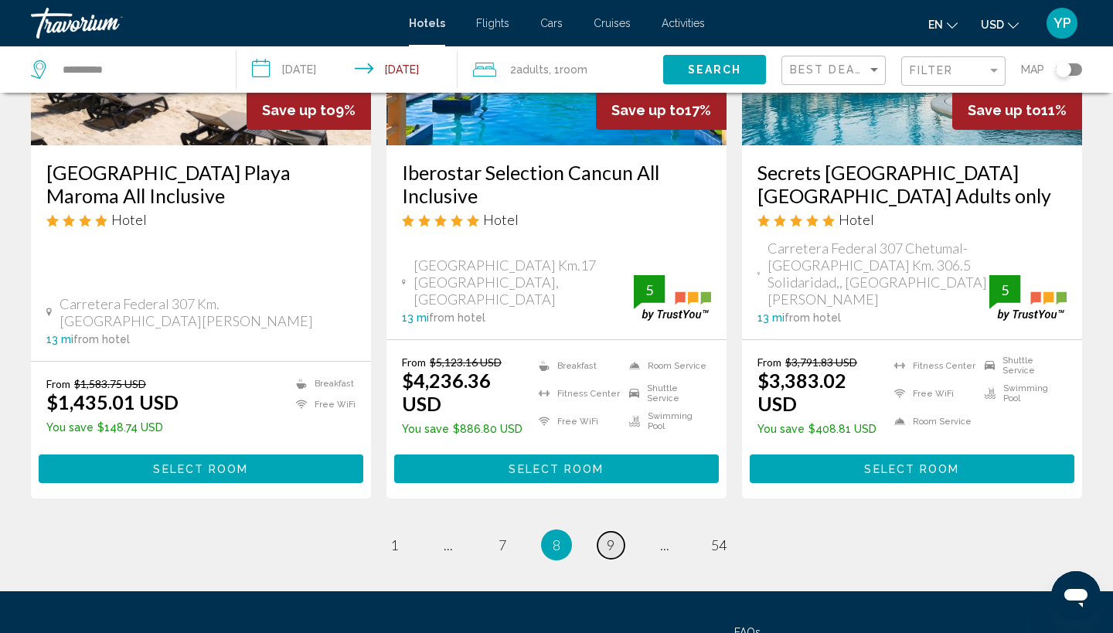
click at [615, 532] on link "page 9" at bounding box center [610, 545] width 27 height 27
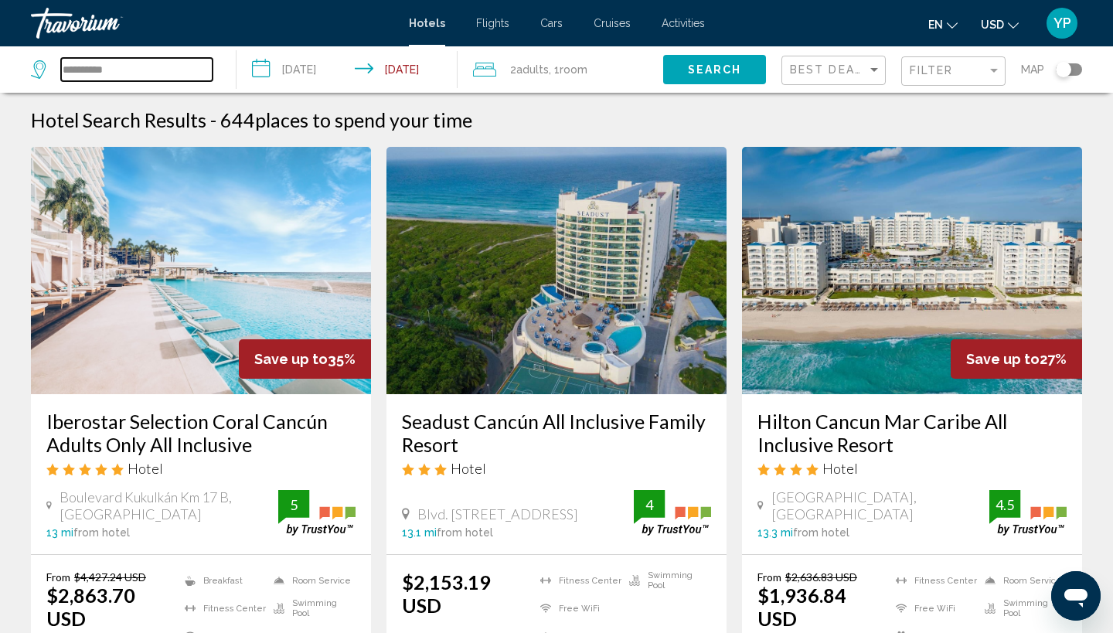
click at [127, 70] on input "*********" at bounding box center [136, 69] width 151 height 23
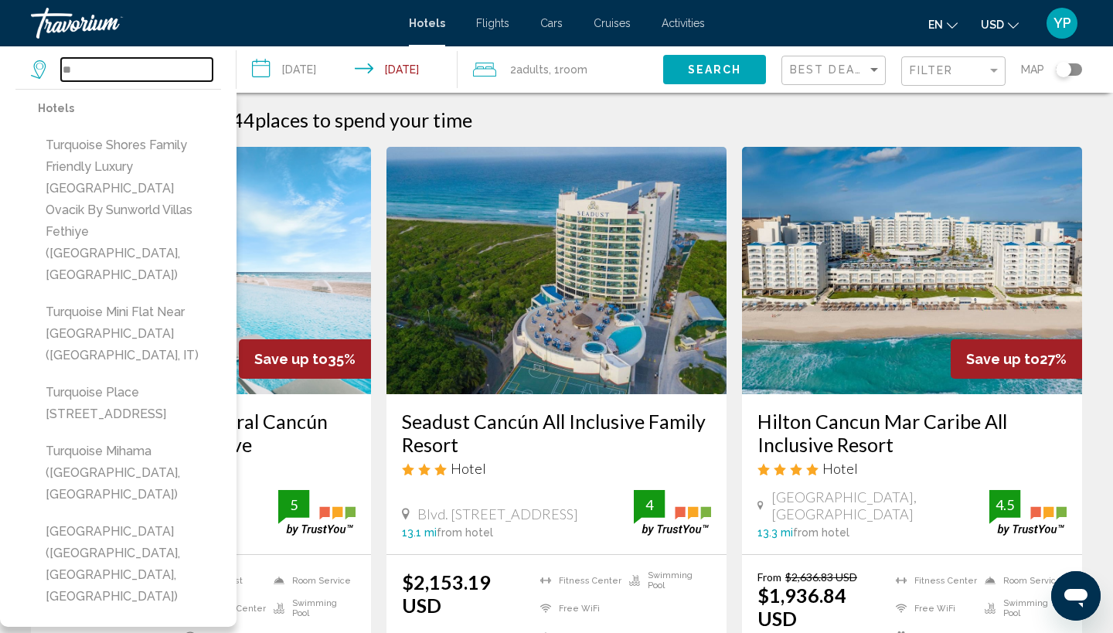
type input "*"
click at [578, 121] on div "Hotel Search Results - 644 places to spend your time" at bounding box center [556, 119] width 1051 height 23
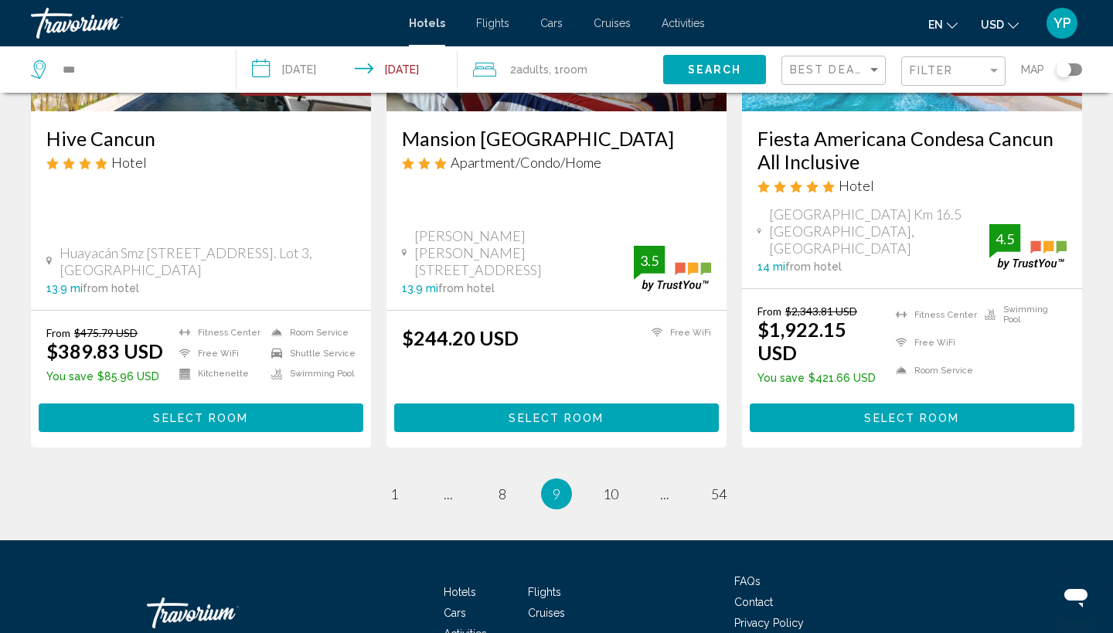
scroll to position [2086, 0]
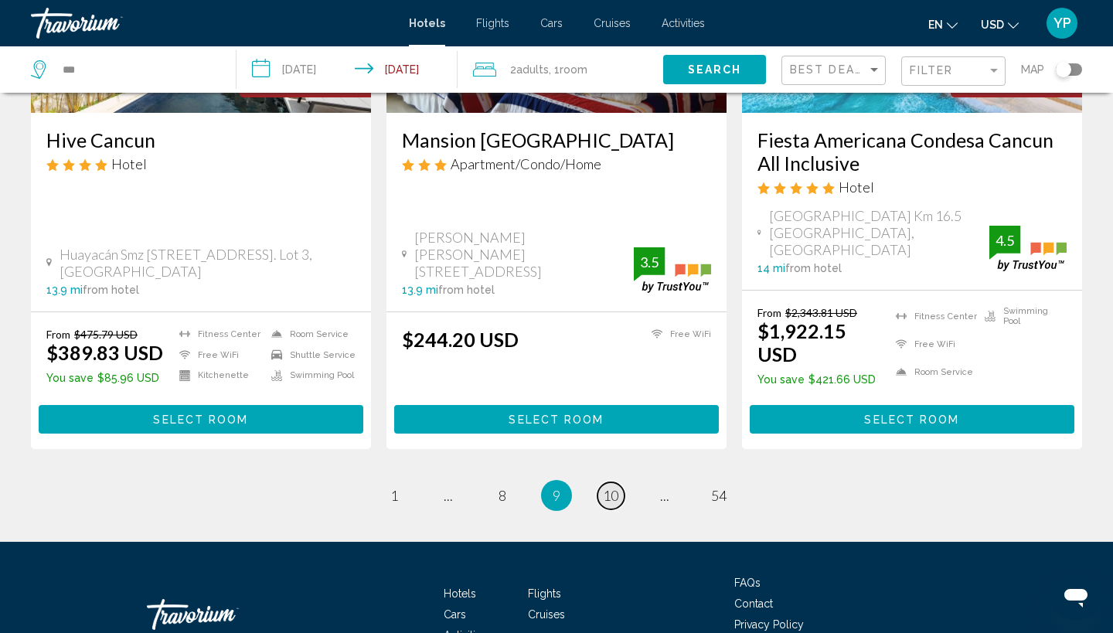
click at [606, 487] on span "10" at bounding box center [610, 495] width 15 height 17
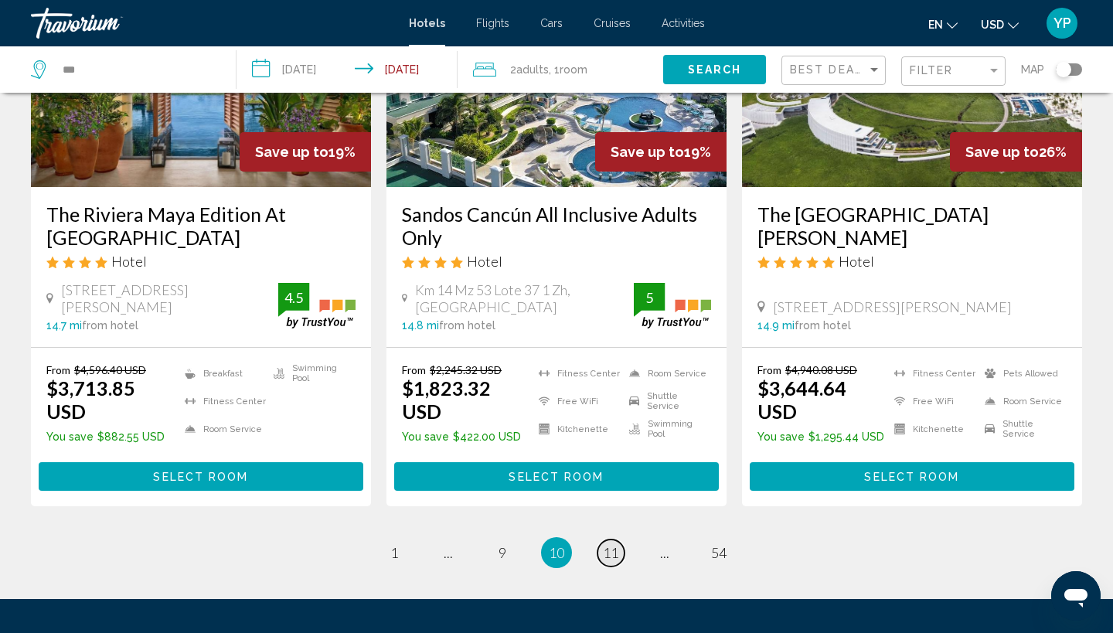
click at [612, 544] on span "11" at bounding box center [610, 552] width 15 height 17
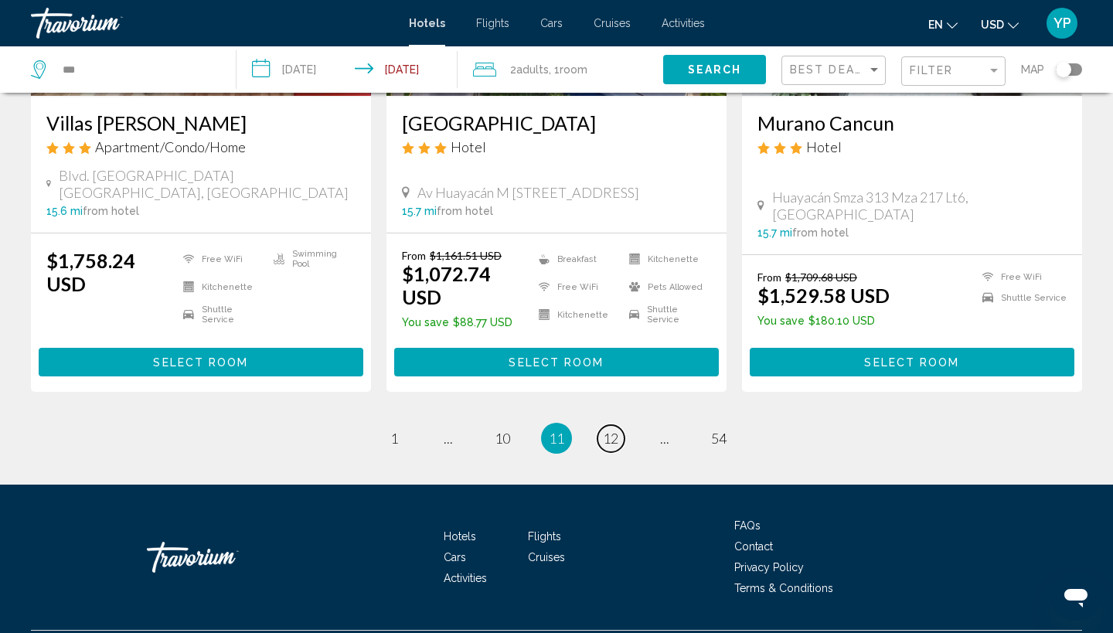
scroll to position [2021, 0]
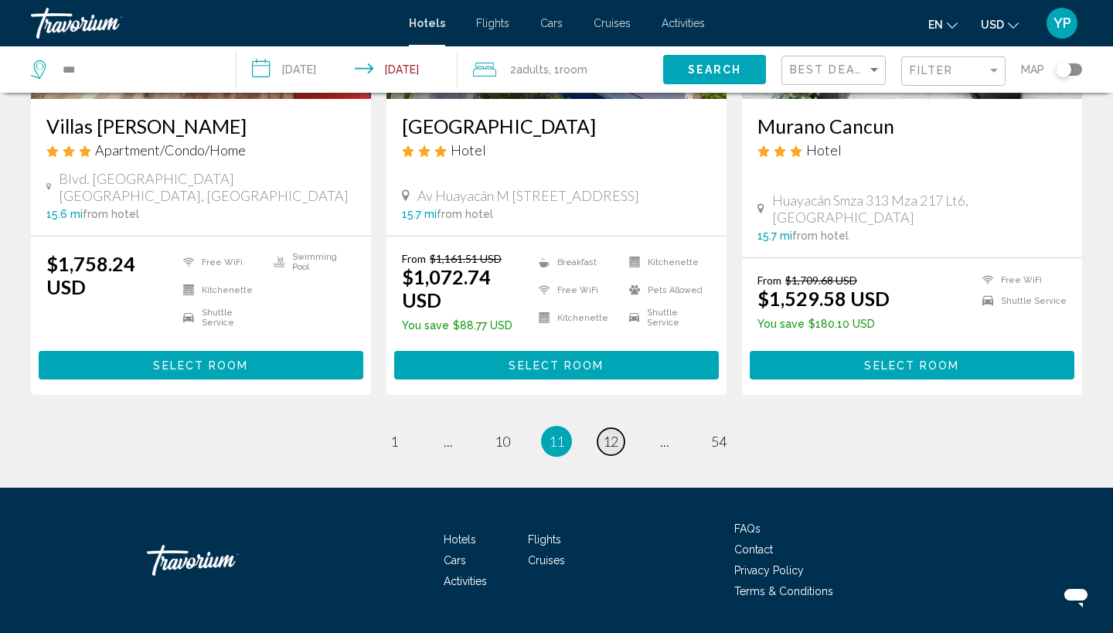
click at [610, 433] on span "12" at bounding box center [610, 441] width 15 height 17
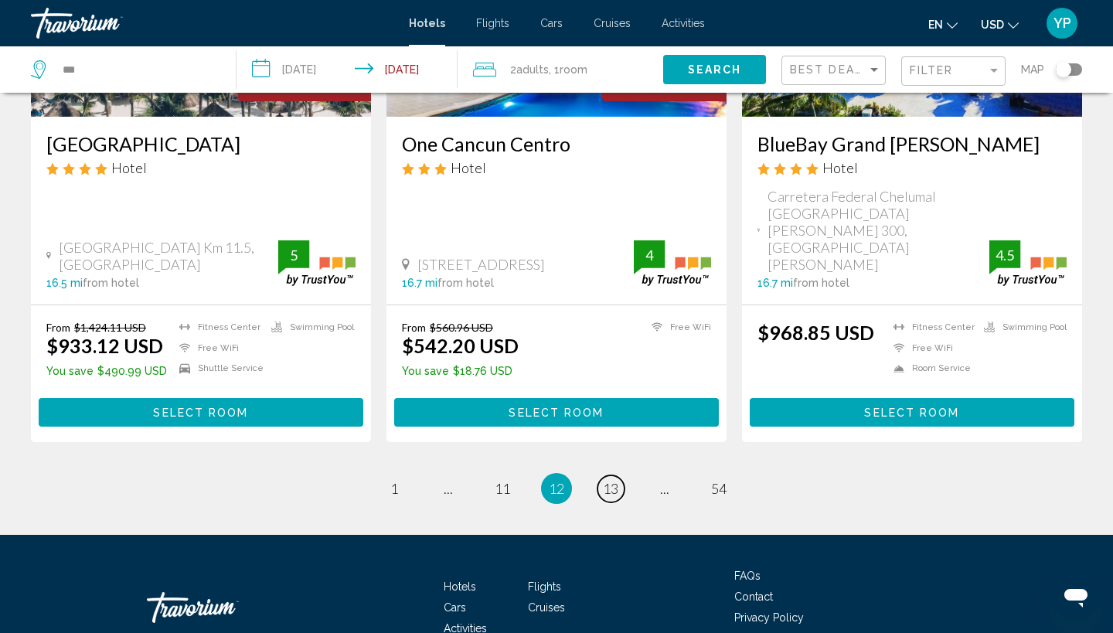
scroll to position [2063, 0]
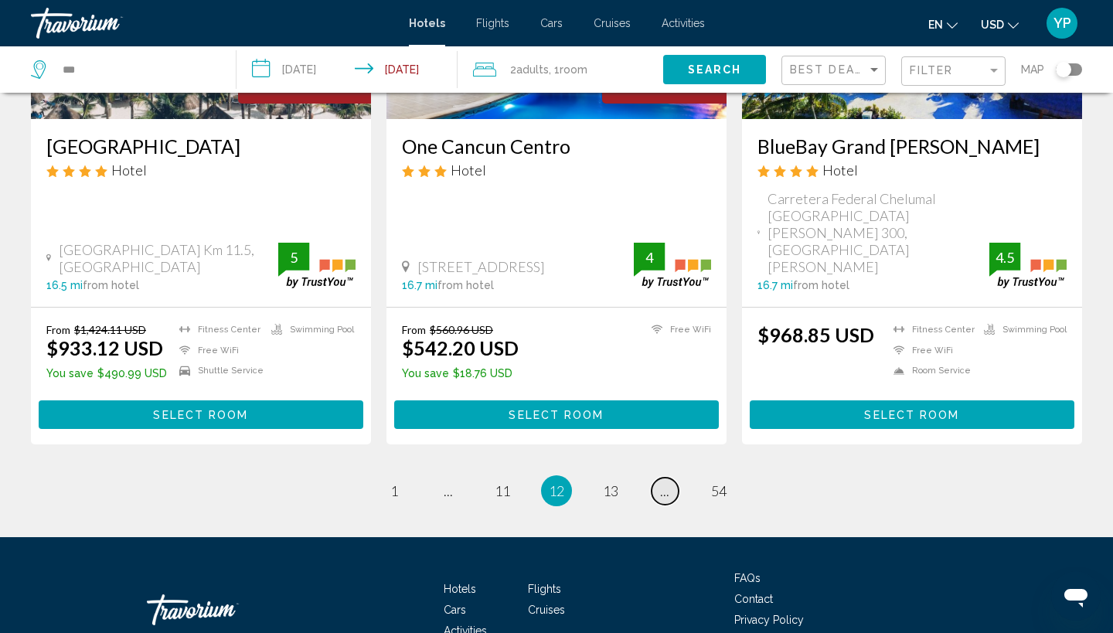
click at [666, 482] on span "..." at bounding box center [664, 490] width 9 height 17
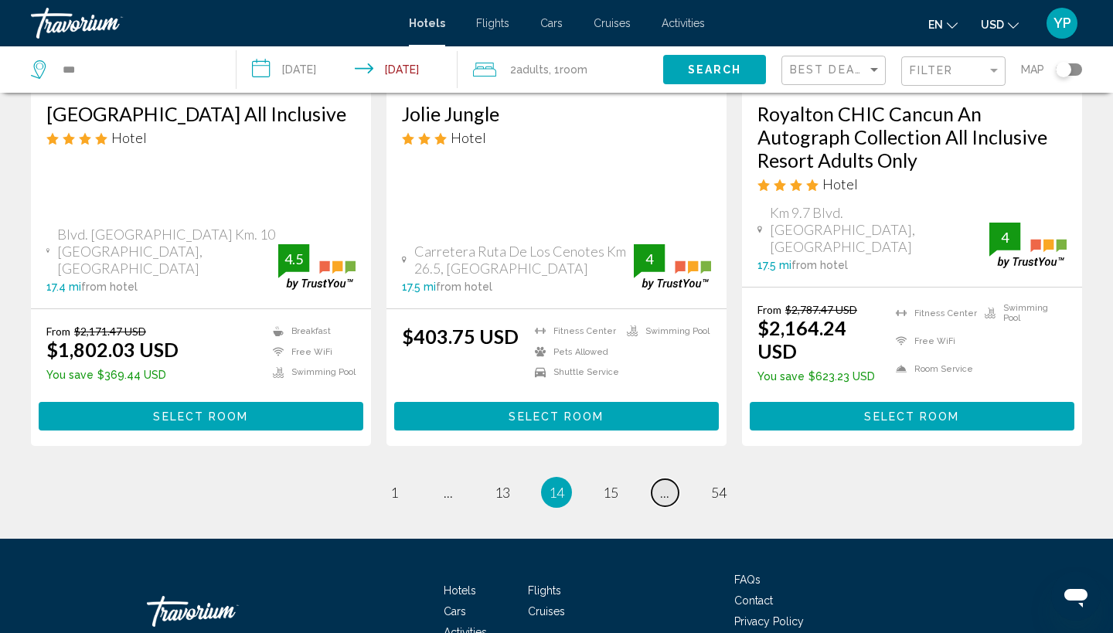
click at [666, 484] on span "..." at bounding box center [664, 492] width 9 height 17
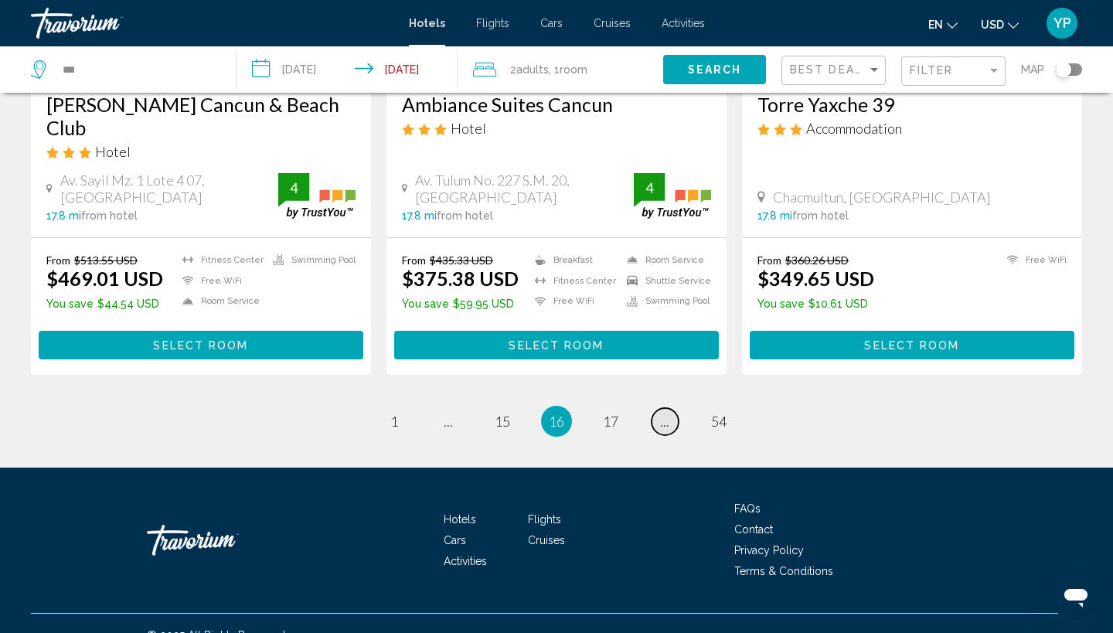
scroll to position [1981, 0]
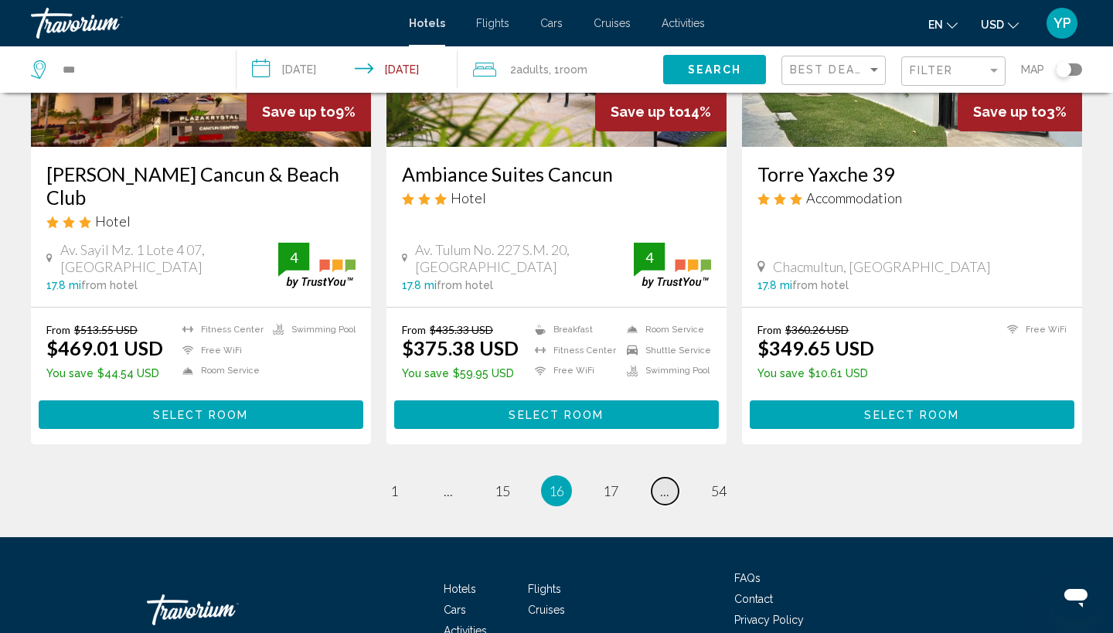
click at [666, 482] on span "..." at bounding box center [664, 490] width 9 height 17
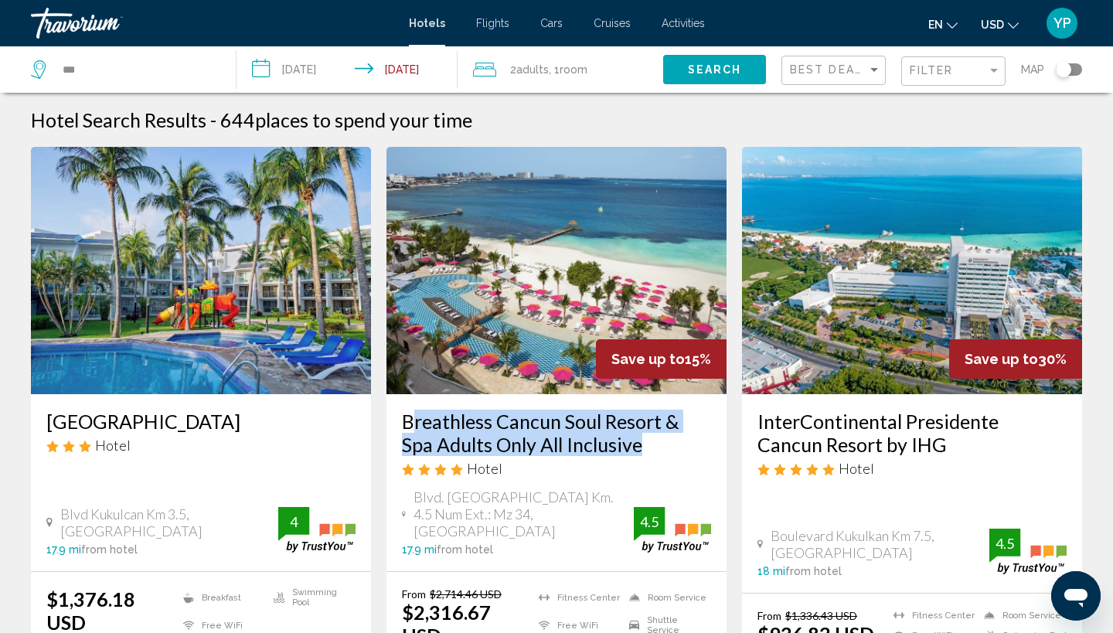
click at [666, 403] on div "Breathless Cancun Soul Resort & Spa Adults Only All Inclusive Hotel Blvd. [GEOG…" at bounding box center [556, 482] width 340 height 177
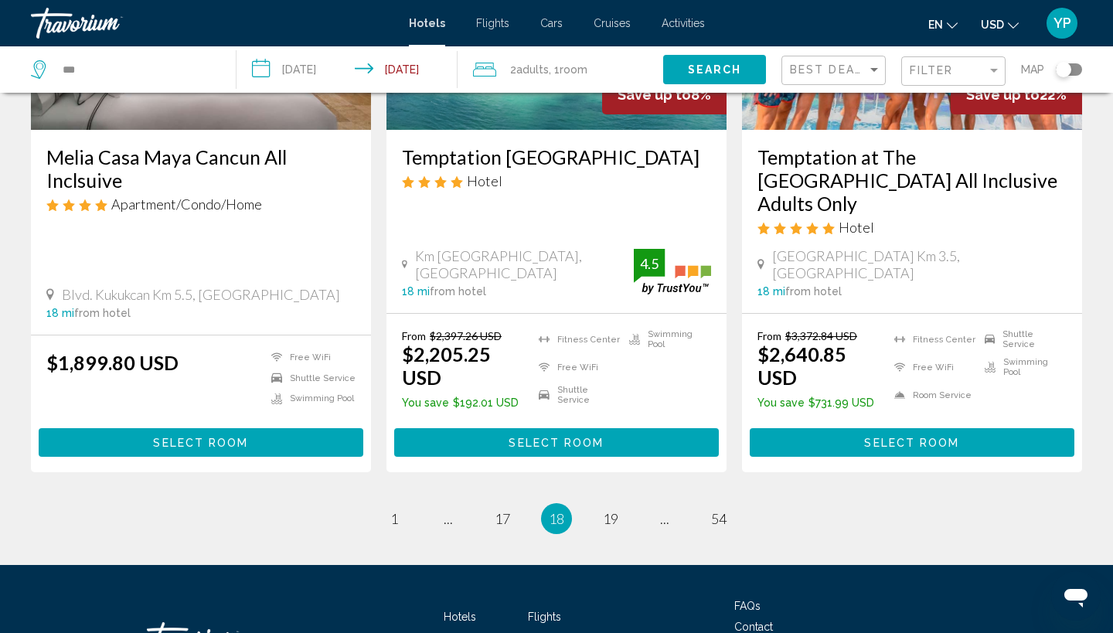
scroll to position [2029, 0]
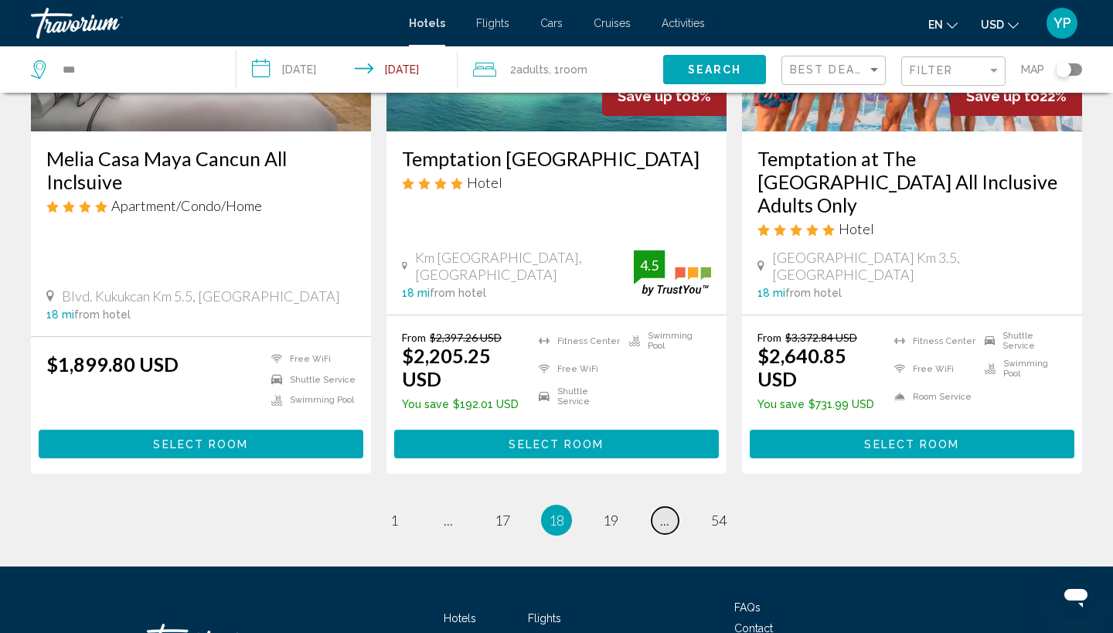
click at [665, 511] on span "..." at bounding box center [664, 519] width 9 height 17
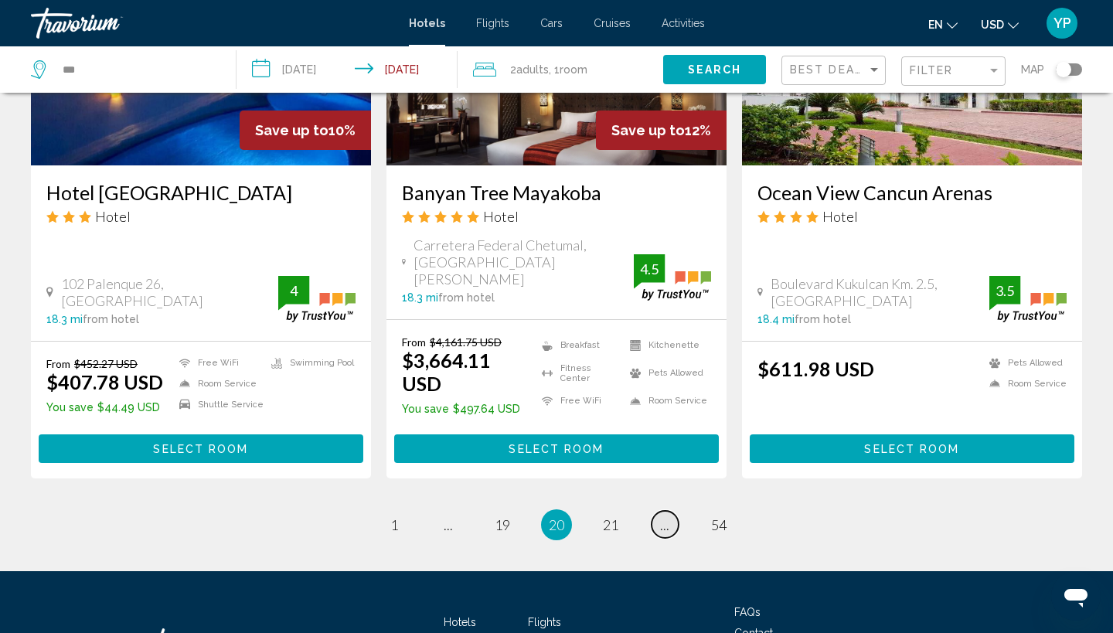
scroll to position [2043, 0]
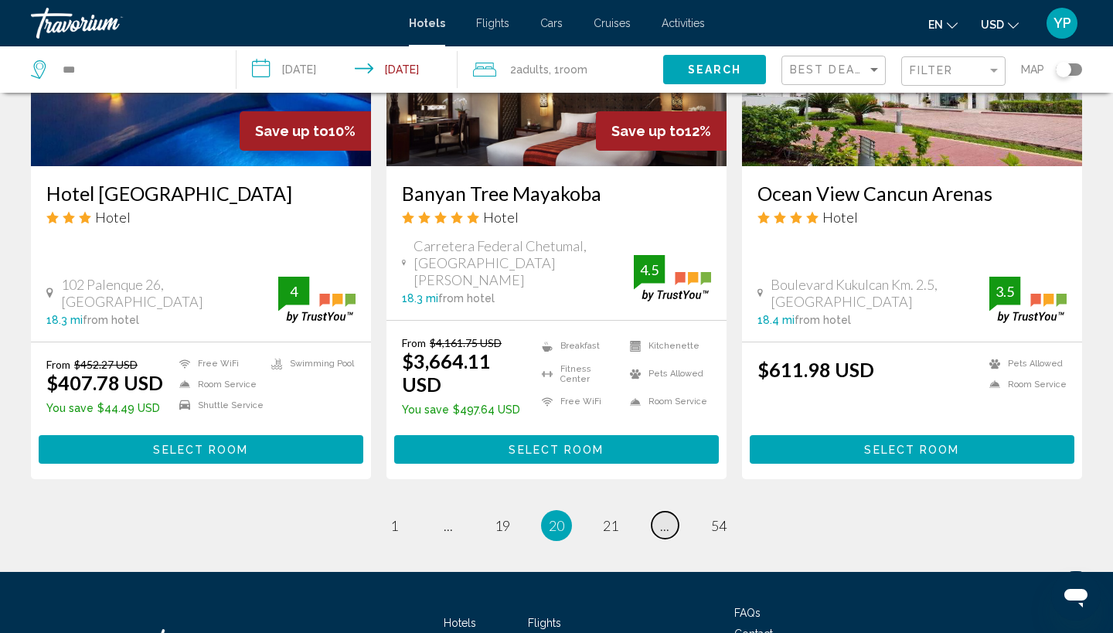
click at [670, 511] on link "page ..." at bounding box center [664, 524] width 27 height 27
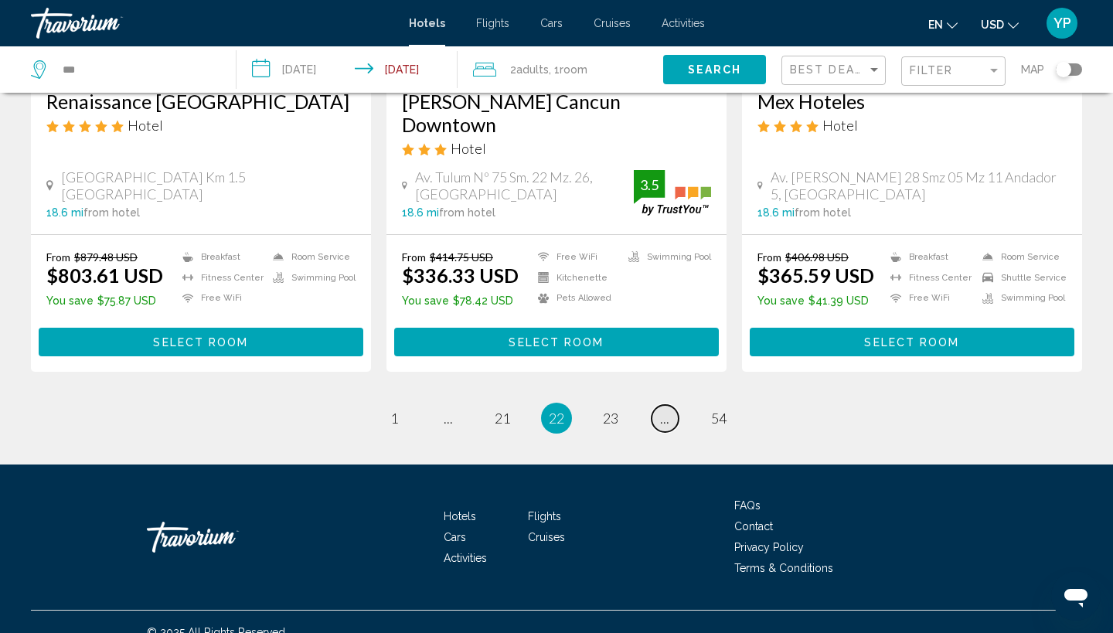
click at [670, 405] on link "page ..." at bounding box center [664, 418] width 27 height 27
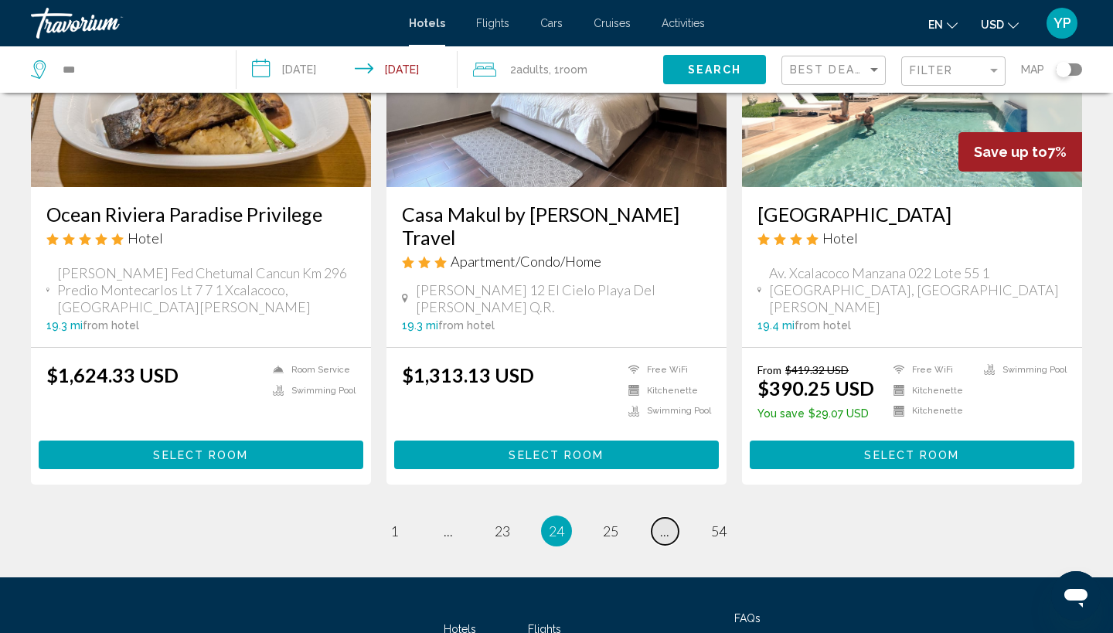
click at [671, 518] on link "page ..." at bounding box center [664, 531] width 27 height 27
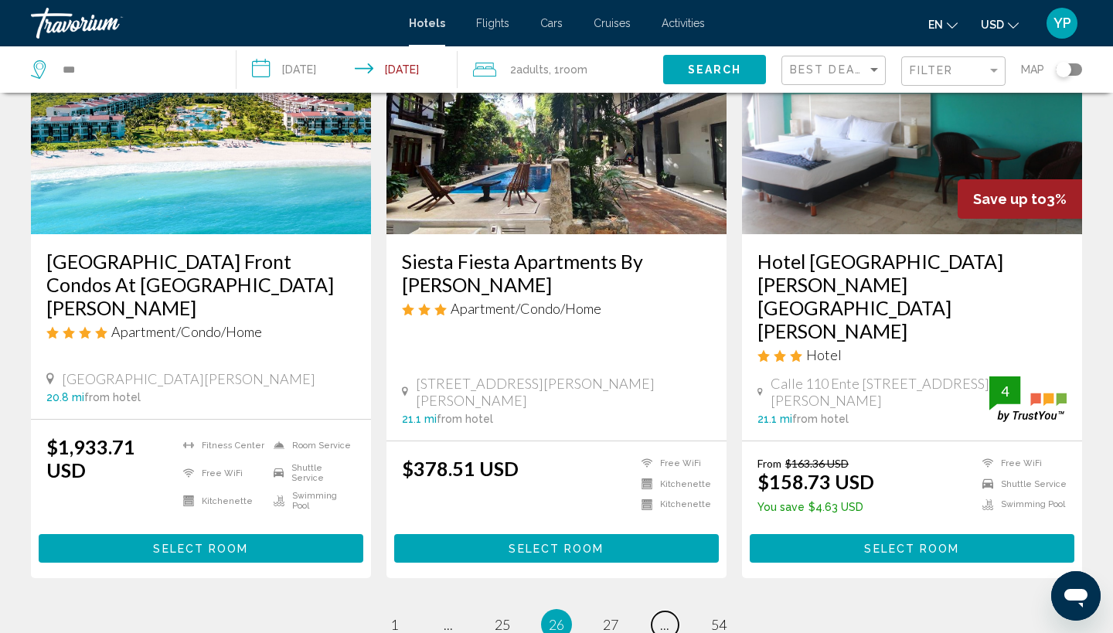
scroll to position [2046, 0]
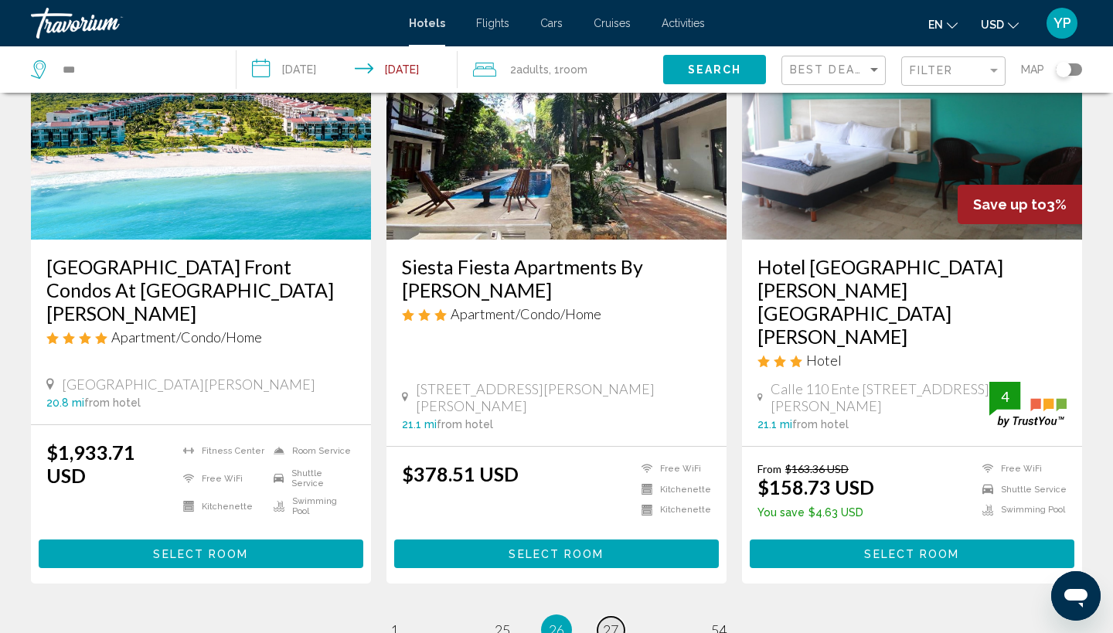
click at [615, 621] on span "27" at bounding box center [610, 629] width 15 height 17
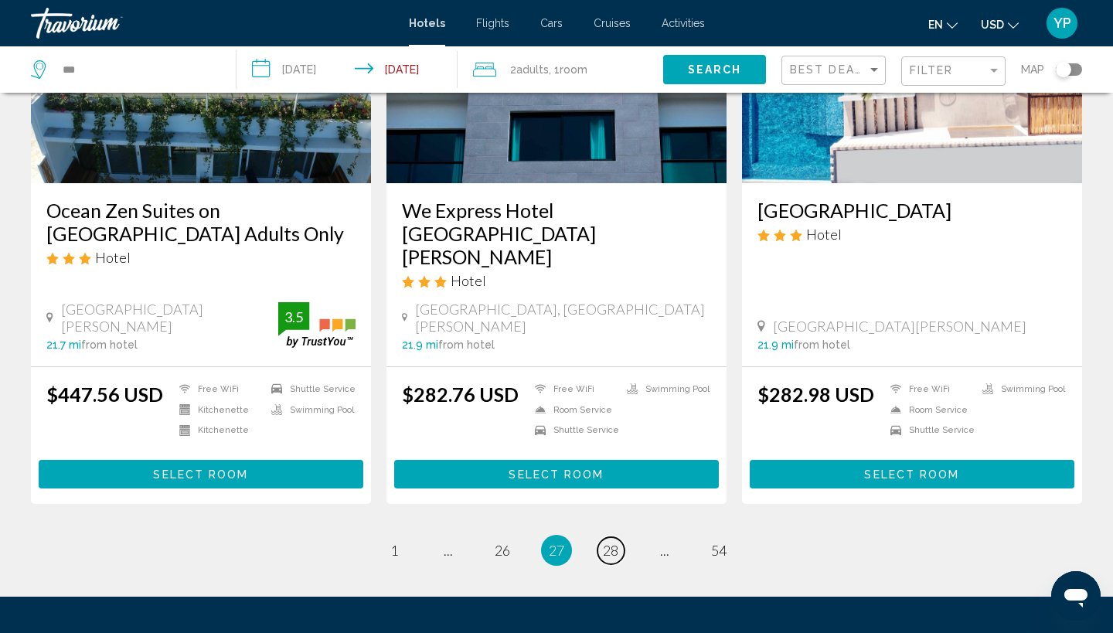
scroll to position [2109, 0]
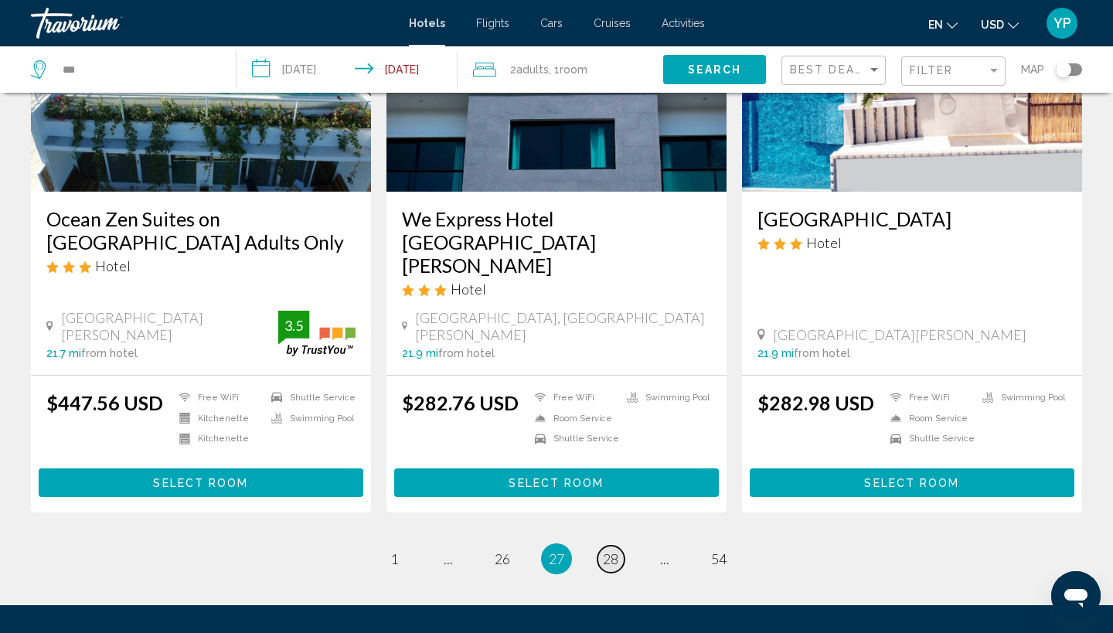
click at [606, 550] on span "28" at bounding box center [610, 558] width 15 height 17
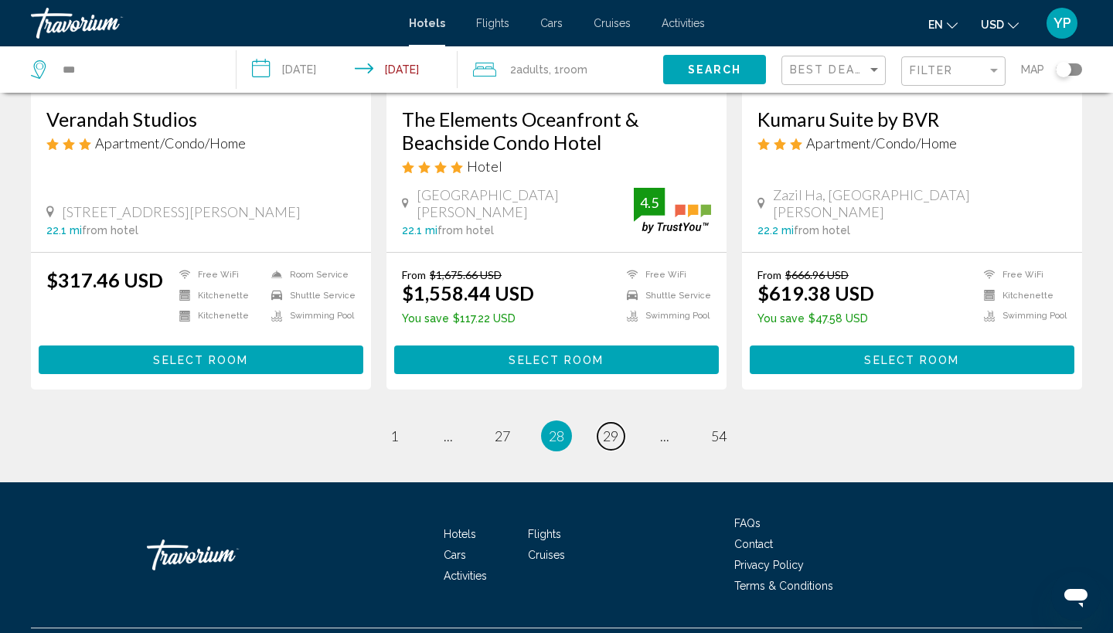
scroll to position [2023, 0]
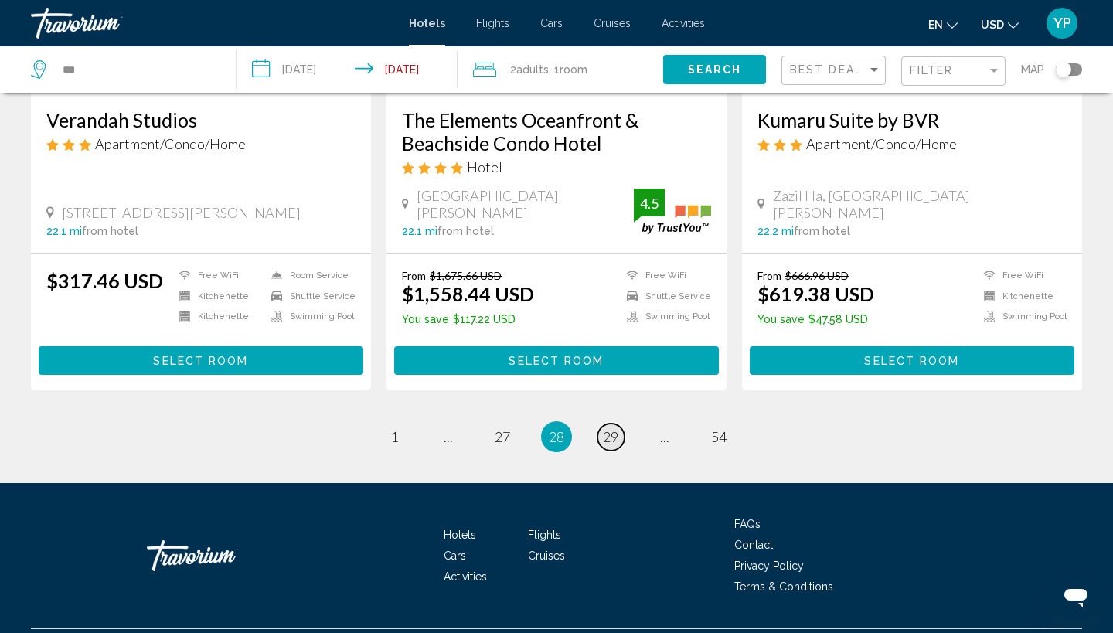
click at [606, 423] on link "page 29" at bounding box center [610, 436] width 27 height 27
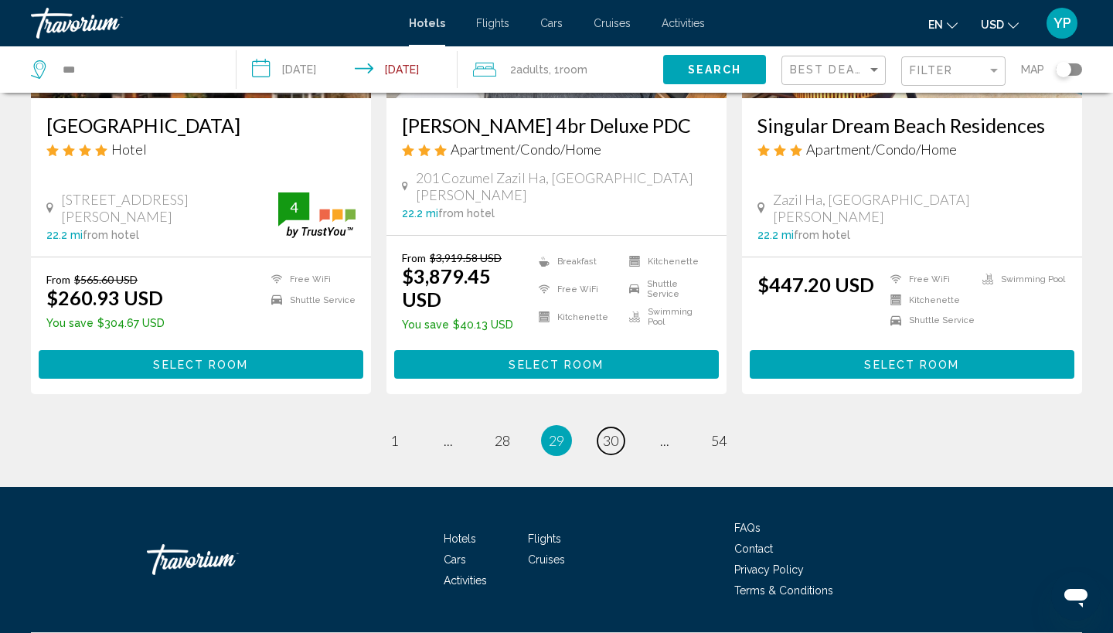
scroll to position [2016, 0]
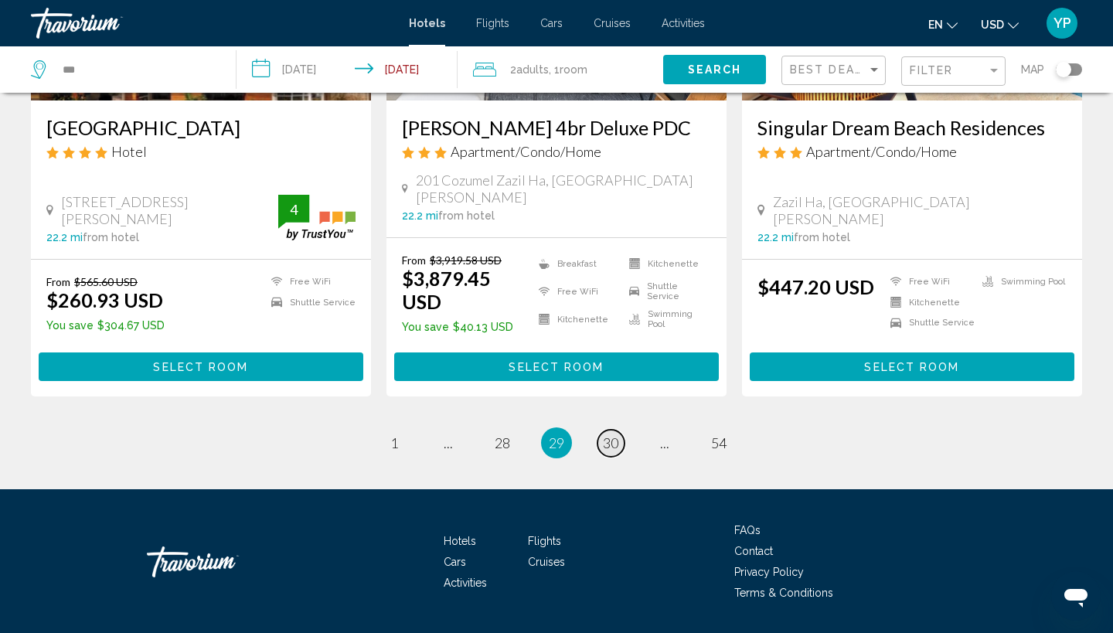
click at [617, 434] on span "30" at bounding box center [610, 442] width 15 height 17
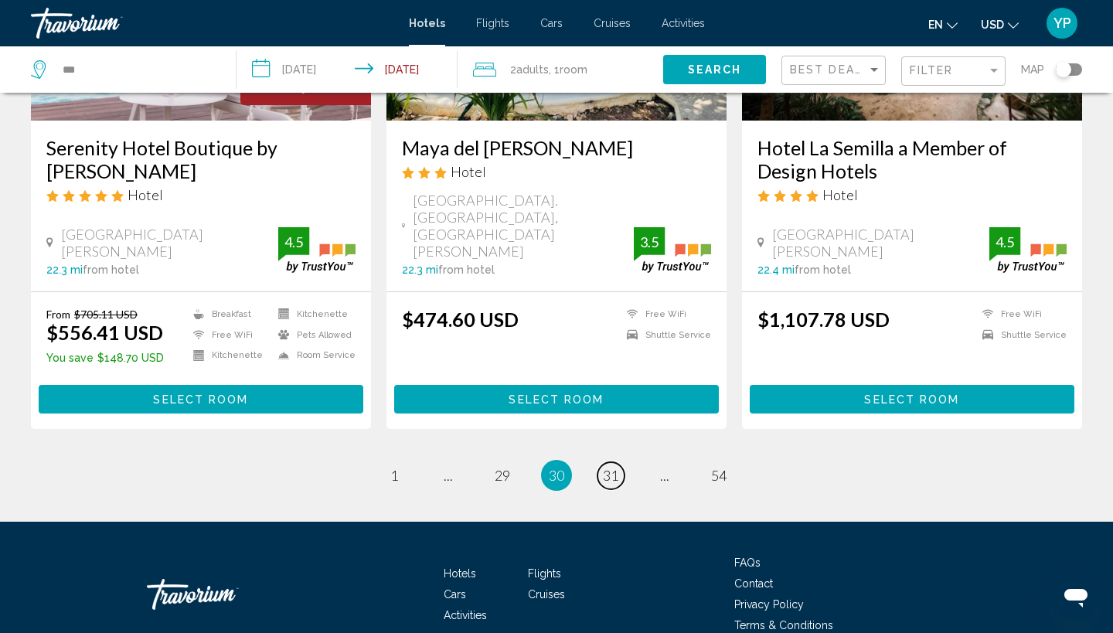
scroll to position [1998, 0]
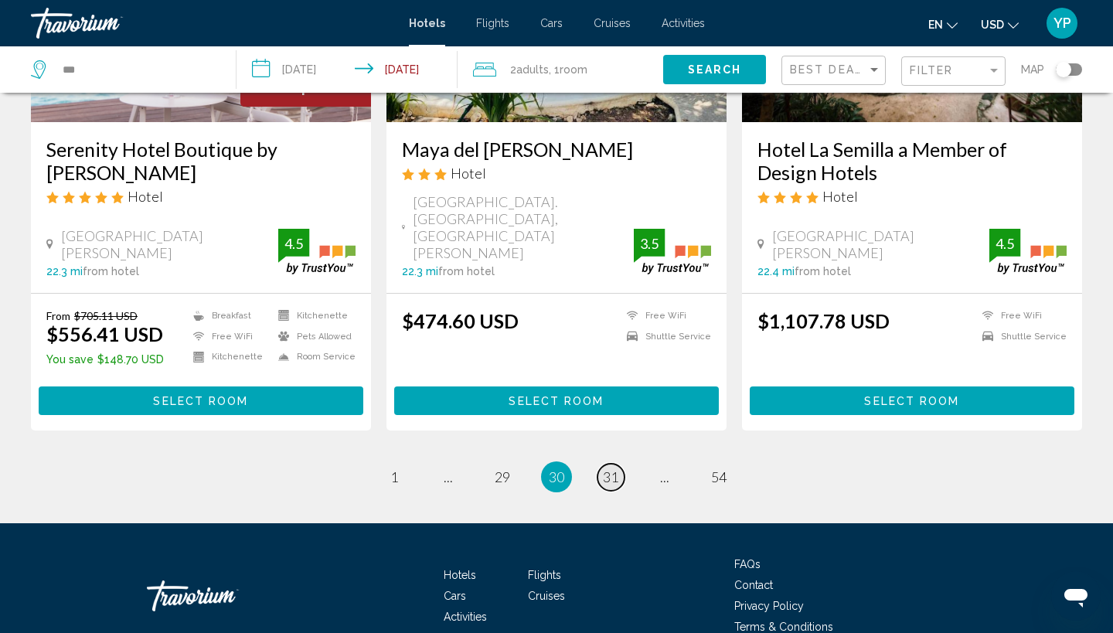
click at [616, 468] on span "31" at bounding box center [610, 476] width 15 height 17
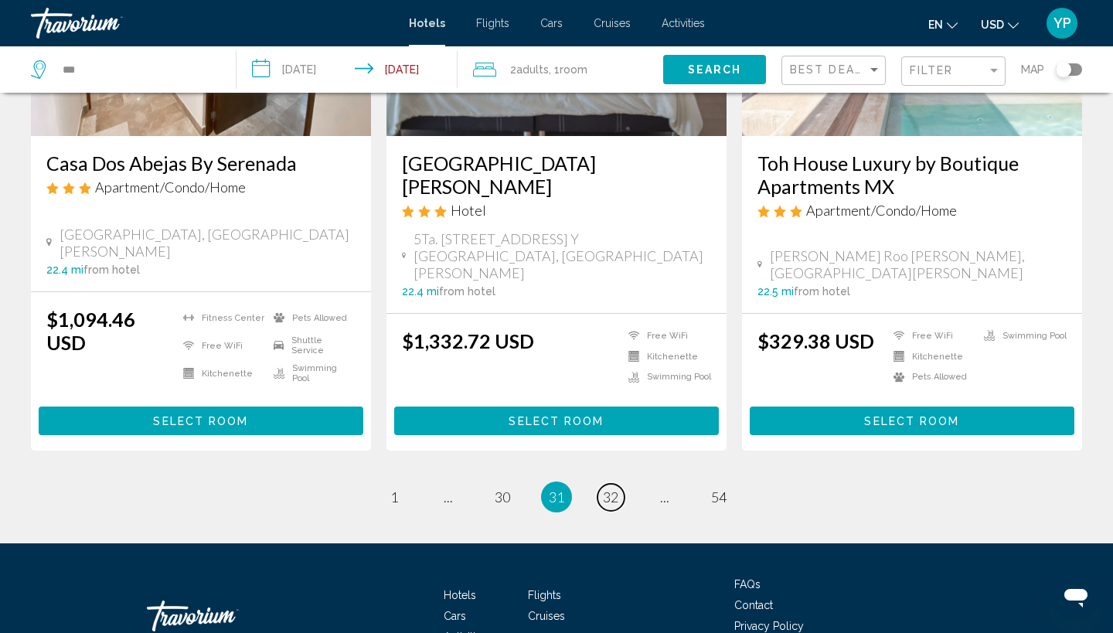
scroll to position [2021, 0]
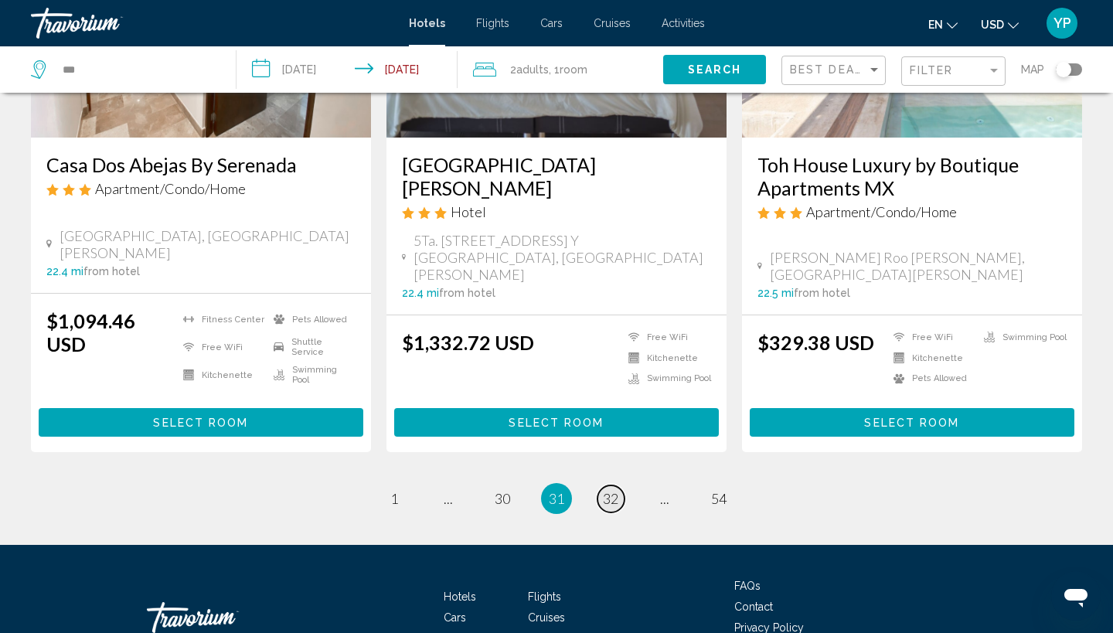
click at [609, 490] on span "32" at bounding box center [610, 498] width 15 height 17
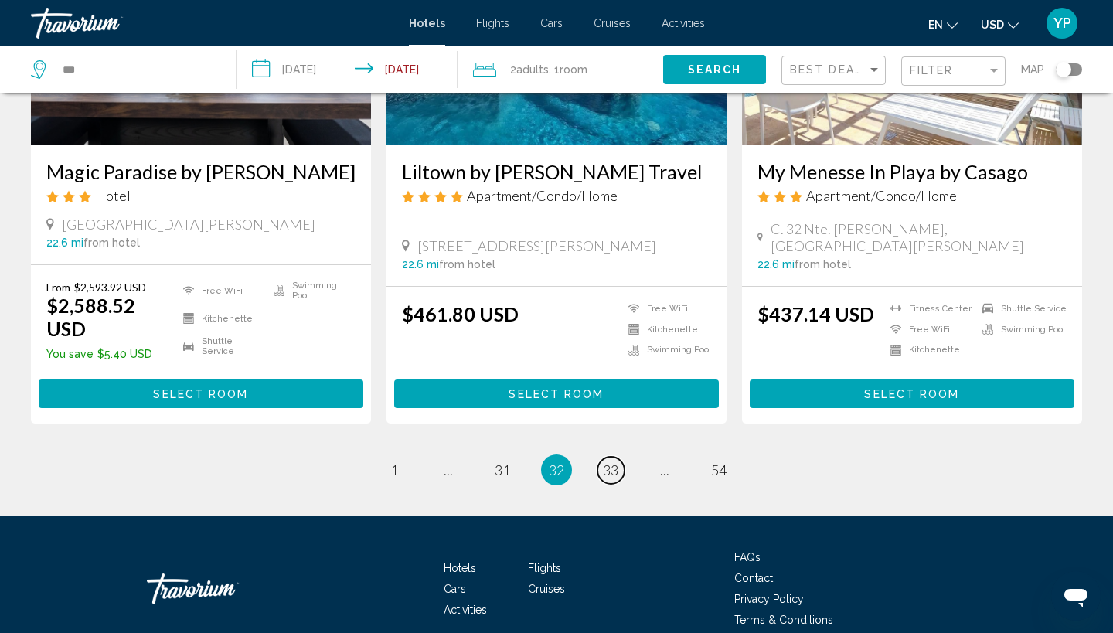
scroll to position [2023, 0]
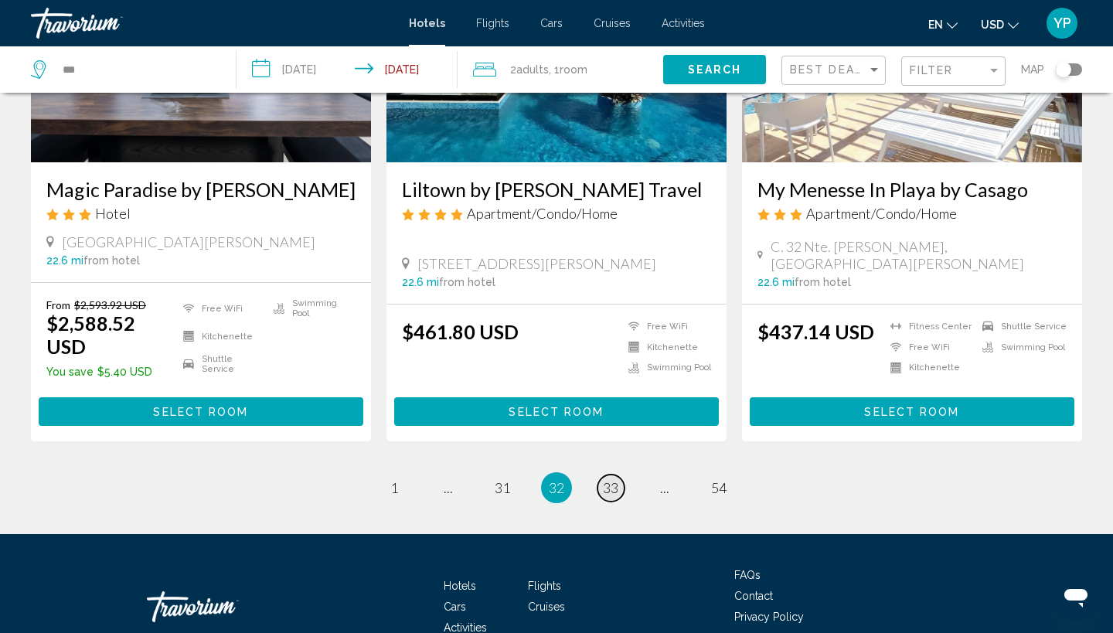
click at [608, 479] on span "33" at bounding box center [610, 487] width 15 height 17
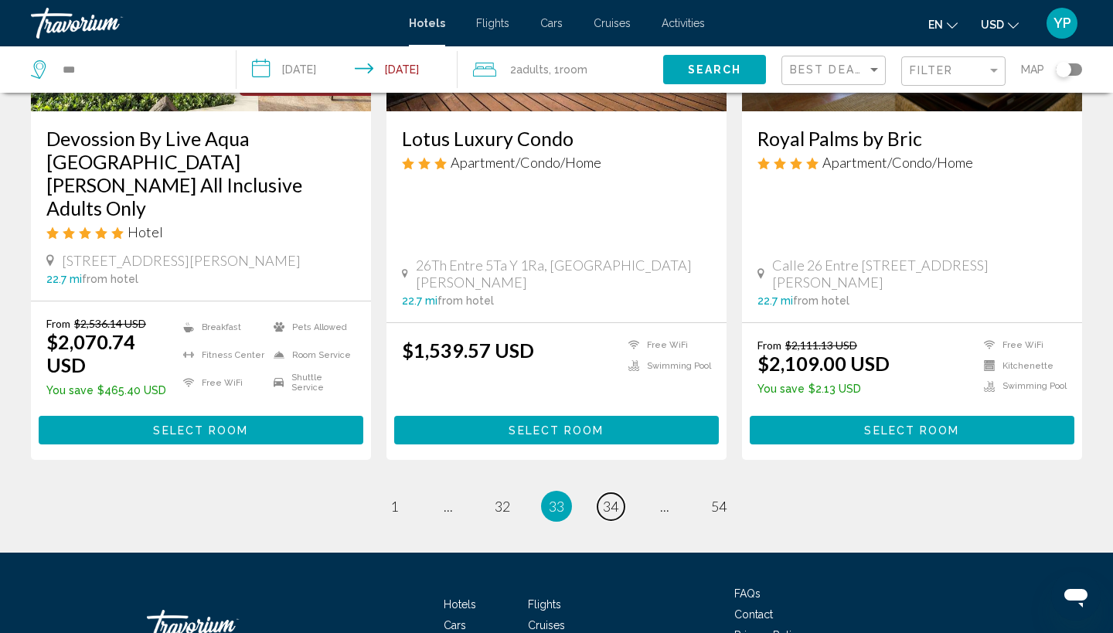
scroll to position [2023, 0]
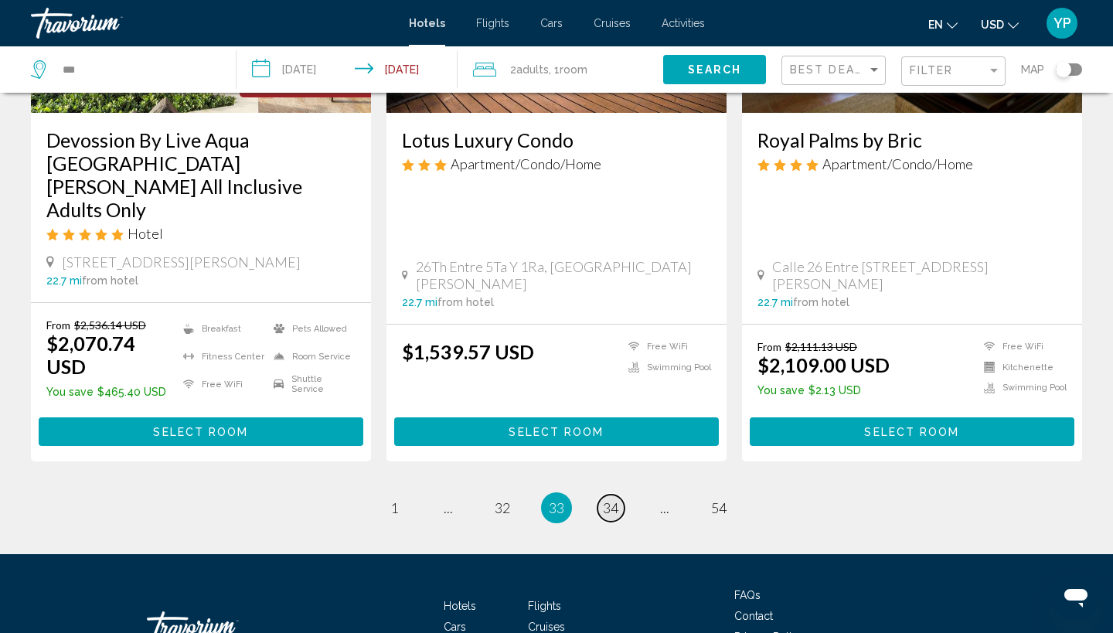
click at [617, 499] on span "34" at bounding box center [610, 507] width 15 height 17
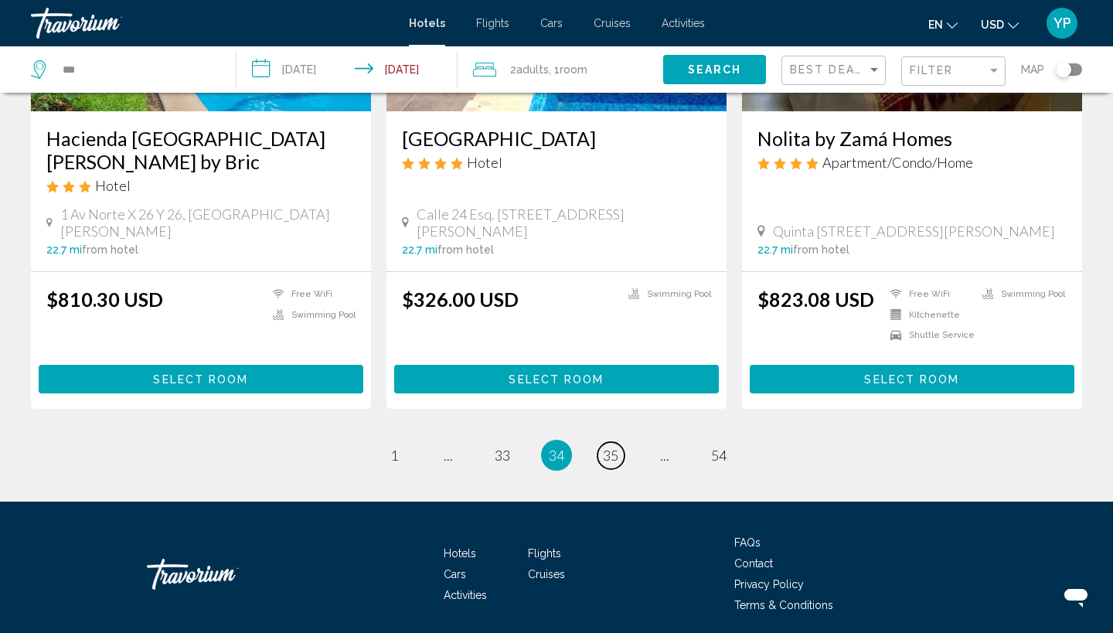
scroll to position [1999, 0]
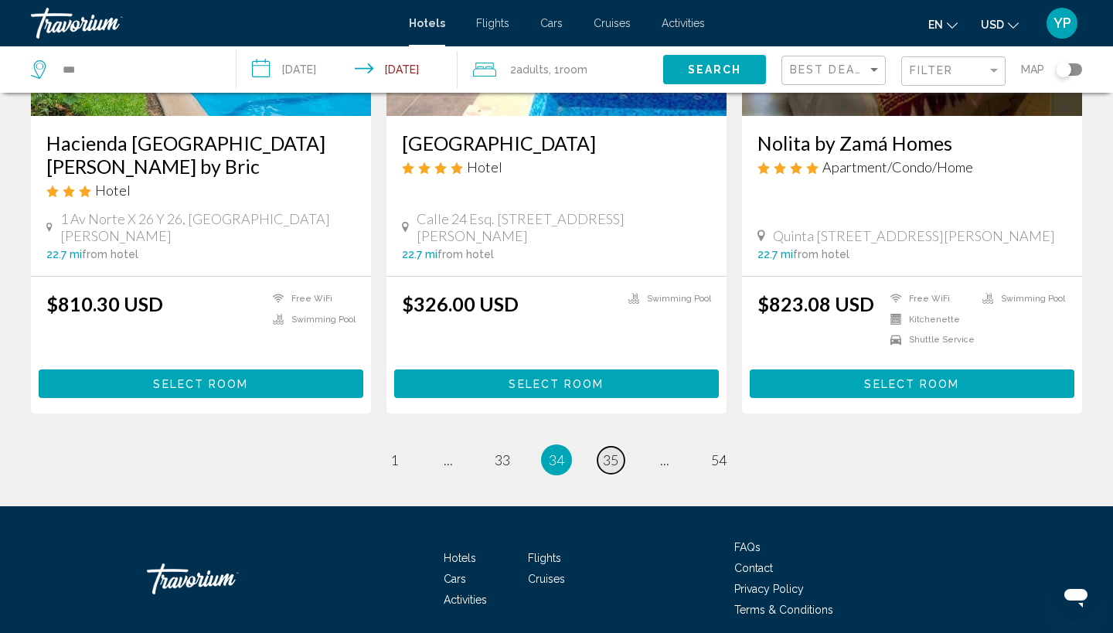
click at [616, 451] on span "35" at bounding box center [610, 459] width 15 height 17
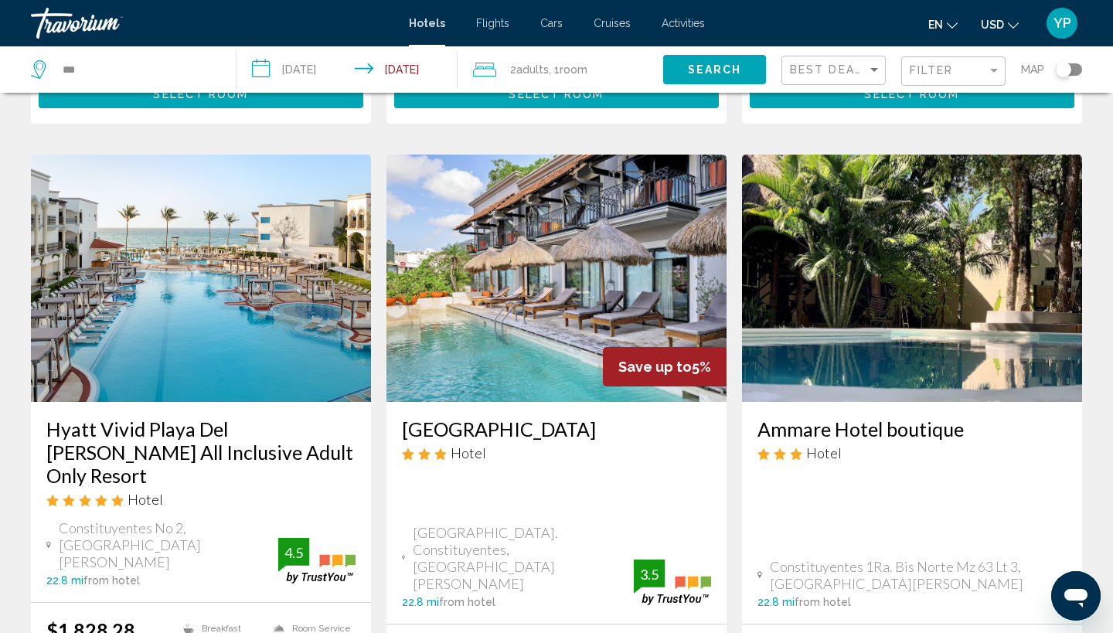
scroll to position [1719, 0]
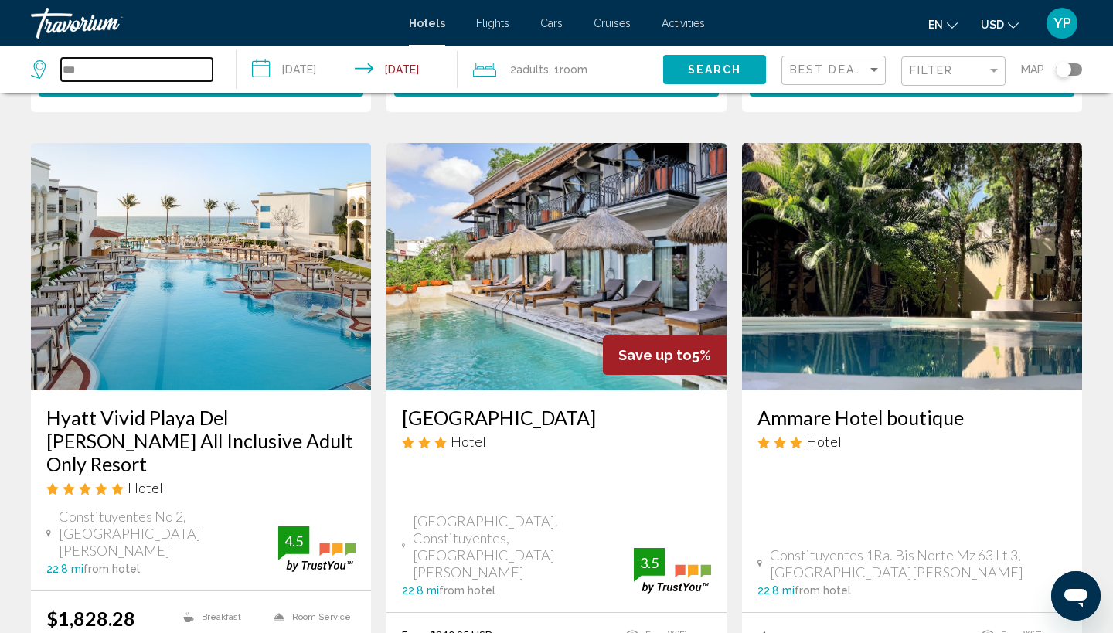
click at [136, 73] on input "***" at bounding box center [136, 69] width 151 height 23
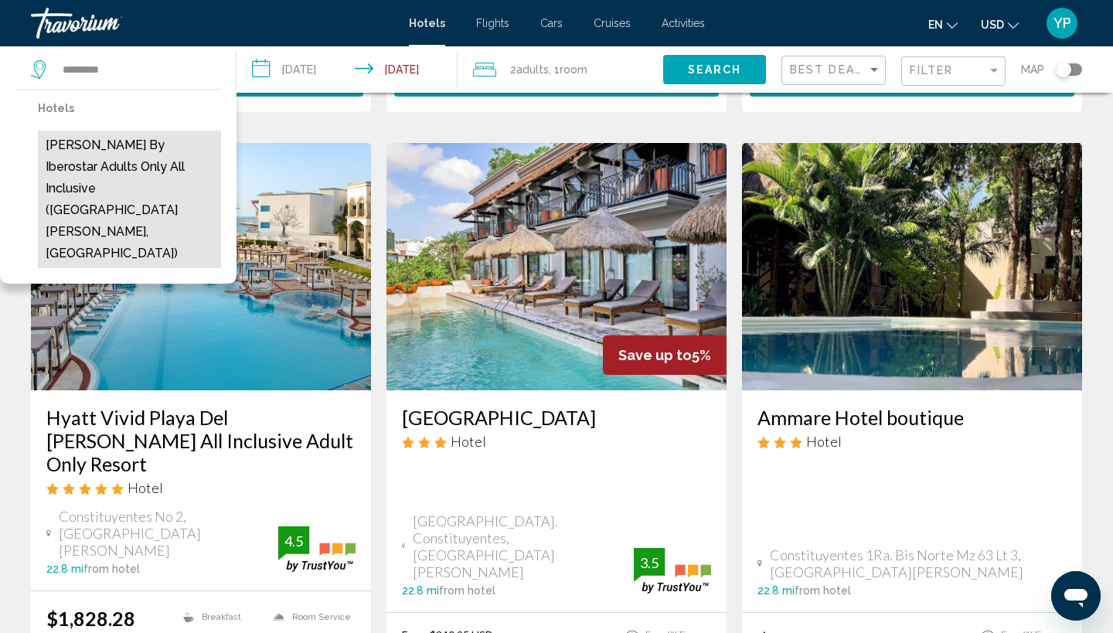
click at [97, 172] on button "[PERSON_NAME] by Iberostar Adults Only All Inclusive ([GEOGRAPHIC_DATA][PERSON_…" at bounding box center [129, 200] width 183 height 138
type input "**********"
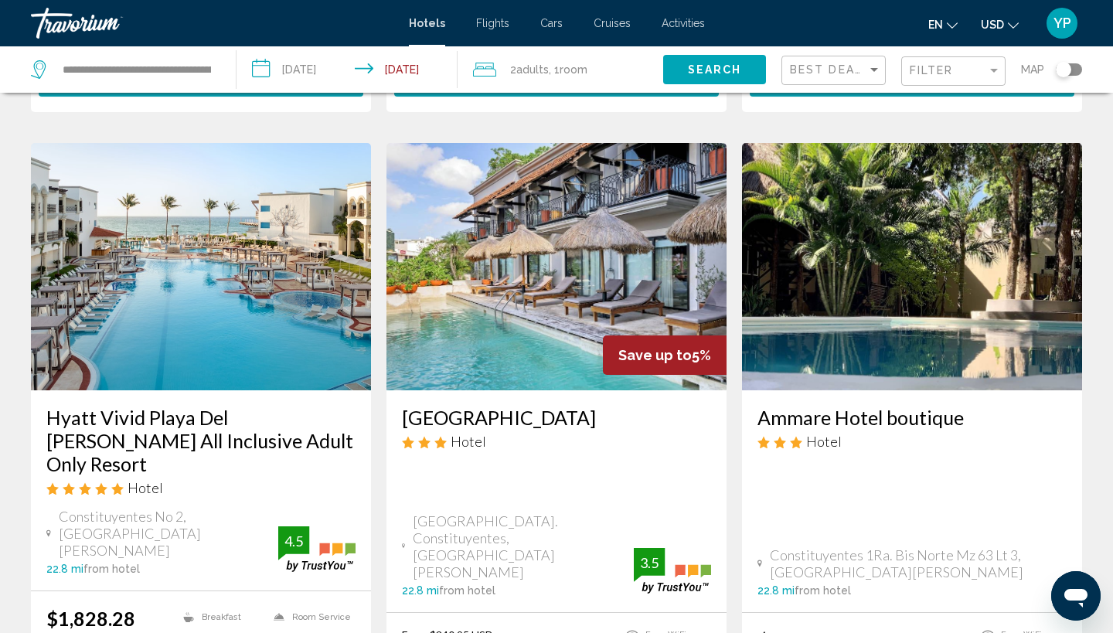
click at [698, 63] on span "Search" at bounding box center [715, 69] width 54 height 12
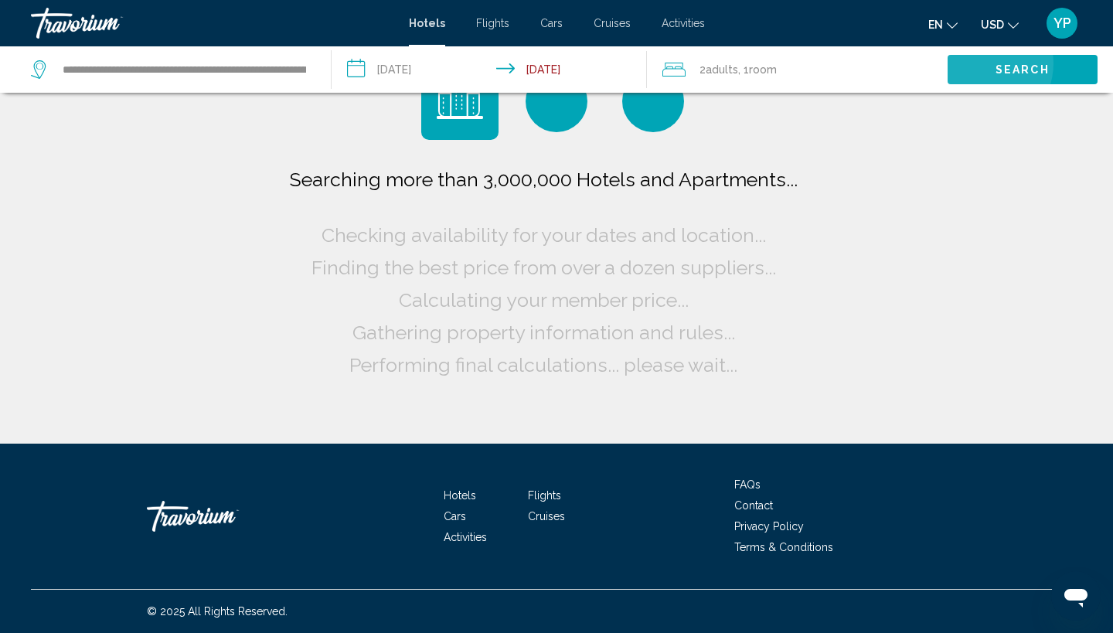
scroll to position [0, 0]
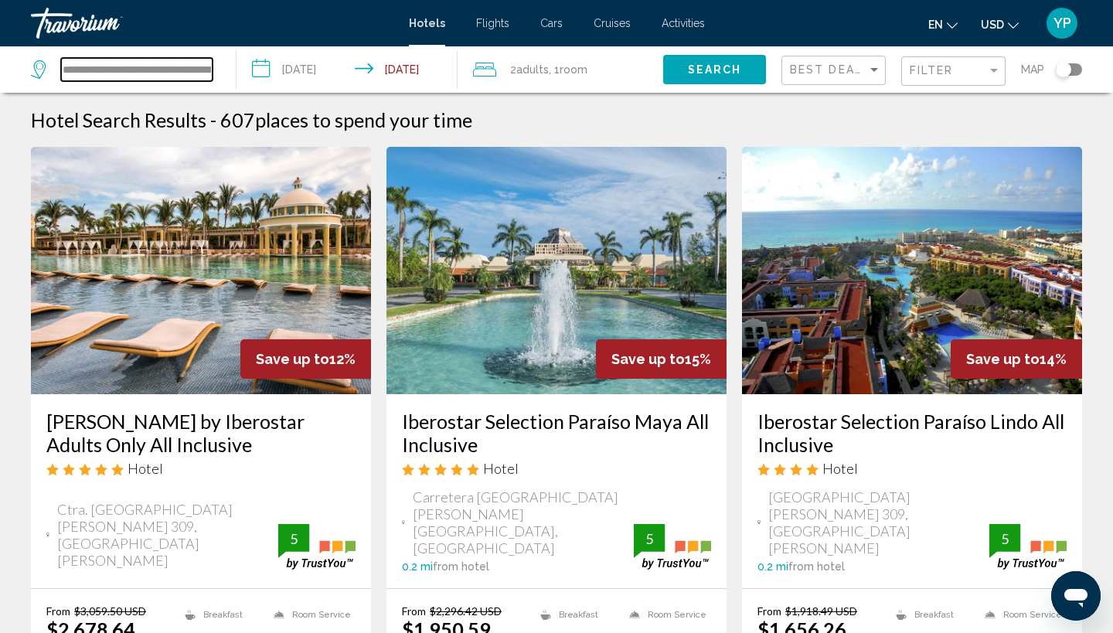
click at [208, 66] on input "**********" at bounding box center [136, 69] width 151 height 23
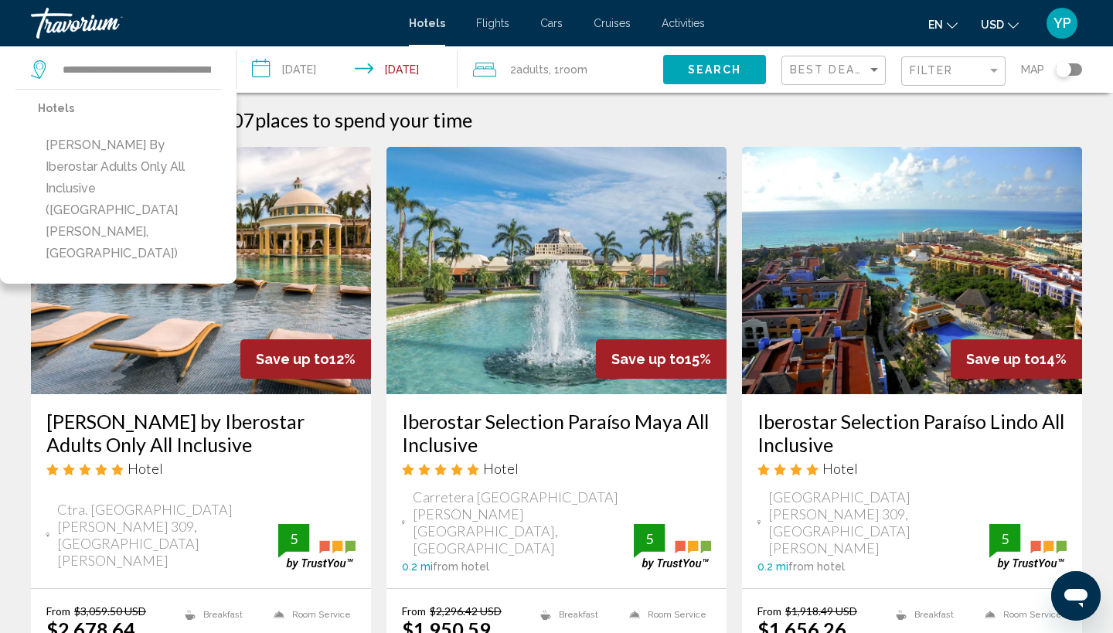
click at [1071, 65] on div "Toggle map" at bounding box center [1068, 69] width 26 height 12
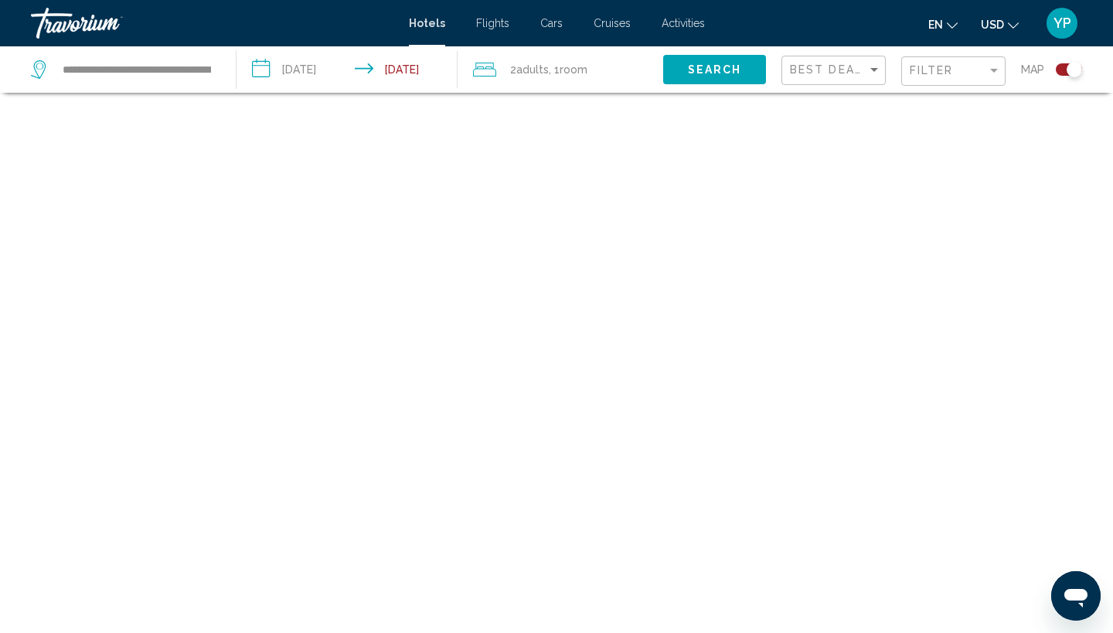
scroll to position [93, 0]
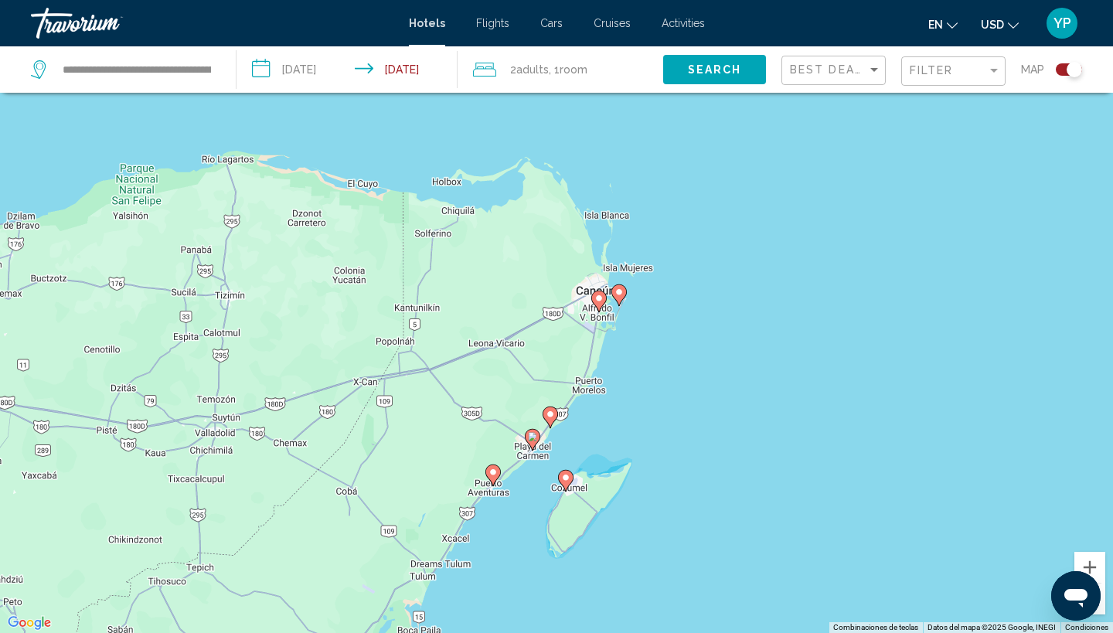
drag, startPoint x: 786, startPoint y: 263, endPoint x: 663, endPoint y: 382, distance: 170.5
click at [663, 382] on div "Para activar la función de arrastrar con el teclado, presiona Alt + Intro. Una …" at bounding box center [556, 316] width 1113 height 633
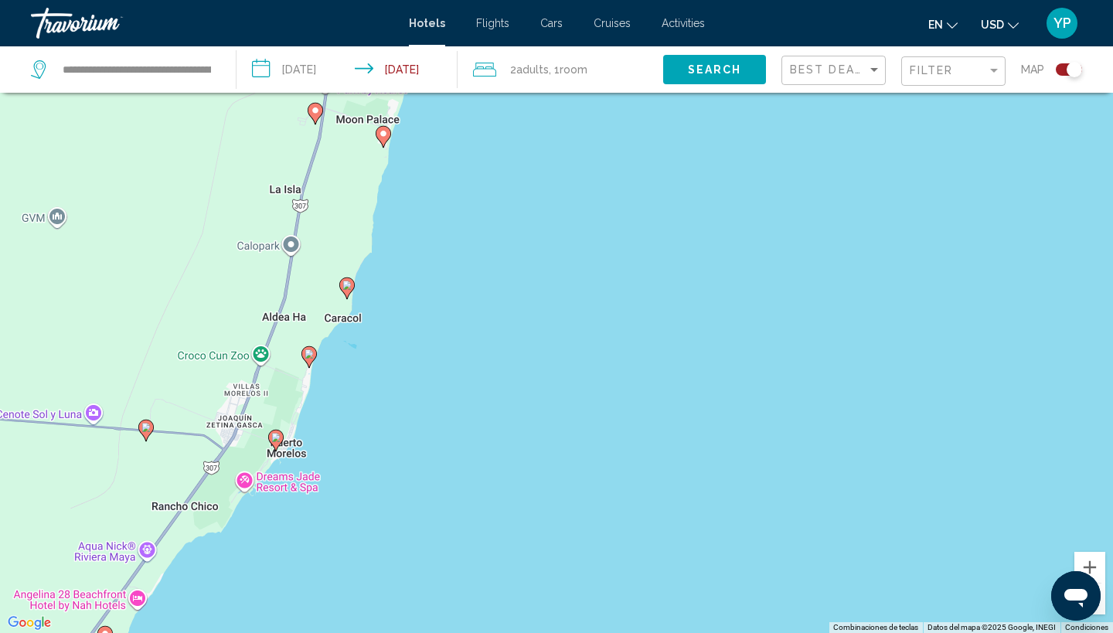
drag, startPoint x: 239, startPoint y: 172, endPoint x: 508, endPoint y: 99, distance: 279.2
click at [508, 98] on div "Para activar la función de arrastrar con el teclado, presiona Alt + Intro. Una …" at bounding box center [556, 316] width 1113 height 633
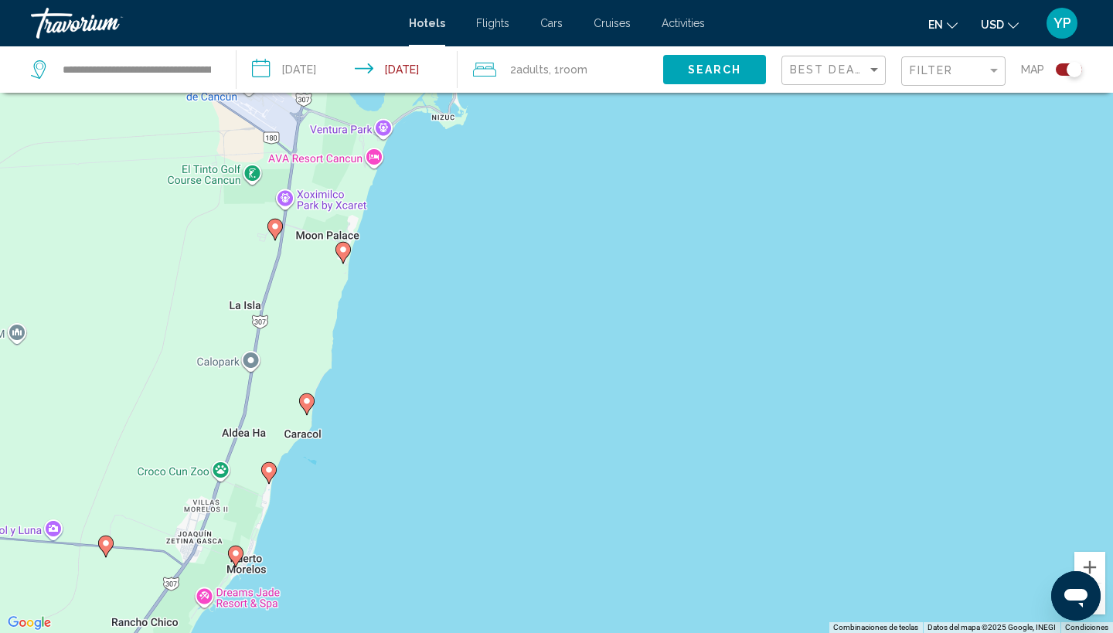
drag, startPoint x: 298, startPoint y: 406, endPoint x: 250, endPoint y: 536, distance: 139.3
click at [250, 536] on div "Para activar la función de arrastrar con el teclado, presiona Alt + Intro. Una …" at bounding box center [556, 316] width 1113 height 633
click at [306, 402] on image "Main content" at bounding box center [306, 400] width 9 height 9
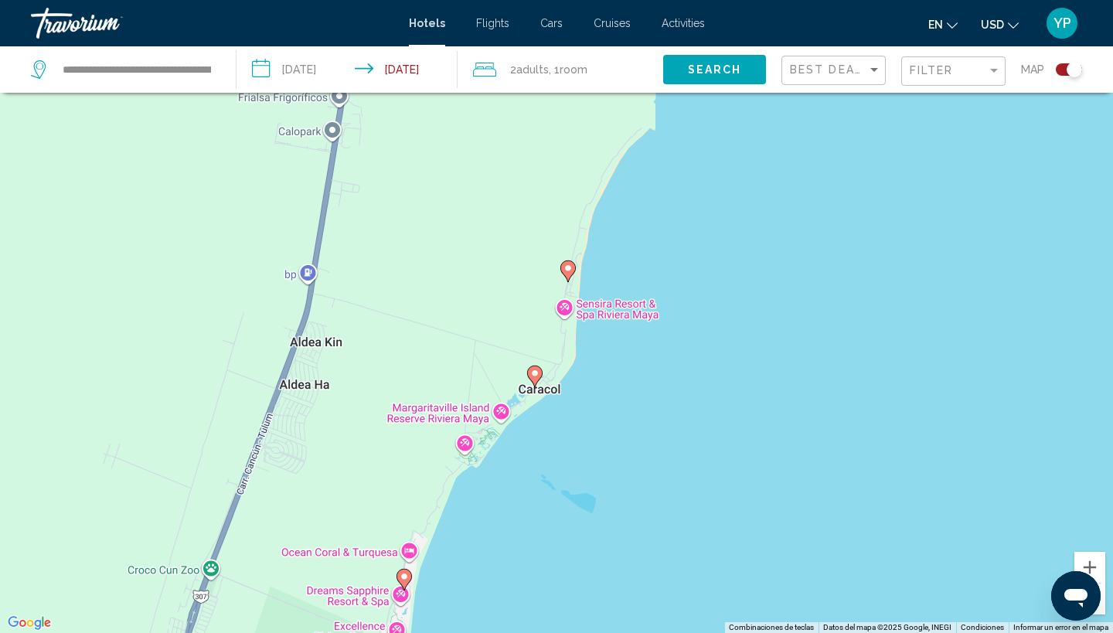
click at [406, 573] on image "Main content" at bounding box center [403, 576] width 9 height 9
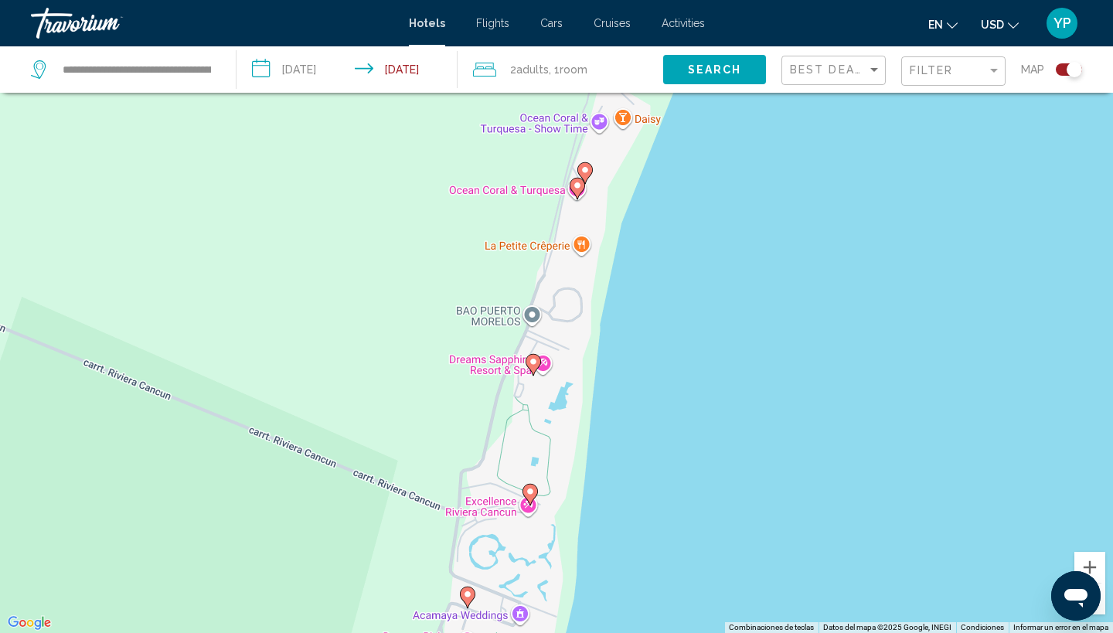
click at [579, 183] on gmp-advanced-marker "Main content" at bounding box center [584, 172] width 15 height 23
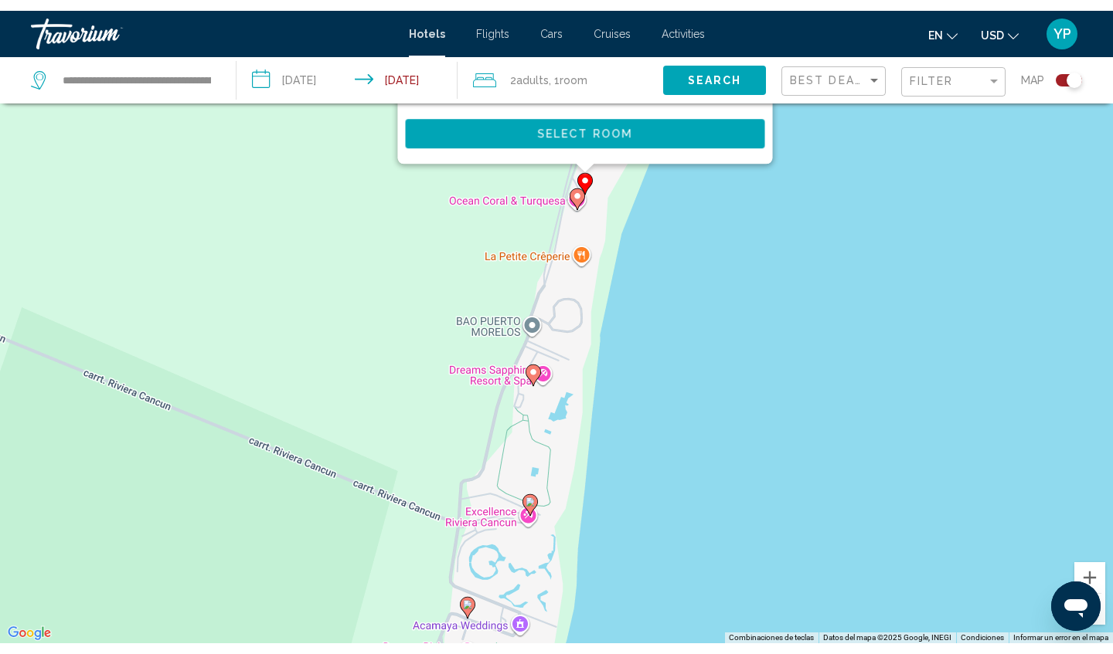
scroll to position [0, 0]
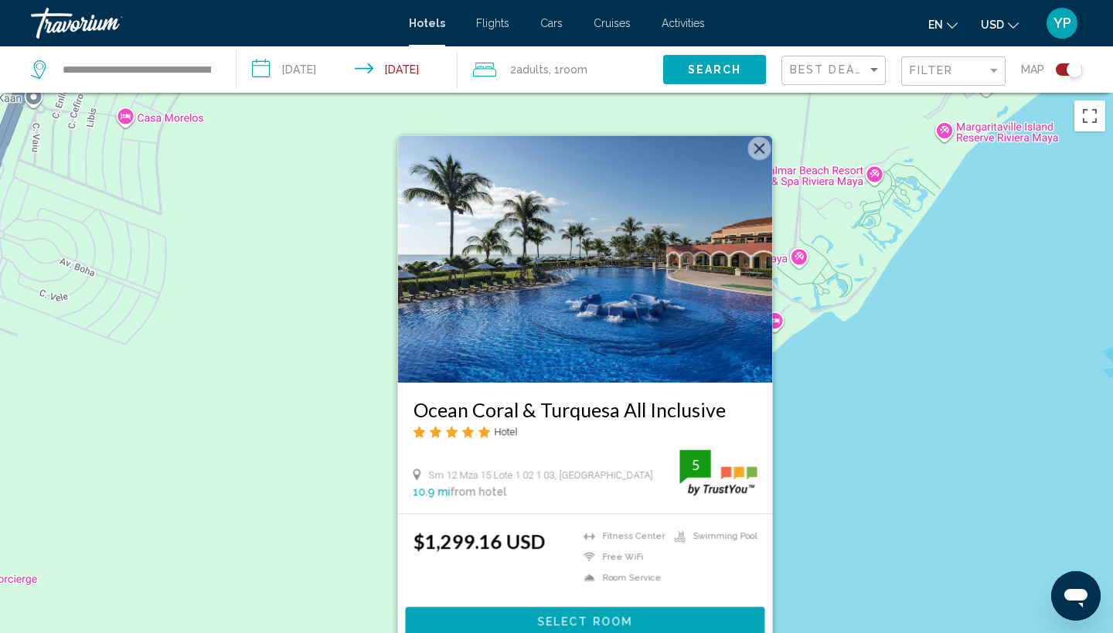
click at [852, 338] on div "Para activar la función de arrastrar con el teclado, presiona Alt + Intro. Una …" at bounding box center [556, 409] width 1113 height 633
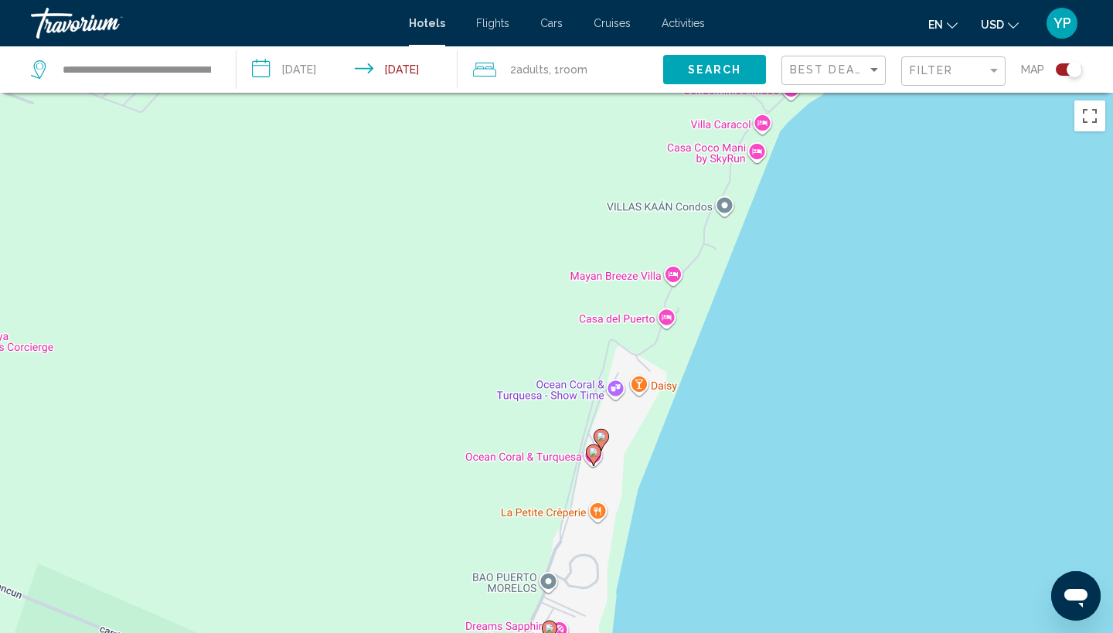
drag, startPoint x: 674, startPoint y: 514, endPoint x: 691, endPoint y: 280, distance: 234.7
click at [691, 280] on div "Para activar la función de arrastrar con el teclado, presiona Alt + Intro. Una …" at bounding box center [556, 409] width 1113 height 633
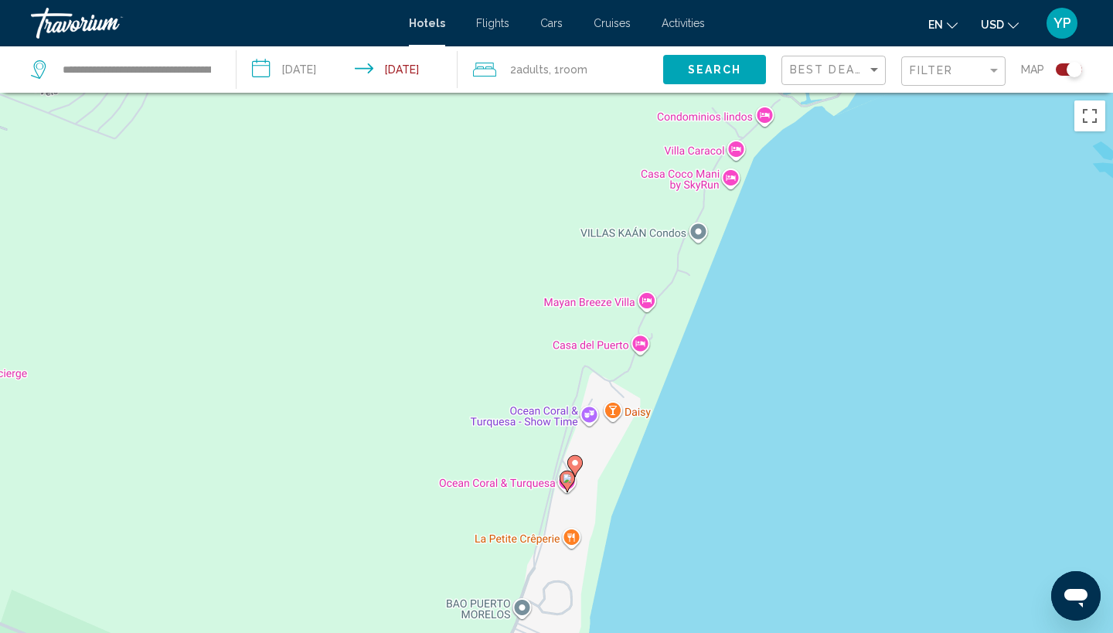
drag, startPoint x: 668, startPoint y: 384, endPoint x: 637, endPoint y: 415, distance: 43.2
click at [637, 415] on div "Para activar la función de arrastrar con el teclado, presiona Alt + Intro. Una …" at bounding box center [556, 409] width 1113 height 633
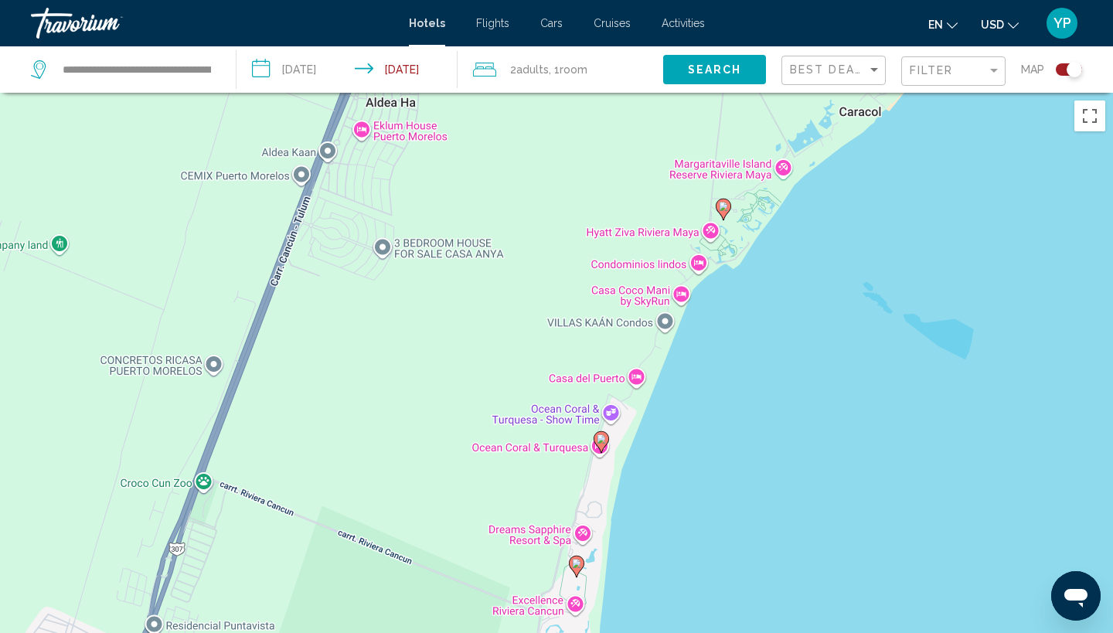
click at [575, 603] on div "Para activar la función de arrastrar con el teclado, presiona Alt + Intro. Una …" at bounding box center [556, 409] width 1113 height 633
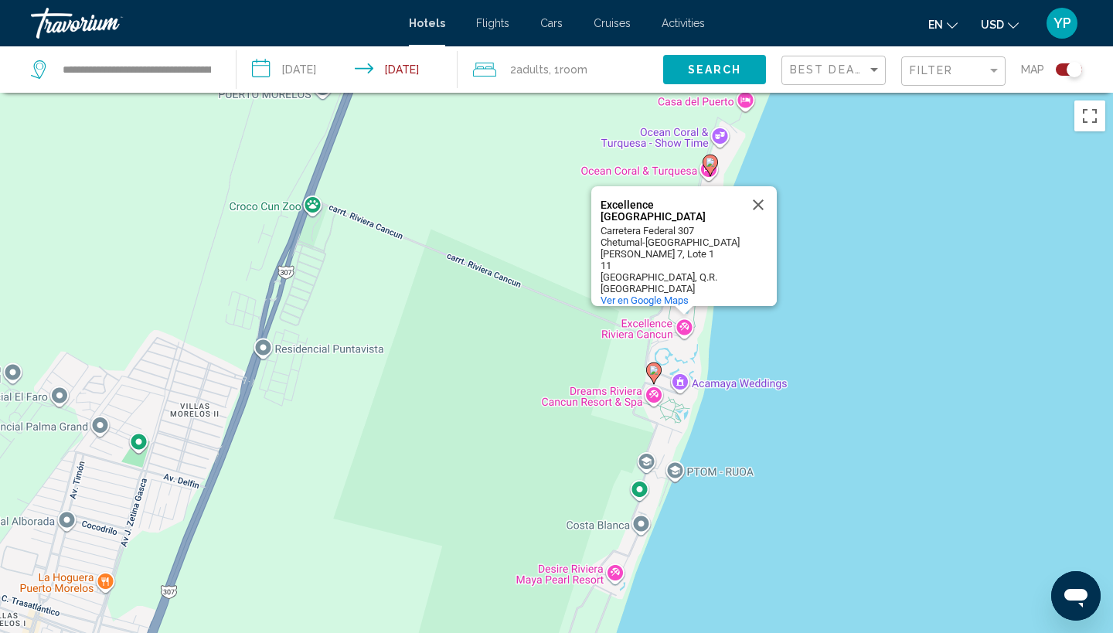
drag, startPoint x: 579, startPoint y: 606, endPoint x: 688, endPoint y: 328, distance: 298.7
click at [688, 328] on div "Para activar la función de arrastrar con el teclado, presiona Alt + Intro. Una …" at bounding box center [556, 409] width 1113 height 633
click at [655, 370] on image "Main content" at bounding box center [653, 371] width 9 height 9
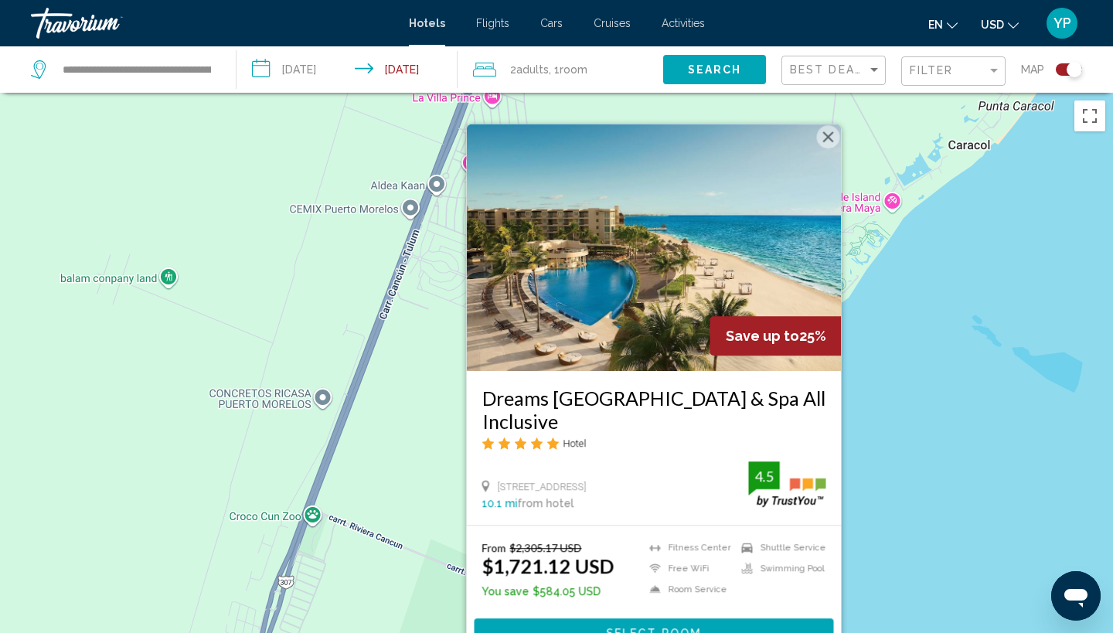
click at [909, 267] on div "Para activar la función de arrastrar con el teclado, presiona Alt + Intro. Una …" at bounding box center [556, 409] width 1113 height 633
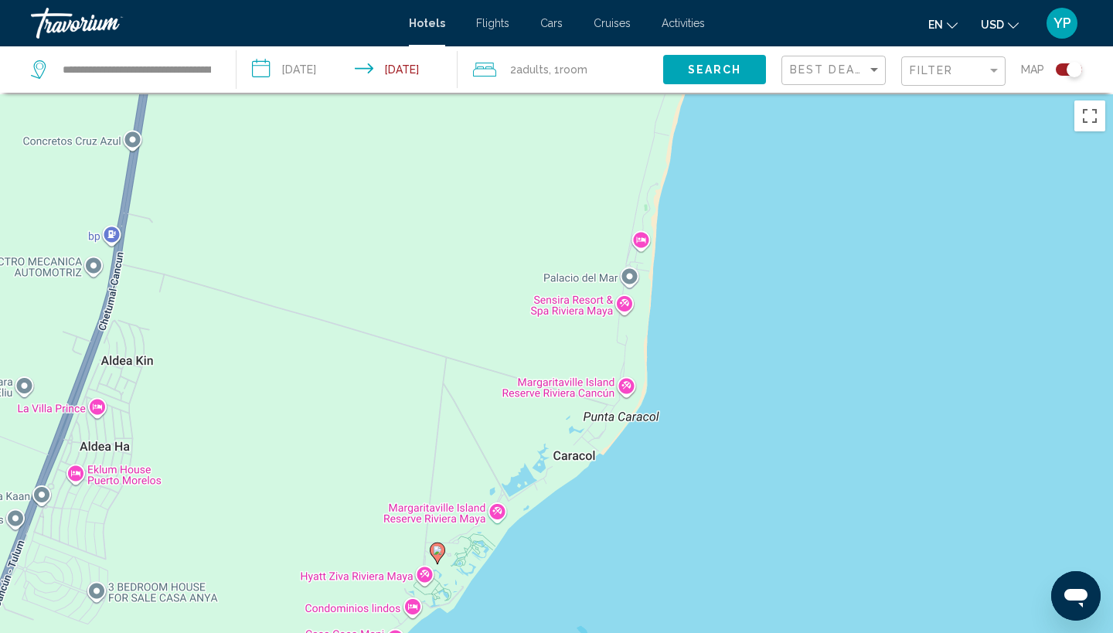
drag, startPoint x: 975, startPoint y: 216, endPoint x: 574, endPoint y: 538, distance: 513.9
click at [573, 538] on div "Para activar la función de arrastrar con el teclado, presiona Alt + Intro. Una …" at bounding box center [556, 409] width 1113 height 633
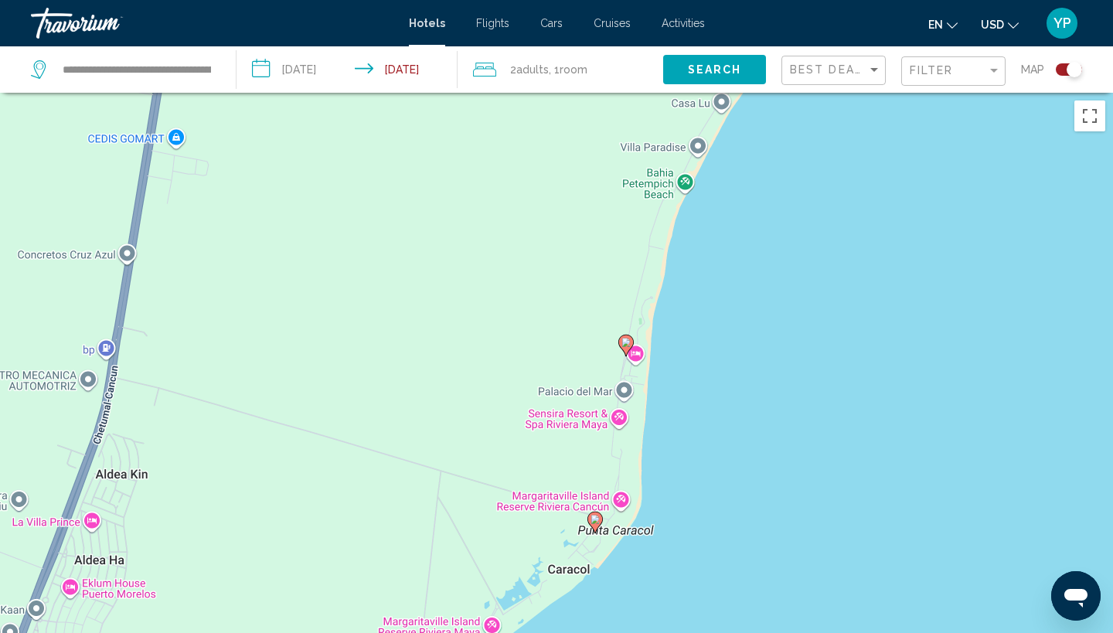
drag, startPoint x: 710, startPoint y: 174, endPoint x: 709, endPoint y: 303, distance: 129.0
click at [709, 303] on div "Para activar la función de arrastrar con el teclado, presiona Alt + Intro. Una …" at bounding box center [556, 409] width 1113 height 633
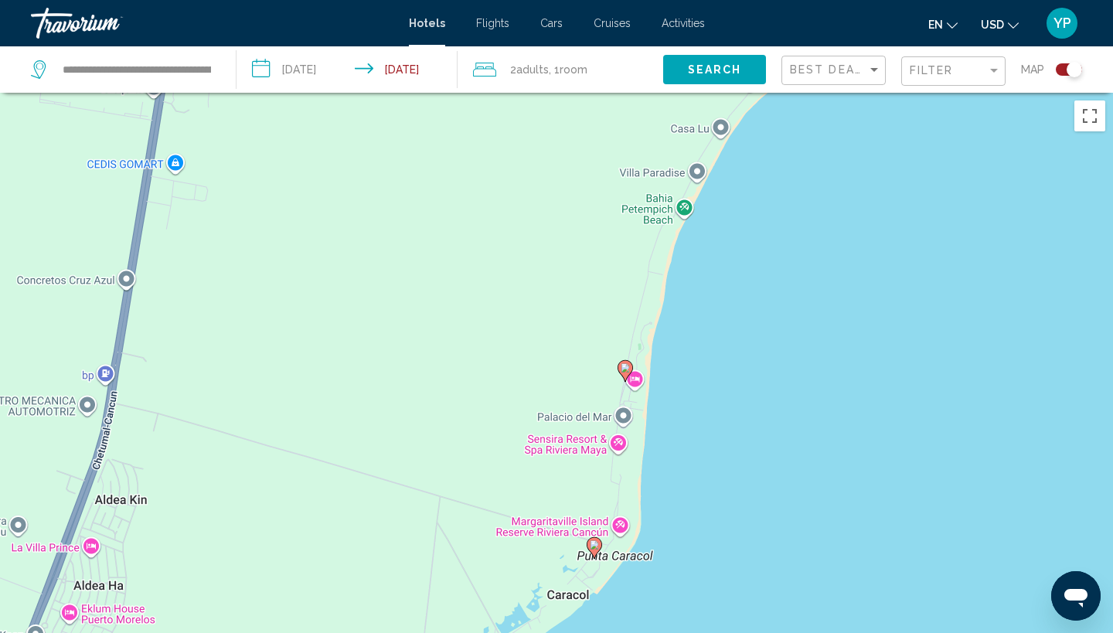
click at [628, 365] on image "Main content" at bounding box center [624, 367] width 9 height 9
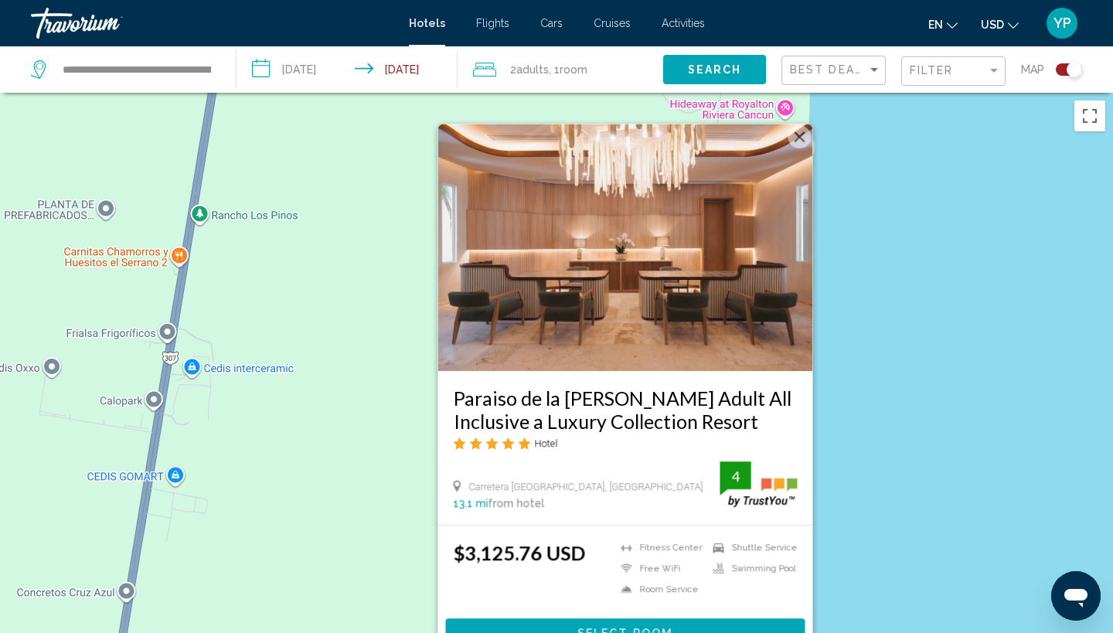
click at [905, 301] on div "Para activar la función de arrastrar con el teclado, presiona Alt + Intro. Una …" at bounding box center [556, 409] width 1113 height 633
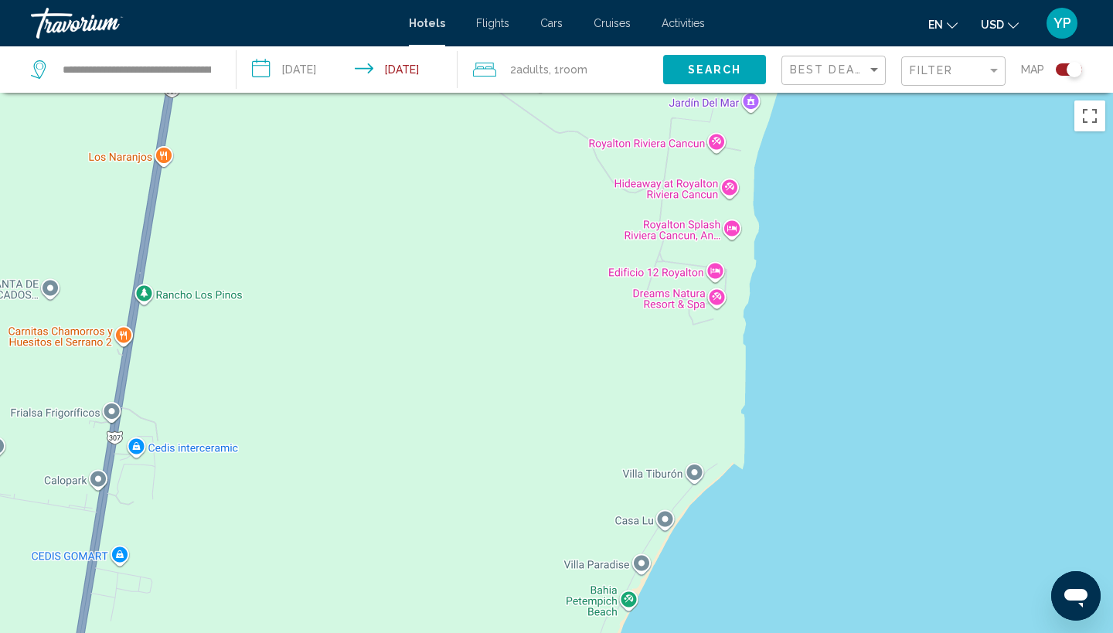
drag, startPoint x: 905, startPoint y: 247, endPoint x: 846, endPoint y: 328, distance: 99.5
click at [847, 328] on div "Para activar la función de arrastrar con el teclado, presiona Alt + Intro. Una …" at bounding box center [556, 409] width 1113 height 633
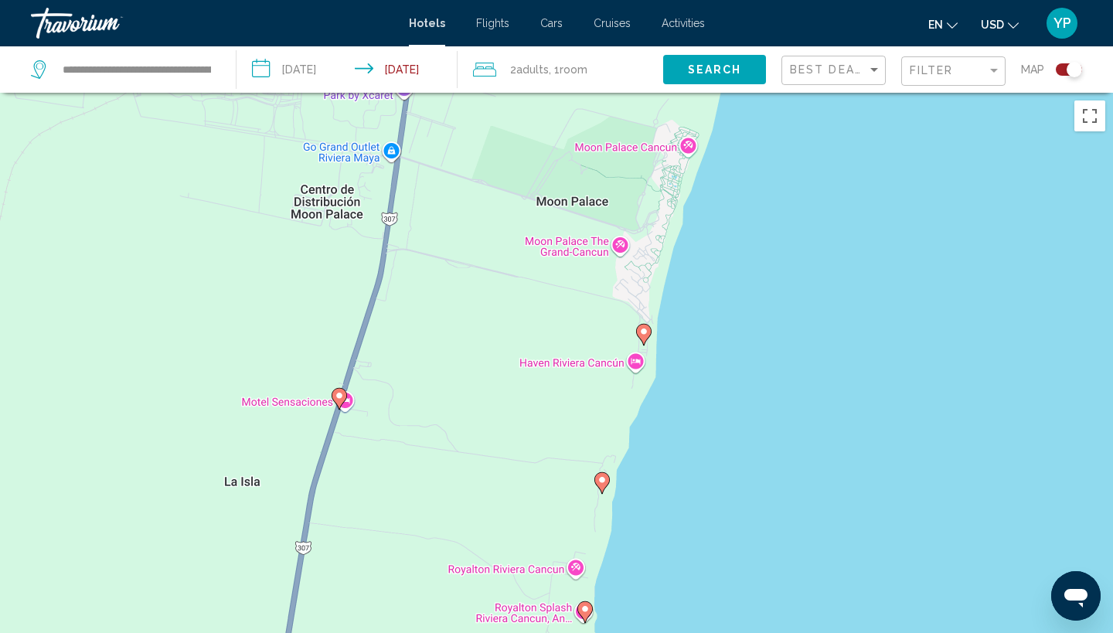
drag, startPoint x: 883, startPoint y: 226, endPoint x: 678, endPoint y: 566, distance: 397.5
click at [678, 566] on div "Para activar la función de arrastrar con el teclado, presiona Alt + Intro. Una …" at bounding box center [556, 409] width 1113 height 633
click at [653, 171] on icon "Main content" at bounding box center [653, 178] width 14 height 20
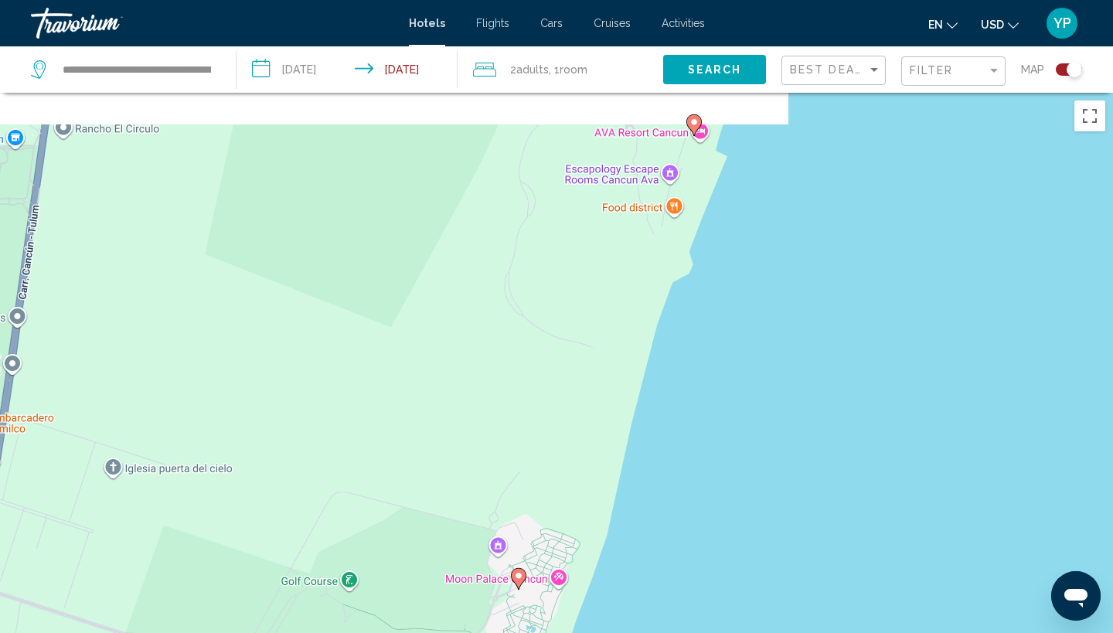
drag, startPoint x: 849, startPoint y: 239, endPoint x: 746, endPoint y: 485, distance: 267.3
click at [746, 485] on div "Para navegar, presiona las teclas [PERSON_NAME]. Para activar la función de arr…" at bounding box center [556, 409] width 1113 height 633
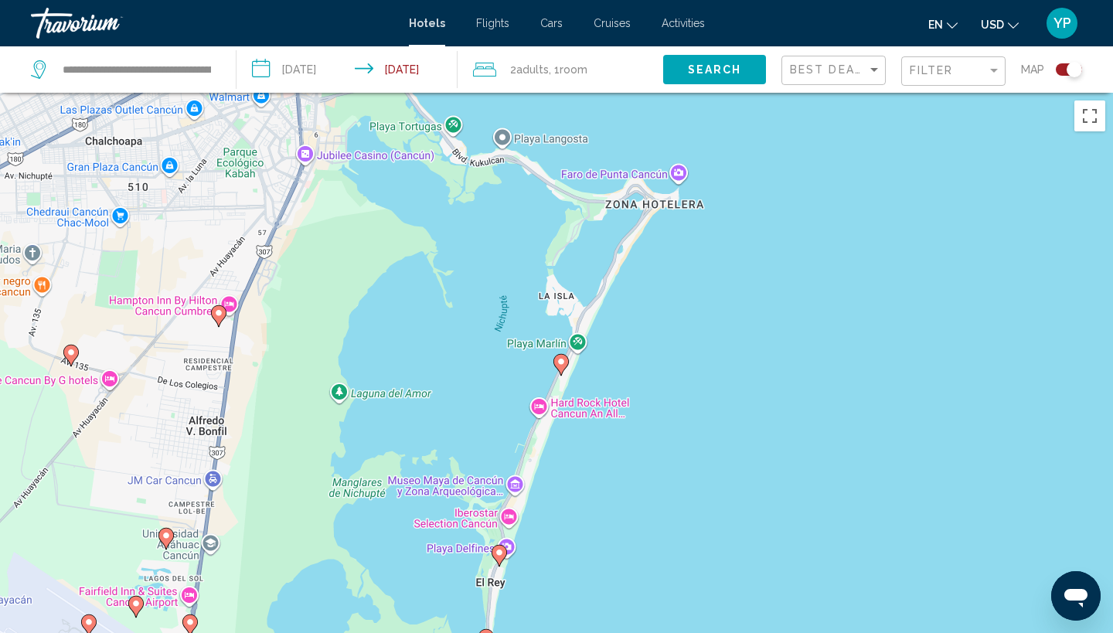
drag, startPoint x: 942, startPoint y: 163, endPoint x: 538, endPoint y: 556, distance: 563.8
click at [538, 556] on div "Para navegar, presiona las teclas [PERSON_NAME]. Para activar la función de arr…" at bounding box center [556, 409] width 1113 height 633
click at [523, 170] on image "Main content" at bounding box center [522, 170] width 9 height 9
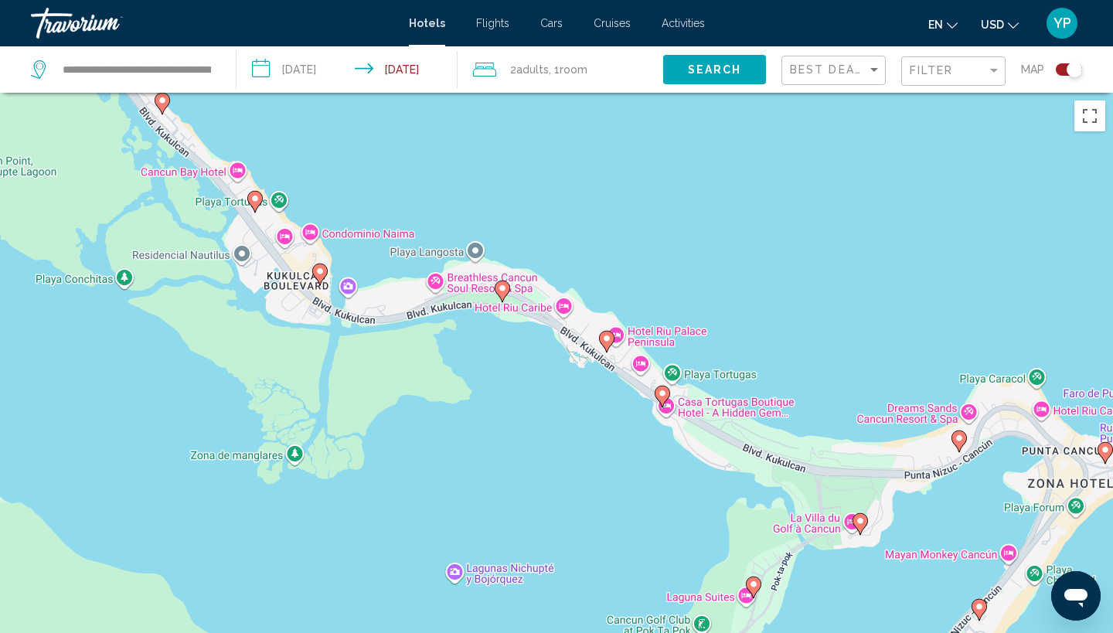
click at [259, 200] on image "Main content" at bounding box center [254, 198] width 9 height 9
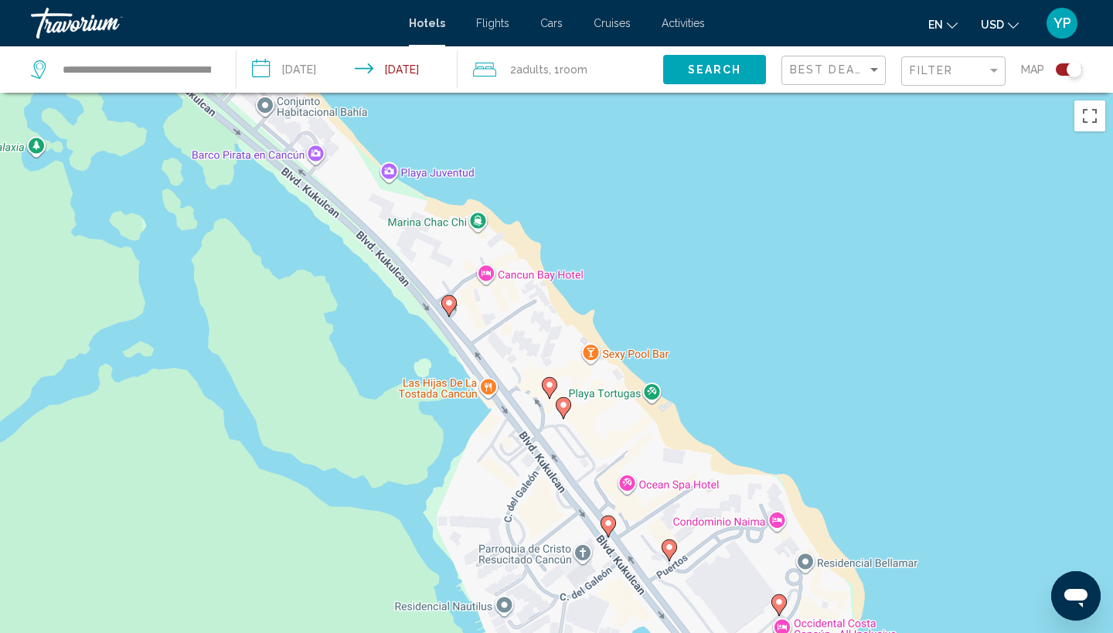
click at [563, 402] on image "Main content" at bounding box center [563, 404] width 9 height 9
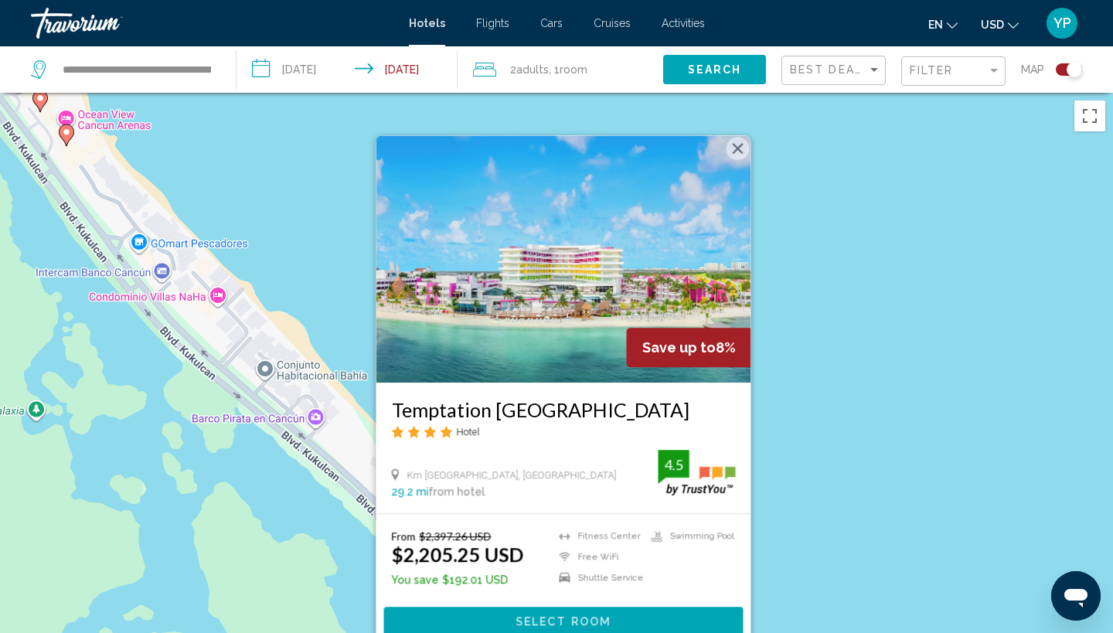
click at [800, 359] on div "Para activar la función de arrastrar con el teclado, presiona Alt + Intro. Una …" at bounding box center [556, 409] width 1113 height 633
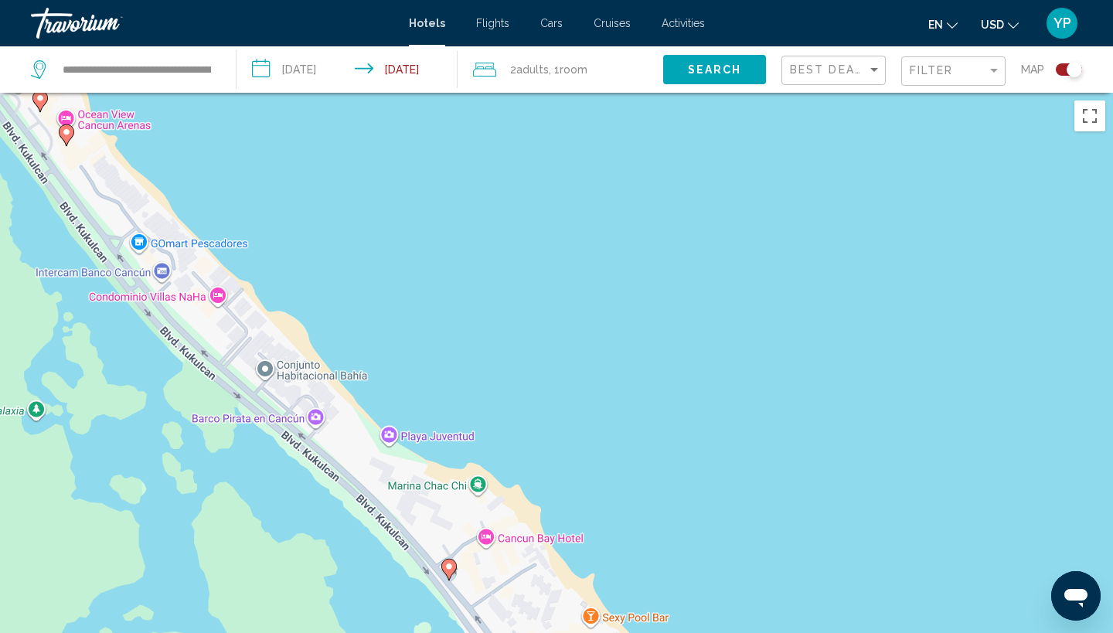
click at [448, 569] on image "Main content" at bounding box center [448, 566] width 9 height 9
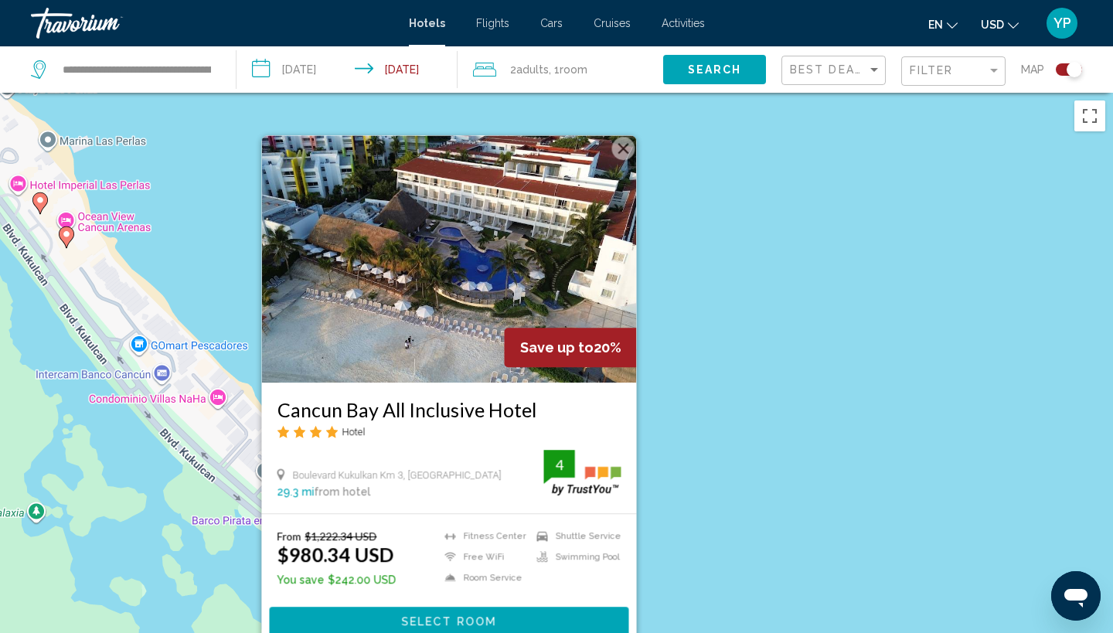
click at [770, 398] on div "Para activar la función de arrastrar con el teclado, presiona Alt + Intro. Una …" at bounding box center [556, 409] width 1113 height 633
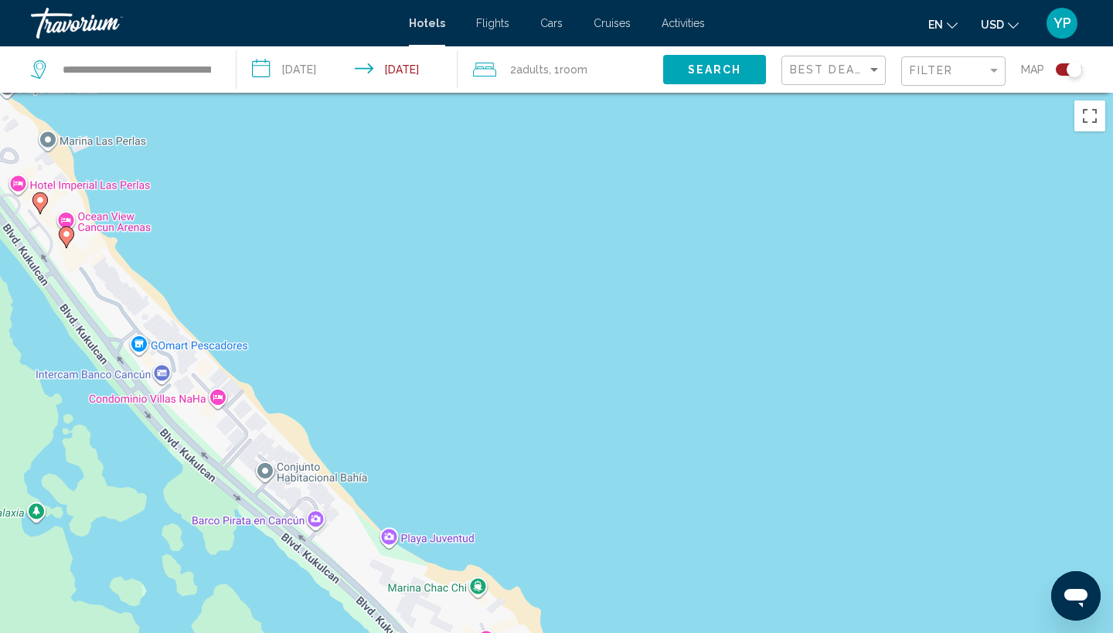
click at [69, 234] on image "Main content" at bounding box center [66, 233] width 9 height 9
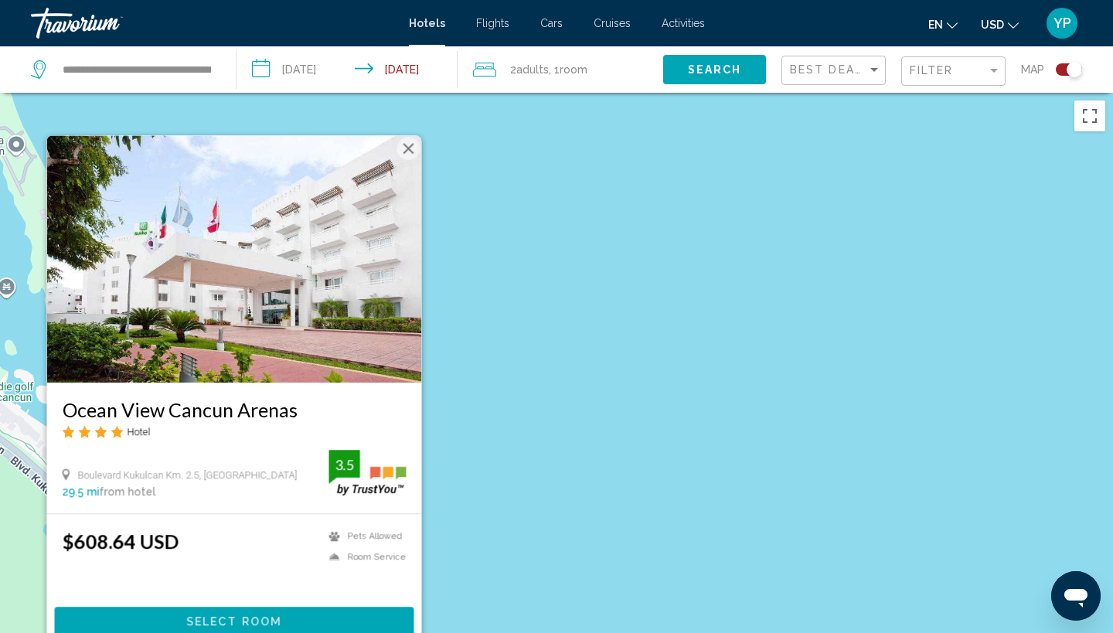
click at [597, 245] on div "Para activar la función de arrastrar con el teclado, presiona Alt + Intro. Una …" at bounding box center [556, 409] width 1113 height 633
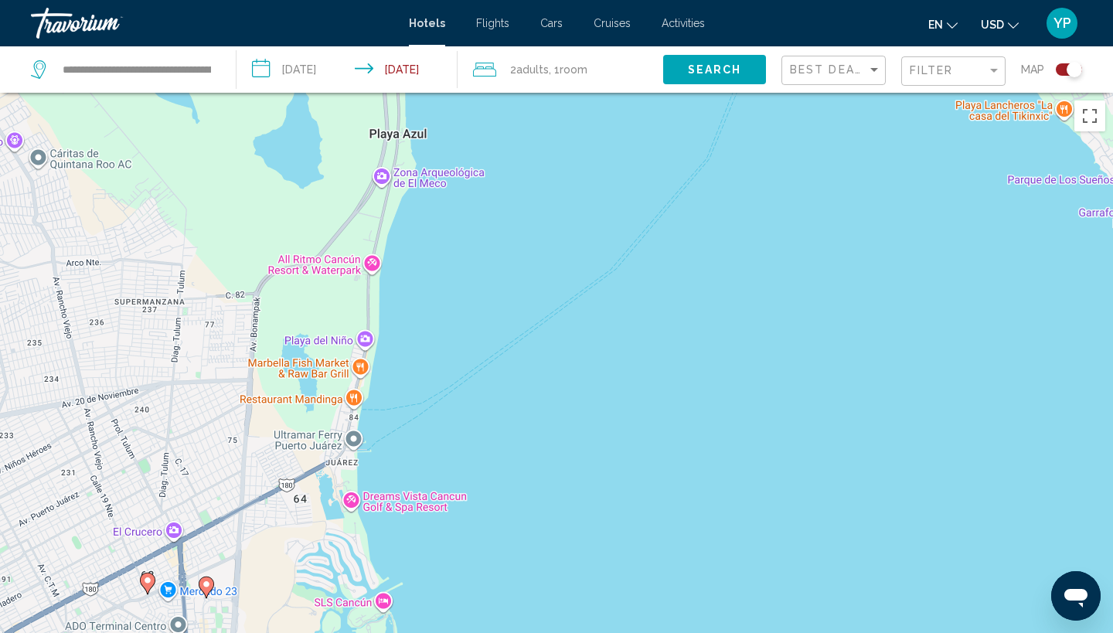
drag, startPoint x: 201, startPoint y: 121, endPoint x: 346, endPoint y: 428, distance: 340.1
click at [346, 428] on div "Para activar la función de arrastrar con el teclado, presiona Alt + Intro. Una …" at bounding box center [556, 409] width 1113 height 633
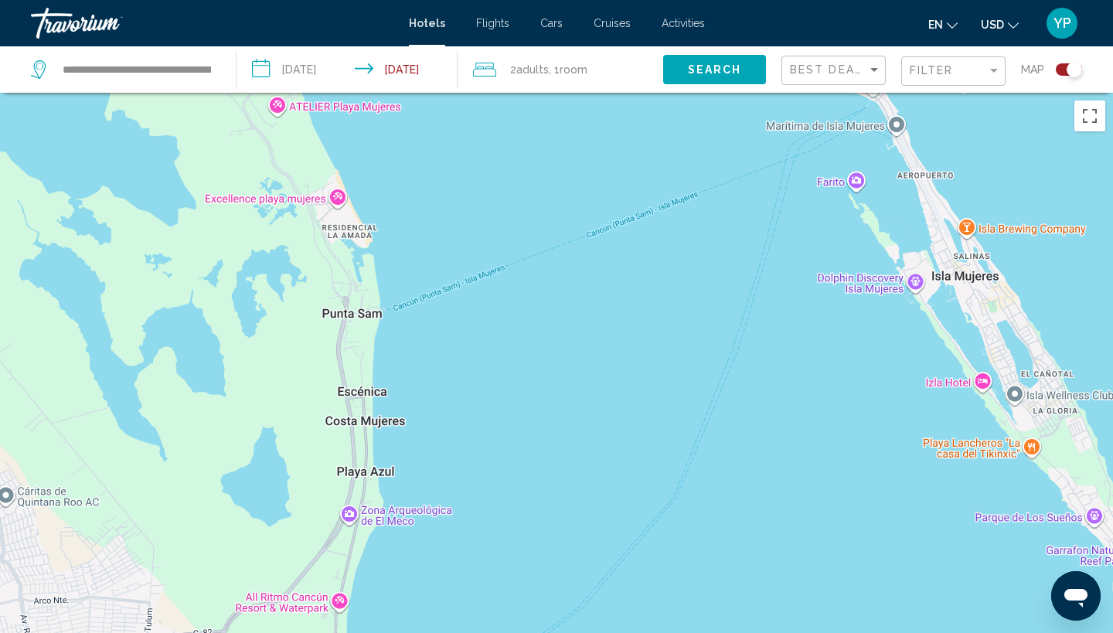
drag, startPoint x: 420, startPoint y: 245, endPoint x: 387, endPoint y: 584, distance: 340.7
click at [387, 584] on div "Para activar la función de arrastrar con el teclado, presiona Alt + Intro. Una …" at bounding box center [556, 409] width 1113 height 633
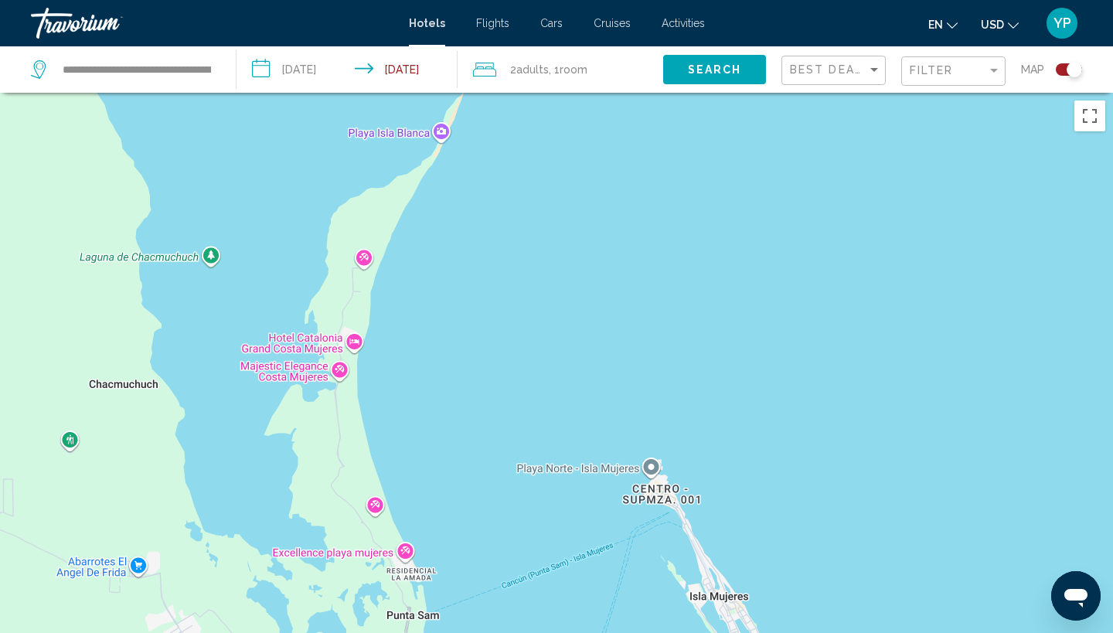
drag, startPoint x: 365, startPoint y: 214, endPoint x: 409, endPoint y: 382, distance: 173.1
click at [409, 382] on div "Para activar la función de arrastrar con el teclado, presiona Alt + Intro. Una …" at bounding box center [556, 409] width 1113 height 633
click at [341, 369] on div "Main content" at bounding box center [556, 409] width 1113 height 633
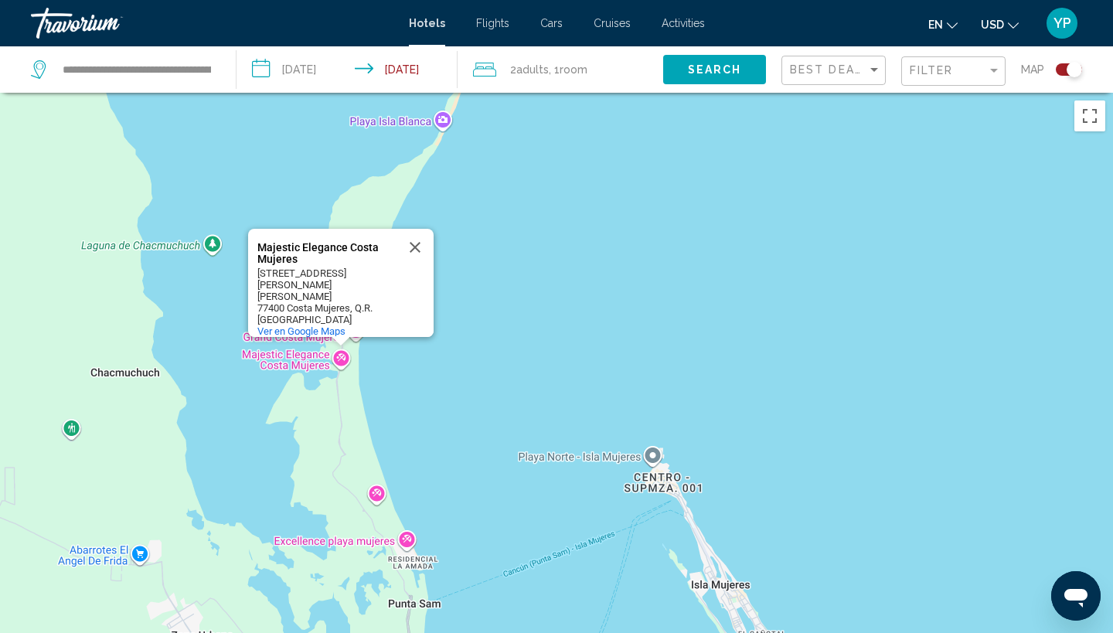
drag, startPoint x: 341, startPoint y: 369, endPoint x: 343, endPoint y: 355, distance: 14.1
click at [343, 355] on div "Majestic Elegance Costa Mujeres Majestic Elegance Costa Mujeres [STREET_ADDRESS…" at bounding box center [556, 409] width 1113 height 633
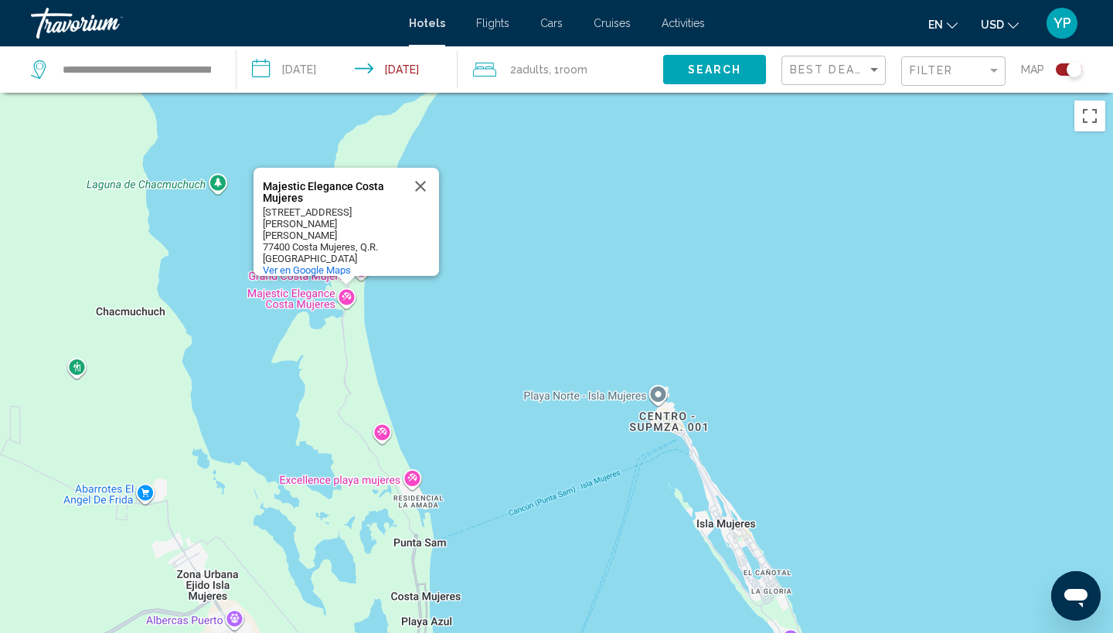
drag, startPoint x: 413, startPoint y: 376, endPoint x: 420, endPoint y: 312, distance: 64.5
click at [420, 312] on div "Majestic Elegance Costa Mujeres Majestic Elegance Costa Mujeres [STREET_ADDRESS…" at bounding box center [556, 409] width 1113 height 633
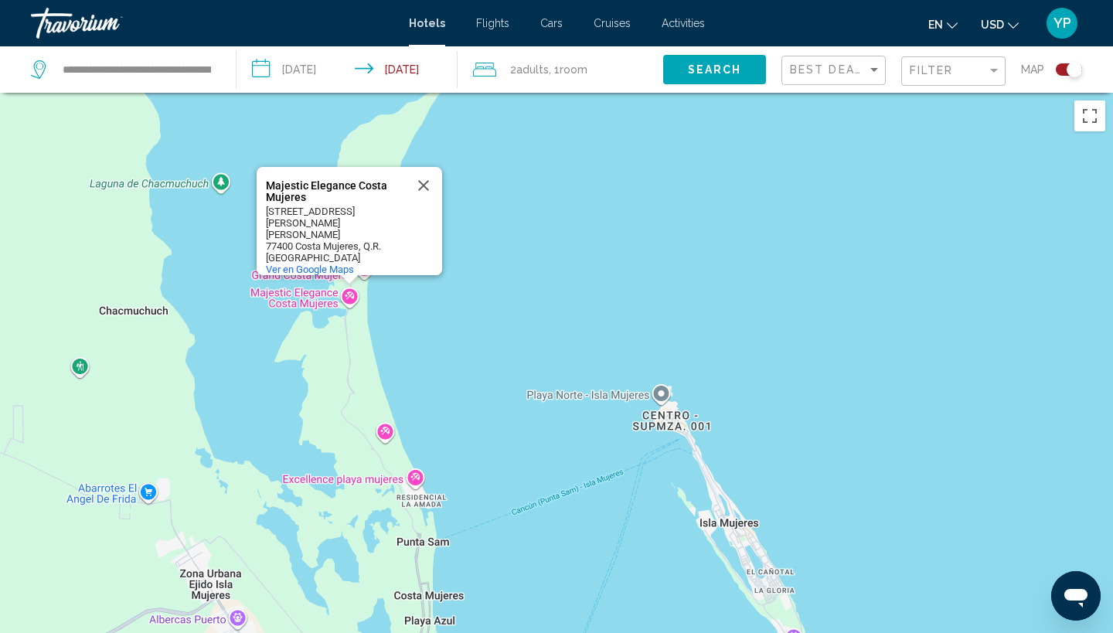
click at [420, 312] on div "Majestic Elegance Costa Mujeres Majestic Elegance Costa Mujeres [STREET_ADDRESS…" at bounding box center [556, 409] width 1113 height 633
click at [420, 312] on div "Para activar la función de arrastrar con el teclado, presiona Alt + Intro. Una …" at bounding box center [556, 409] width 1113 height 633
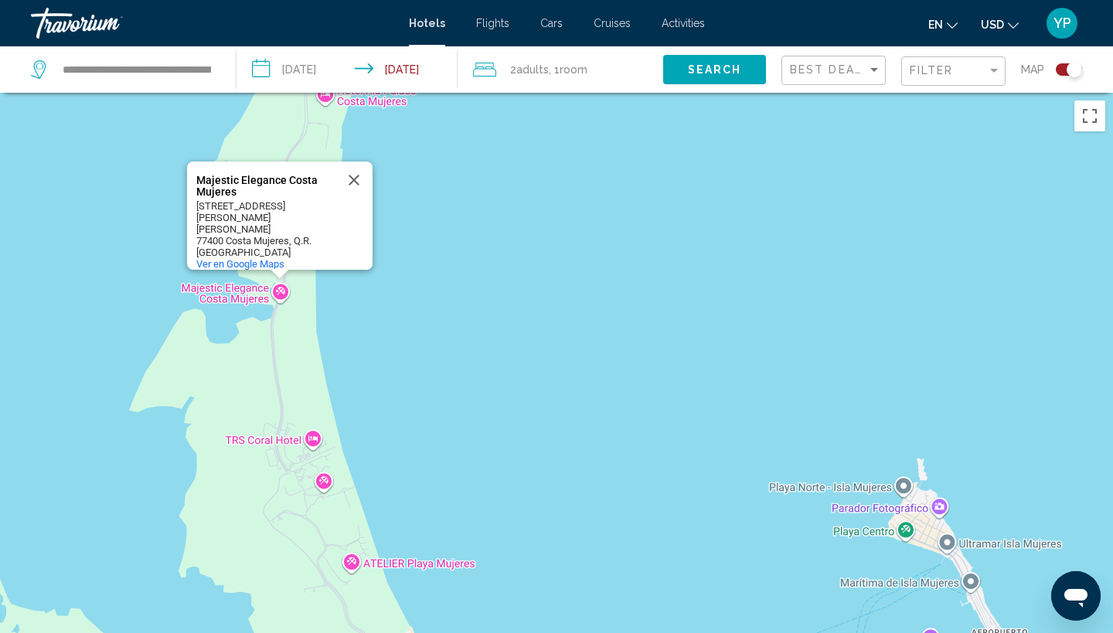
click at [400, 305] on div "Majestic Elegance Costa Mujeres Majestic Elegance Costa Mujeres [STREET_ADDRESS…" at bounding box center [556, 409] width 1113 height 633
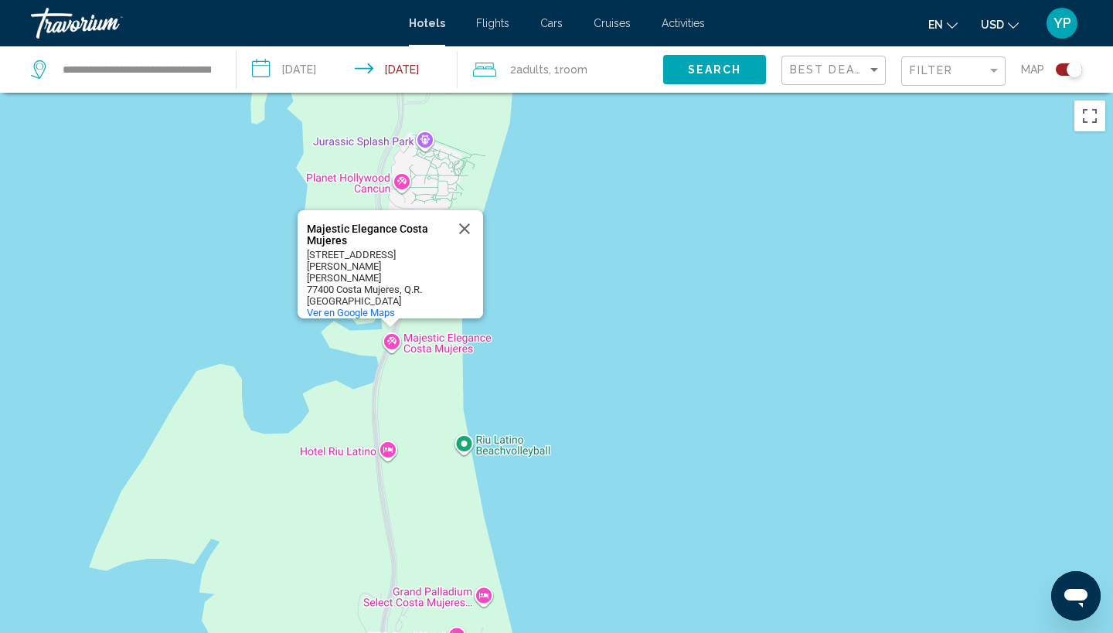
drag, startPoint x: 277, startPoint y: 271, endPoint x: 531, endPoint y: 328, distance: 259.6
click at [530, 328] on div "Majestic Elegance Costa Mujeres Majestic Elegance Costa Mujeres [STREET_ADDRESS…" at bounding box center [556, 409] width 1113 height 633
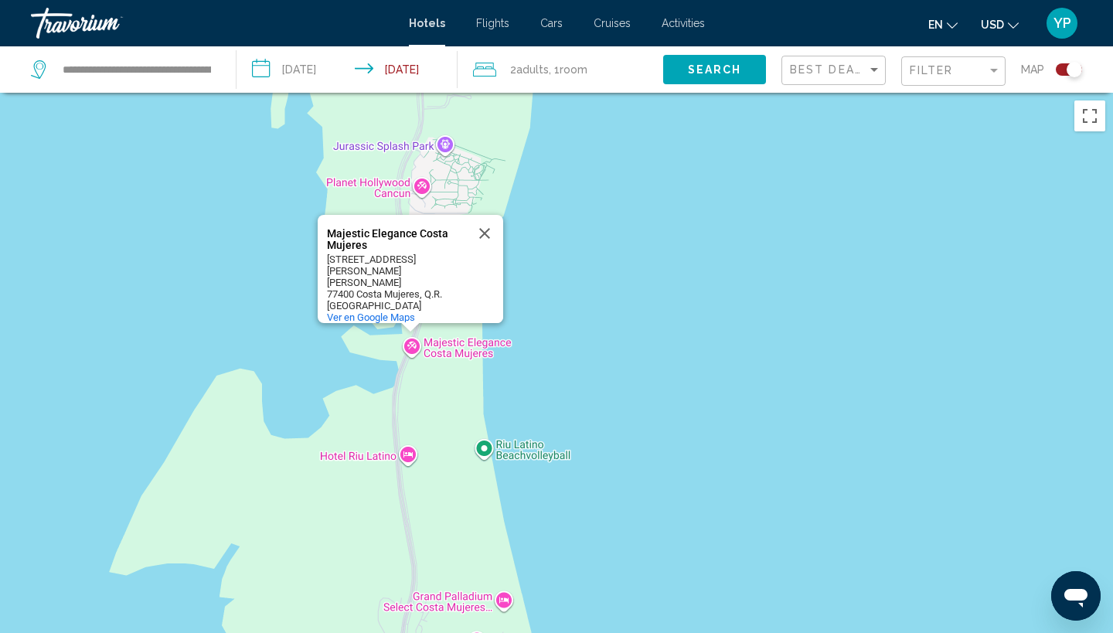
click at [542, 270] on div "Majestic Elegance Costa Mujeres Majestic Elegance Costa Mujeres [STREET_ADDRESS…" at bounding box center [556, 409] width 1113 height 633
click at [541, 270] on div "Majestic Elegance Costa Mujeres Majestic Elegance Costa Mujeres [STREET_ADDRESS…" at bounding box center [556, 409] width 1113 height 633
click at [487, 223] on button "Cerrar" at bounding box center [484, 233] width 37 height 37
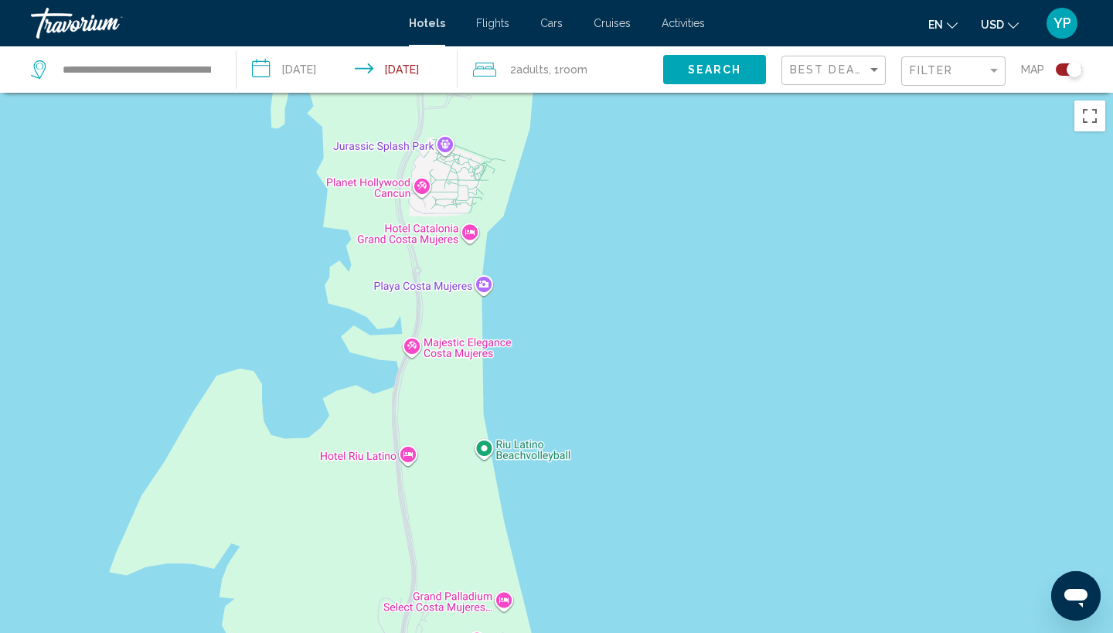
click at [413, 344] on div "Main content" at bounding box center [556, 409] width 1113 height 633
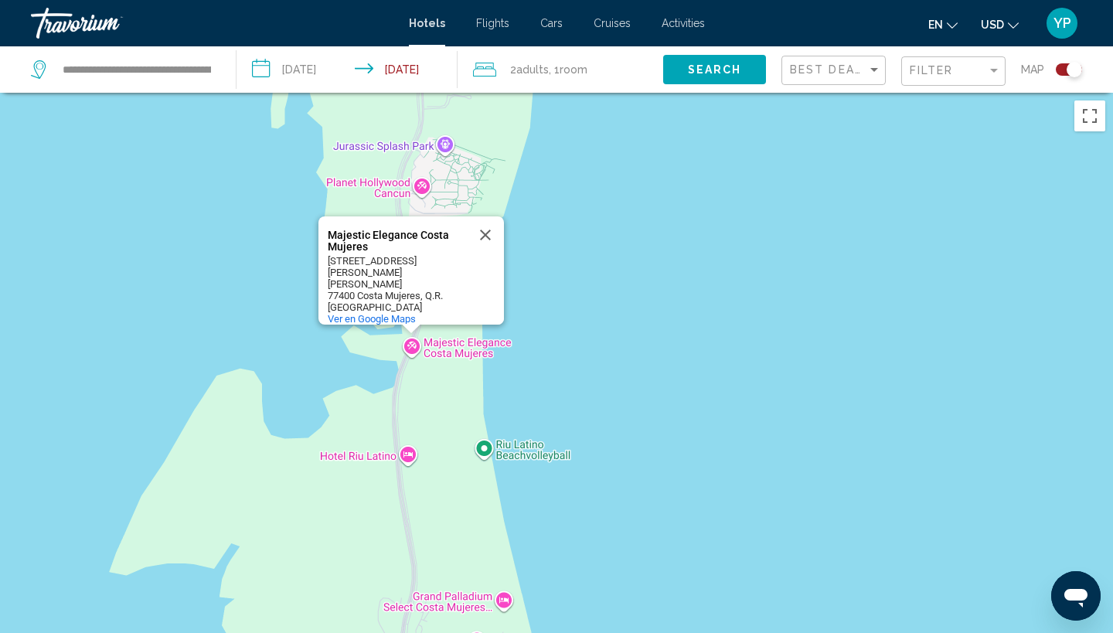
click at [613, 296] on div "Majestic Elegance Costa Mujeres Majestic Elegance Costa Mujeres [STREET_ADDRESS…" at bounding box center [556, 409] width 1113 height 633
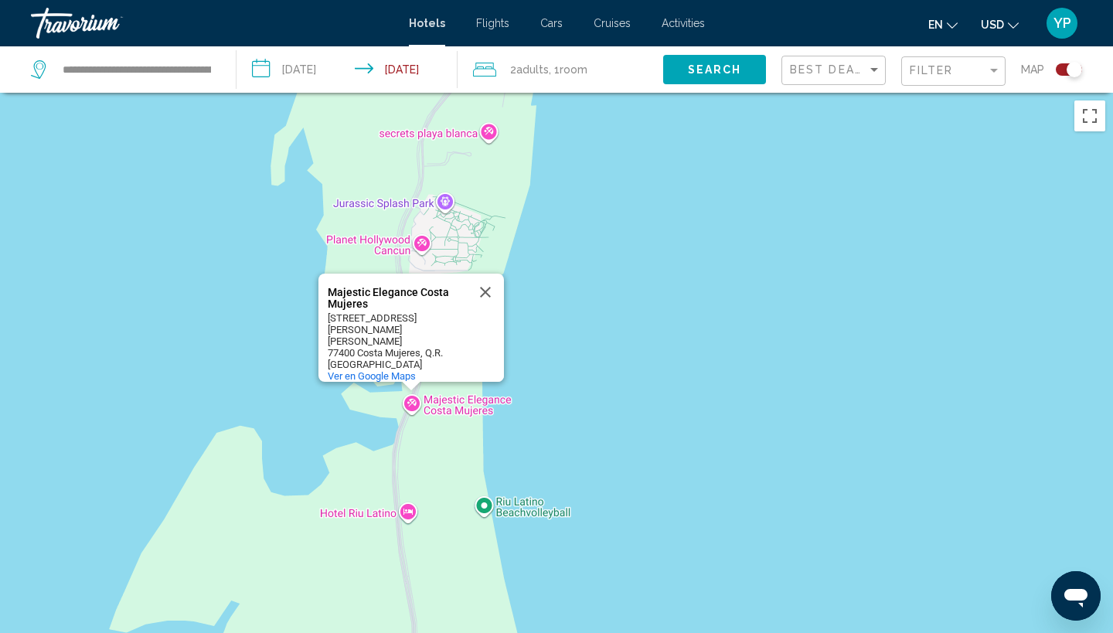
drag, startPoint x: 613, startPoint y: 296, endPoint x: 614, endPoint y: 355, distance: 58.7
click at [614, 355] on div "Majestic Elegance Costa Mujeres Majestic Elegance Costa Mujeres [STREET_ADDRESS…" at bounding box center [556, 409] width 1113 height 633
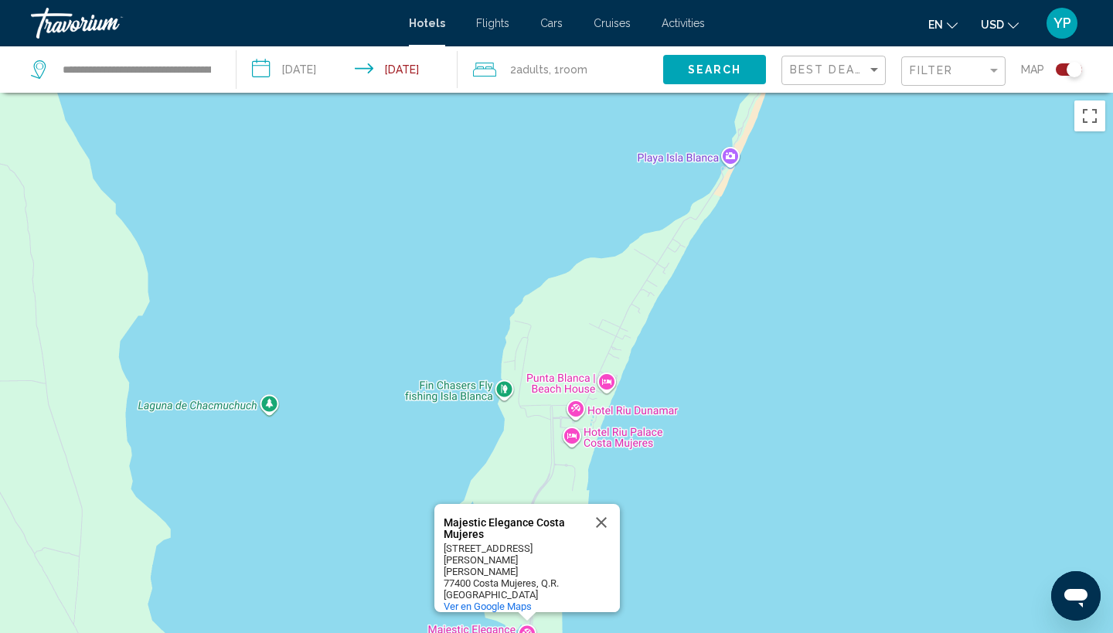
drag, startPoint x: 660, startPoint y: 235, endPoint x: 681, endPoint y: 532, distance: 298.2
click at [681, 532] on div "Majestic Elegance Costa Mujeres Majestic Elegance Costa Mujeres [STREET_ADDRESS…" at bounding box center [556, 409] width 1113 height 633
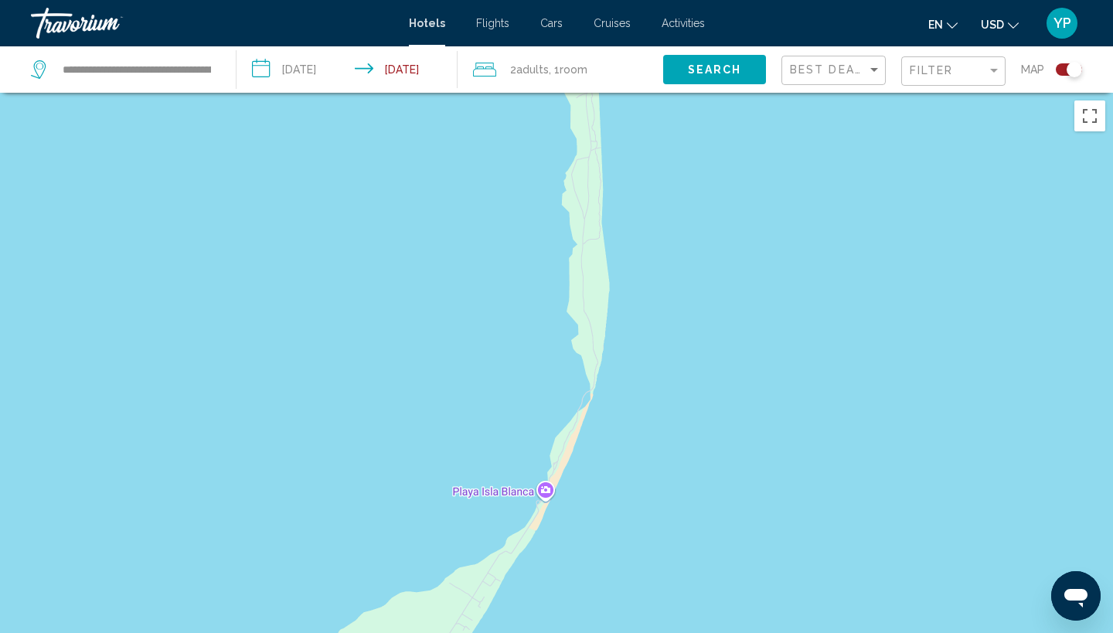
drag, startPoint x: 755, startPoint y: 344, endPoint x: 560, endPoint y: 632, distance: 347.8
click at [560, 632] on div "Majestic Elegance Costa Mujeres Majestic Elegance Costa Mujeres [STREET_ADDRESS…" at bounding box center [556, 409] width 1113 height 633
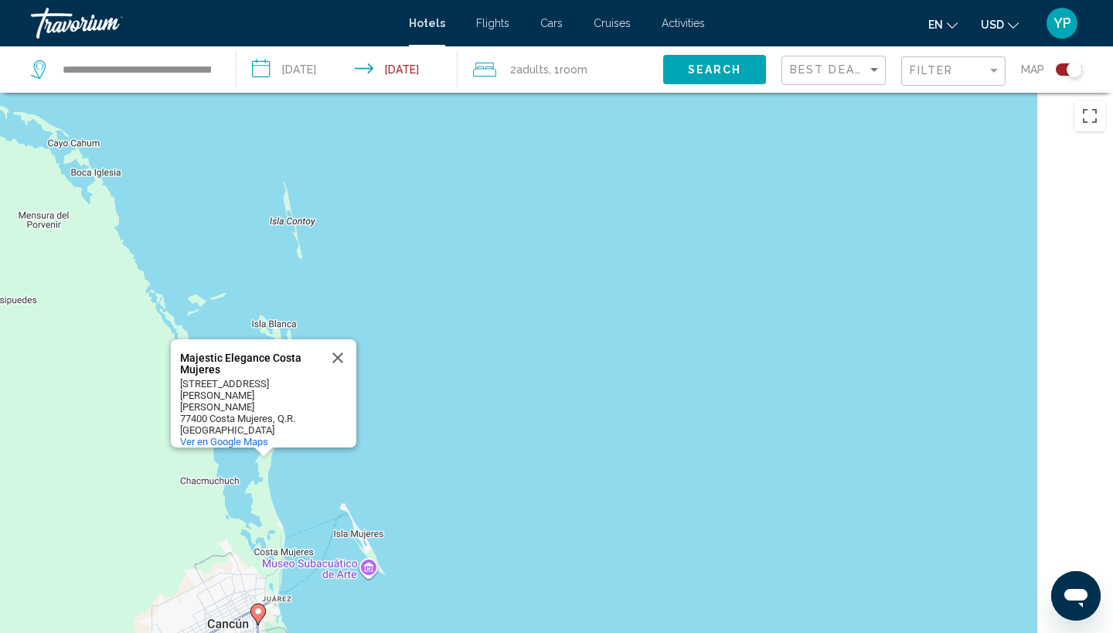
drag, startPoint x: 712, startPoint y: 505, endPoint x: 358, endPoint y: 270, distance: 424.7
click at [358, 270] on div "Para activar la función de arrastrar con el teclado, presiona Alt + Intro. Una …" at bounding box center [556, 409] width 1113 height 633
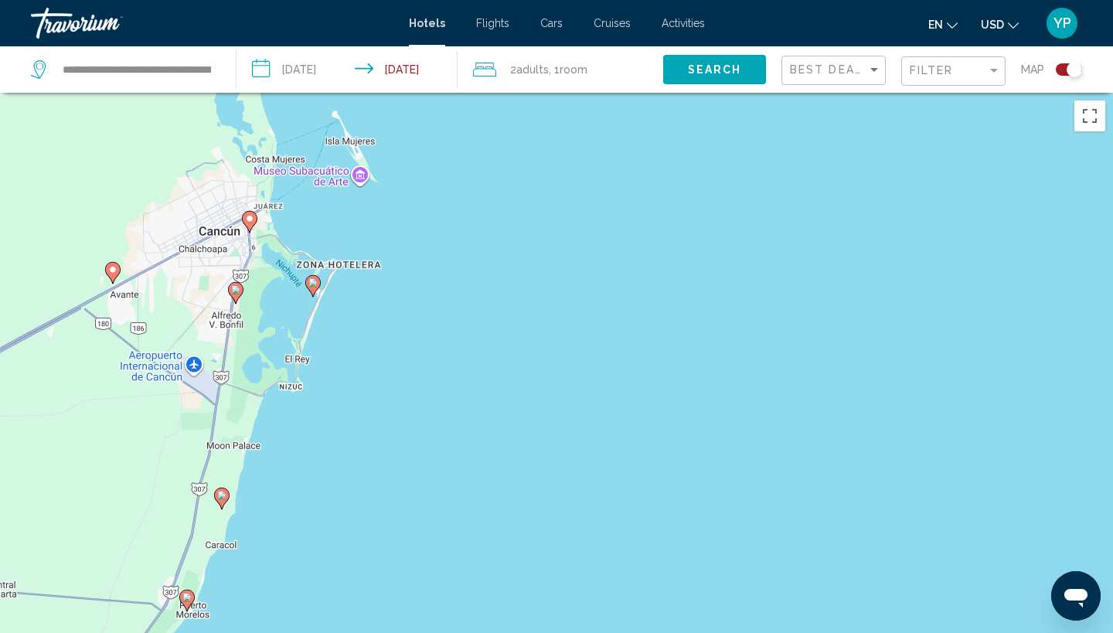
drag, startPoint x: 97, startPoint y: 521, endPoint x: 492, endPoint y: 338, distance: 434.9
click at [492, 338] on div "Para activar la función de arrastrar con el teclado, presiona Alt + Intro. Una …" at bounding box center [556, 409] width 1113 height 633
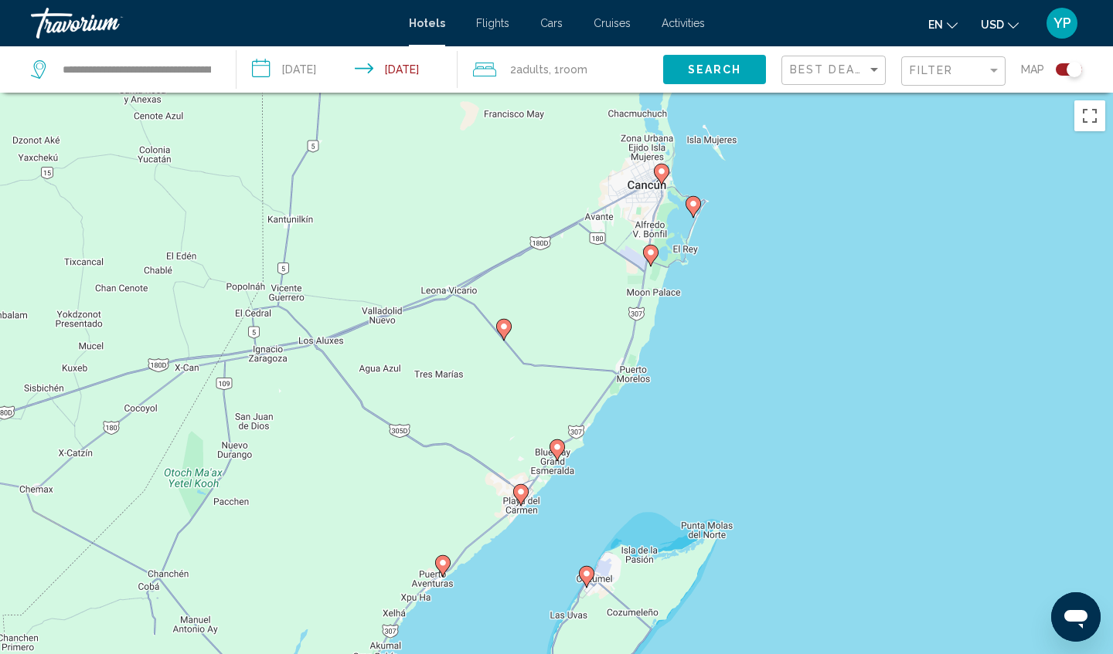
click at [8, 15] on div "Hotels Flights Cars Cruises Activities Hotels Flights Cars Cruises Activities e…" at bounding box center [556, 23] width 1113 height 32
